Goal: Information Seeking & Learning: Check status

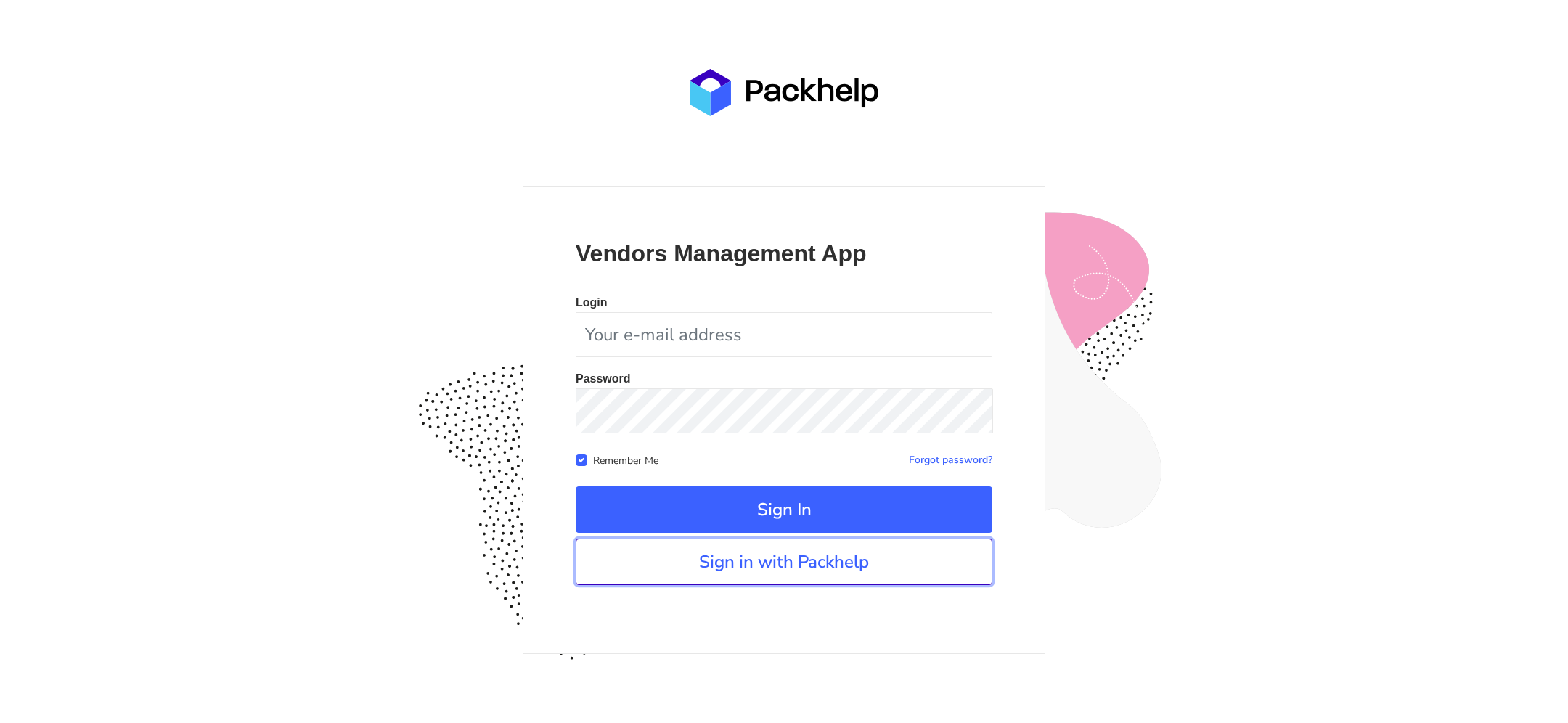
click at [747, 572] on link "Sign in with Packhelp" at bounding box center [784, 562] width 417 height 46
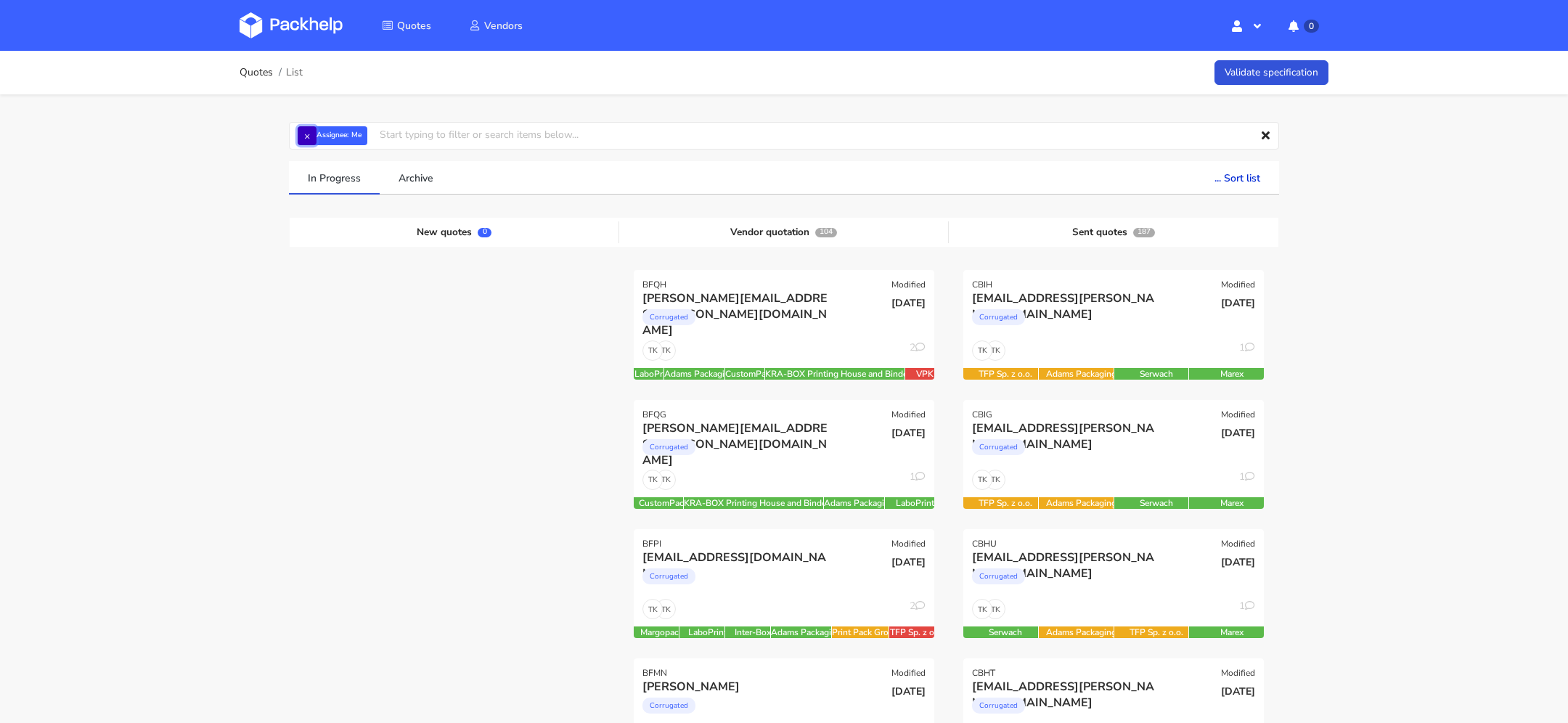
click at [309, 131] on button "×" at bounding box center [307, 136] width 19 height 19
click at [330, 133] on input "text" at bounding box center [784, 136] width 990 height 28
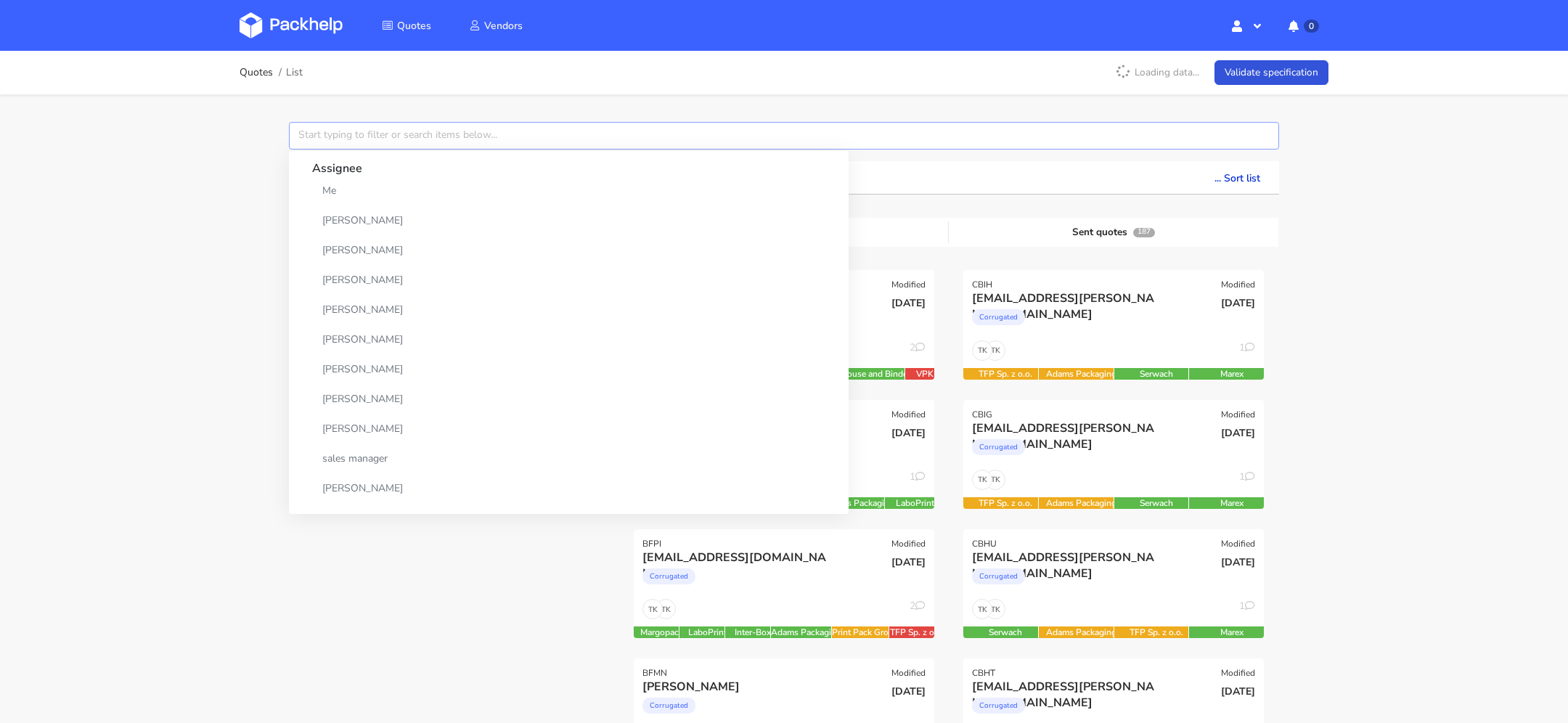
click at [342, 144] on input "text" at bounding box center [784, 136] width 990 height 28
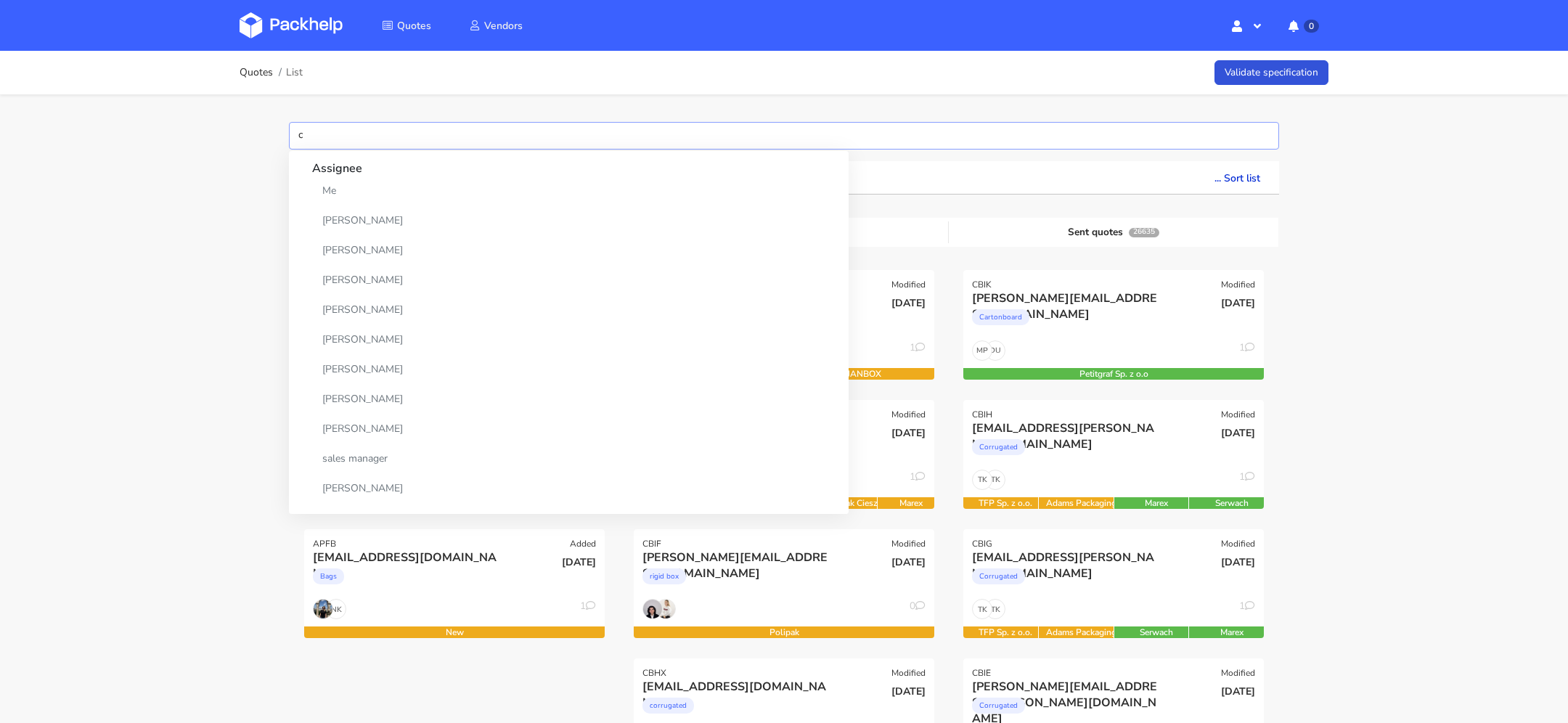
click at [342, 144] on input "c" at bounding box center [784, 136] width 990 height 28
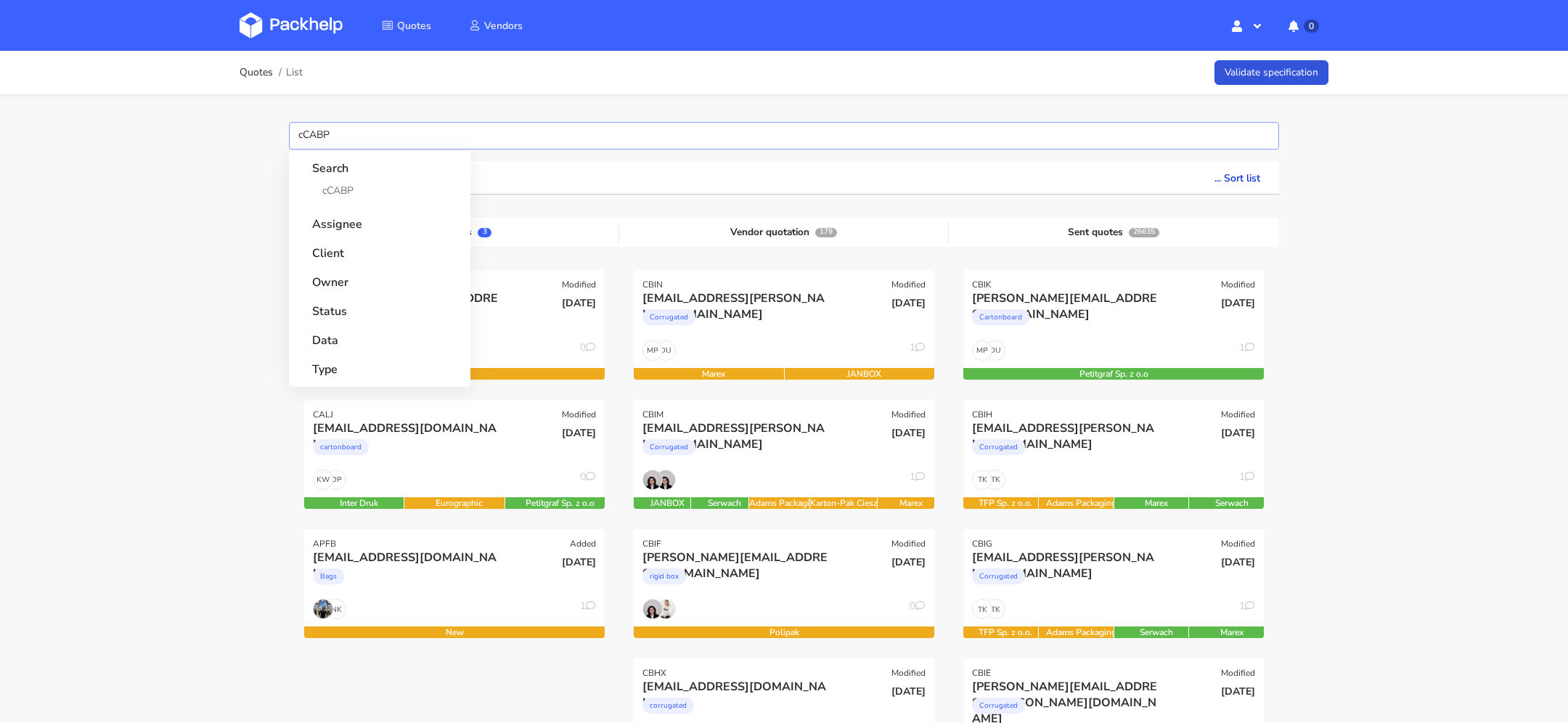
click at [441, 124] on input "cCABP" at bounding box center [784, 136] width 990 height 28
drag, startPoint x: 441, startPoint y: 124, endPoint x: 433, endPoint y: 151, distance: 28.2
click at [433, 150] on div "cCABP Search cCABP Assignee Client Owner Status Data Type" at bounding box center [784, 136] width 990 height 28
click at [304, 135] on input "cCABP" at bounding box center [784, 136] width 990 height 28
type input "CABP"
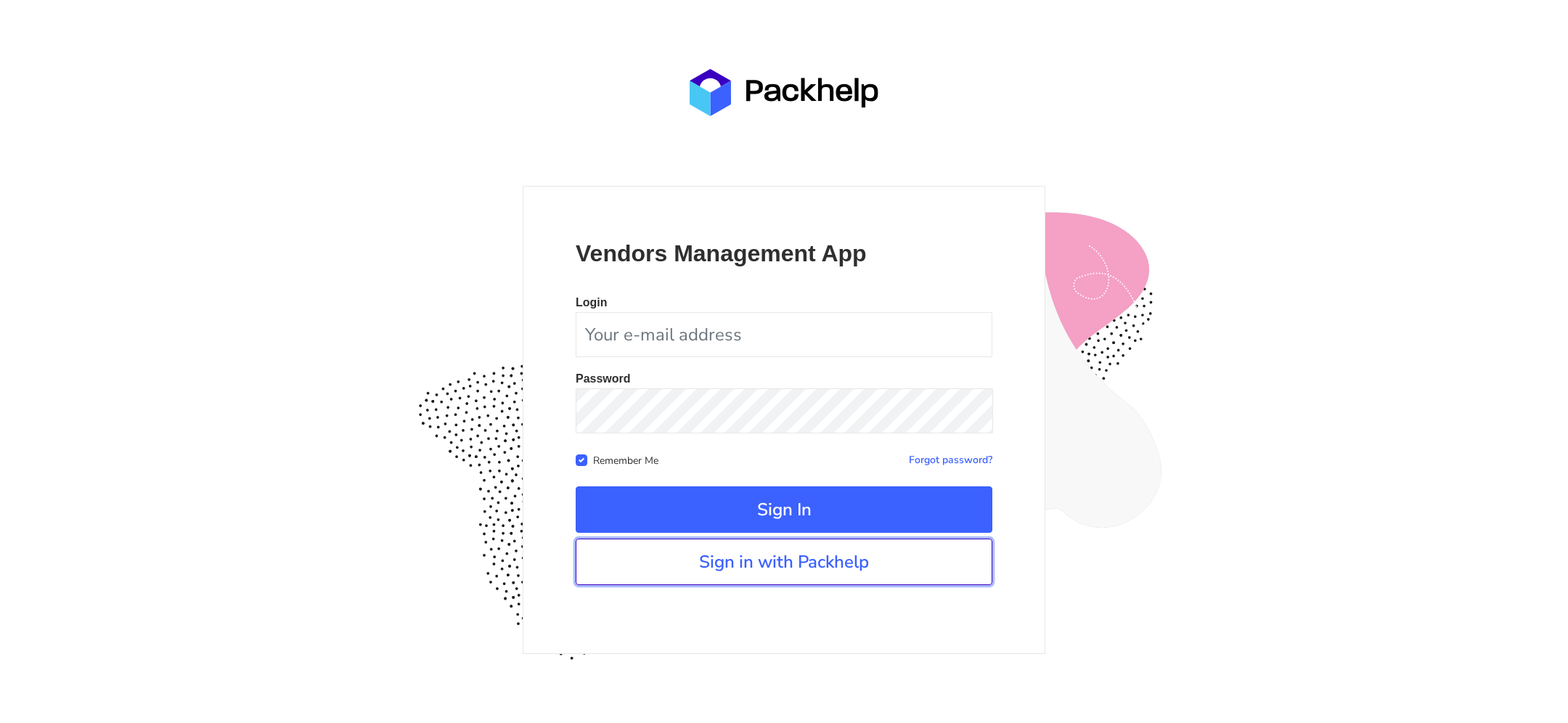
click at [842, 562] on link "Sign in with Packhelp" at bounding box center [784, 562] width 417 height 46
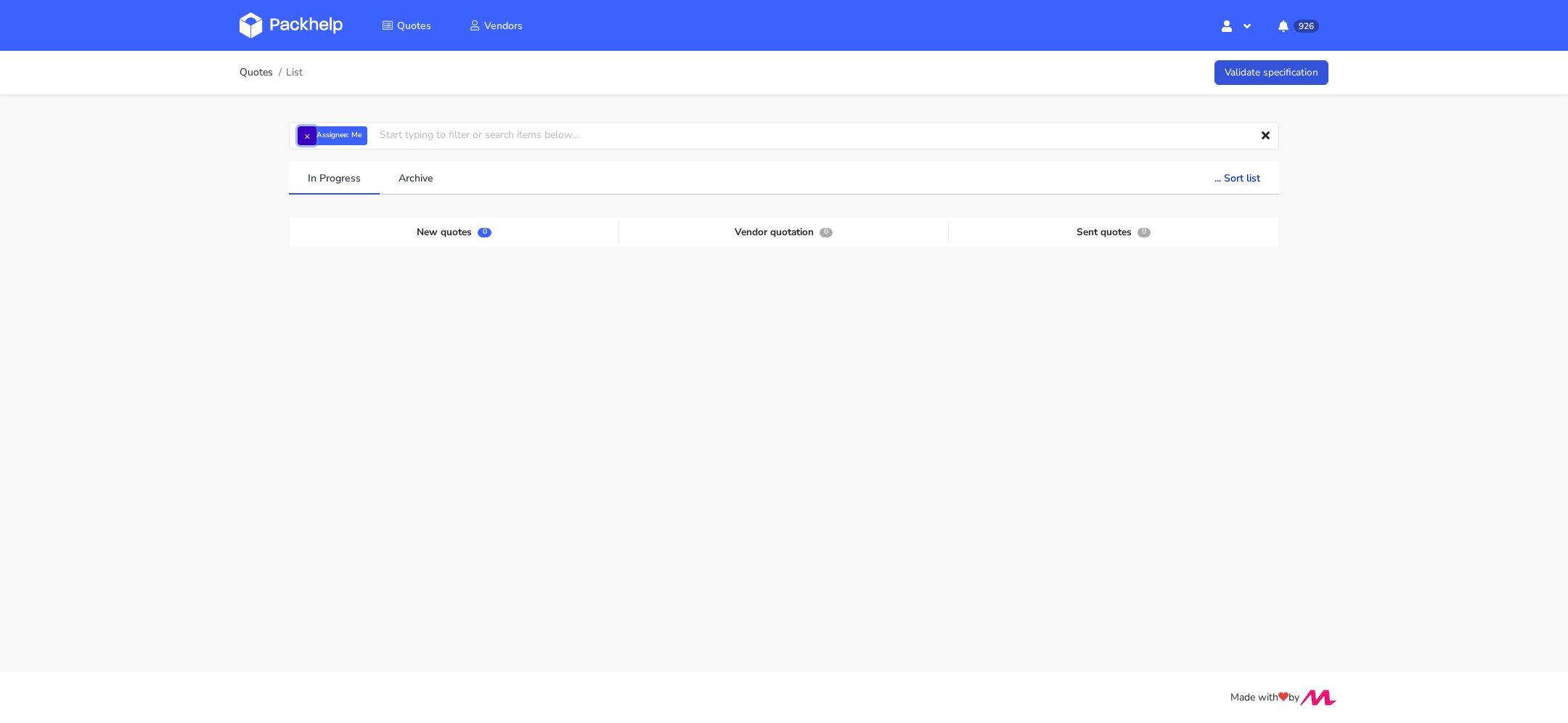
click at [307, 141] on button "×" at bounding box center [307, 136] width 19 height 19
click at [325, 130] on input "text" at bounding box center [784, 136] width 990 height 28
paste input "CBHH-1."
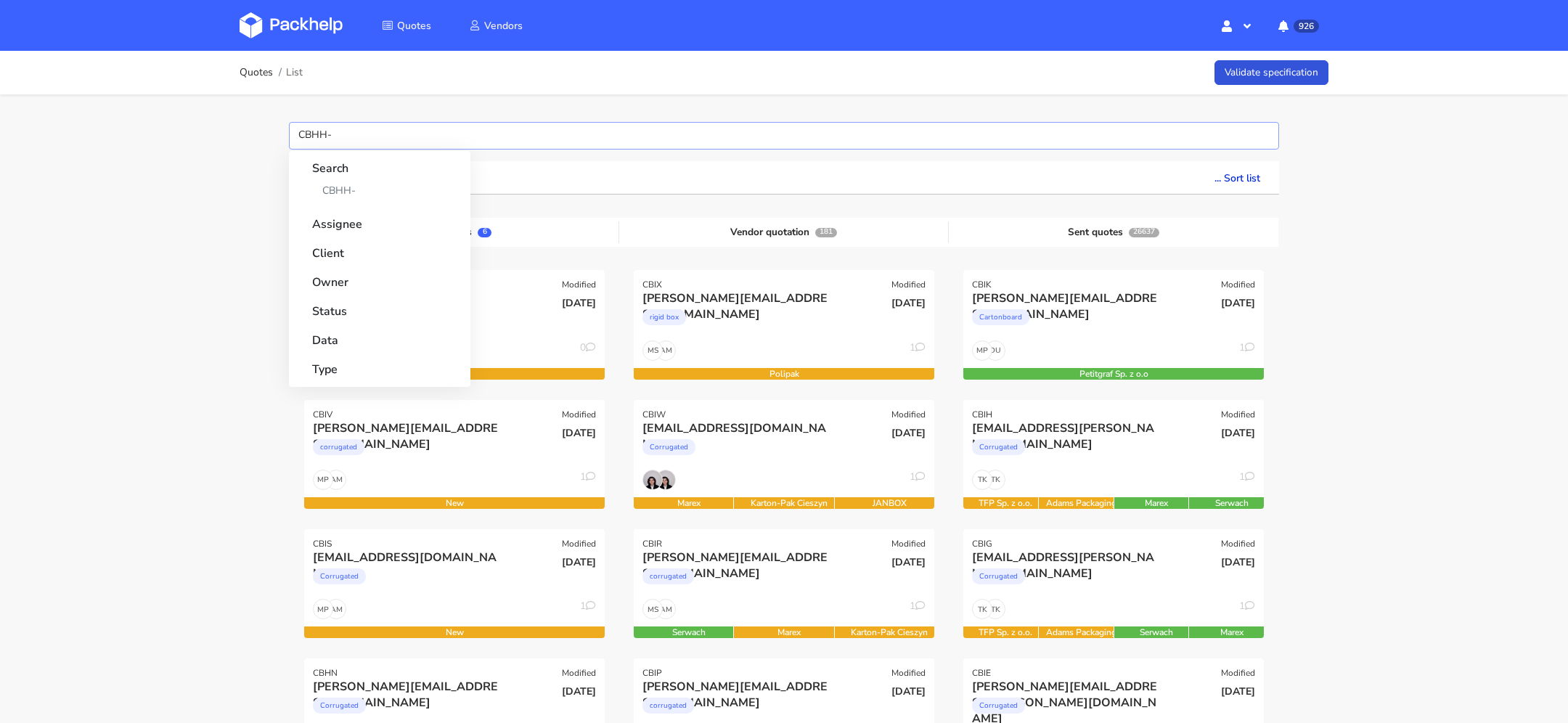
type input "CBHH"
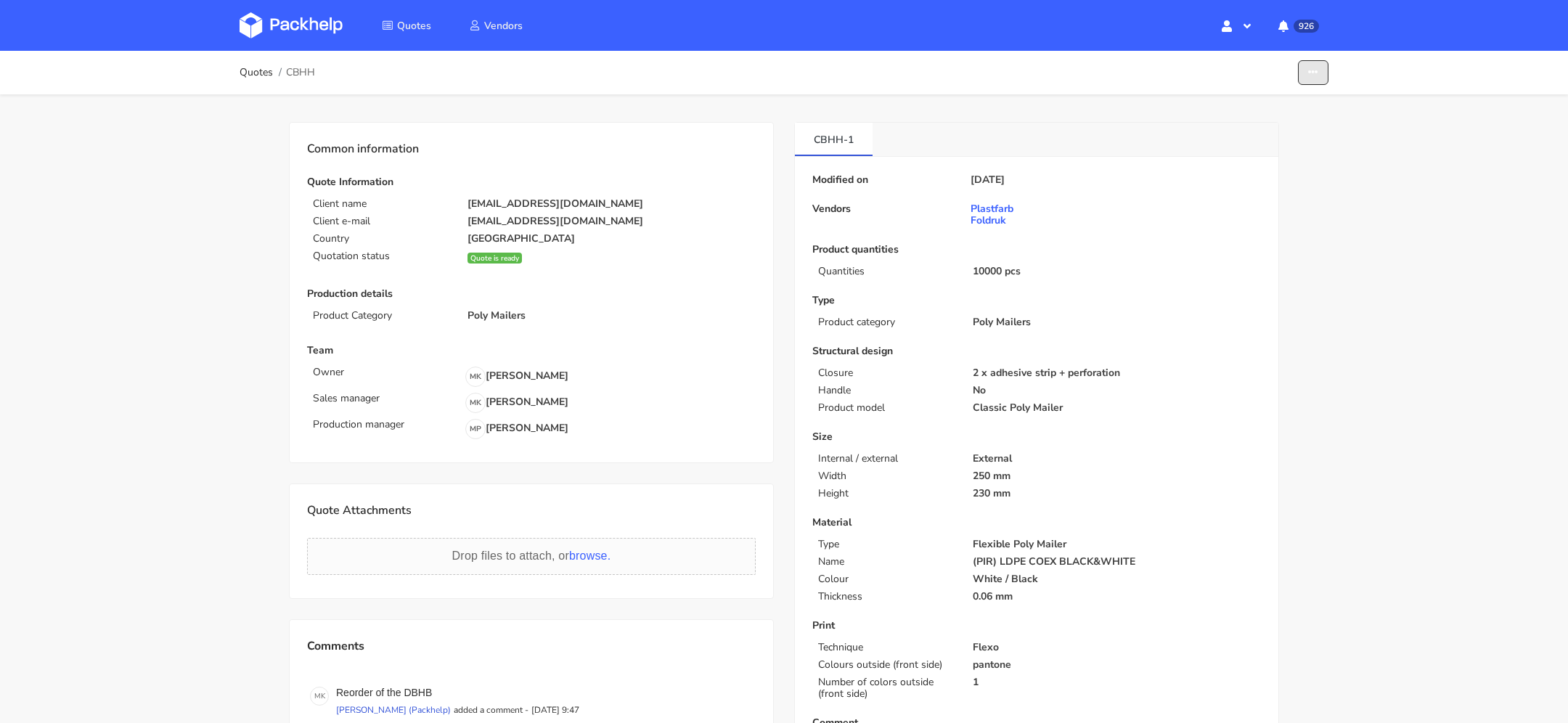
click at [1308, 71] on icon "button" at bounding box center [1313, 73] width 10 height 10
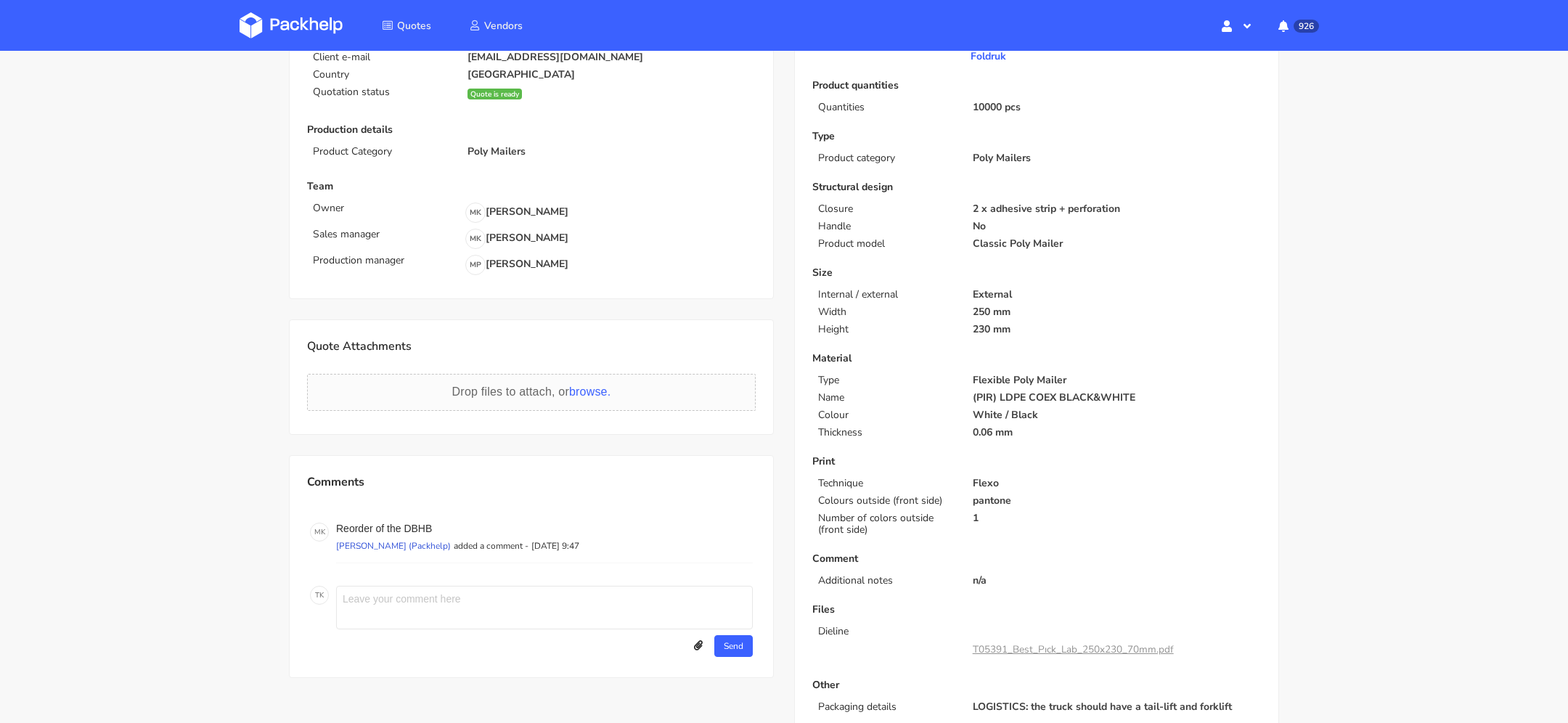
scroll to position [171, 0]
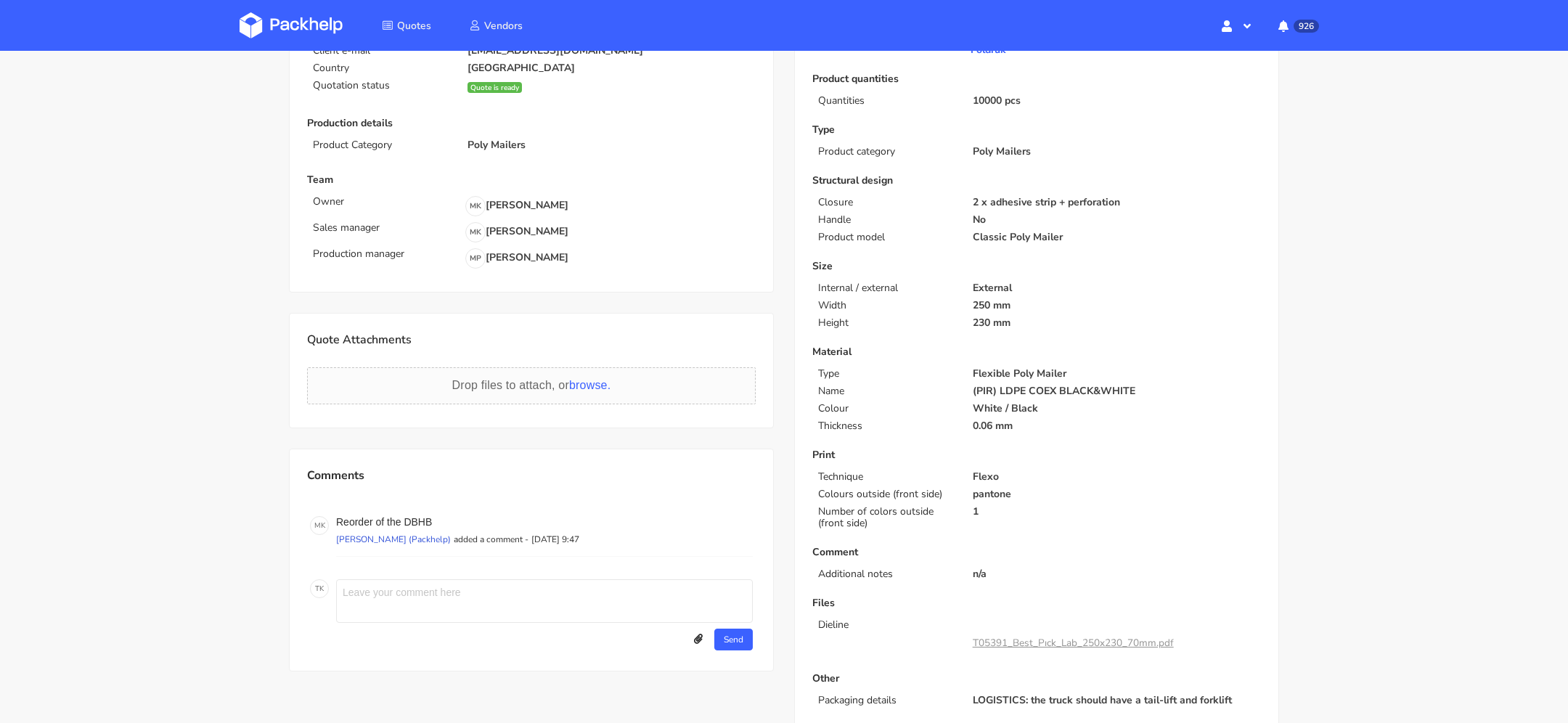
click at [327, 31] on img at bounding box center [291, 25] width 103 height 26
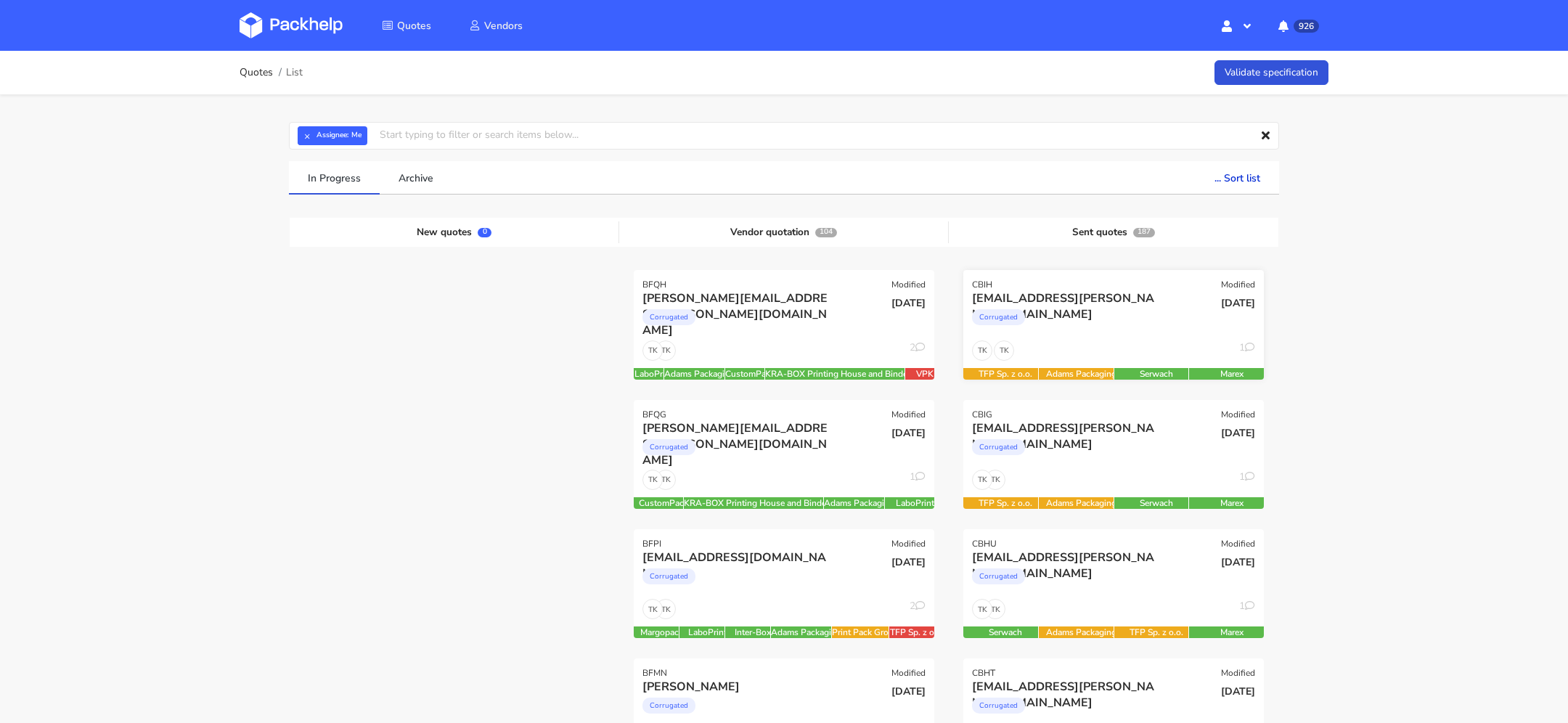
click at [1069, 342] on div "TK TK 1" at bounding box center [1113, 354] width 301 height 28
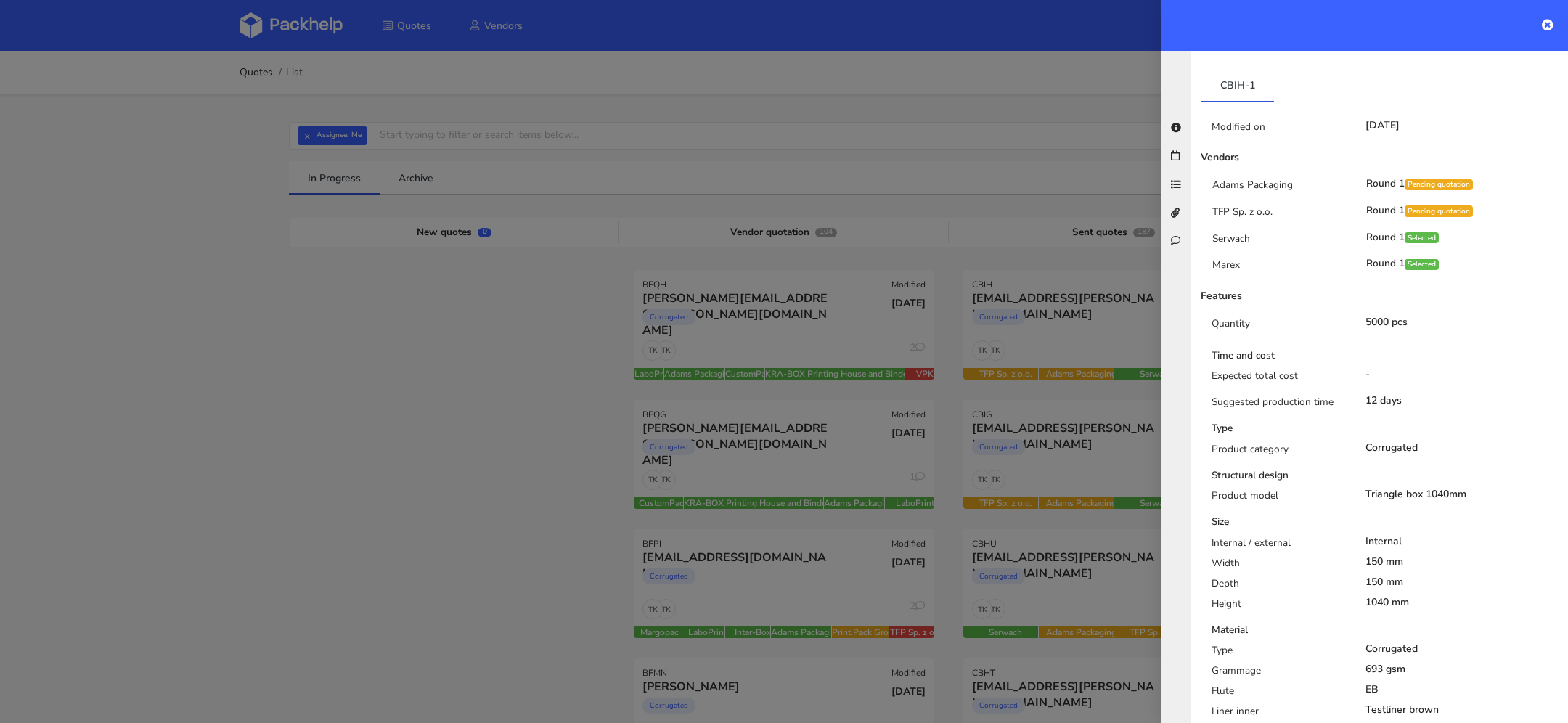
scroll to position [388, 0]
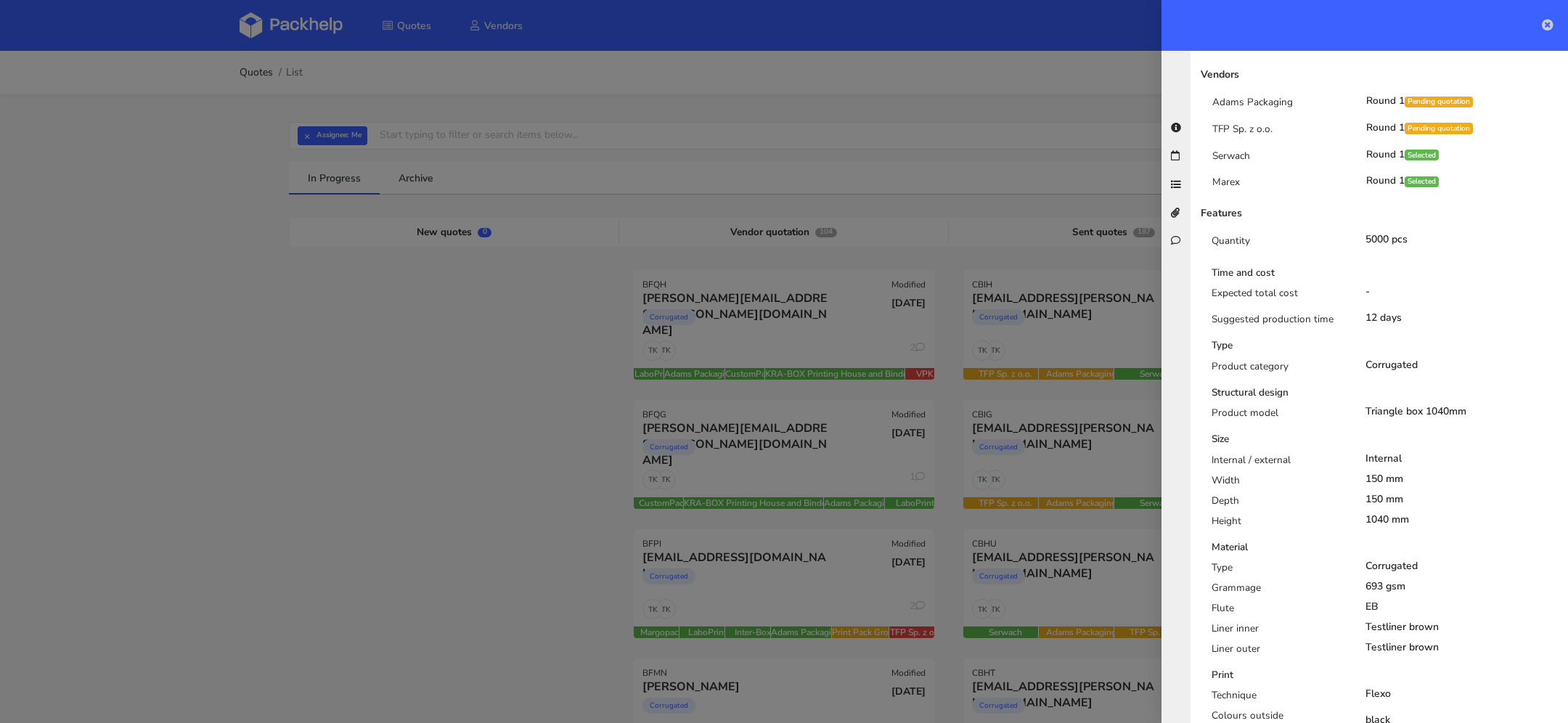
click at [1542, 19] on icon at bounding box center [1548, 25] width 12 height 12
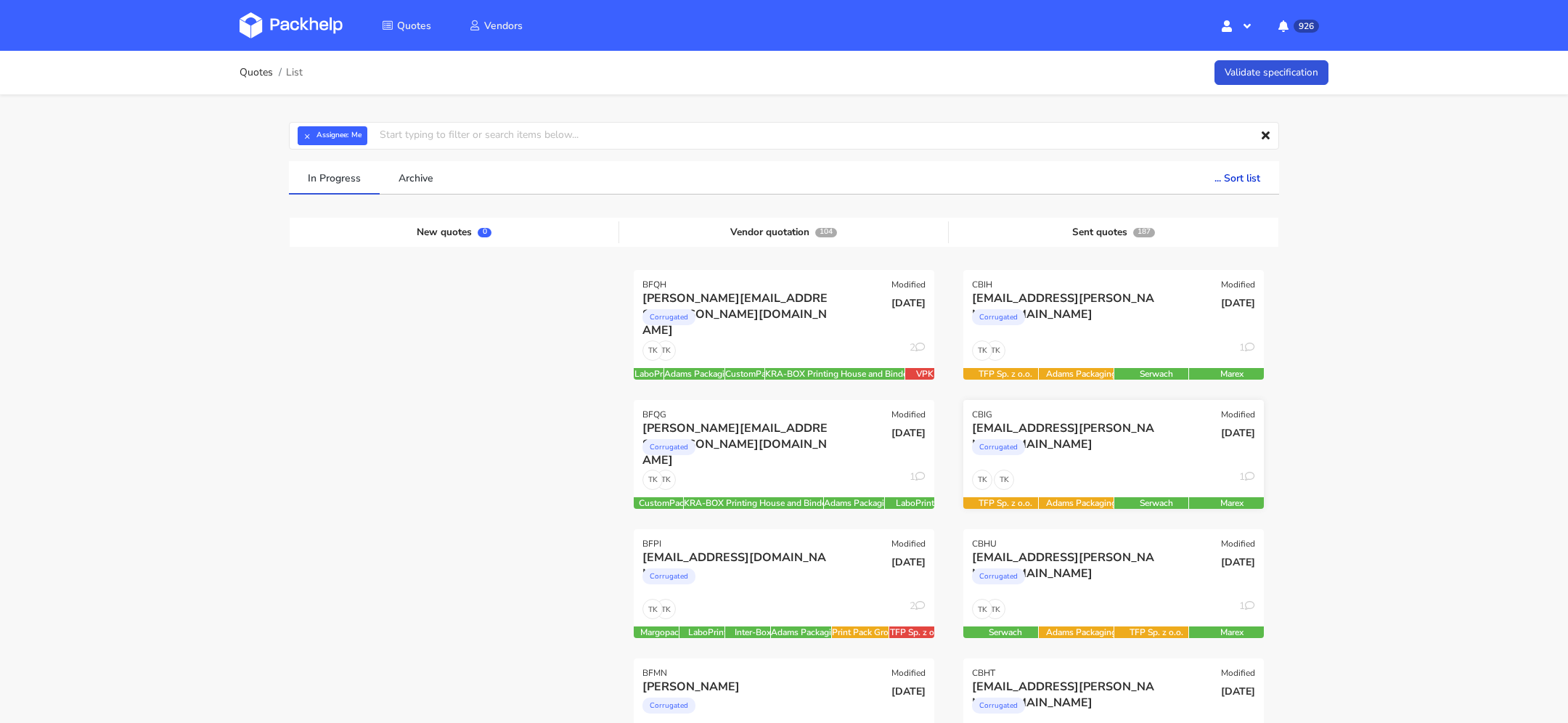
click at [1072, 477] on div "TK TK 1" at bounding box center [1113, 483] width 301 height 28
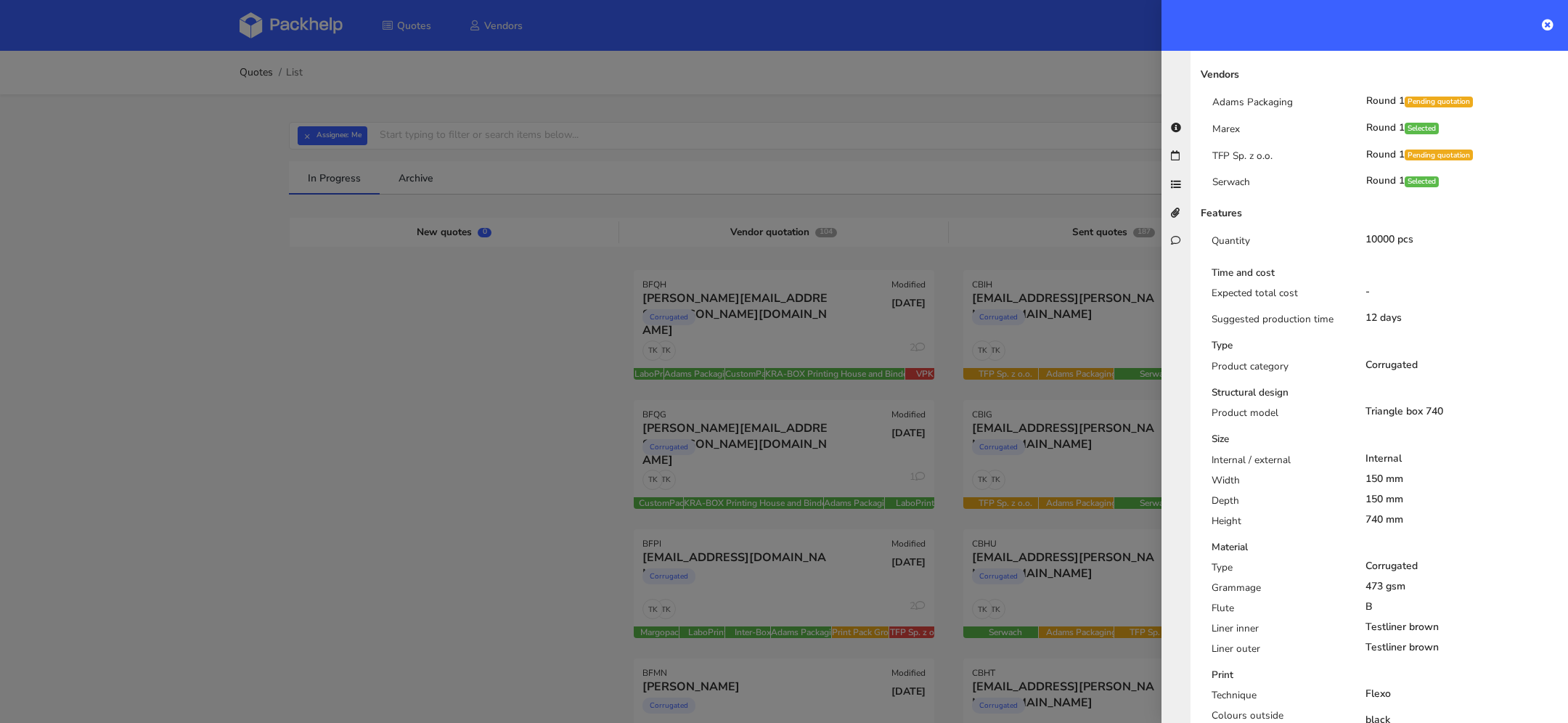
scroll to position [441, 0]
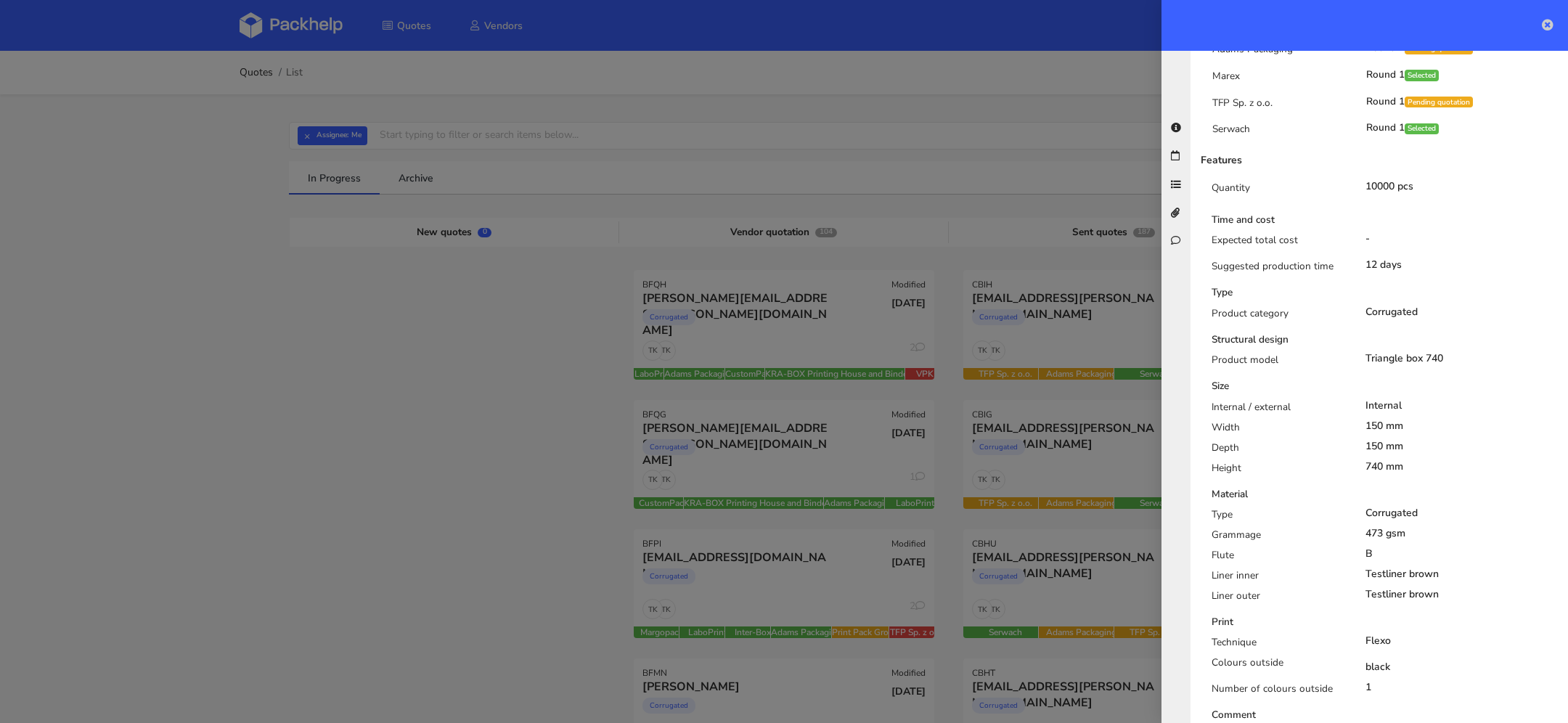
click at [1548, 19] on icon at bounding box center [1548, 25] width 12 height 12
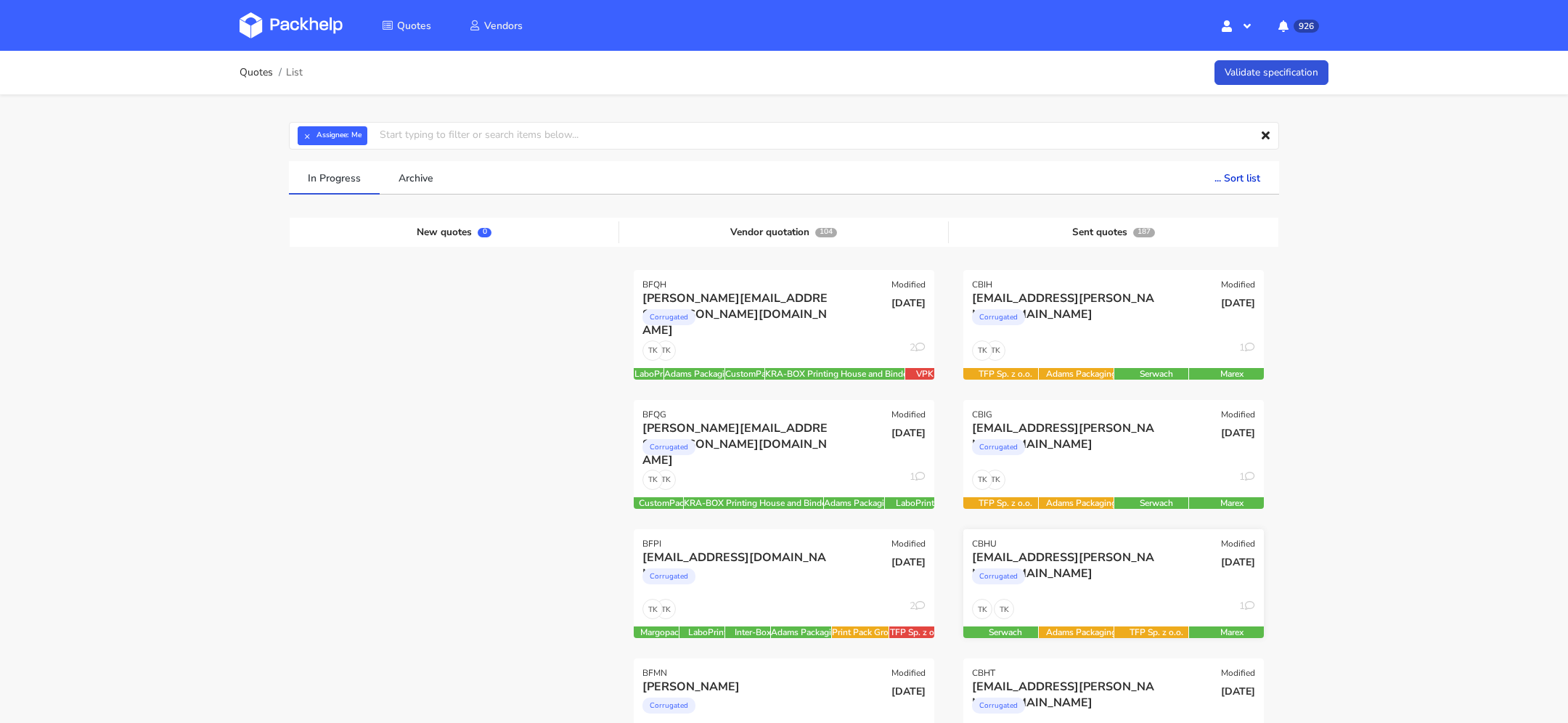
click at [1087, 575] on div "Corrugated" at bounding box center [1068, 580] width 192 height 29
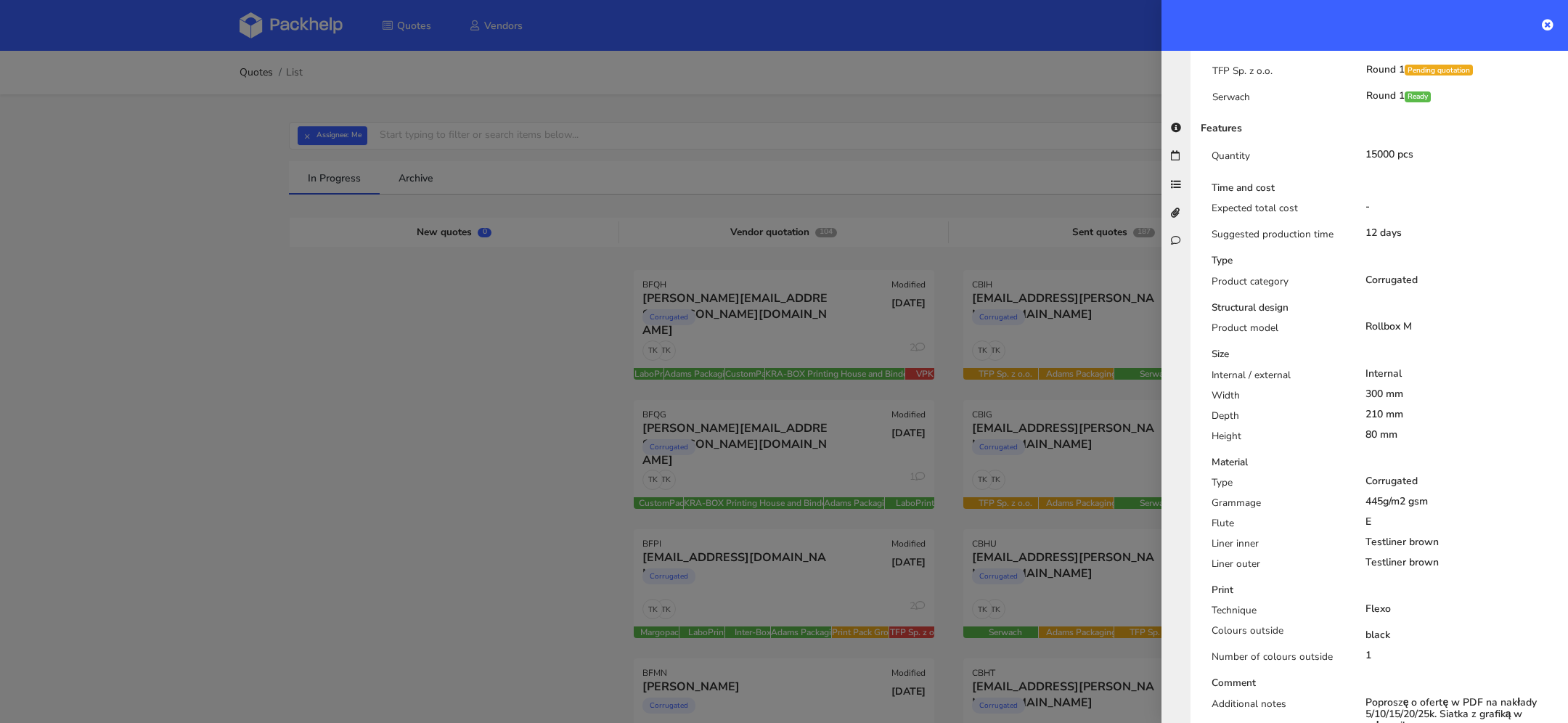
scroll to position [442, 0]
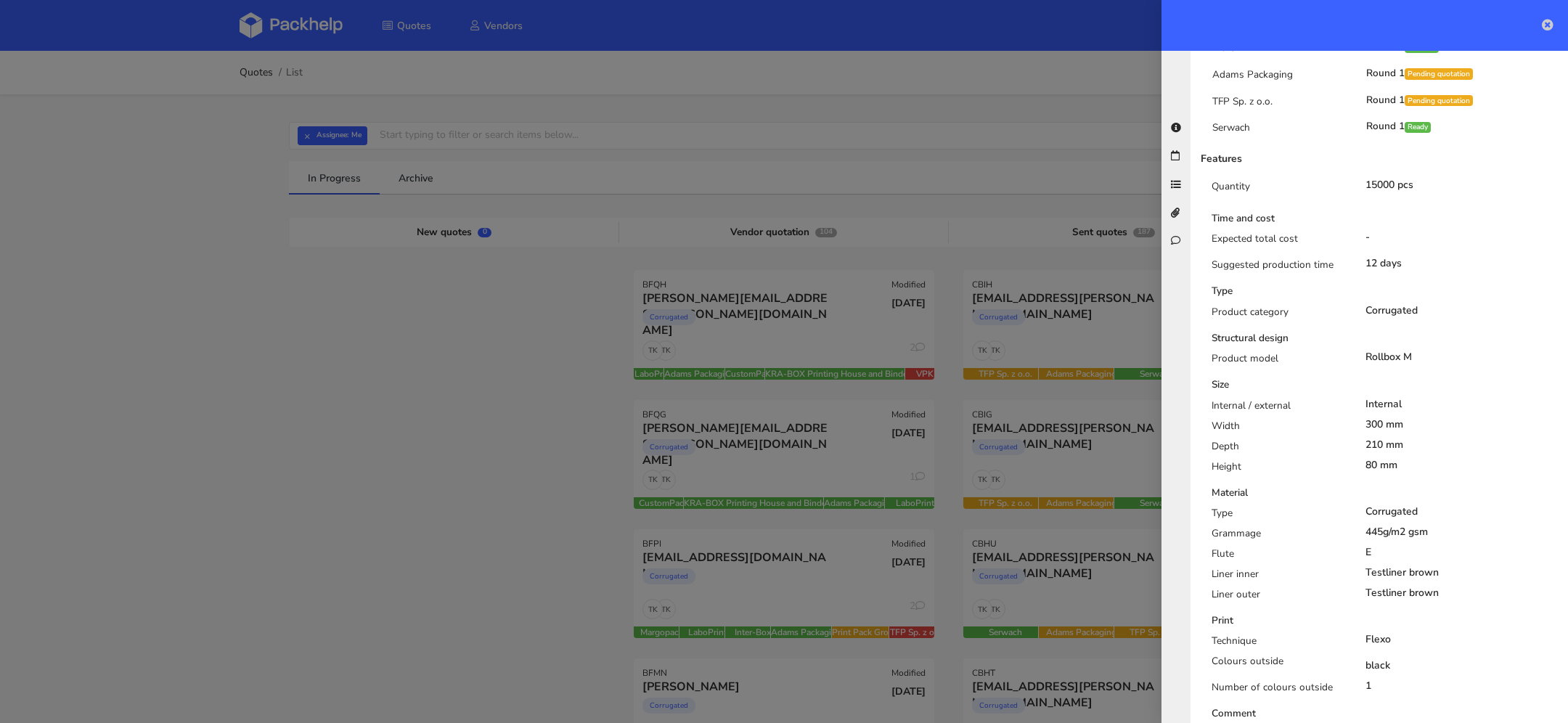
click at [1549, 28] on icon at bounding box center [1548, 25] width 12 height 12
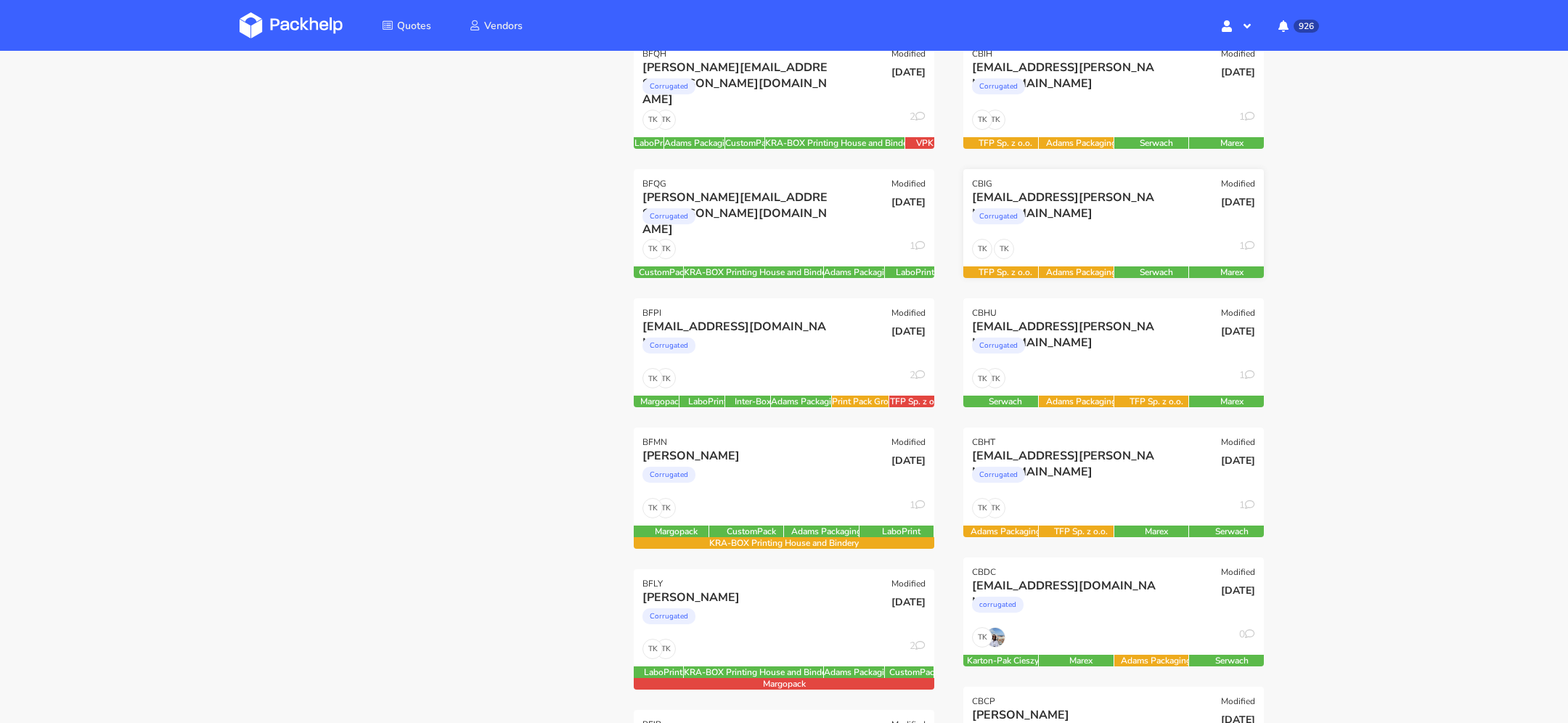
scroll to position [229, 0]
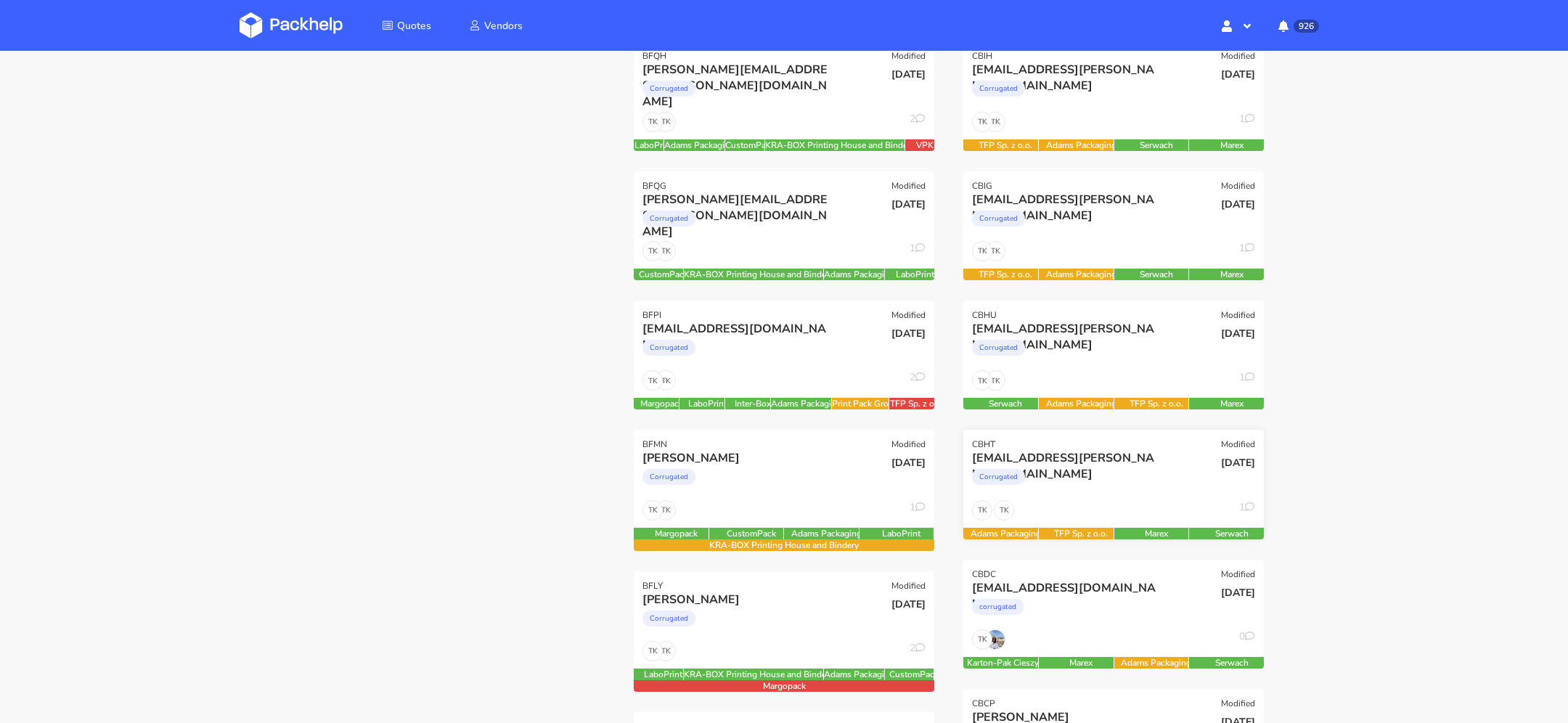
click at [1047, 482] on div "Corrugated" at bounding box center [1068, 480] width 192 height 29
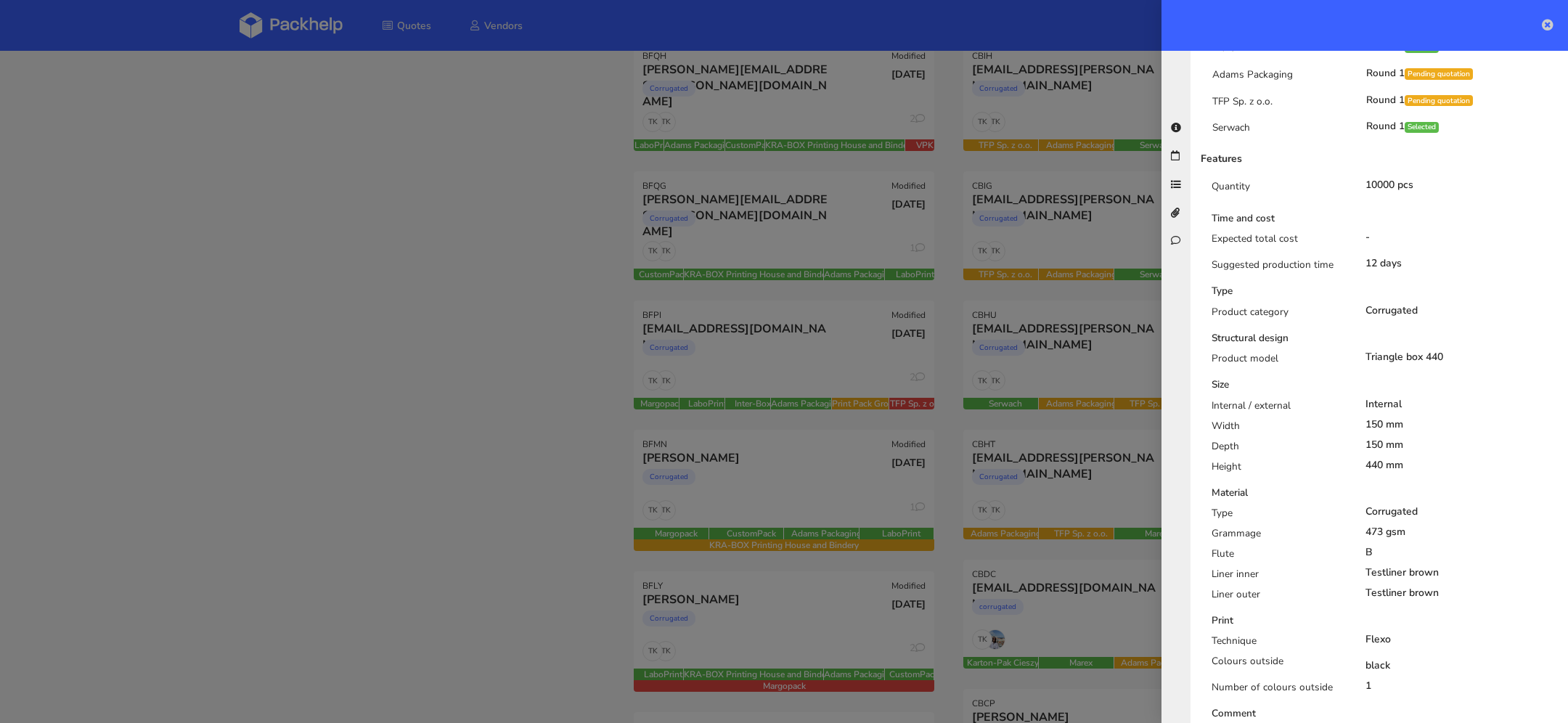
click at [1542, 26] on icon at bounding box center [1548, 25] width 12 height 12
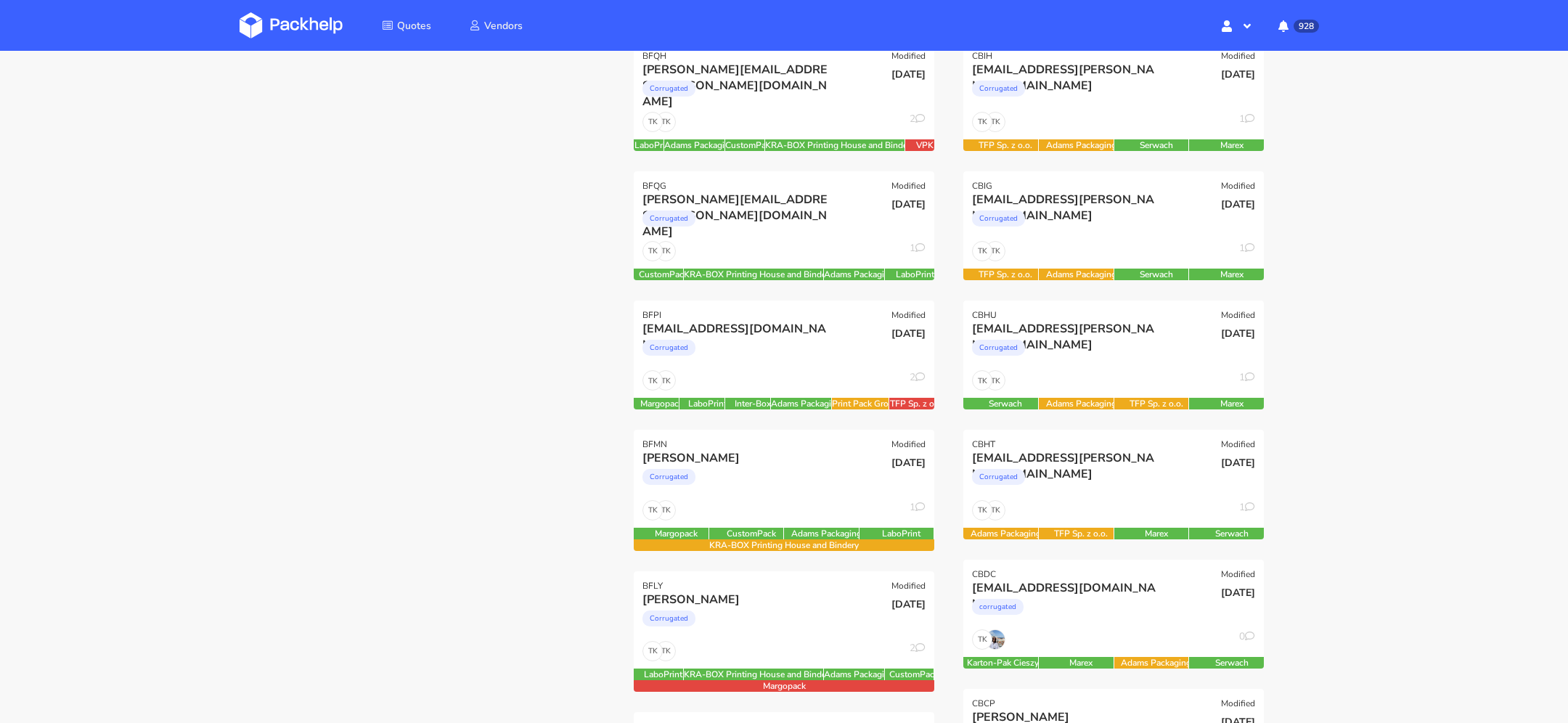
scroll to position [0, 0]
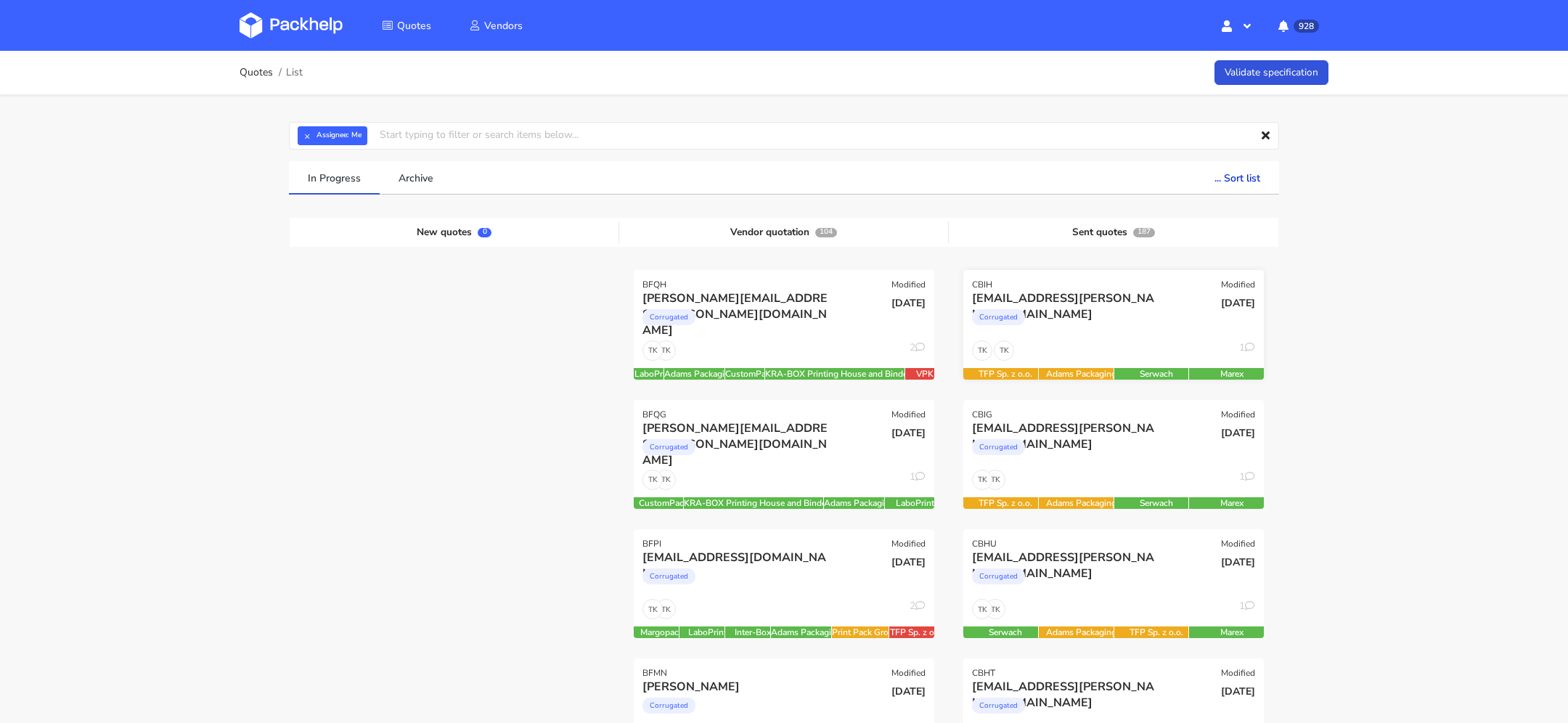
click at [1086, 327] on div "Corrugated" at bounding box center [1068, 321] width 192 height 29
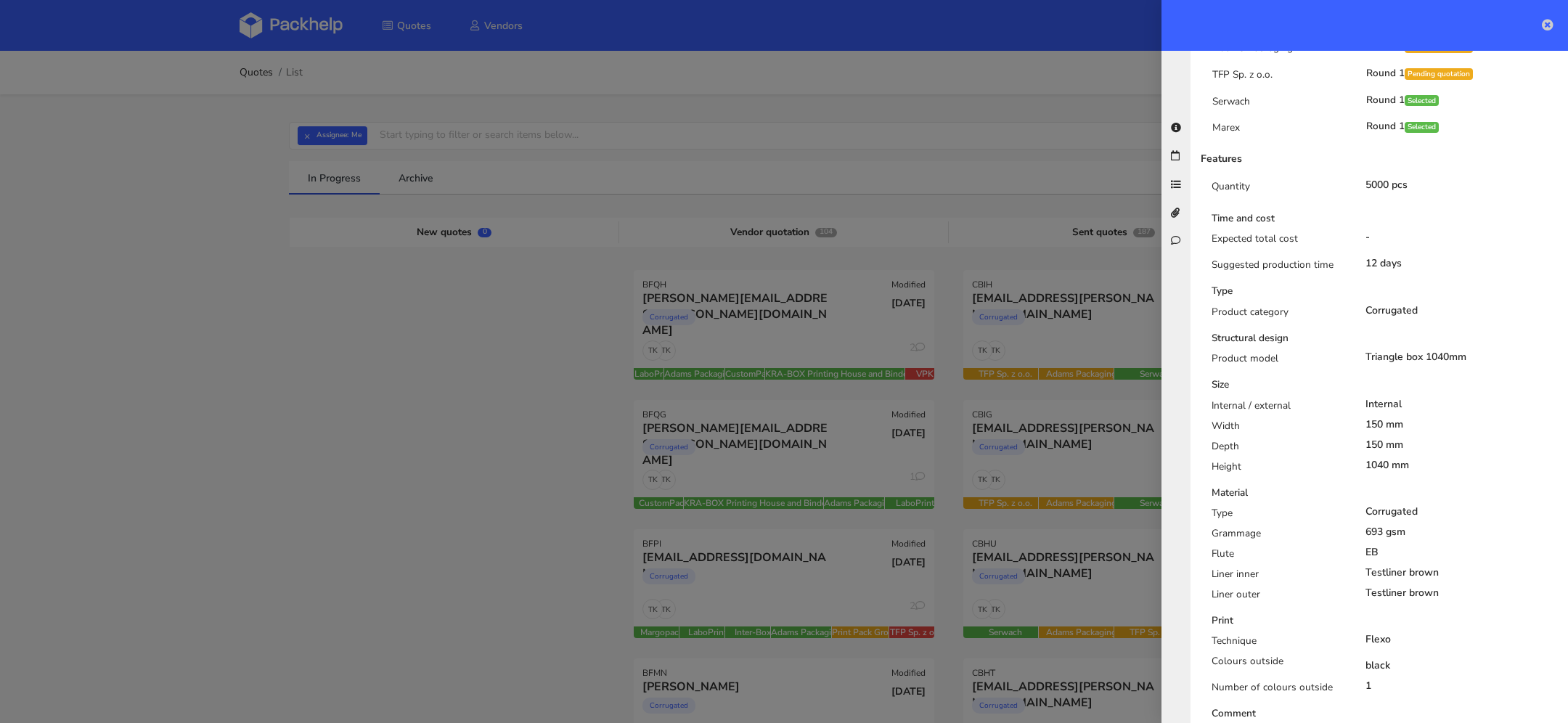
click at [1548, 19] on icon at bounding box center [1548, 25] width 12 height 12
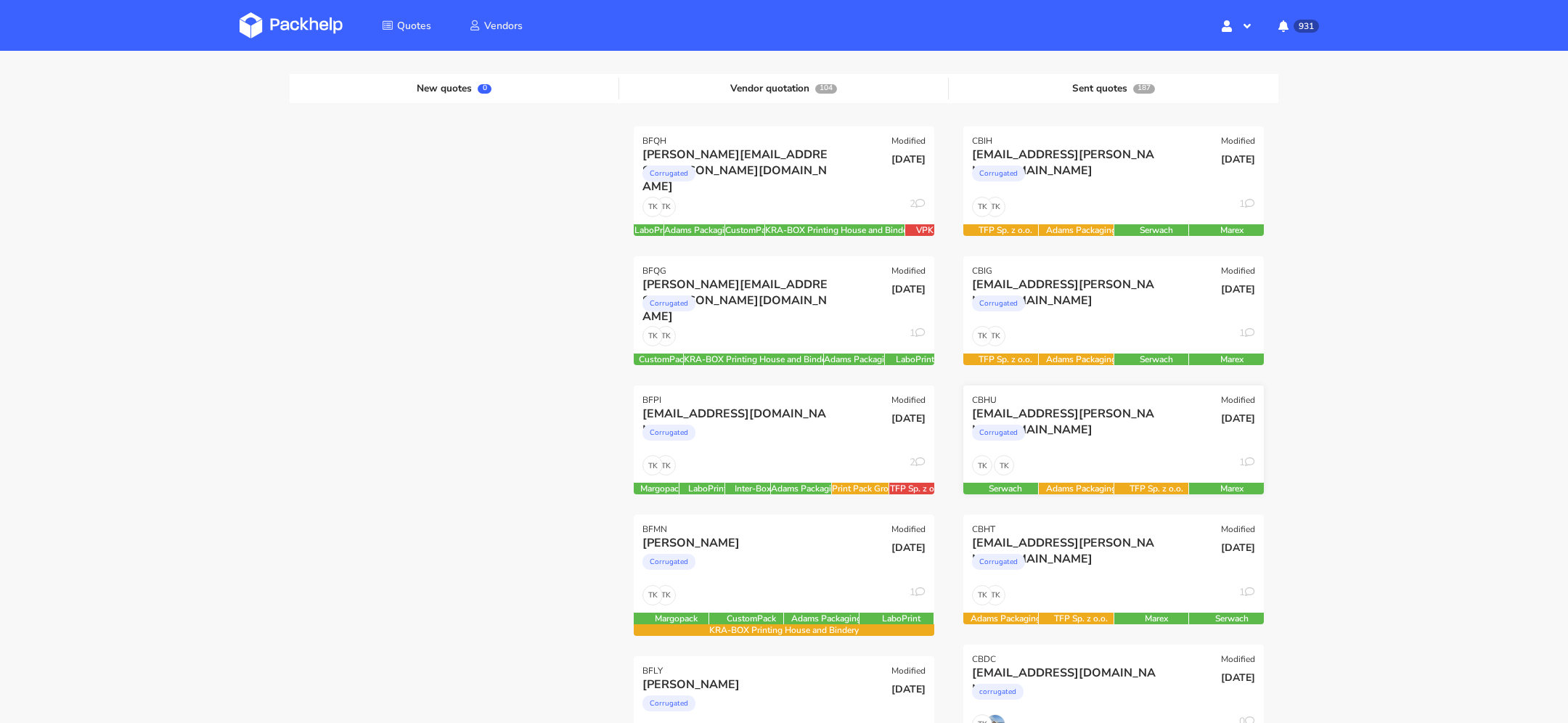
scroll to position [120, 0]
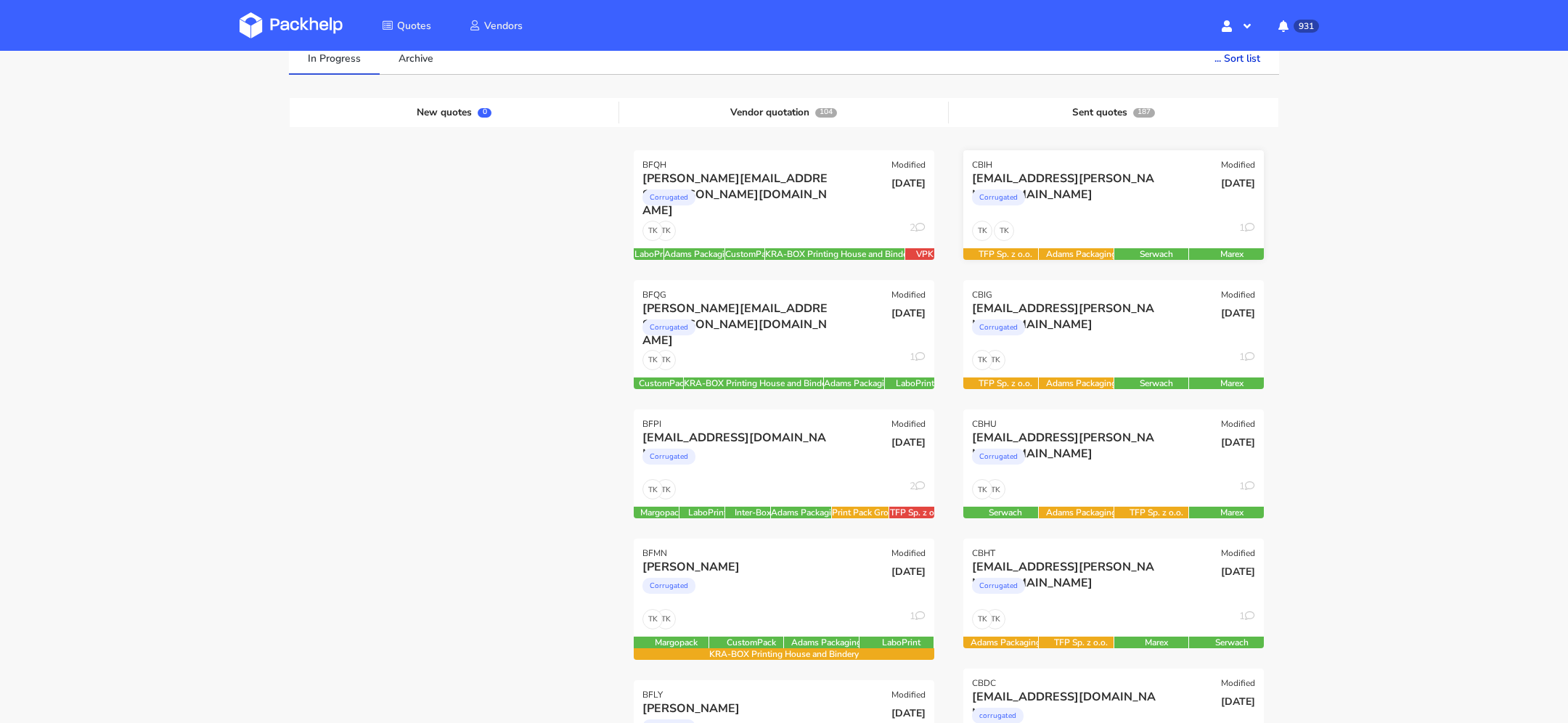
click at [1111, 224] on div "TK TK 1" at bounding box center [1113, 234] width 301 height 28
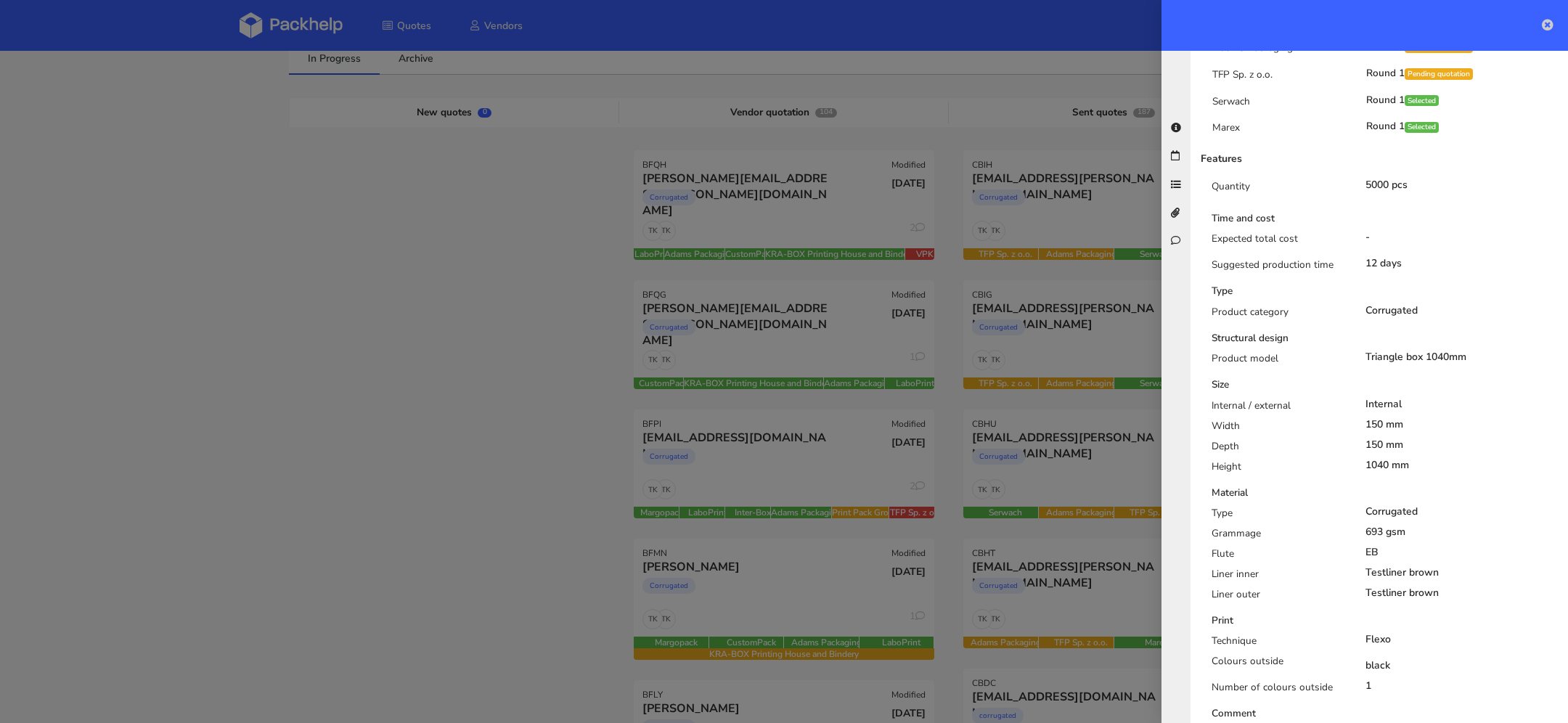
click at [1550, 25] on icon at bounding box center [1548, 25] width 12 height 12
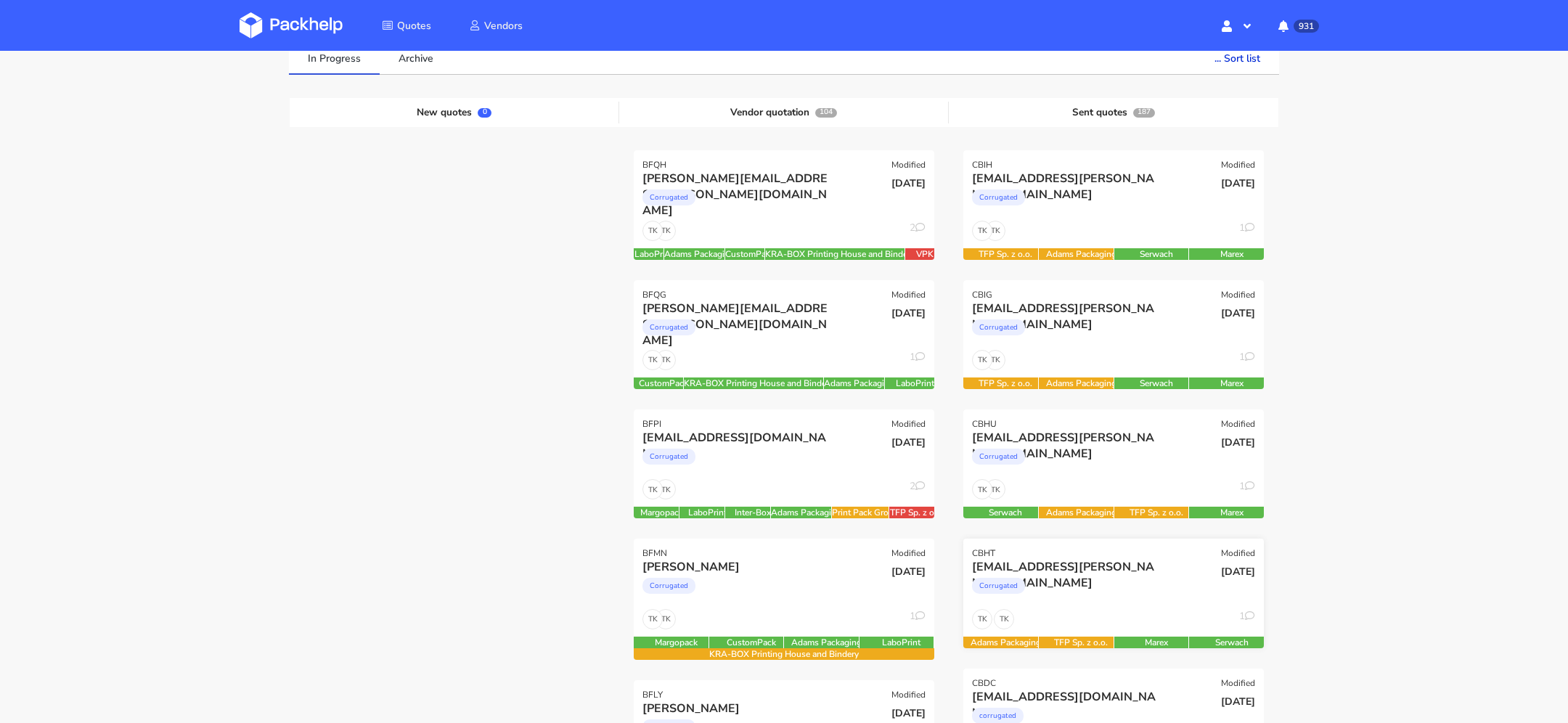
click at [1044, 555] on div "CBHT Modified" at bounding box center [1113, 549] width 301 height 20
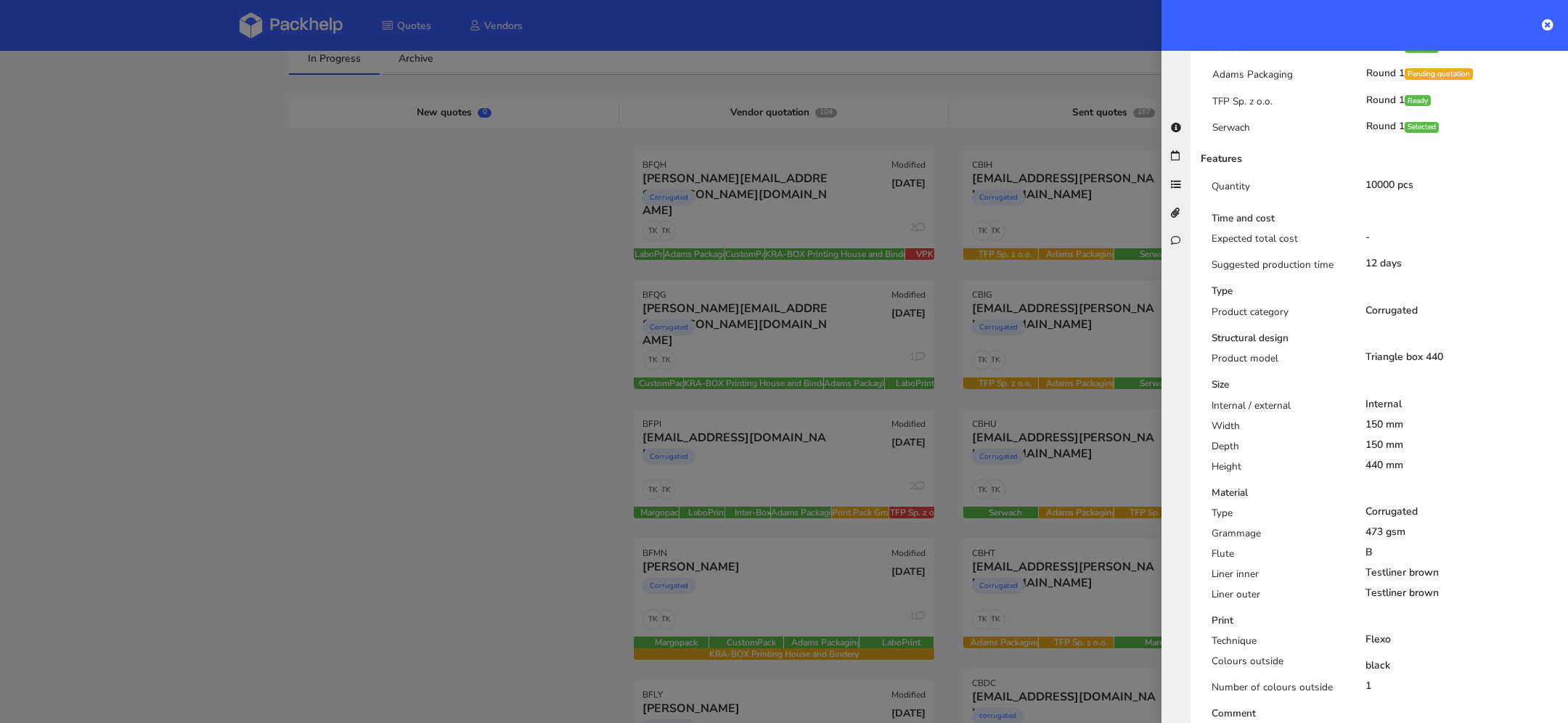
scroll to position [0, 0]
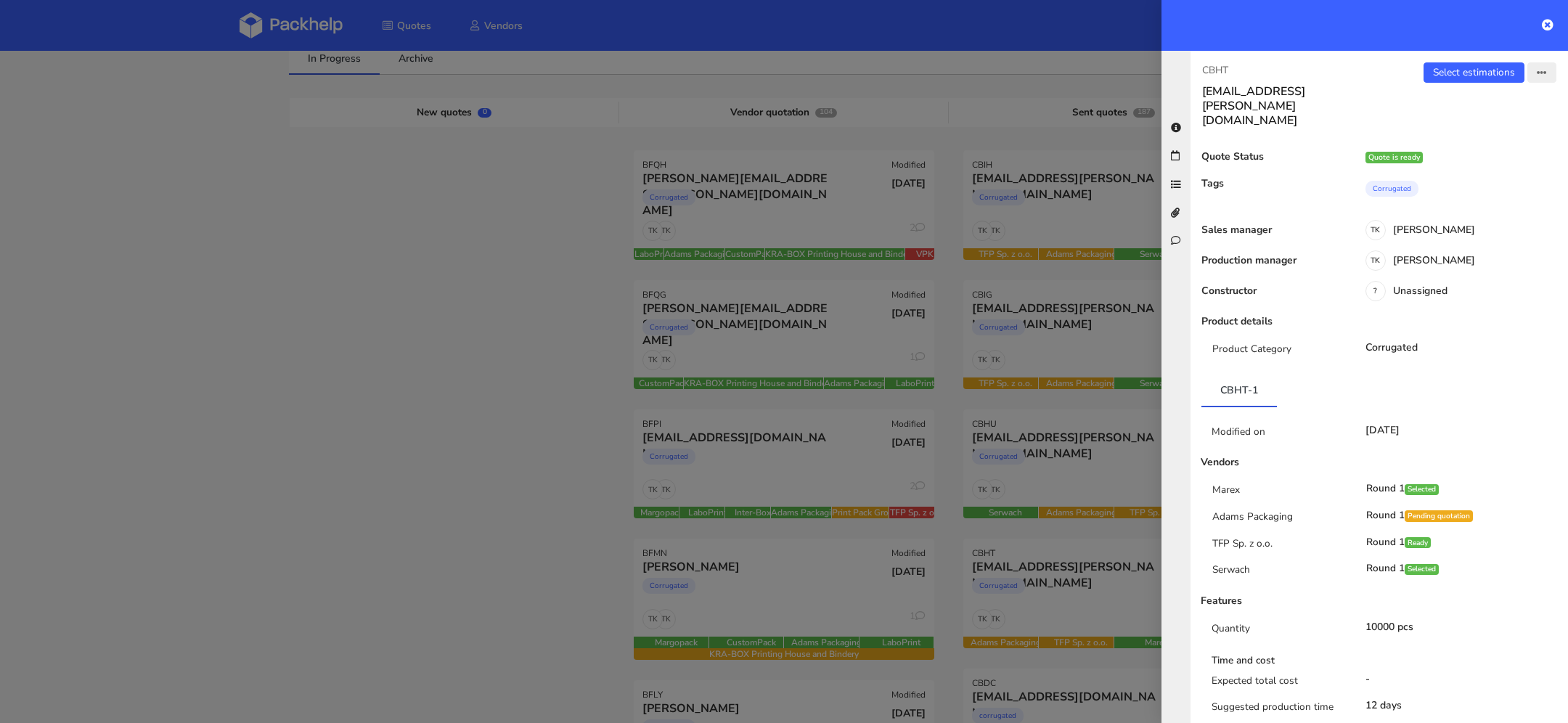
click at [1540, 74] on icon "button" at bounding box center [1542, 74] width 10 height 10
click at [1477, 100] on link "View quote" at bounding box center [1494, 102] width 128 height 24
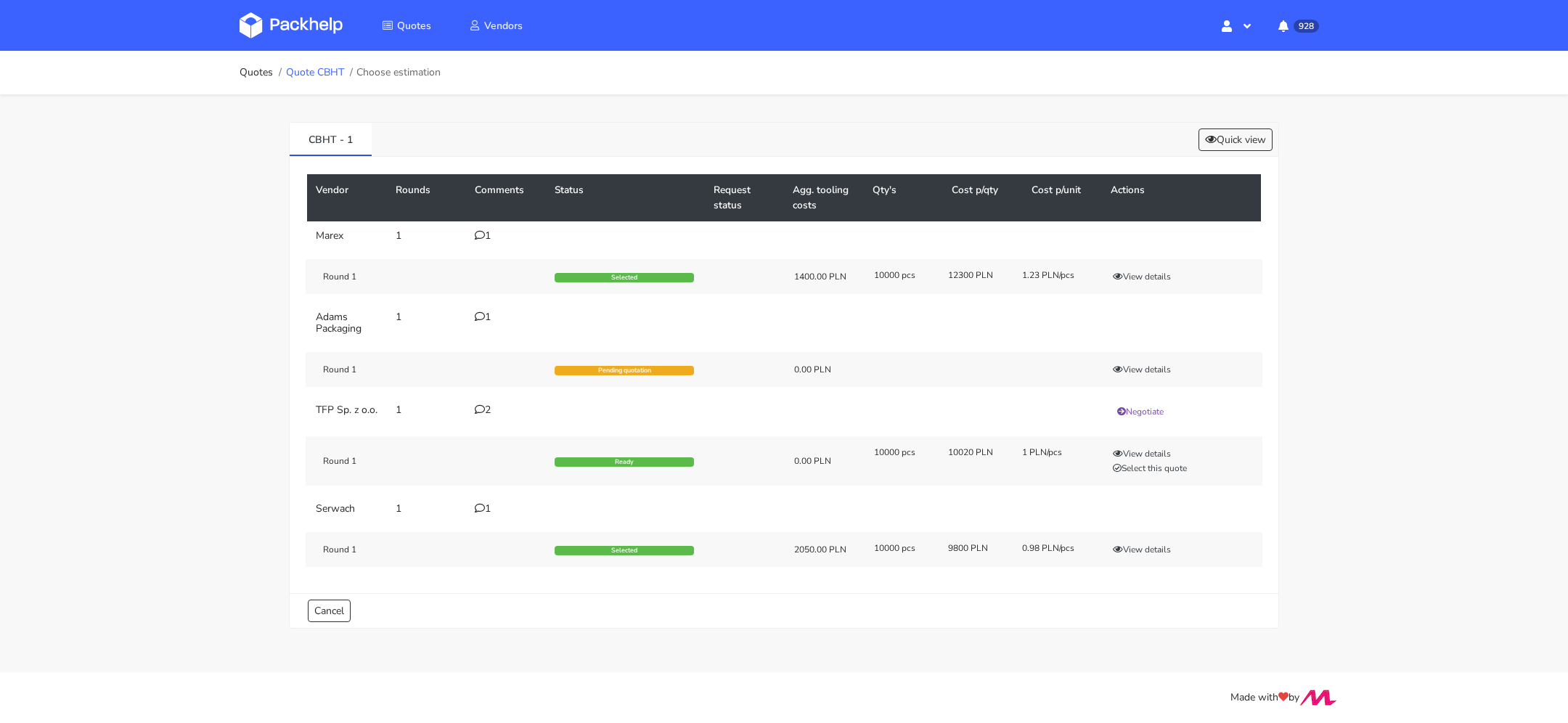
click at [330, 77] on link "Quote CBHT" at bounding box center [315, 73] width 58 height 12
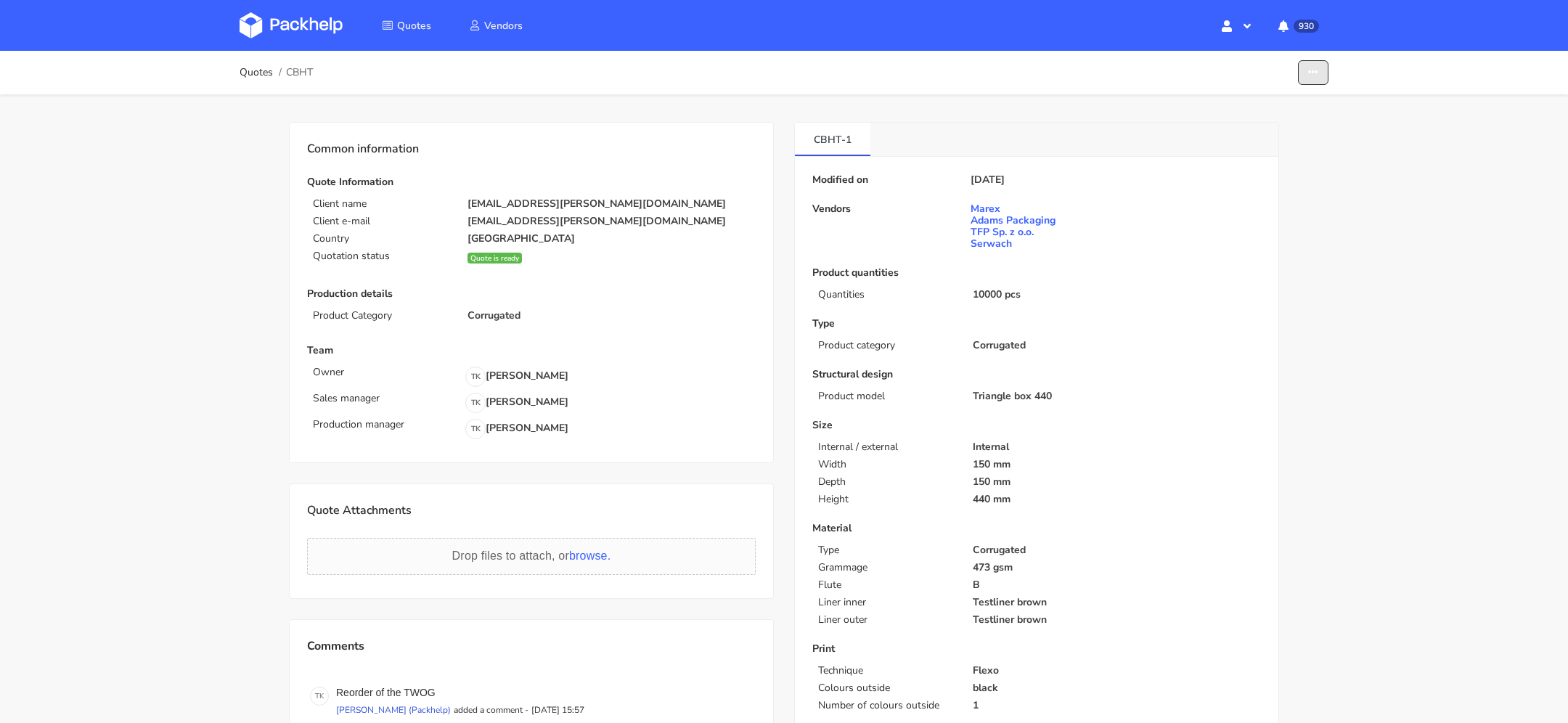
click at [1326, 81] on button "button" at bounding box center [1313, 73] width 31 height 25
click at [1278, 165] on link "Show estimations" at bounding box center [1257, 159] width 128 height 24
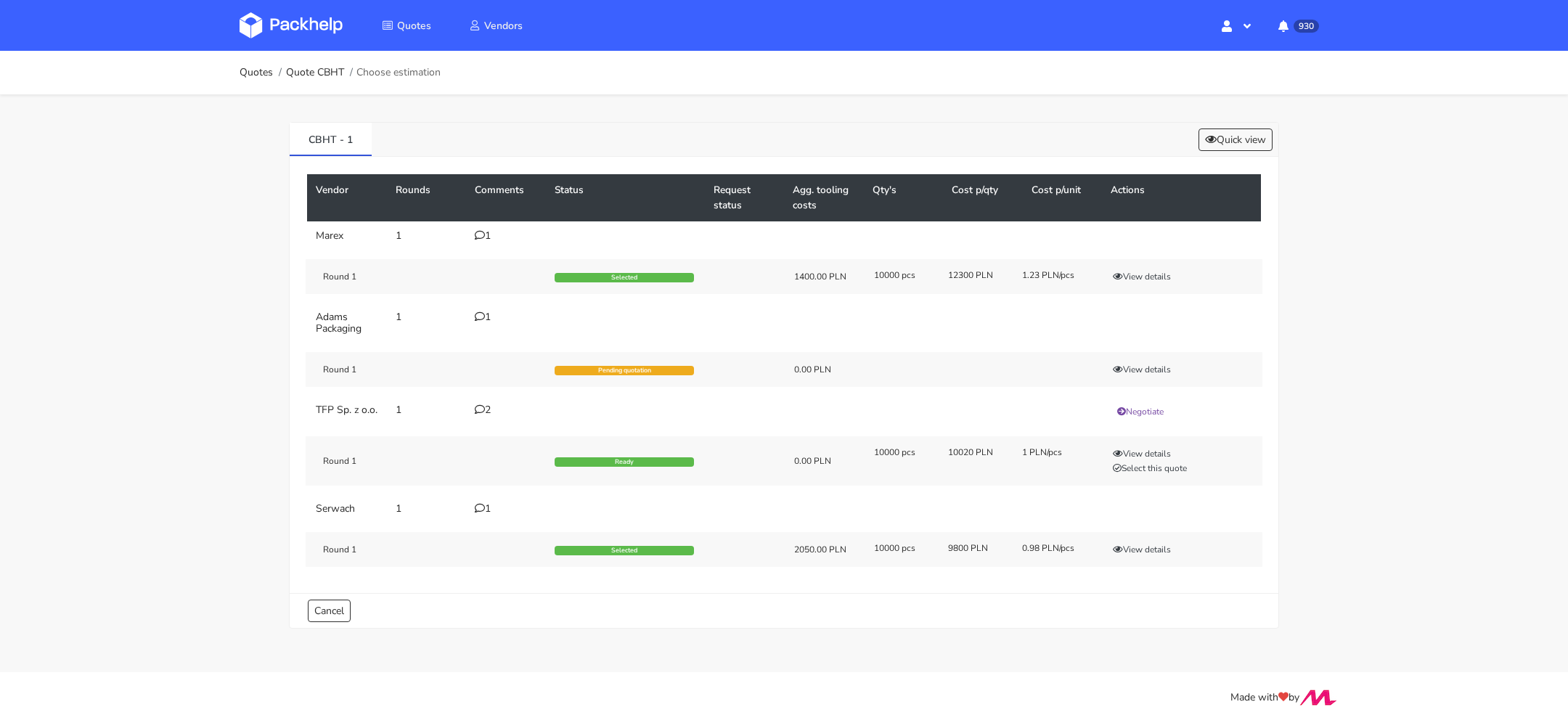
click at [1135, 267] on div "Round 1 Selected 1400.00 PLN 10000 pcs 12300 PLN 1.23 PLN/pcs View details" at bounding box center [784, 276] width 956 height 35
click at [1137, 277] on button "View details" at bounding box center [1142, 277] width 71 height 15
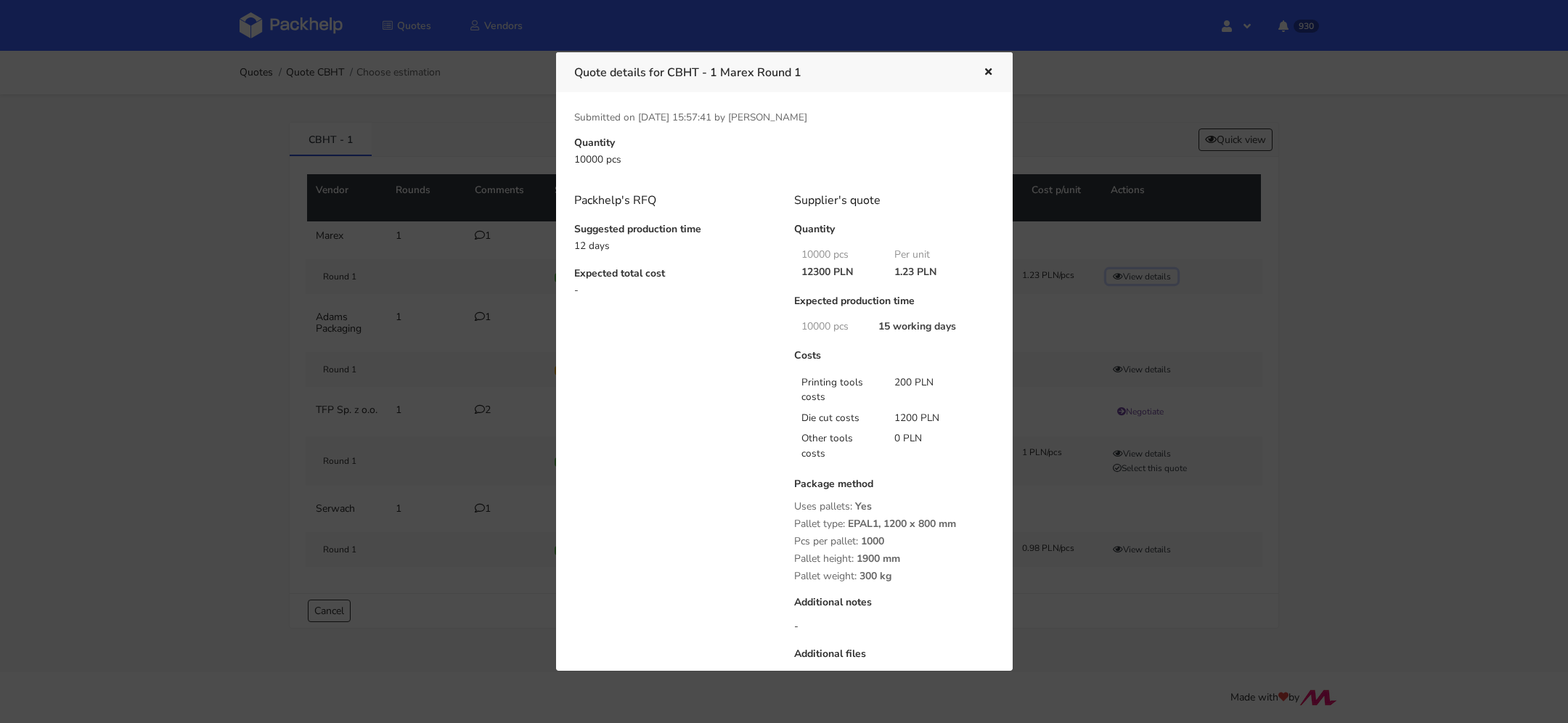
scroll to position [193, 0]
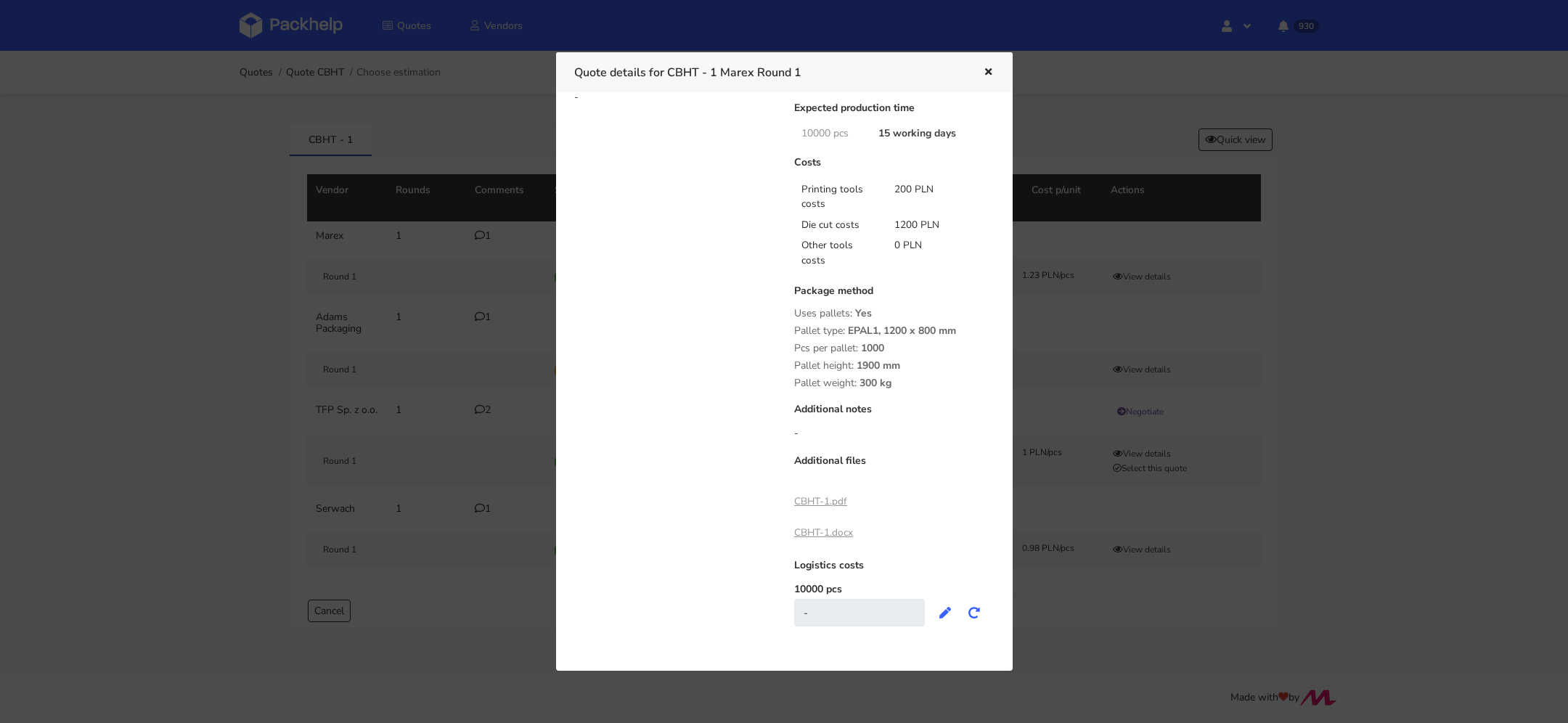
click at [823, 504] on link "CBHT-1.pdf" at bounding box center [820, 501] width 53 height 14
click at [986, 74] on icon "button" at bounding box center [988, 73] width 13 height 10
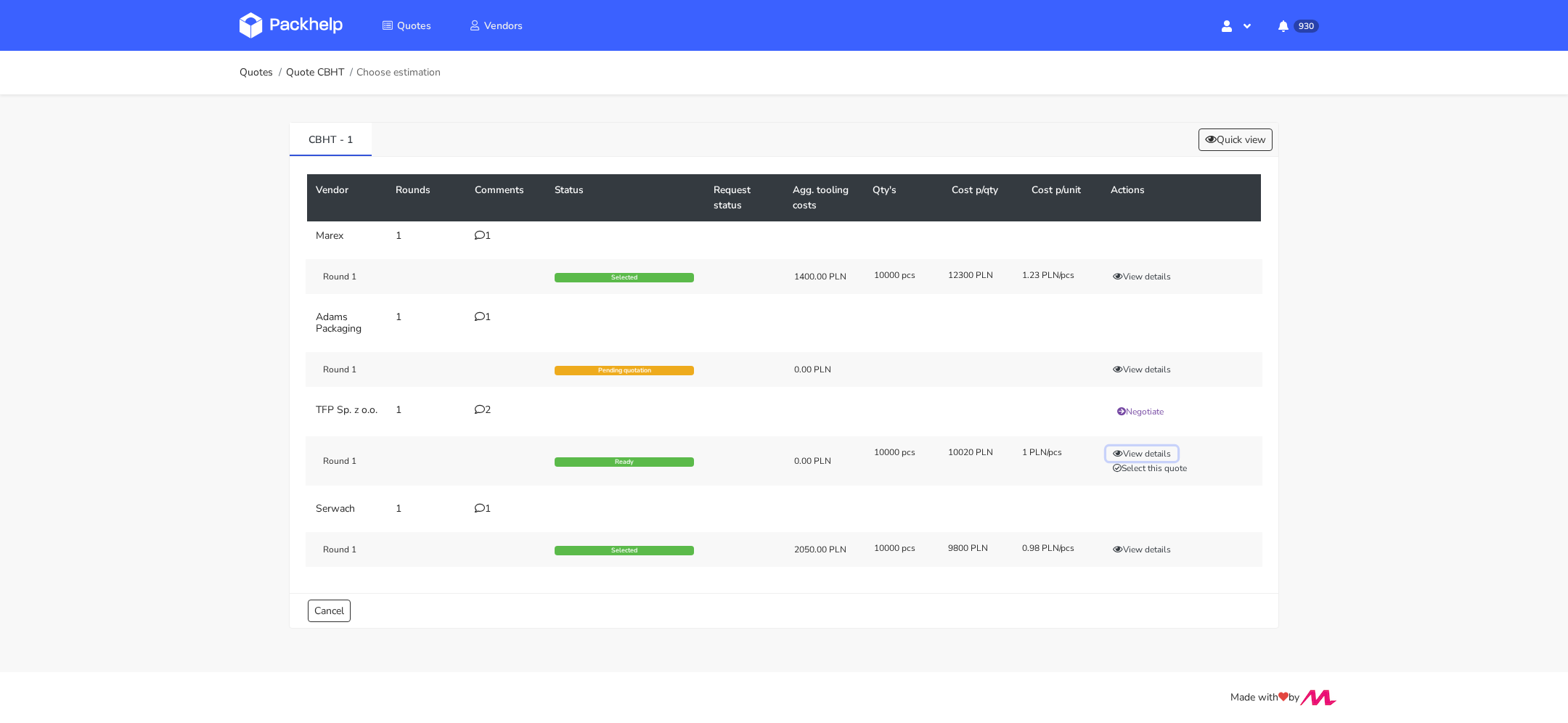
click at [1123, 456] on button "View details" at bounding box center [1142, 454] width 71 height 15
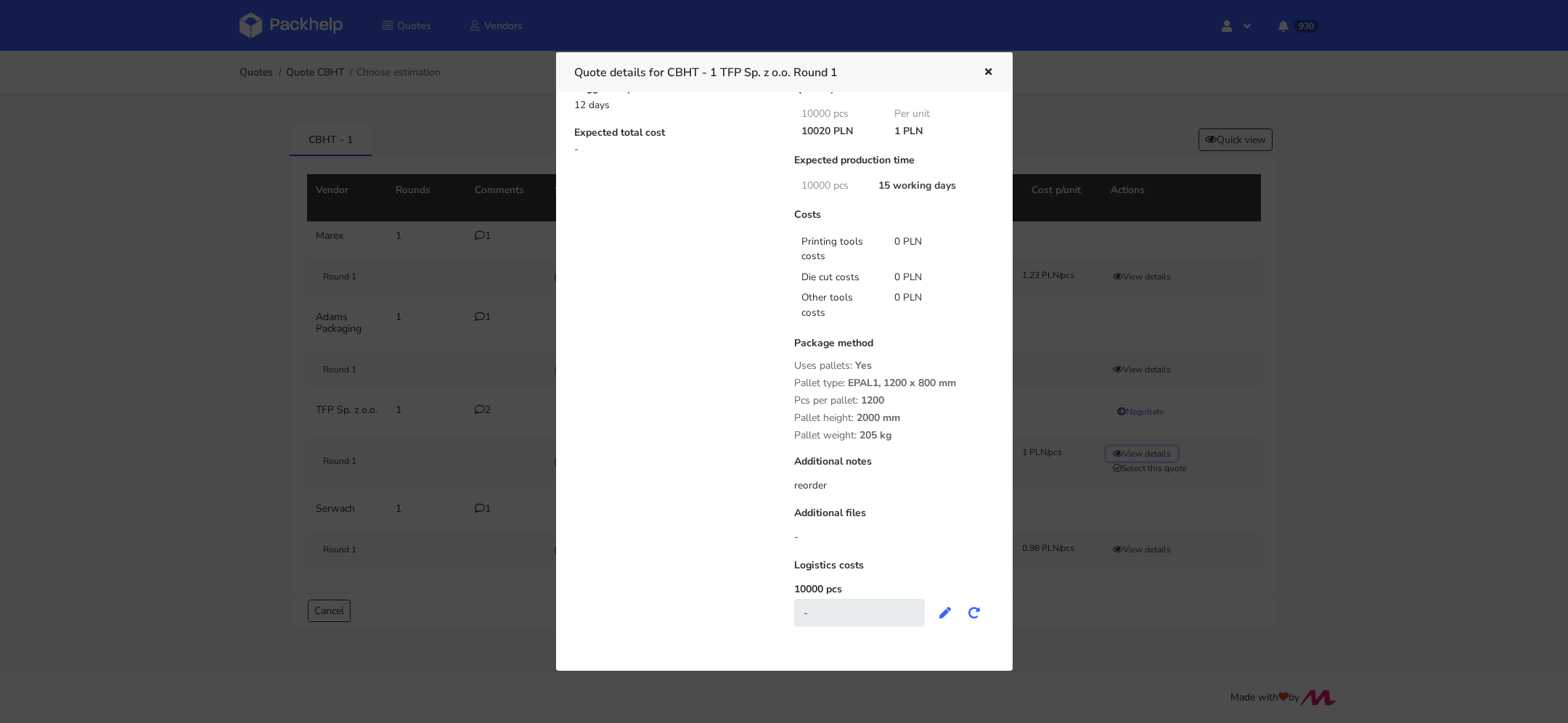
scroll to position [126, 0]
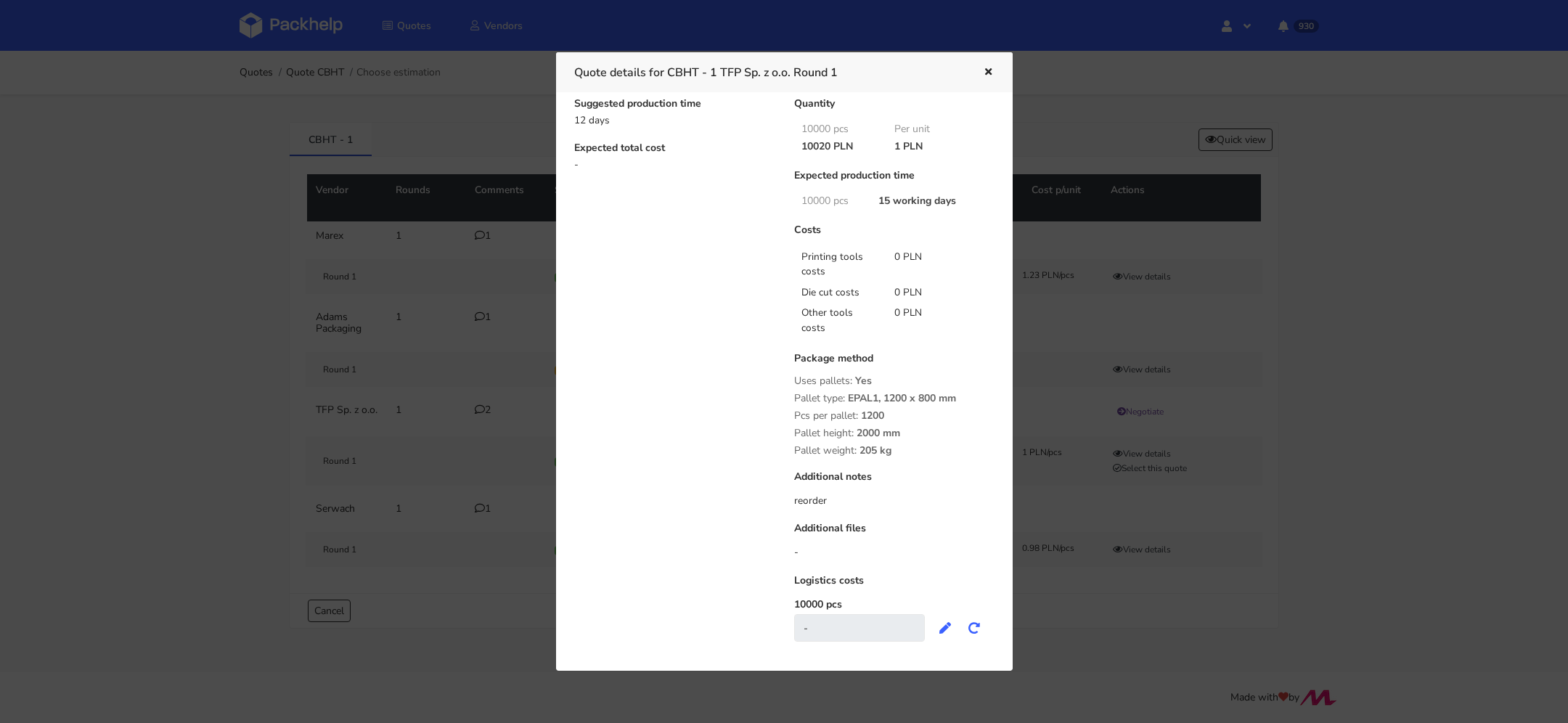
click at [984, 66] on button "button" at bounding box center [986, 72] width 16 height 19
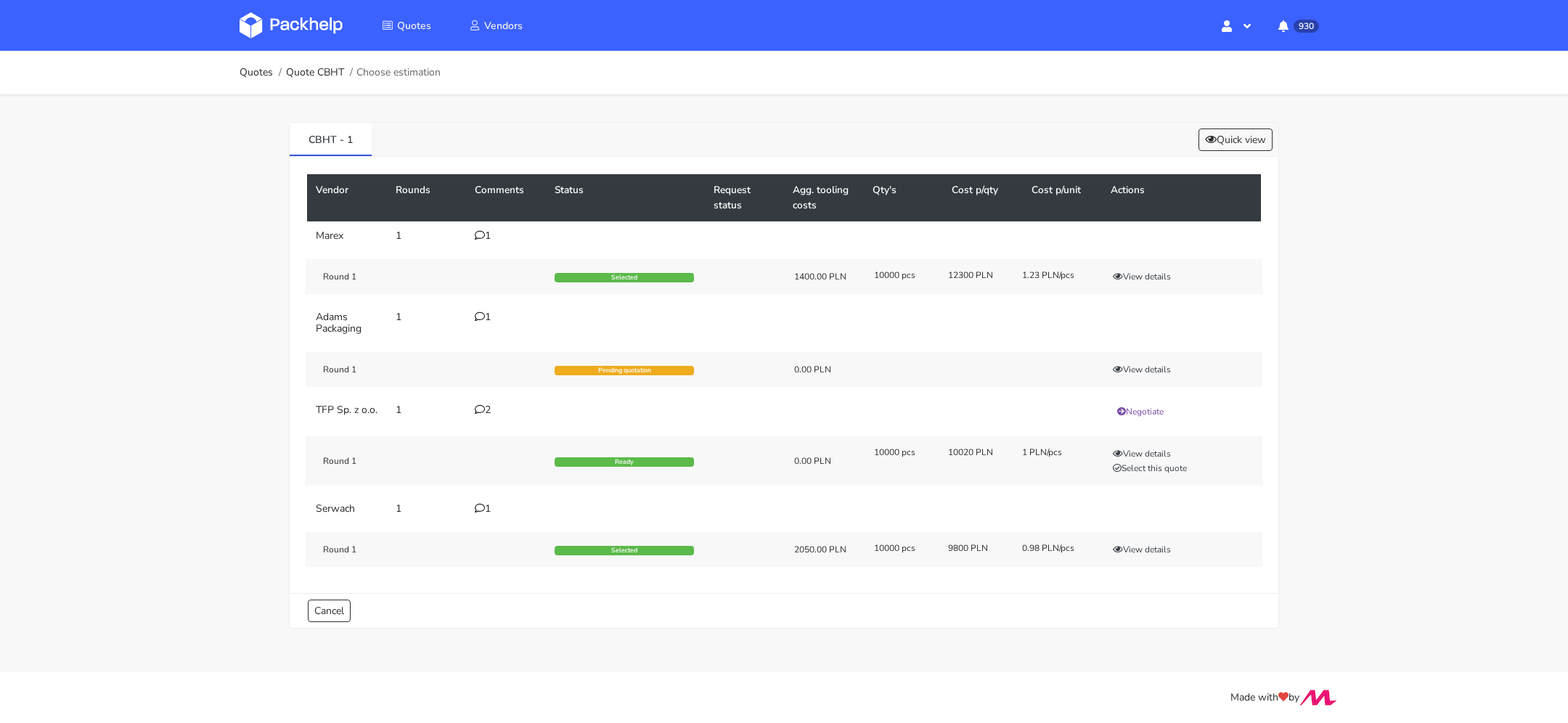
click at [480, 404] on icon at bounding box center [480, 410] width 10 height 10
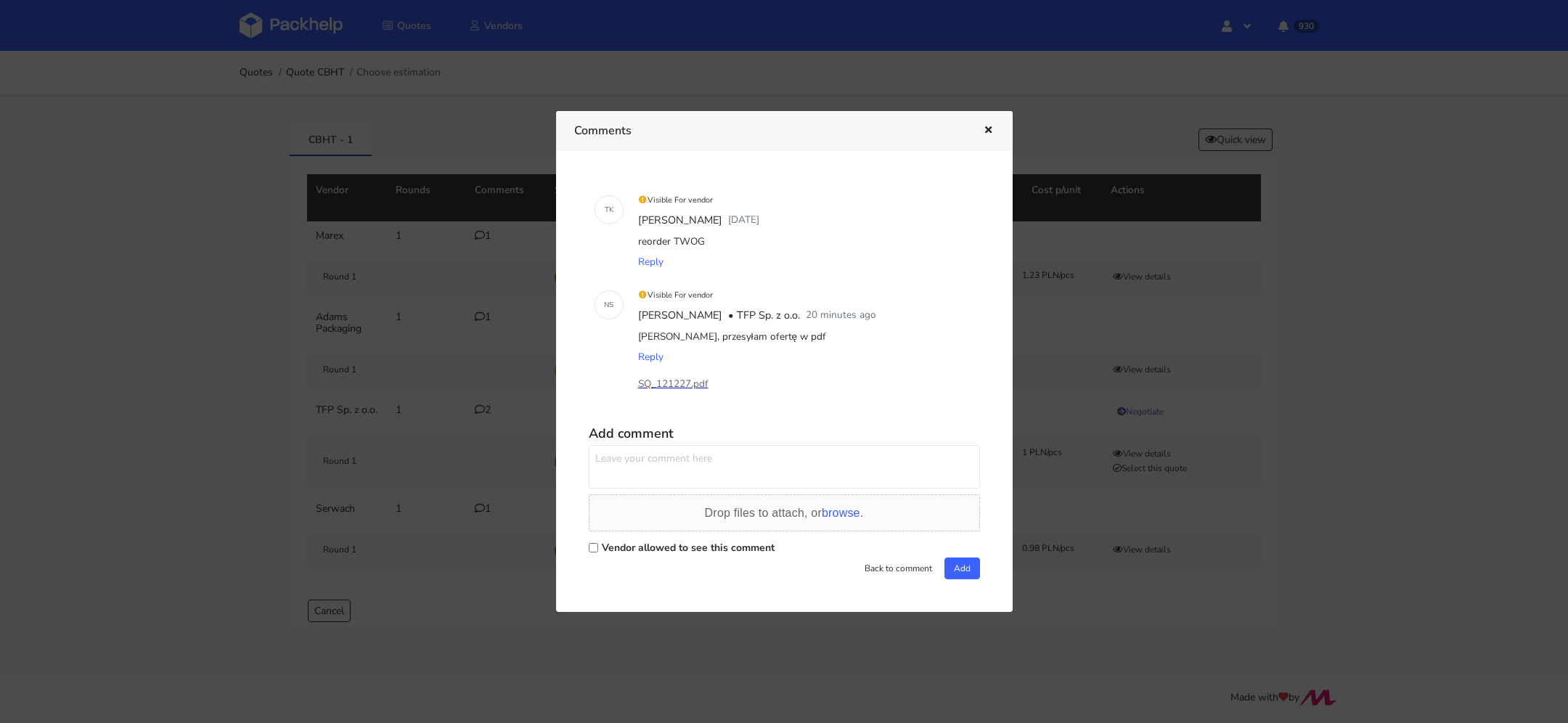
click at [687, 383] on p "SQ_121227.pdf" at bounding box center [710, 383] width 145 height 16
click at [988, 133] on icon "button" at bounding box center [988, 131] width 13 height 10
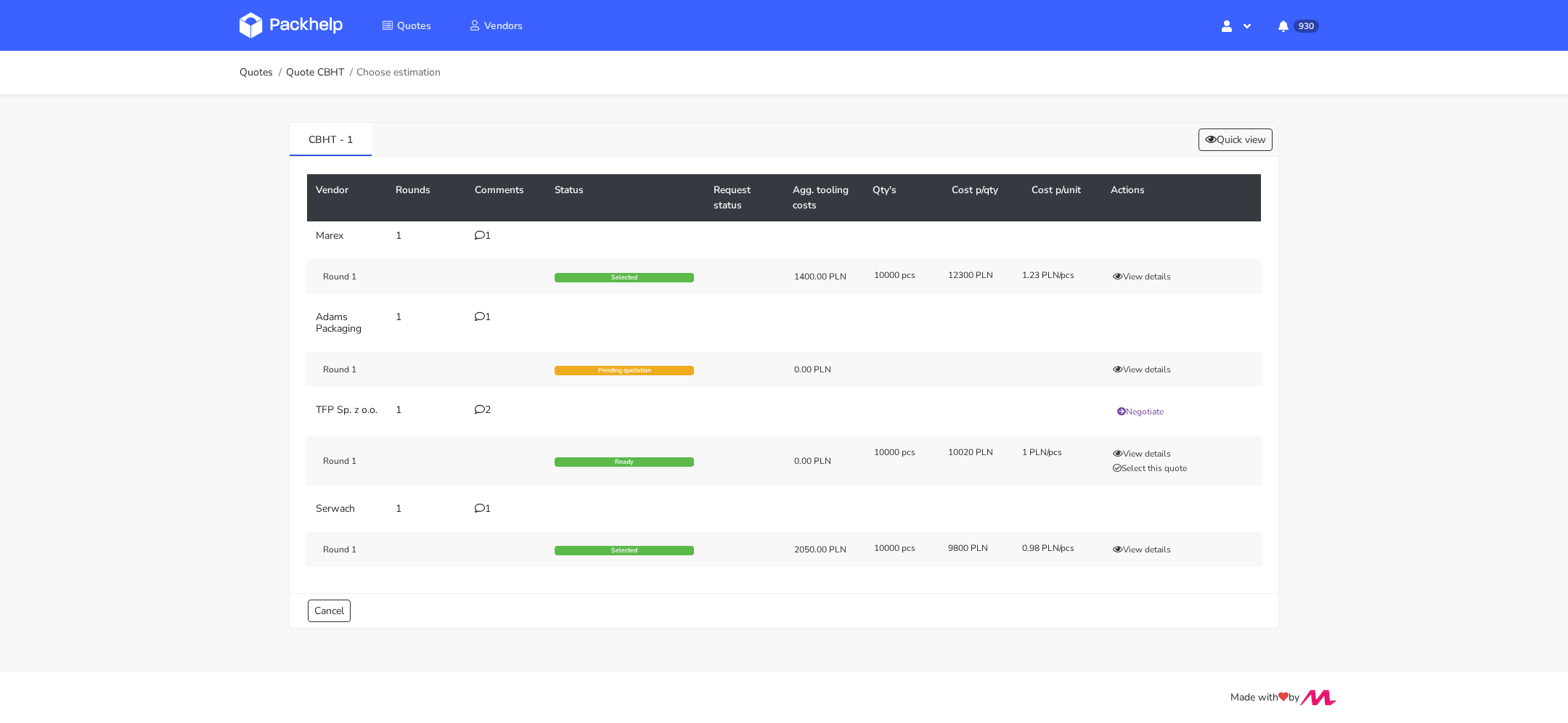
click at [478, 513] on icon at bounding box center [480, 509] width 10 height 10
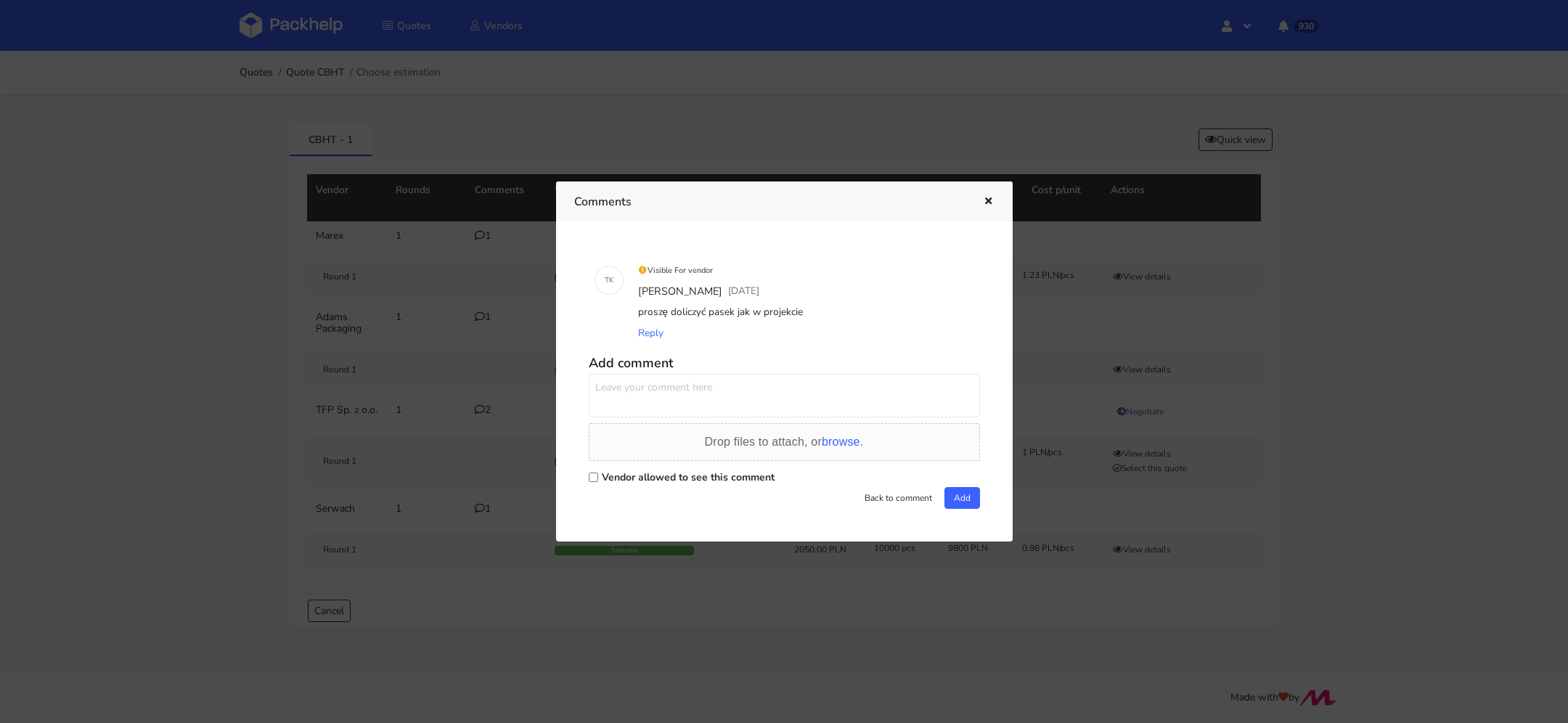
click at [984, 199] on icon "button" at bounding box center [988, 202] width 13 height 10
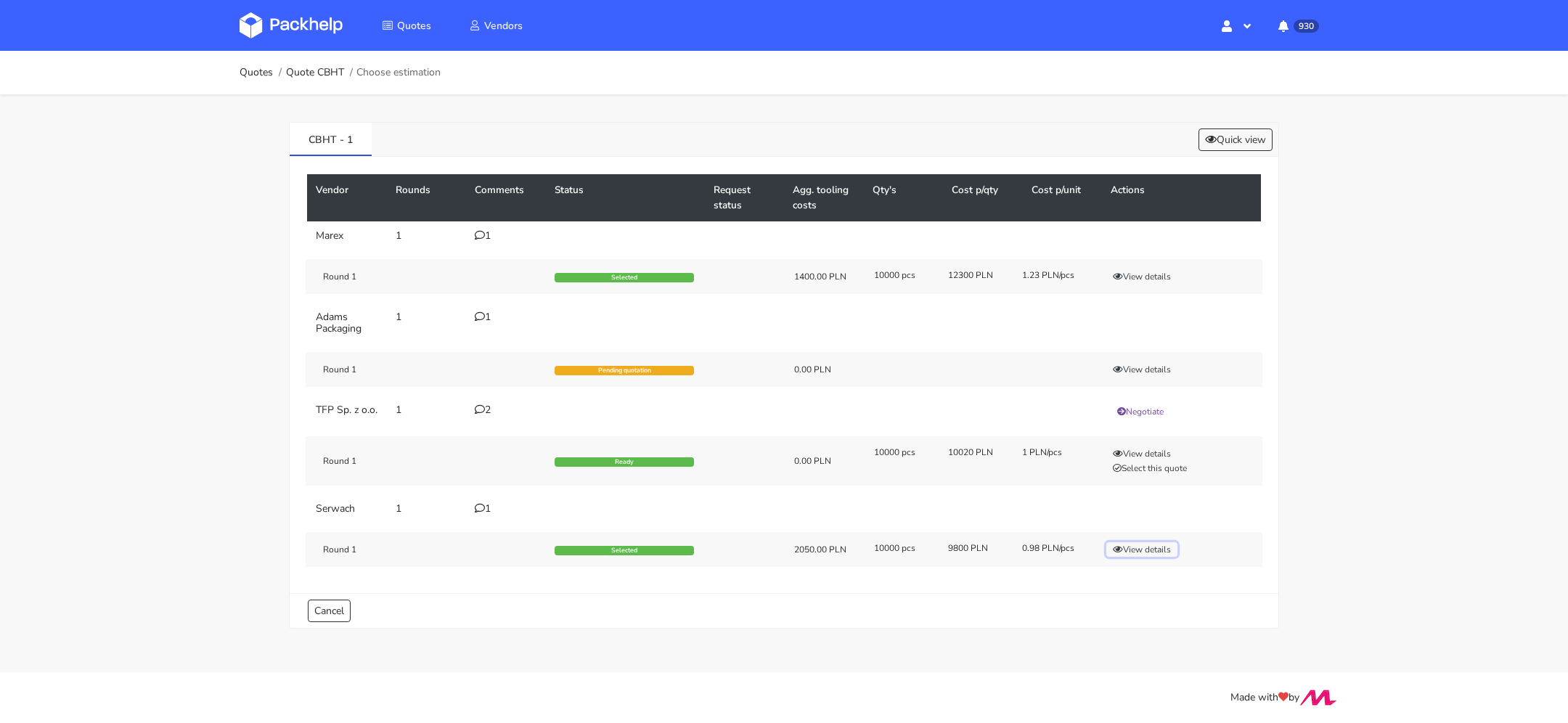
click at [1128, 549] on button "View details" at bounding box center [1142, 550] width 71 height 15
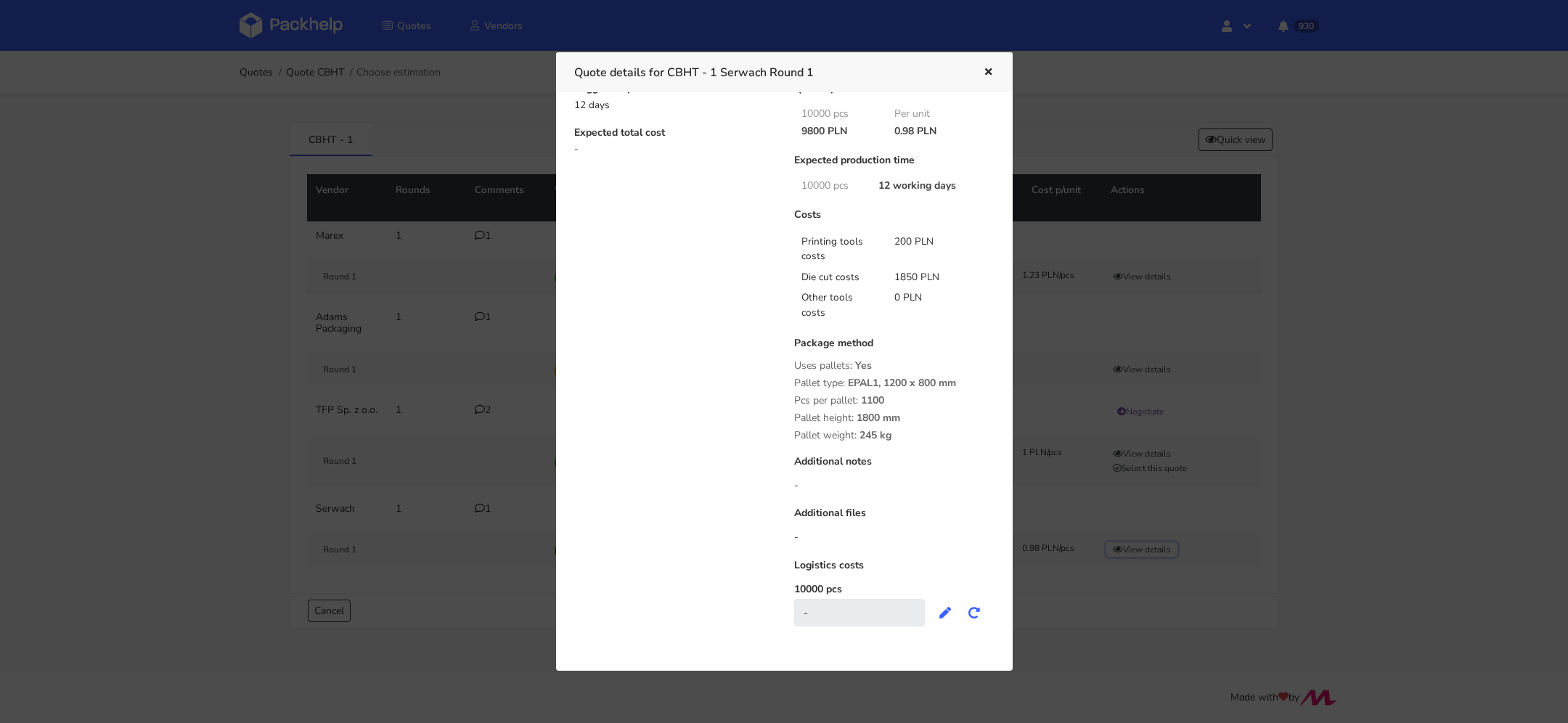
scroll to position [0, 0]
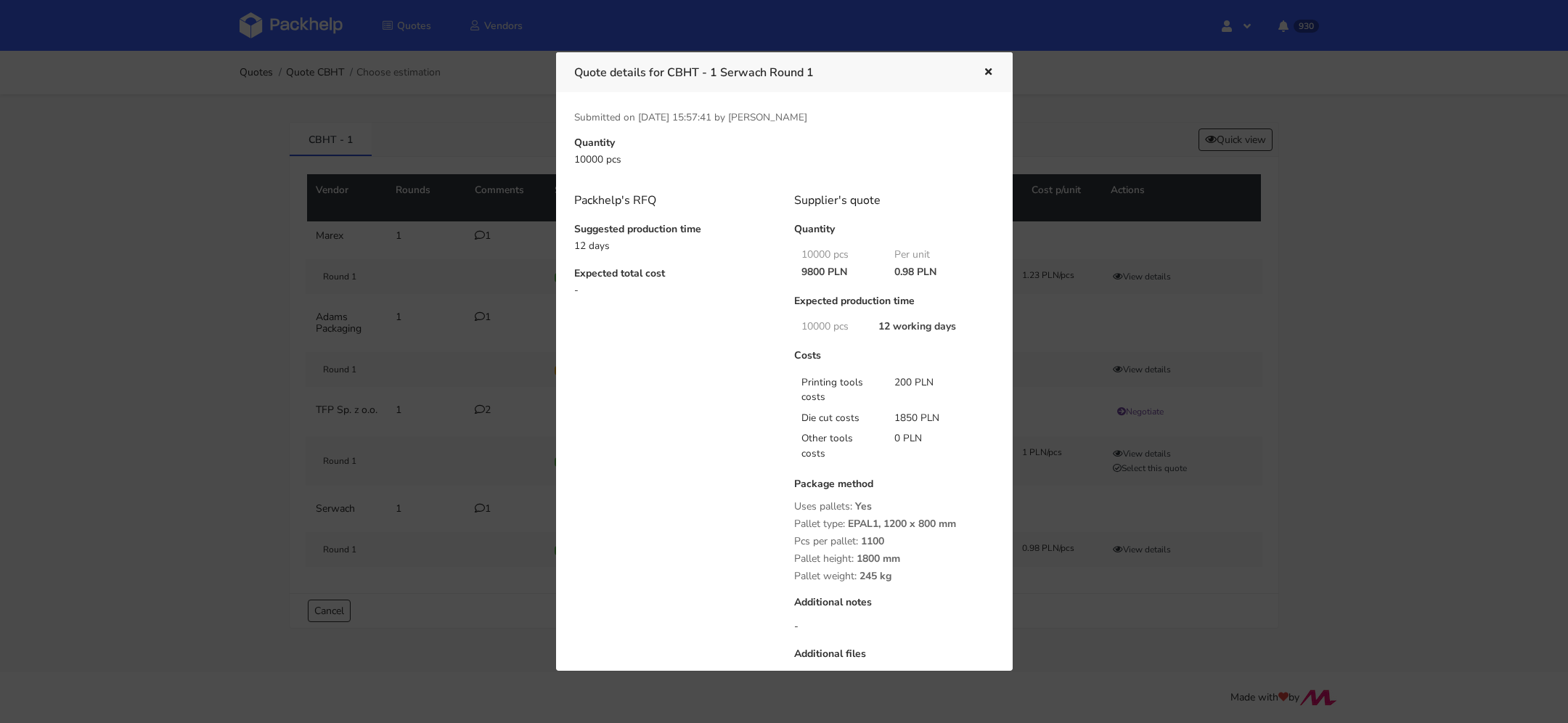
click at [987, 66] on button "button" at bounding box center [986, 72] width 16 height 19
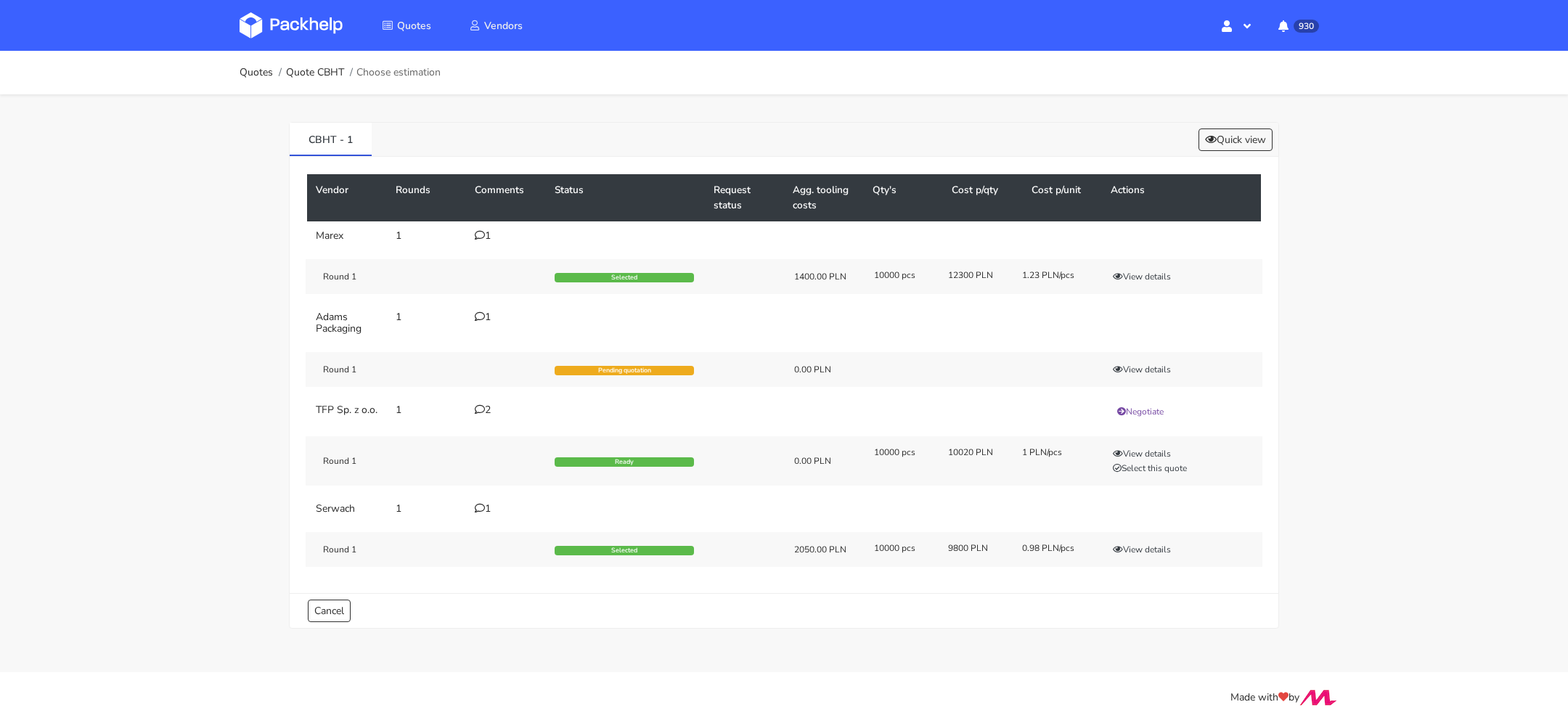
click at [481, 513] on icon at bounding box center [480, 509] width 10 height 10
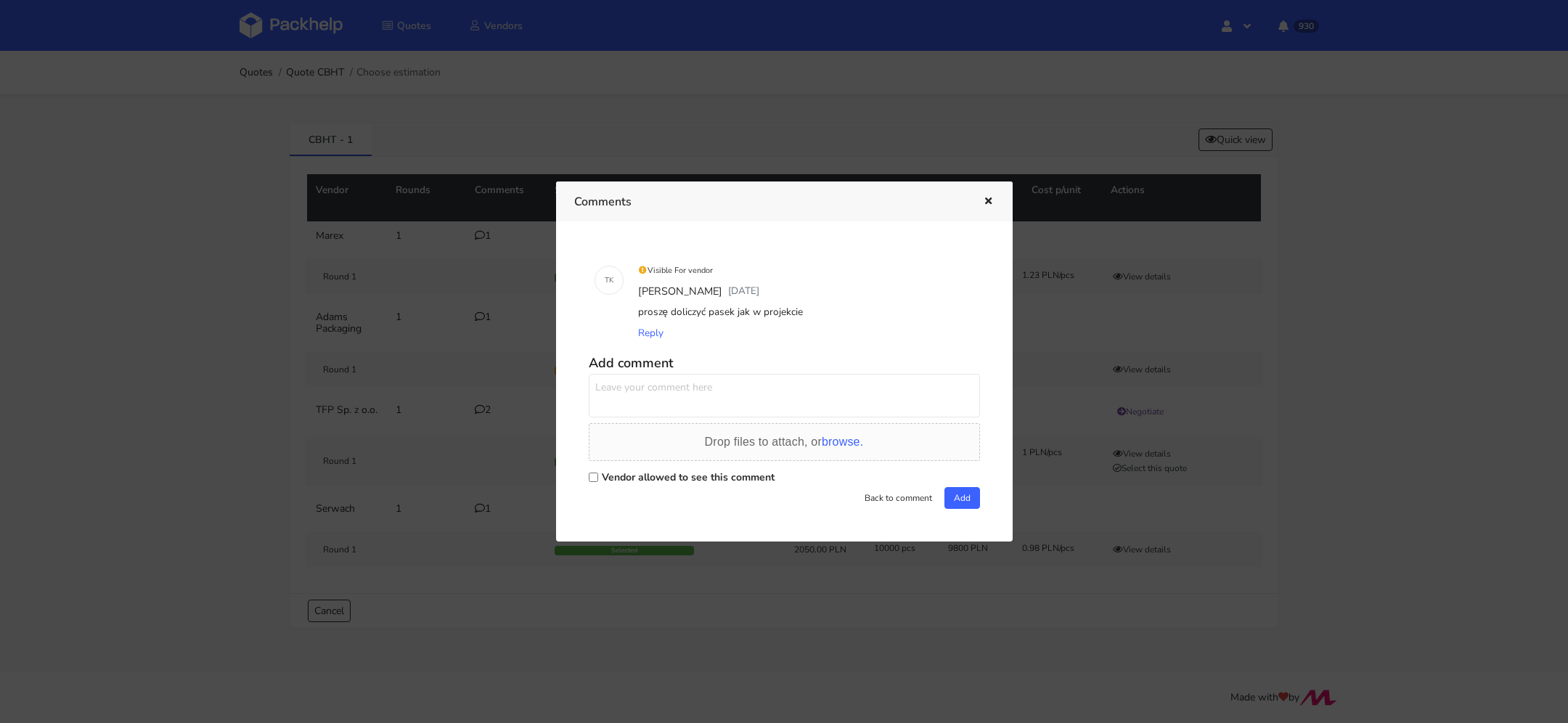
click at [985, 200] on icon "button" at bounding box center [988, 202] width 13 height 10
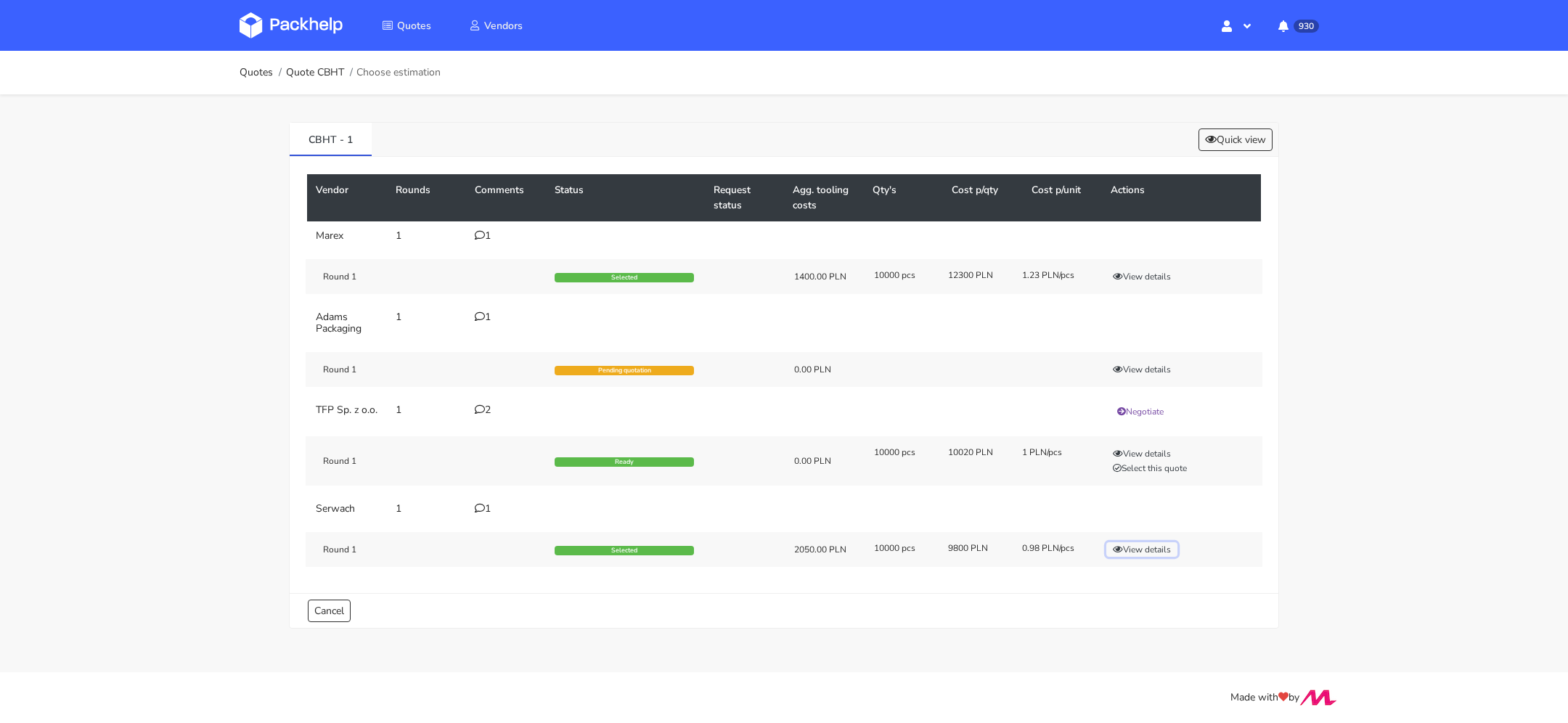
click at [1116, 554] on icon "button" at bounding box center [1118, 550] width 10 height 9
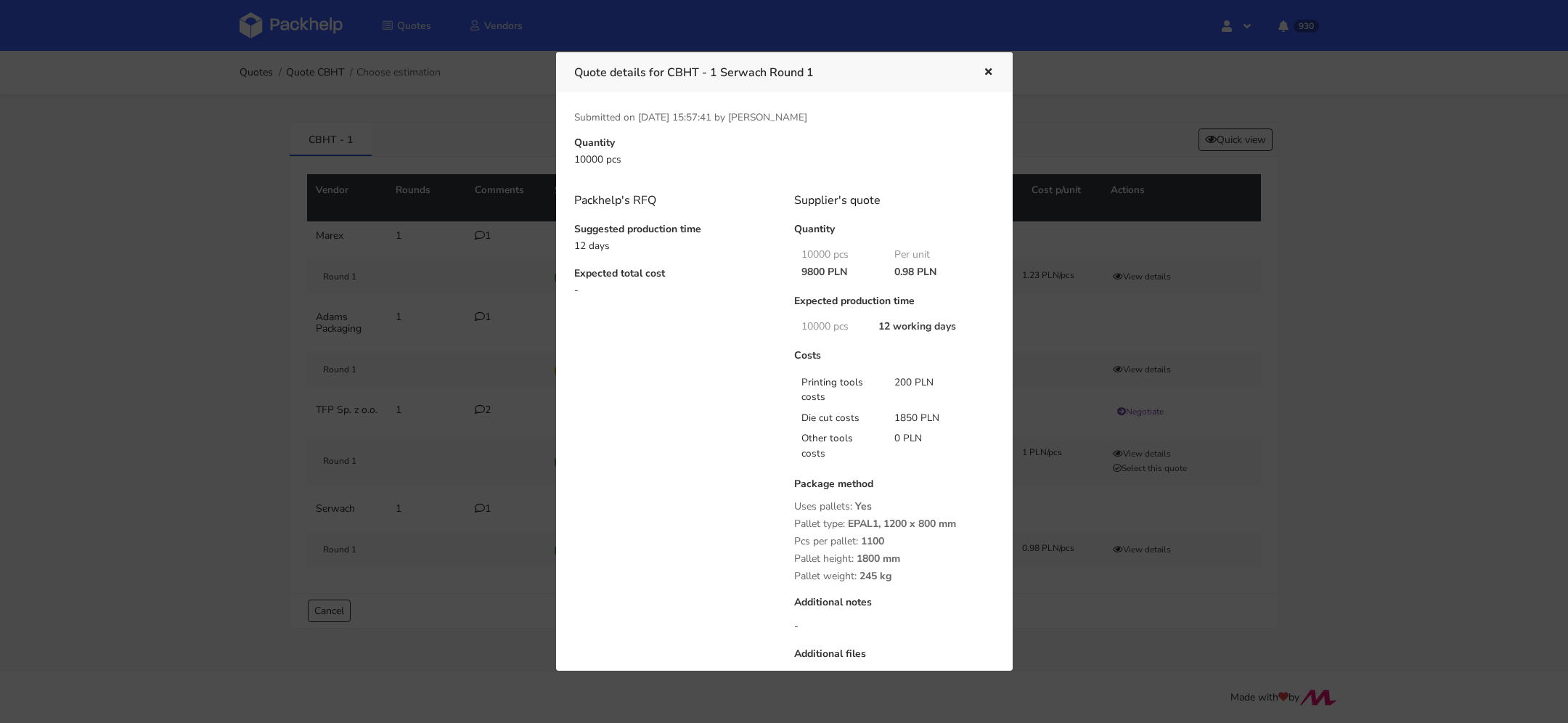
click at [984, 65] on button "button" at bounding box center [986, 72] width 16 height 19
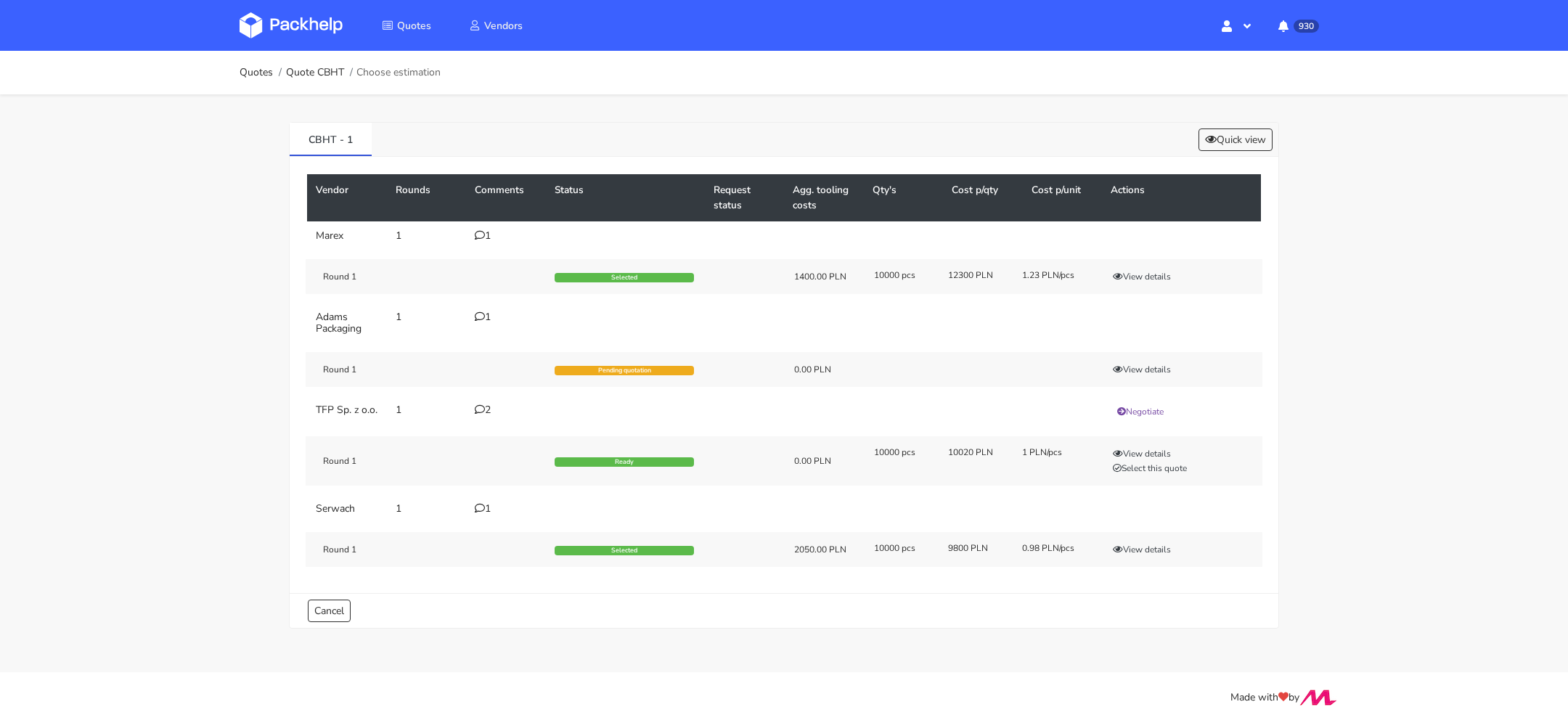
click at [479, 515] on div "1" at bounding box center [506, 509] width 63 height 12
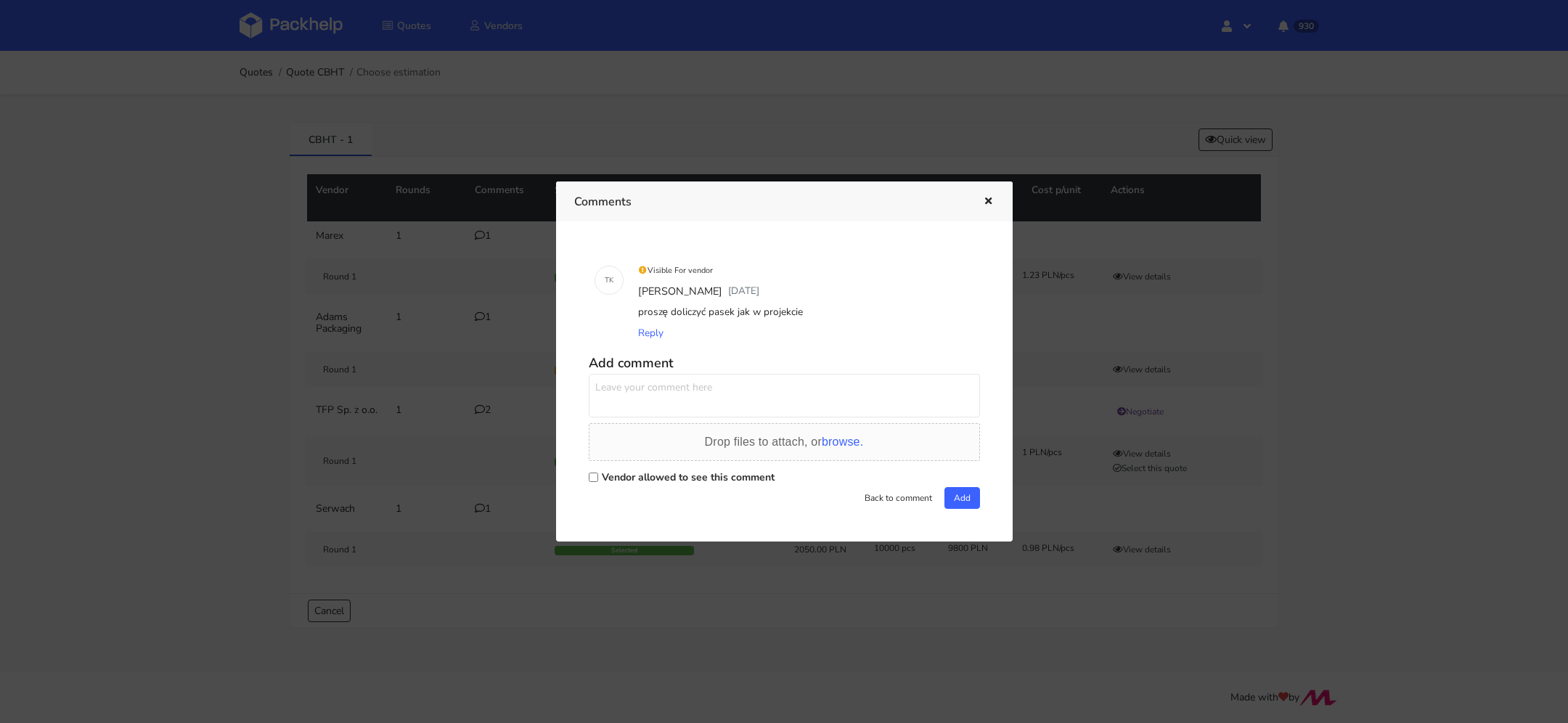
click at [607, 471] on label "Vendor allowed to see this comment" at bounding box center [688, 477] width 173 height 14
click at [598, 473] on input "Vendor allowed to see this comment" at bounding box center [593, 477] width 10 height 10
checkbox input "true"
click at [661, 386] on textarea at bounding box center [784, 395] width 391 height 44
type textarea "Panie Łukaszu, czy liczył Pan inne nakłady o które prosiłem w komentarzu do wyc…"
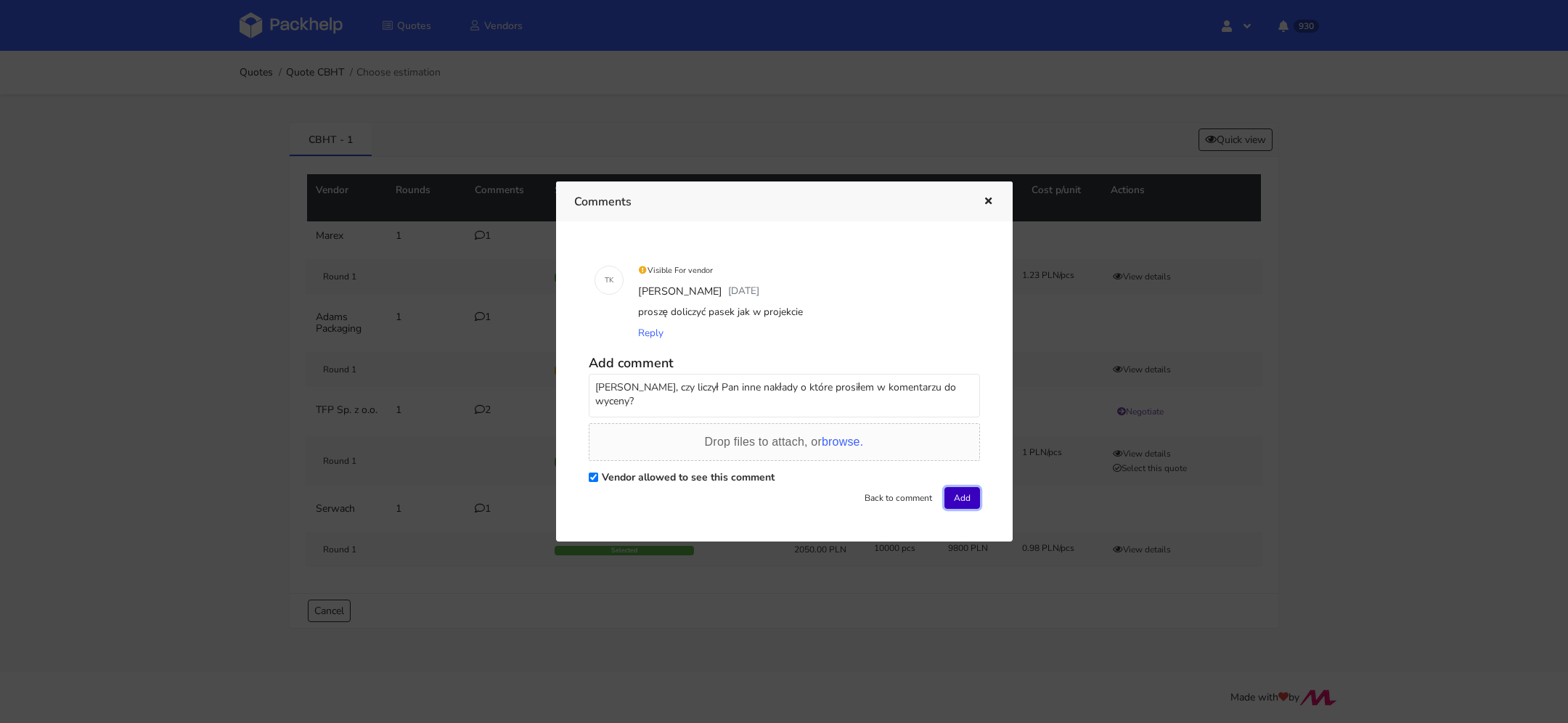
click at [955, 499] on button "Add" at bounding box center [962, 497] width 36 height 22
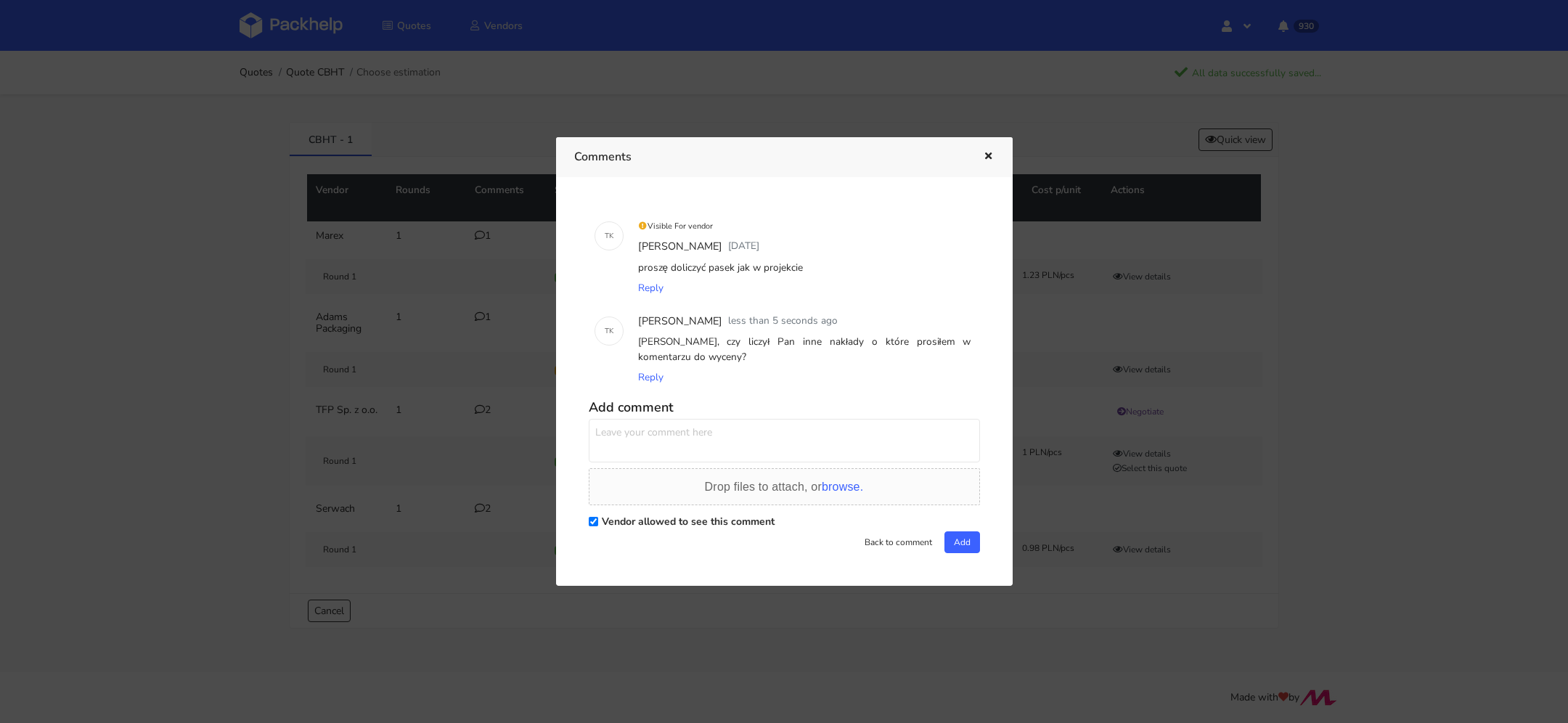
click at [1124, 377] on div at bounding box center [784, 361] width 1568 height 723
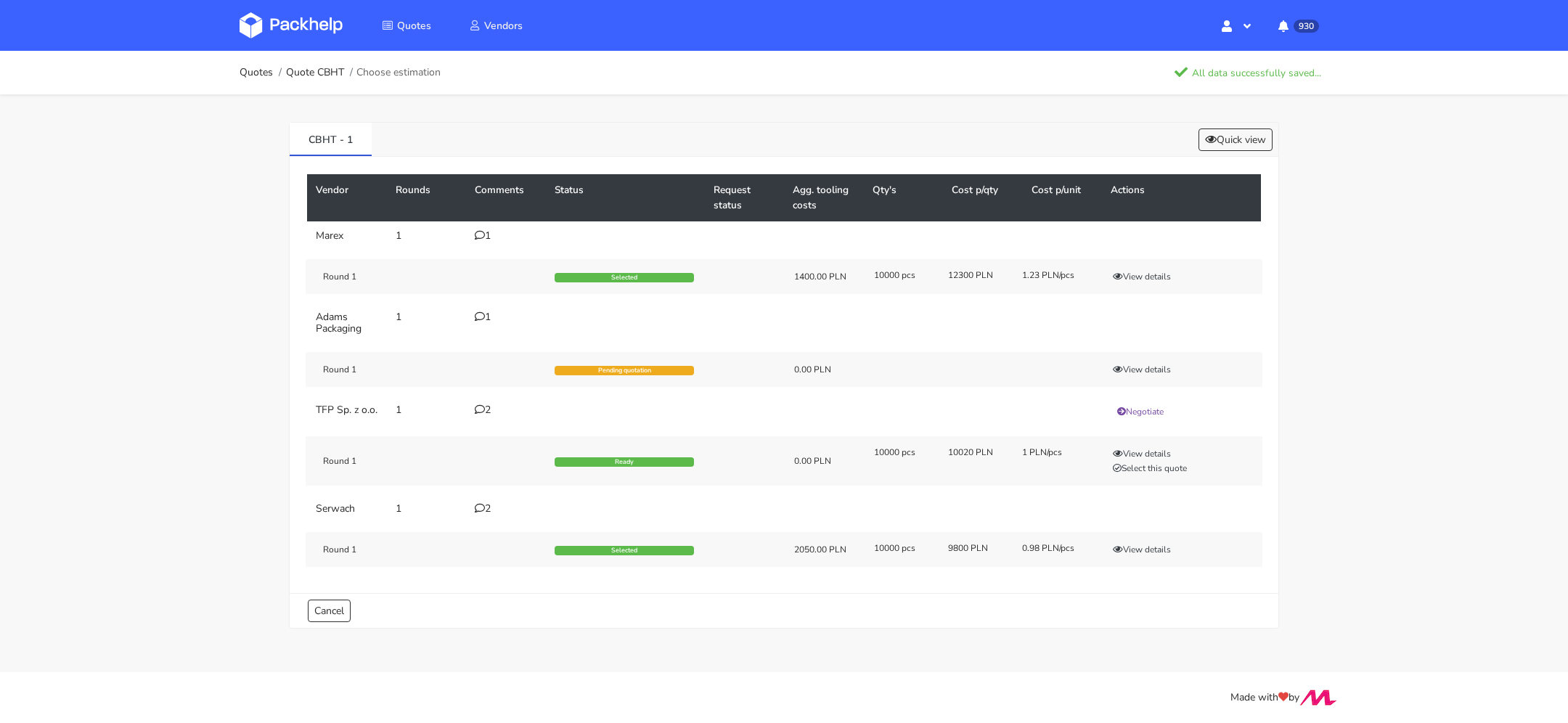
click at [301, 24] on img at bounding box center [291, 25] width 103 height 26
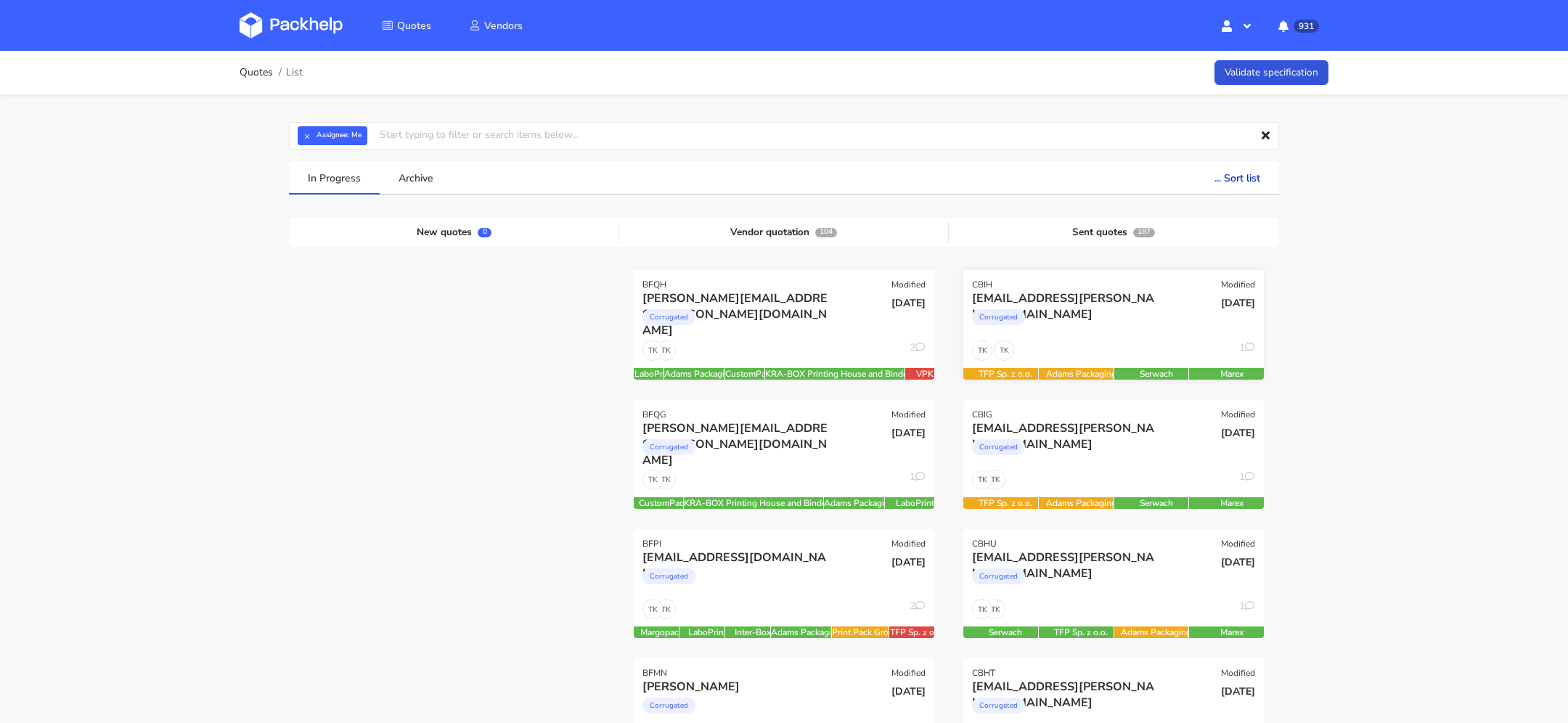
click at [1114, 322] on div "Corrugated" at bounding box center [1068, 321] width 192 height 29
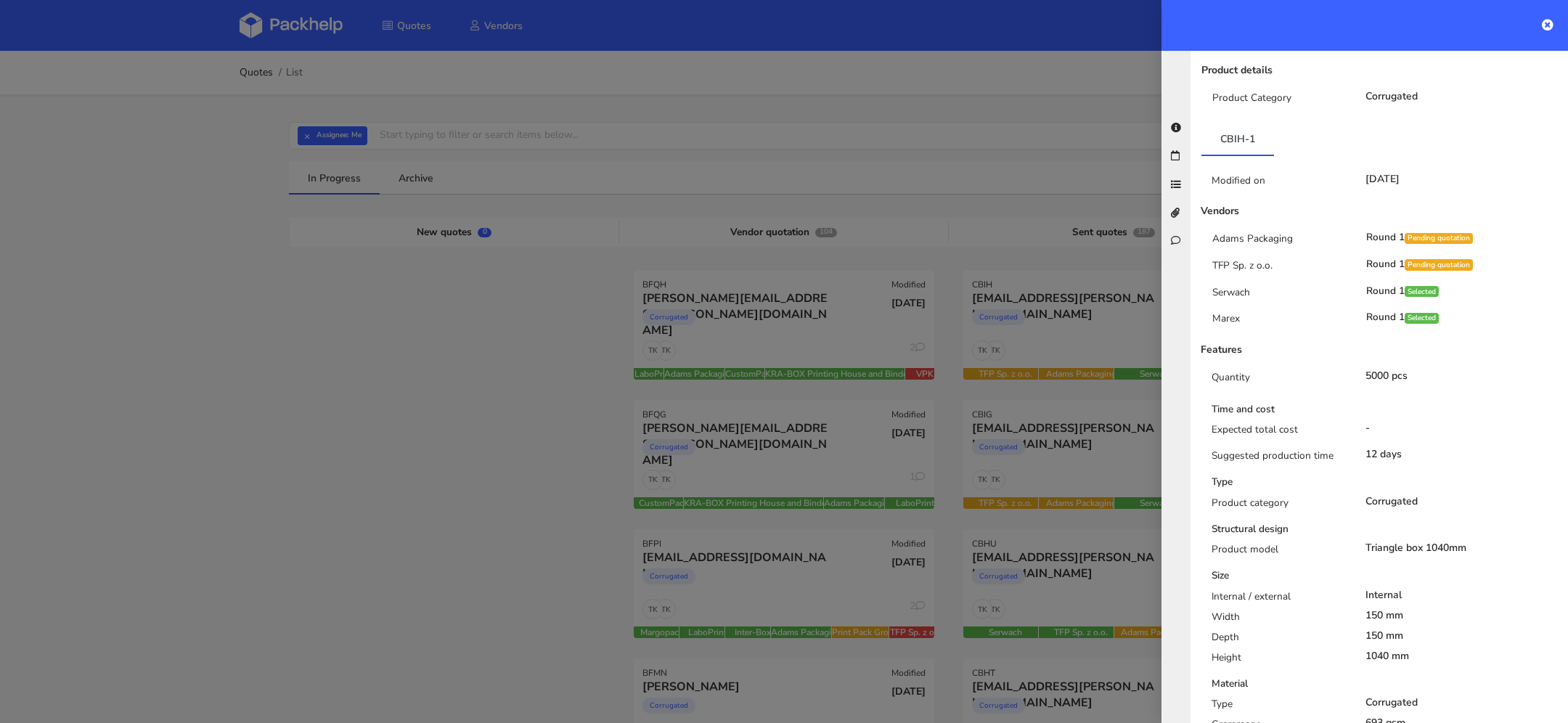
scroll to position [7, 0]
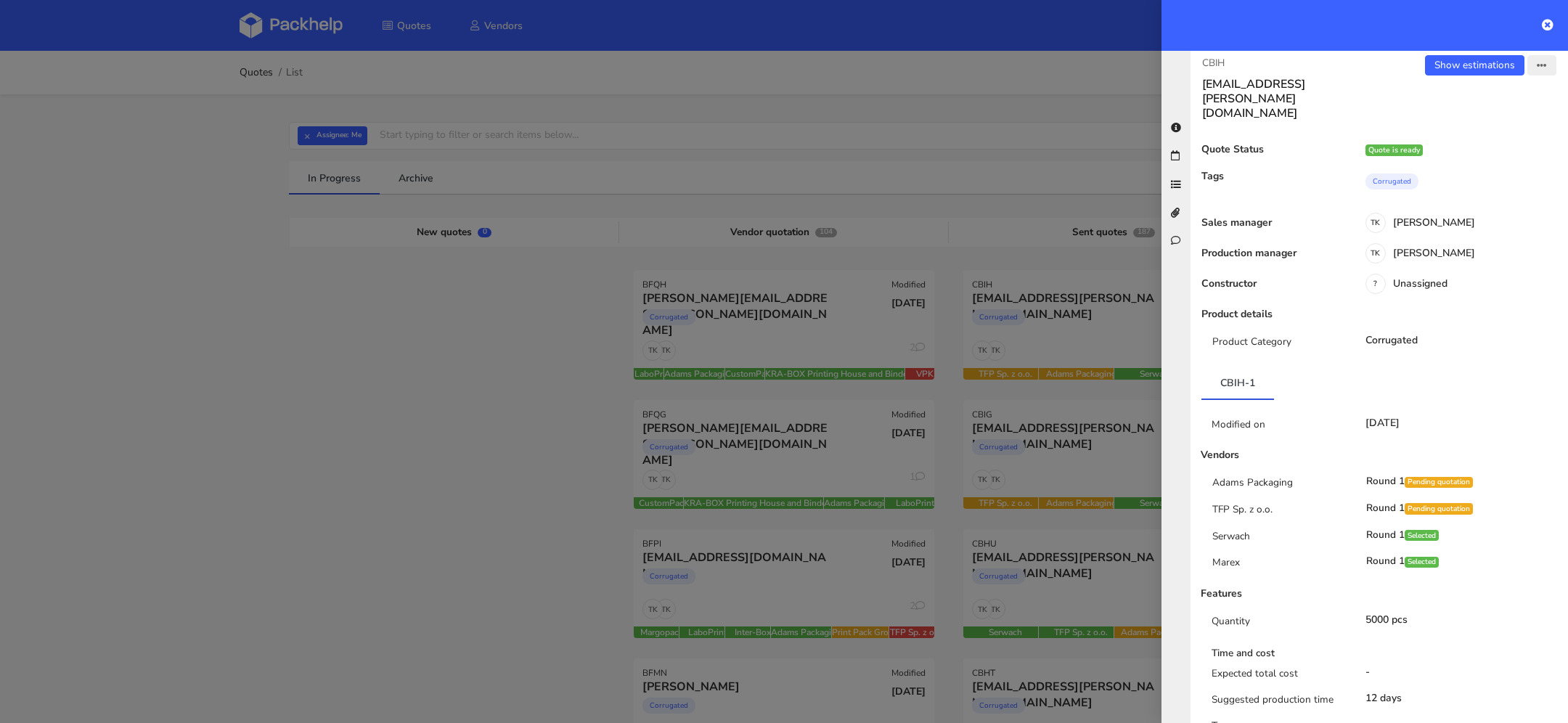
click at [1535, 60] on button "button" at bounding box center [1541, 65] width 29 height 20
click at [1492, 94] on link "View quote" at bounding box center [1494, 95] width 128 height 24
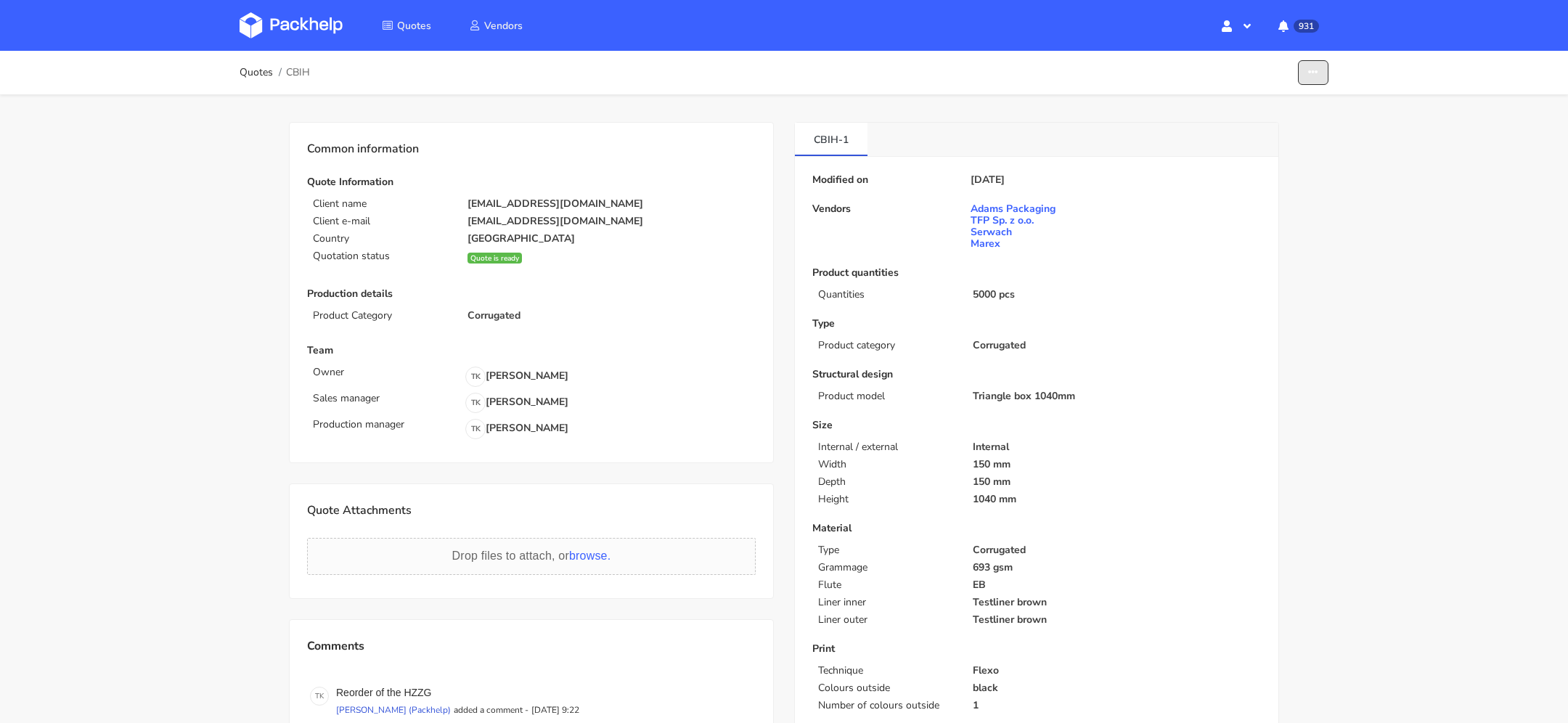
click at [1319, 74] on button "button" at bounding box center [1313, 73] width 31 height 25
click at [1319, 153] on link "Show estimations" at bounding box center [1257, 159] width 128 height 24
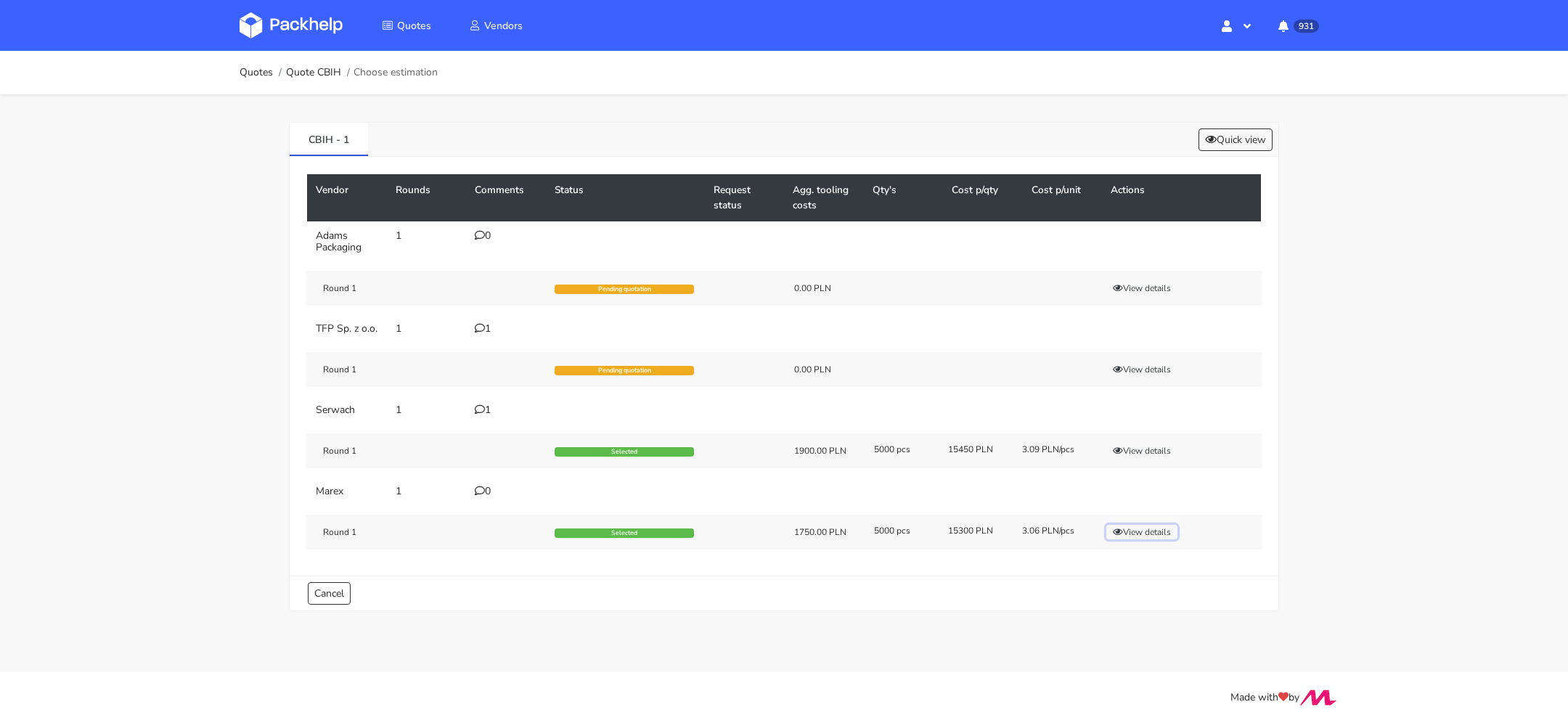
click at [1135, 540] on button "View details" at bounding box center [1142, 532] width 71 height 15
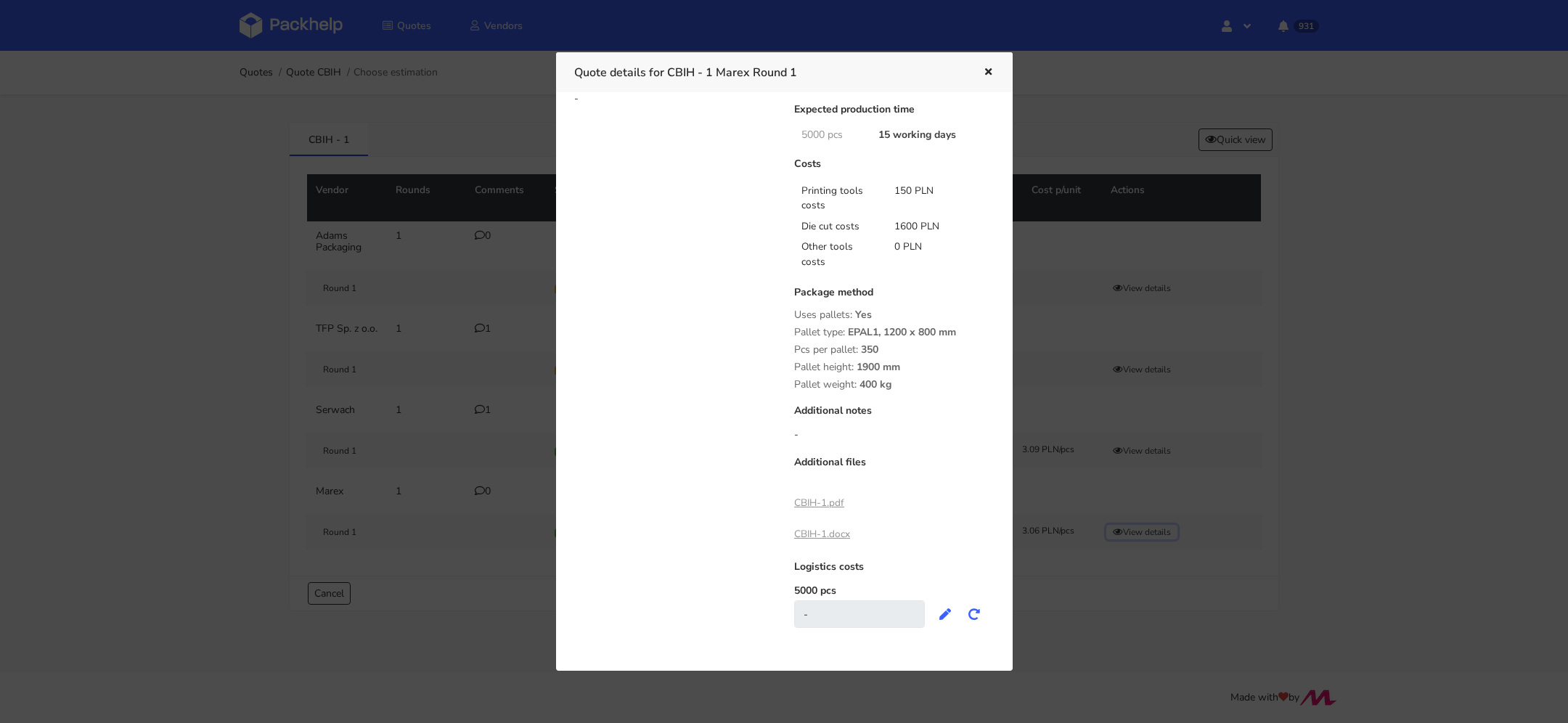
scroll to position [193, 0]
click at [836, 506] on link "CBIH-1.pdf" at bounding box center [819, 501] width 50 height 14
click at [990, 77] on button "button" at bounding box center [986, 72] width 16 height 19
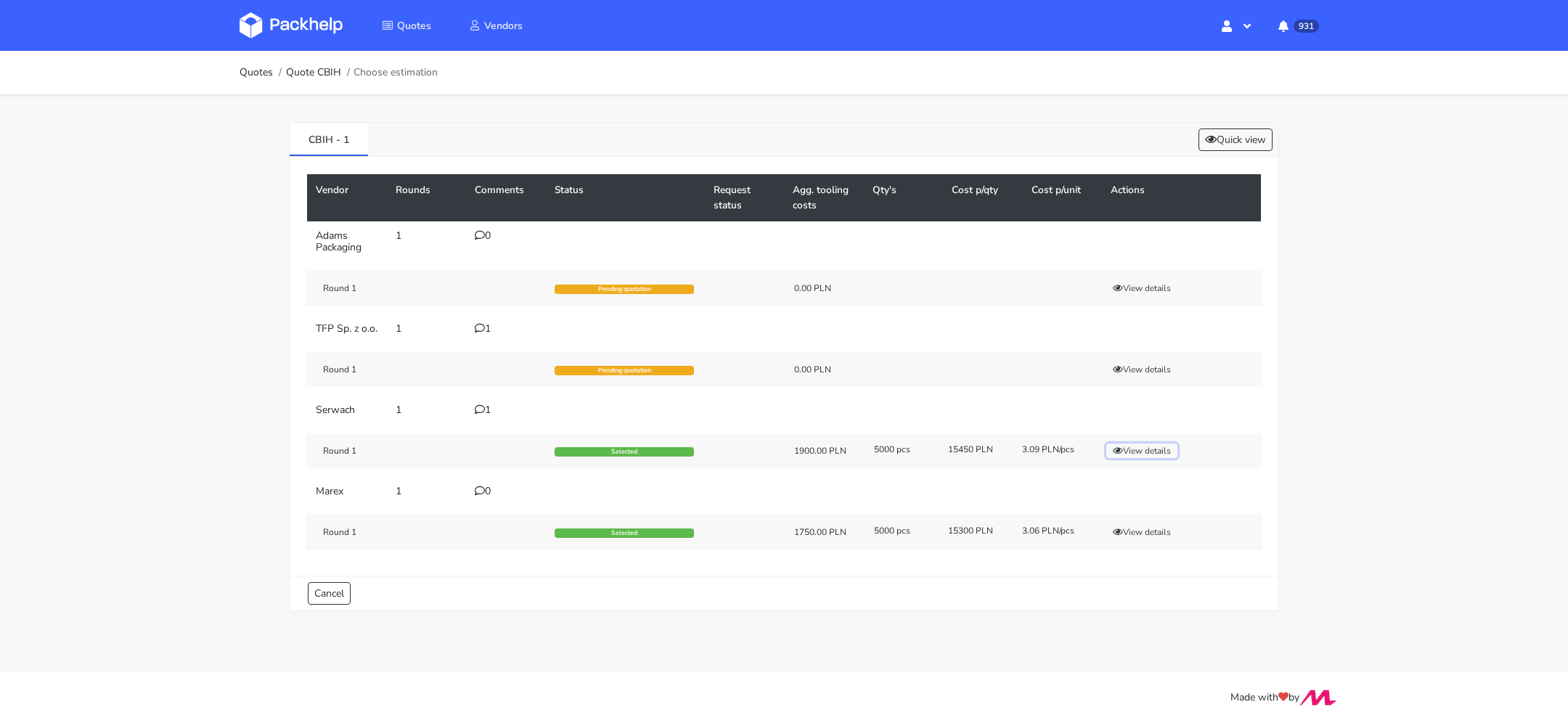
click at [1119, 456] on icon "button" at bounding box center [1118, 451] width 10 height 9
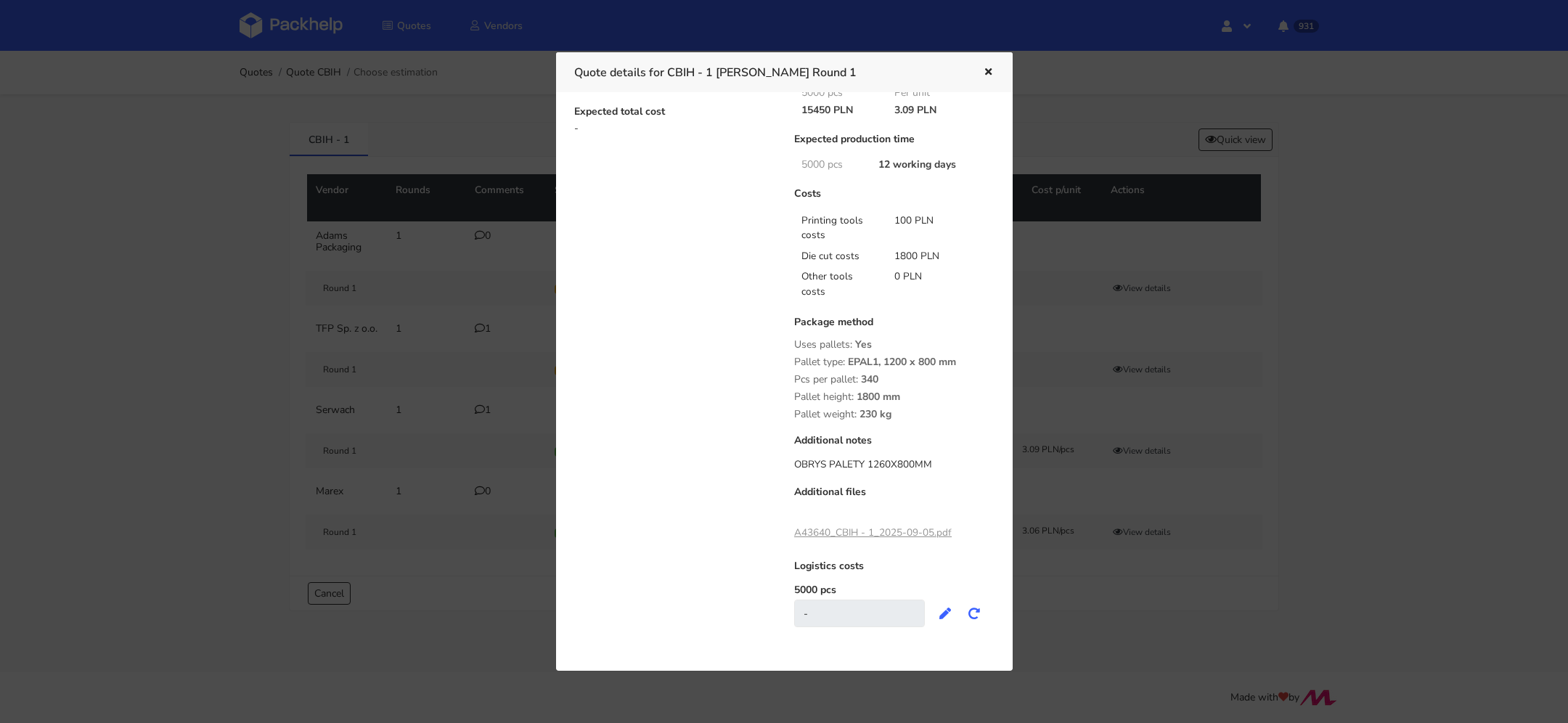
click at [869, 531] on link "A43640_CBIH - 1_2025-09-05.pdf" at bounding box center [873, 532] width 158 height 14
click at [990, 71] on icon "button" at bounding box center [988, 73] width 13 height 10
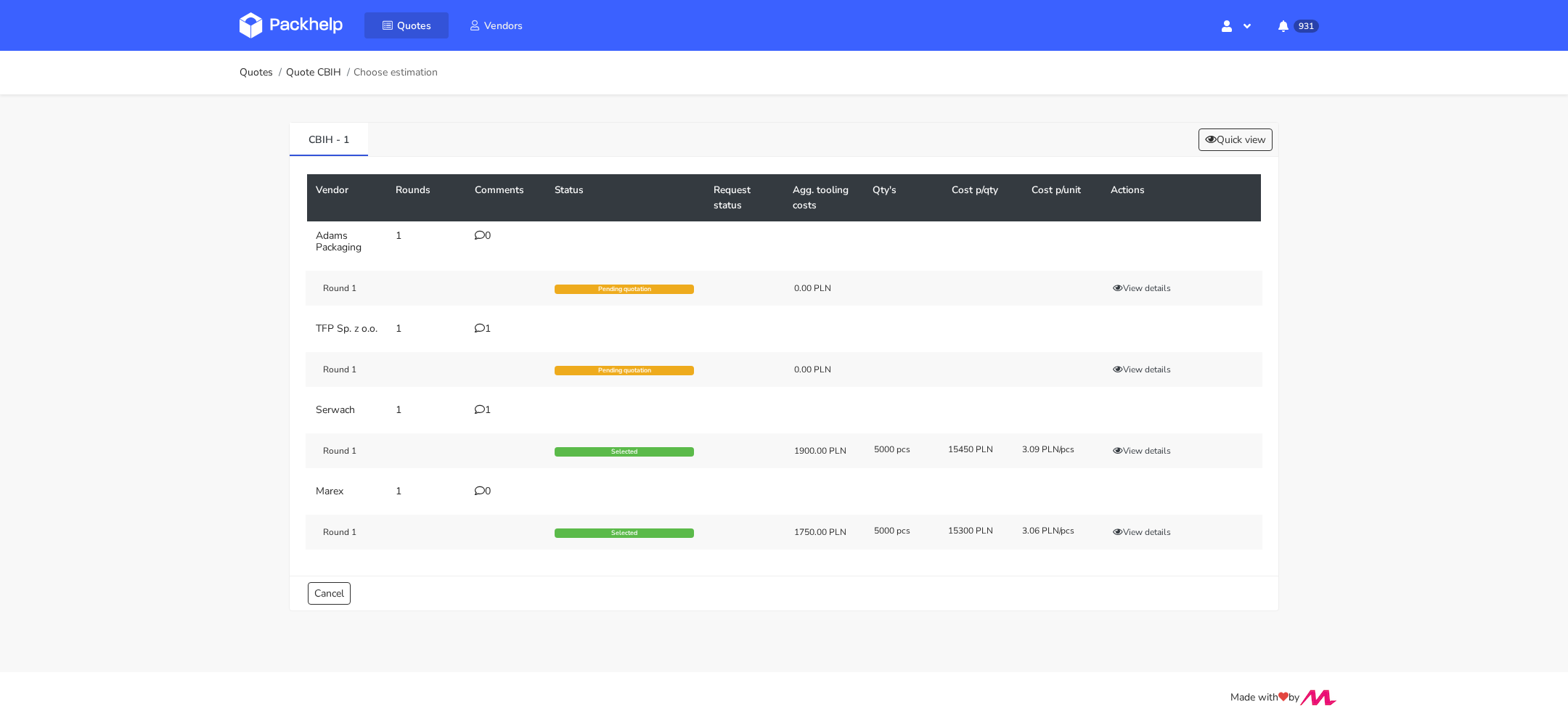
click at [397, 20] on span "Quotes" at bounding box center [414, 25] width 34 height 14
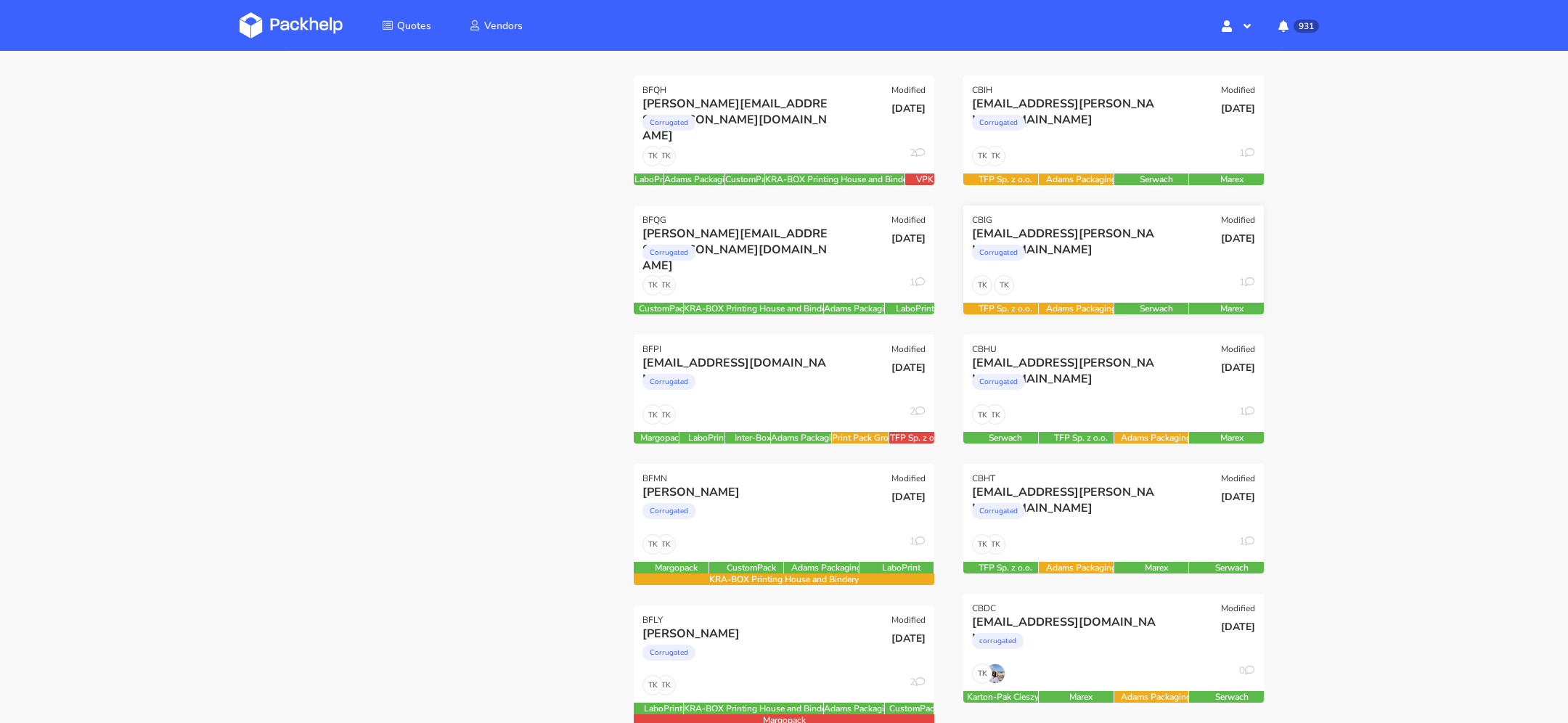
scroll to position [198, 0]
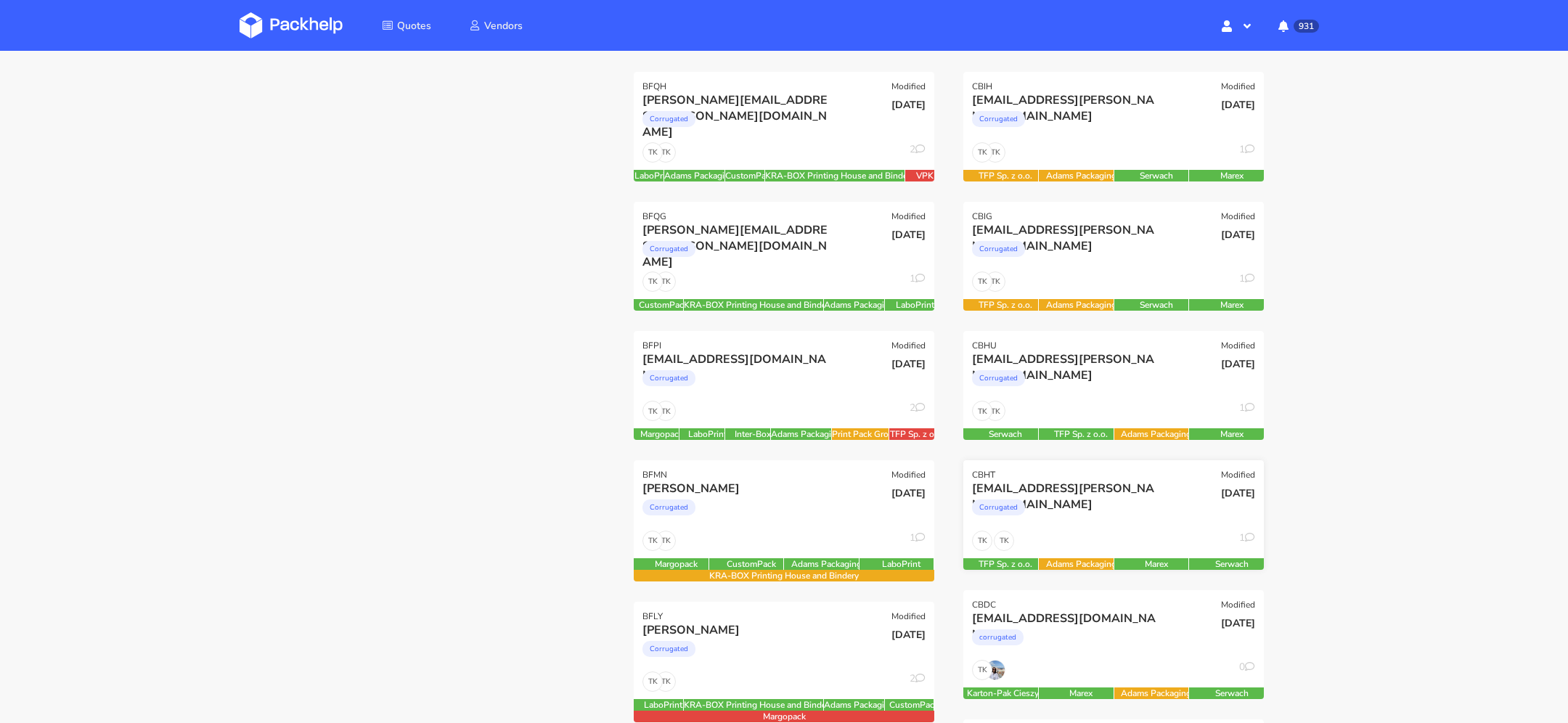
click at [1119, 524] on div "[EMAIL_ADDRESS][PERSON_NAME][DOMAIN_NAME] Corrugated" at bounding box center [1063, 506] width 202 height 49
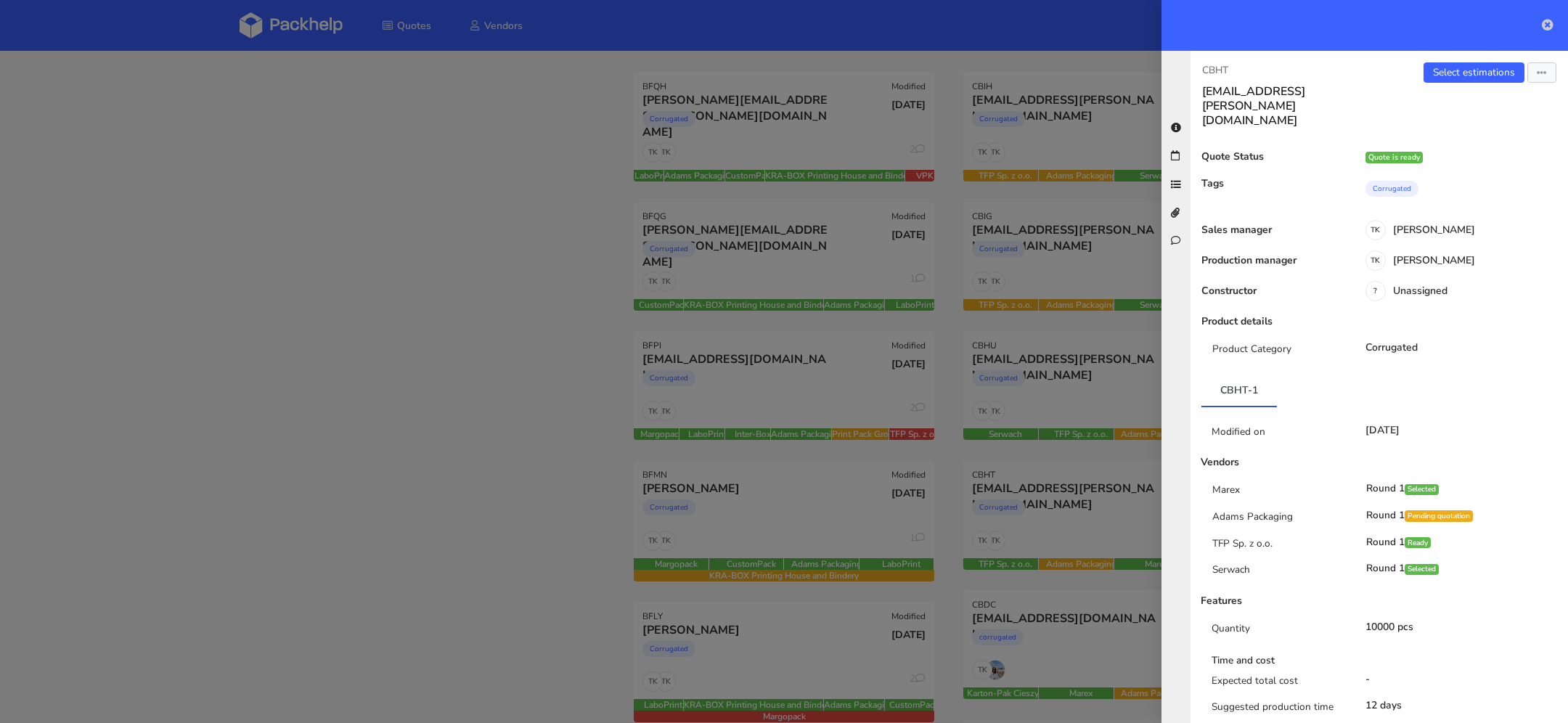
click at [1543, 23] on icon at bounding box center [1548, 25] width 12 height 12
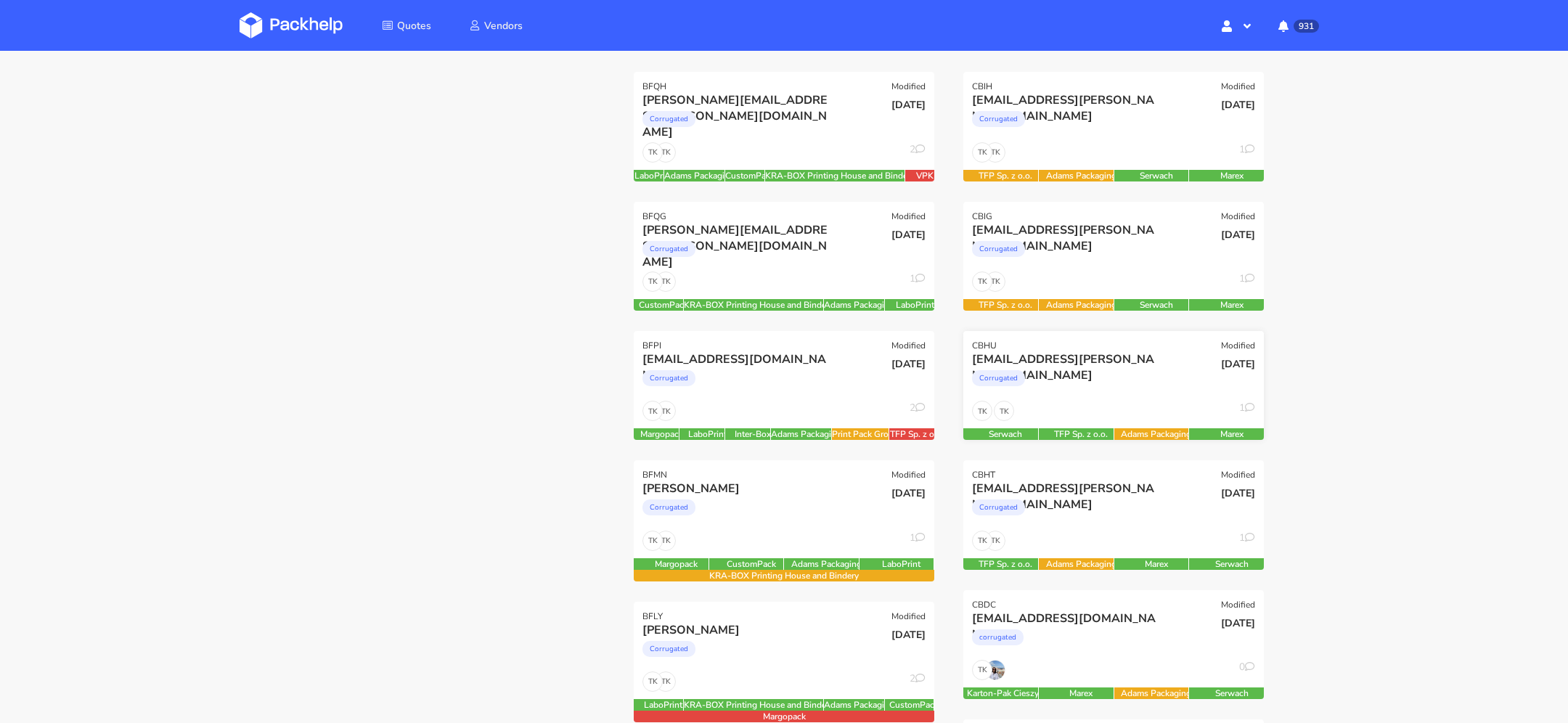
scroll to position [191, 0]
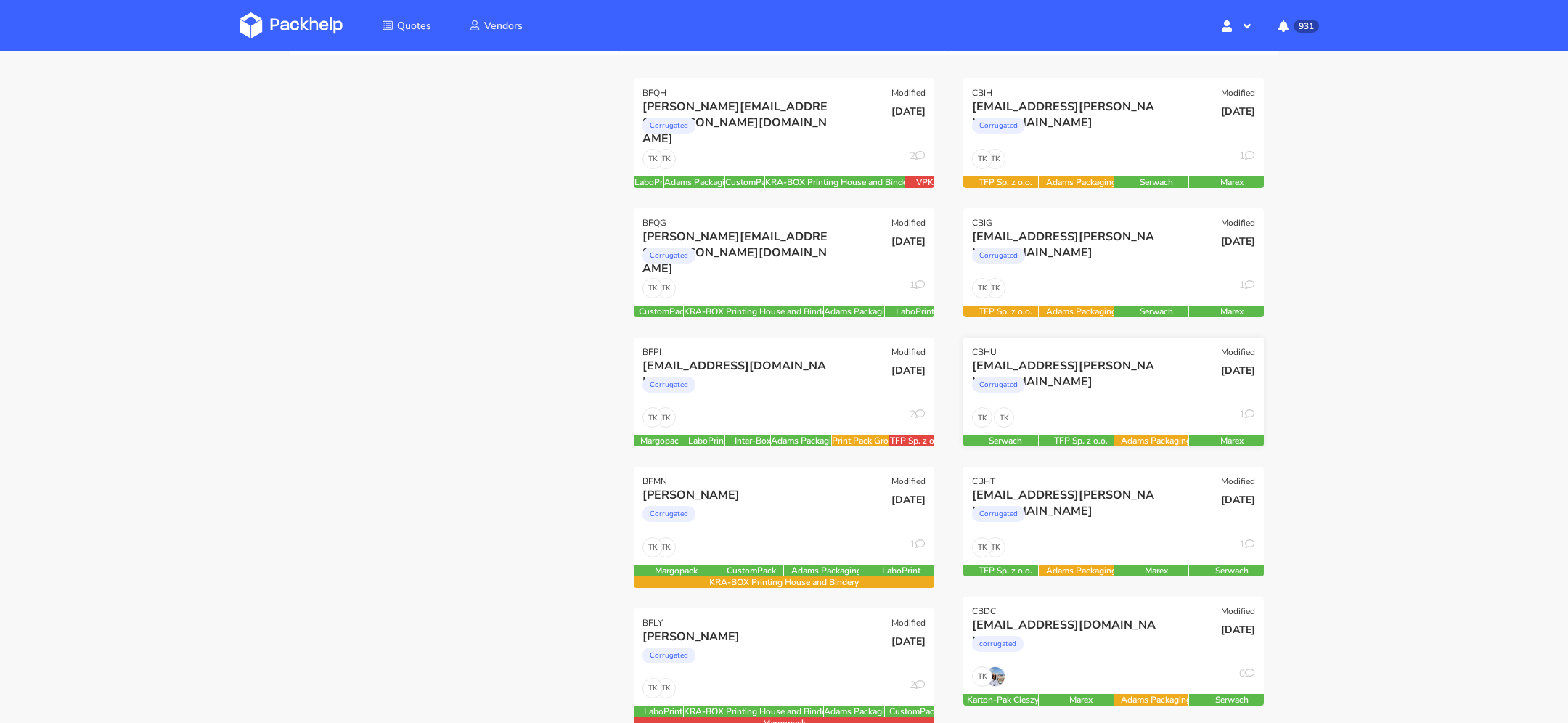
click at [1106, 398] on div "Corrugated" at bounding box center [1068, 388] width 192 height 29
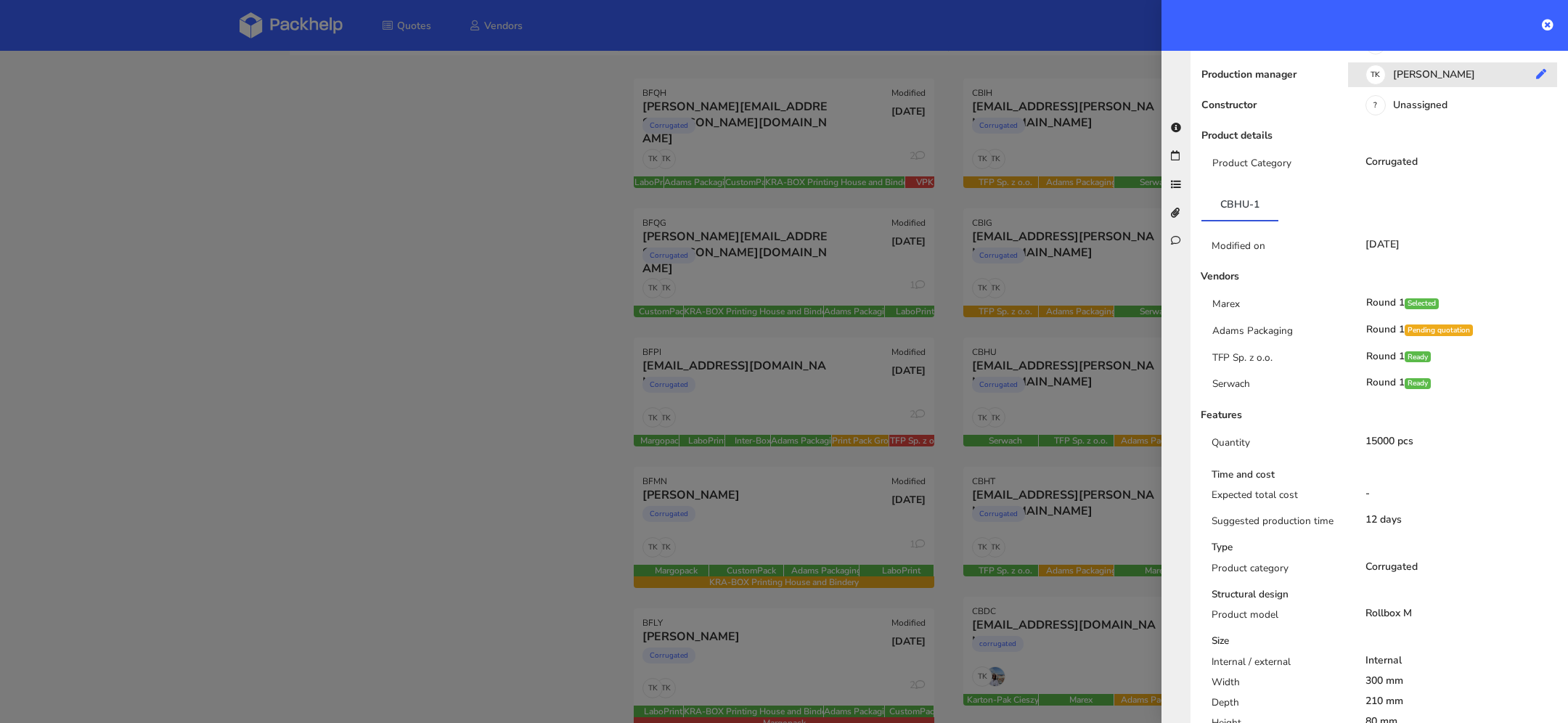
scroll to position [188, 0]
click at [1552, 22] on icon at bounding box center [1548, 25] width 12 height 12
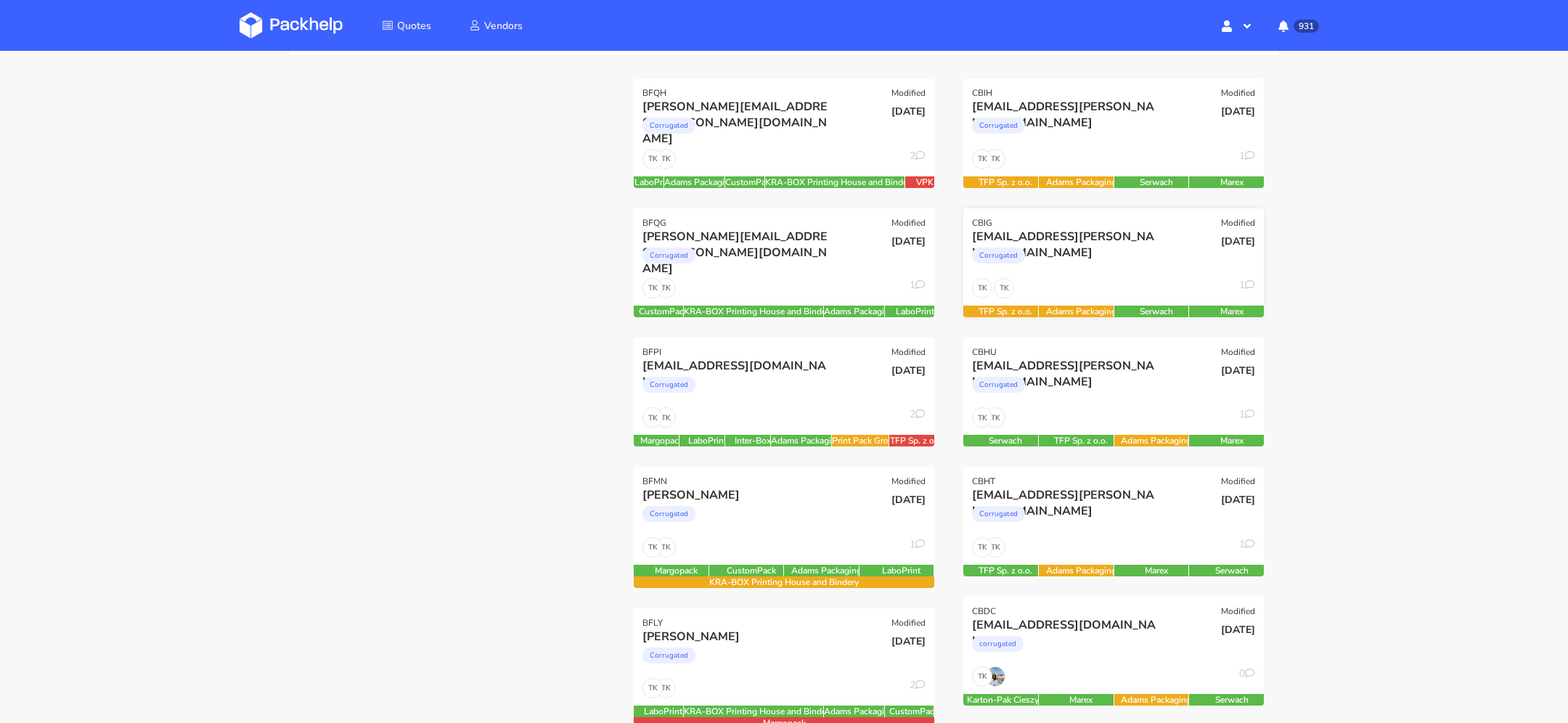
click at [1040, 242] on div "[EMAIL_ADDRESS][DOMAIN_NAME]" at bounding box center [1068, 236] width 192 height 16
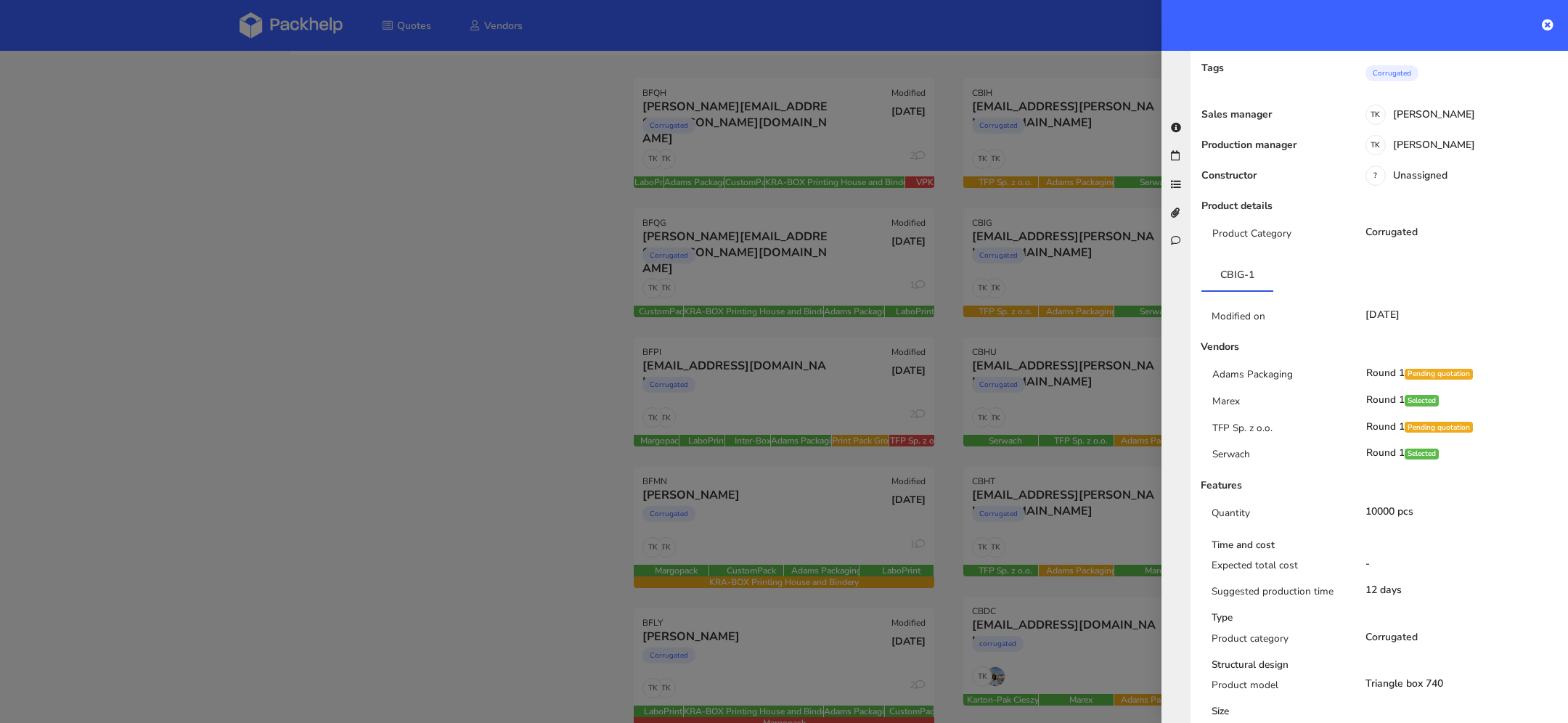
scroll to position [0, 0]
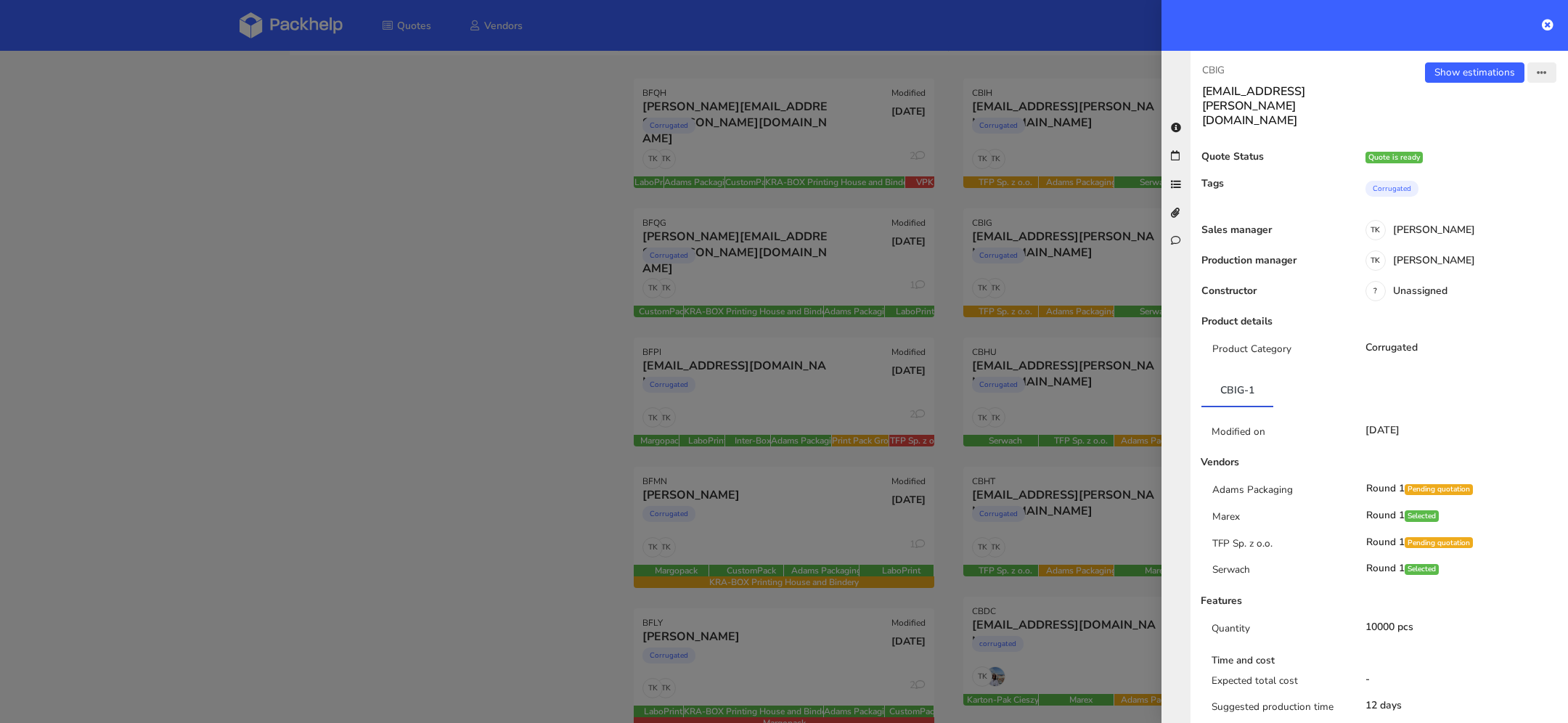
click at [1548, 72] on button "button" at bounding box center [1541, 72] width 29 height 20
click at [1475, 110] on link "View quote" at bounding box center [1494, 102] width 128 height 24
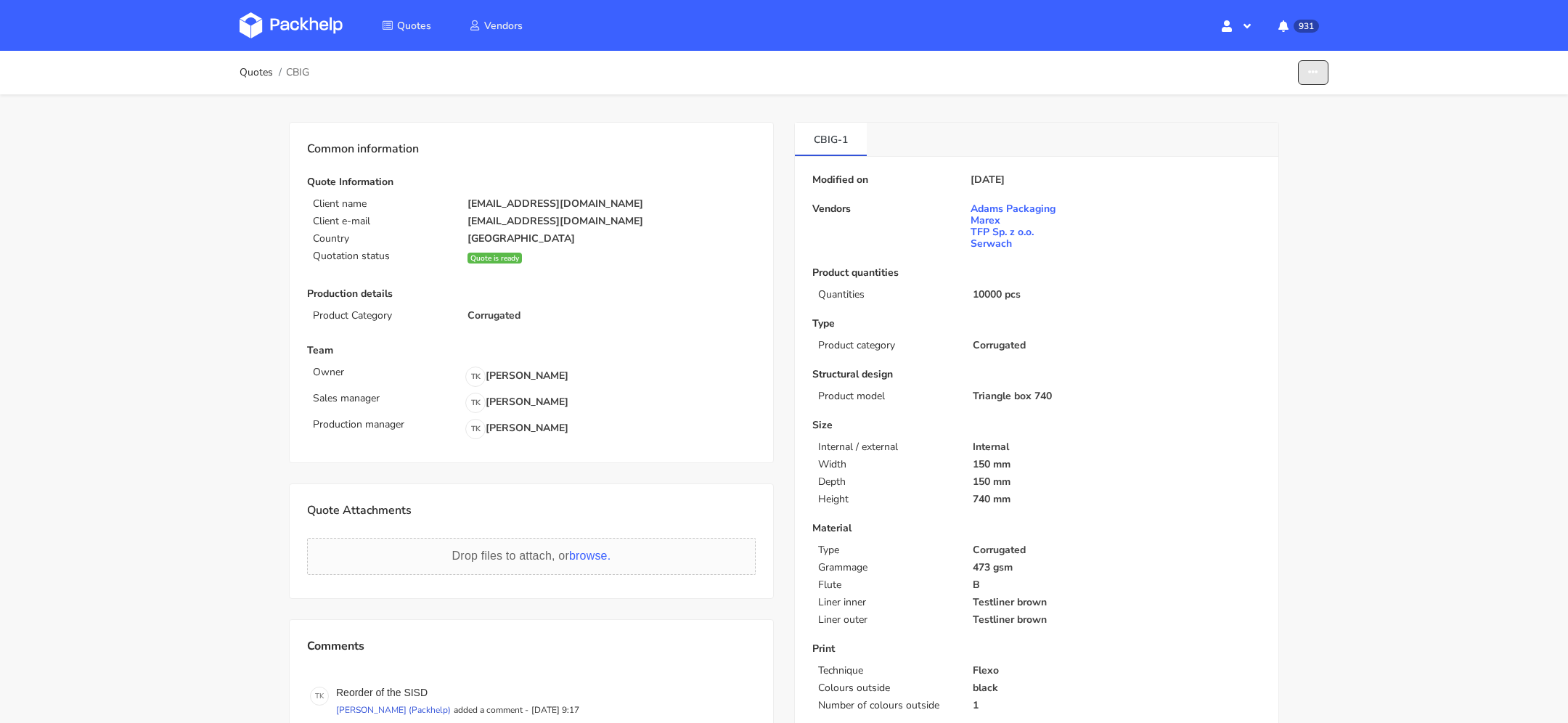
click at [1311, 74] on icon "button" at bounding box center [1313, 73] width 10 height 10
click at [1304, 150] on link "Show estimations" at bounding box center [1257, 159] width 128 height 24
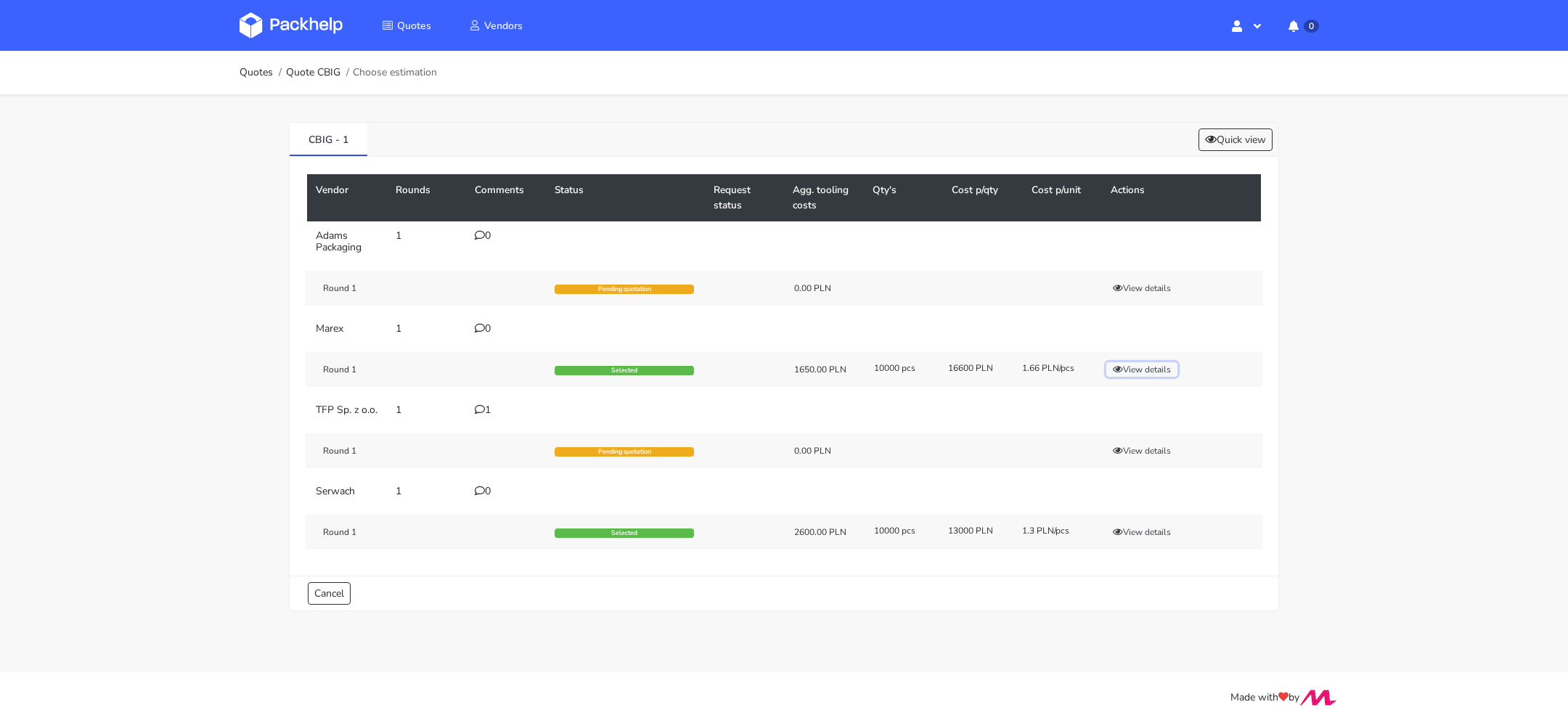
click at [1129, 368] on button "View details" at bounding box center [1142, 370] width 71 height 15
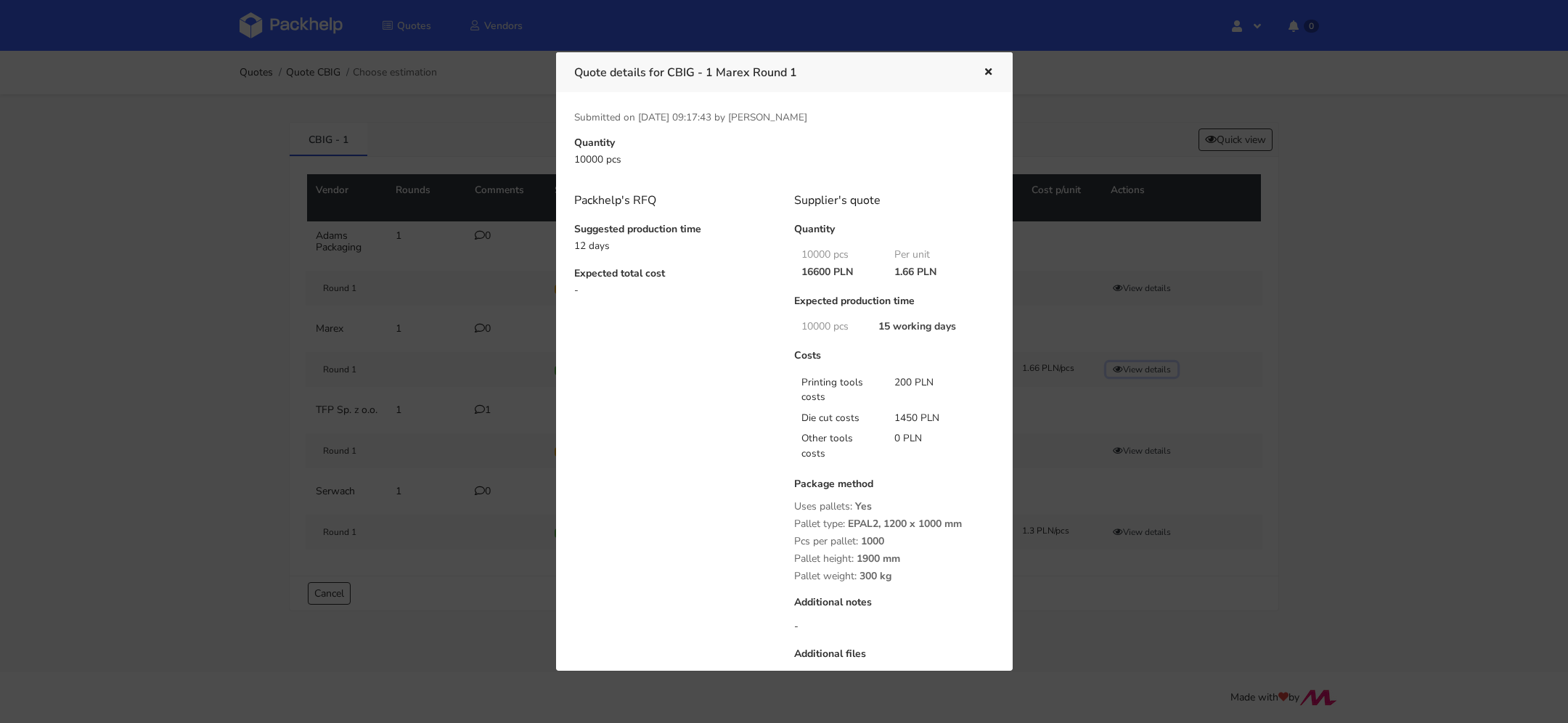
scroll to position [193, 0]
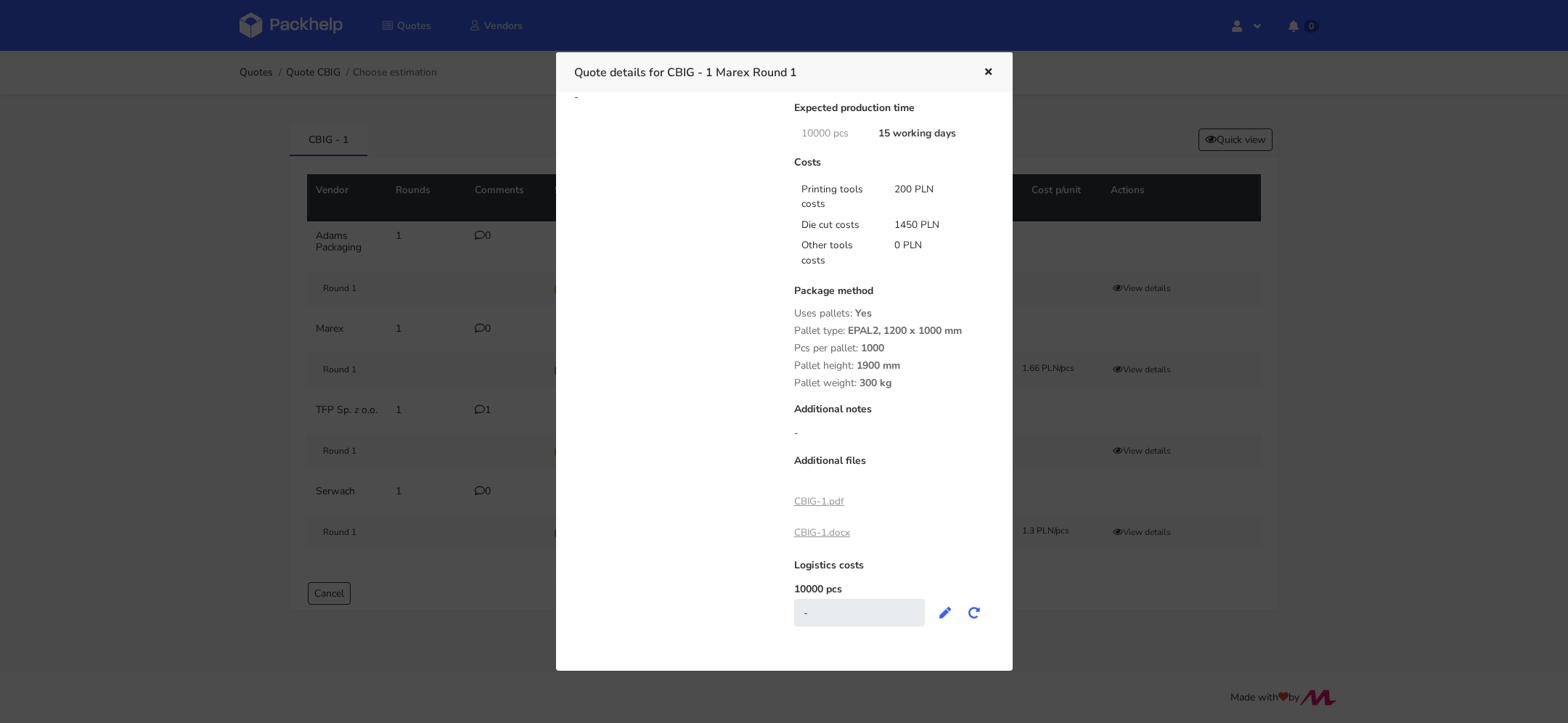
click at [828, 501] on link "CBIG-1.pdf" at bounding box center [819, 501] width 50 height 14
click at [988, 68] on icon "button" at bounding box center [988, 73] width 13 height 10
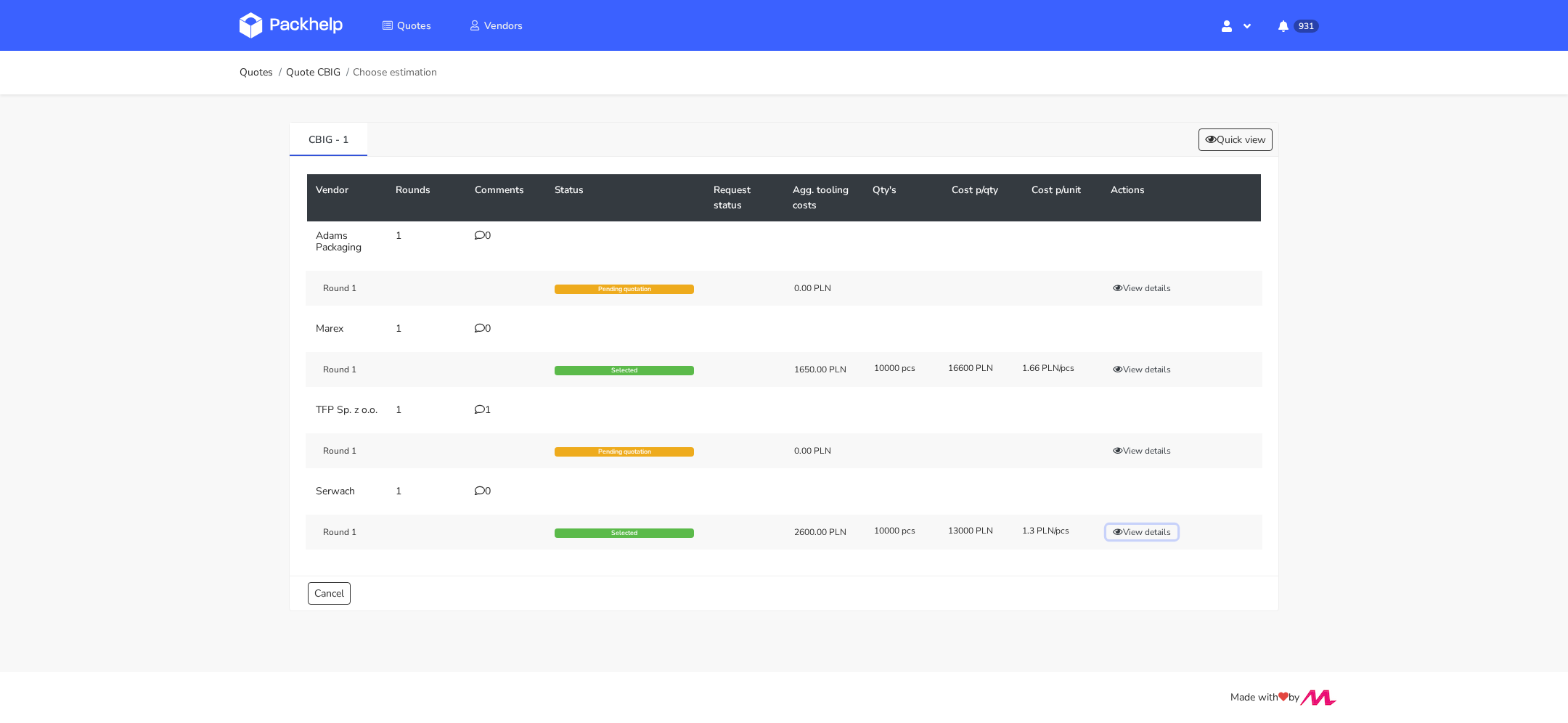
click at [1124, 540] on button "View details" at bounding box center [1142, 532] width 71 height 15
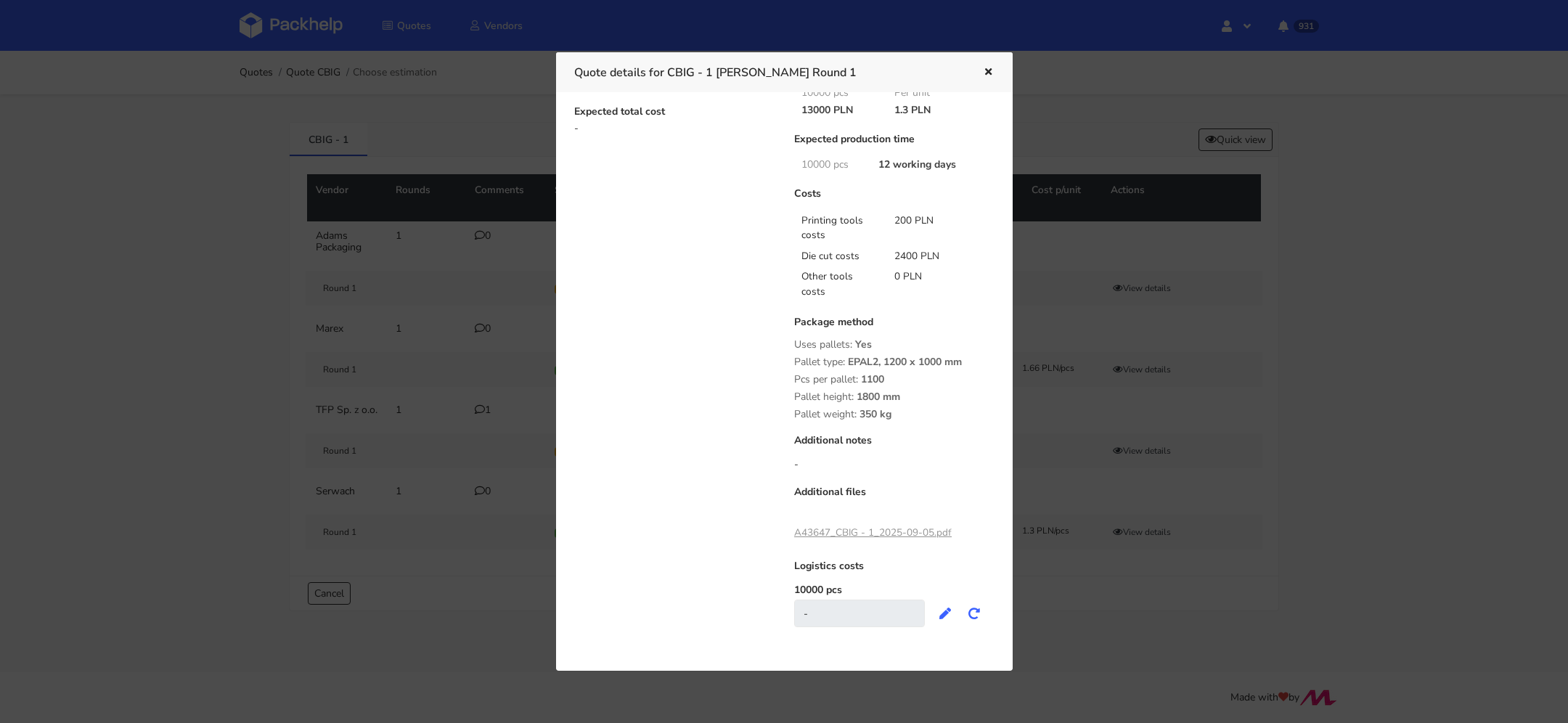
click at [855, 523] on div "A43647_CBIG - 1_2025-09-05.pdf" at bounding box center [873, 532] width 158 height 25
click at [848, 529] on link "A43647_CBIG - 1_2025-09-05.pdf" at bounding box center [873, 532] width 158 height 14
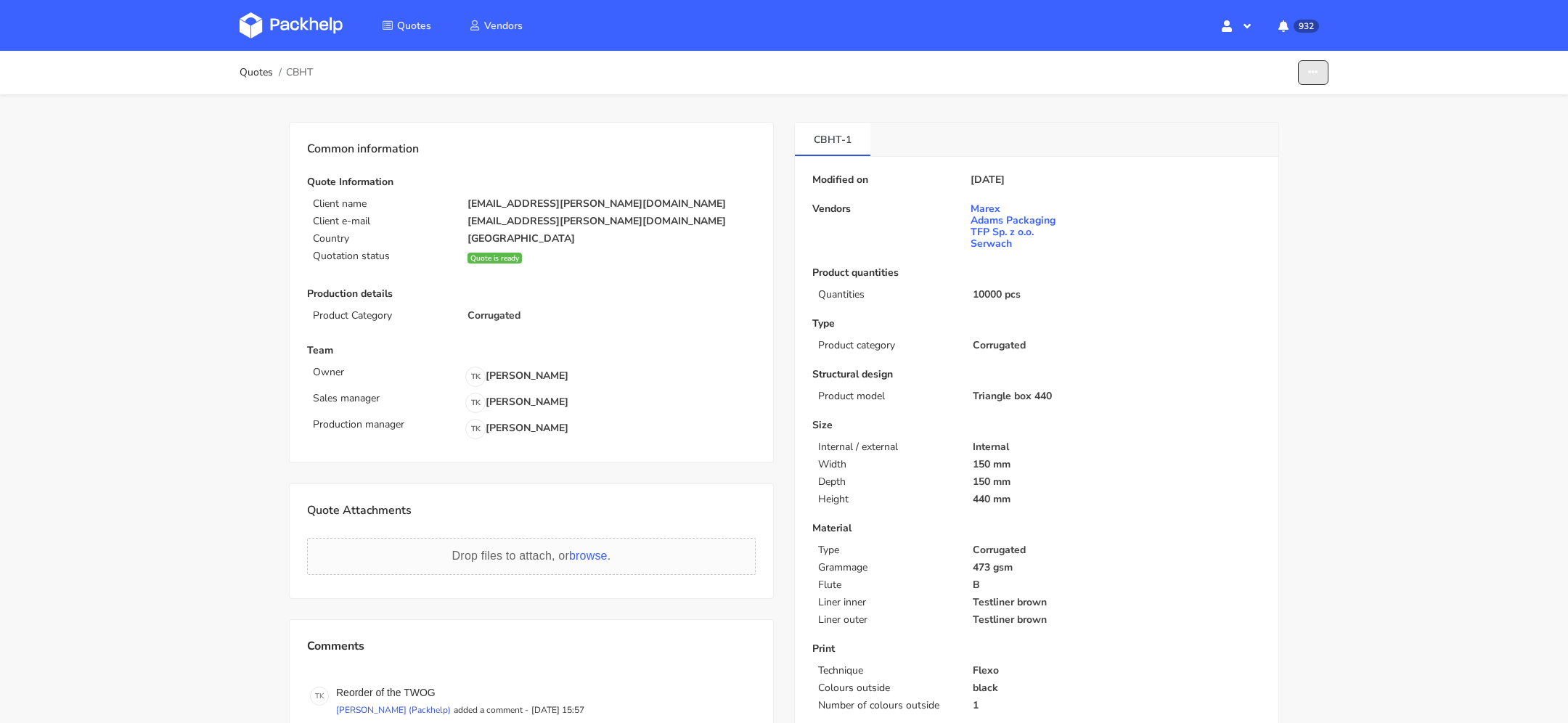
click at [1308, 74] on icon "button" at bounding box center [1313, 73] width 10 height 10
click at [1302, 150] on link "Show estimations" at bounding box center [1257, 159] width 128 height 24
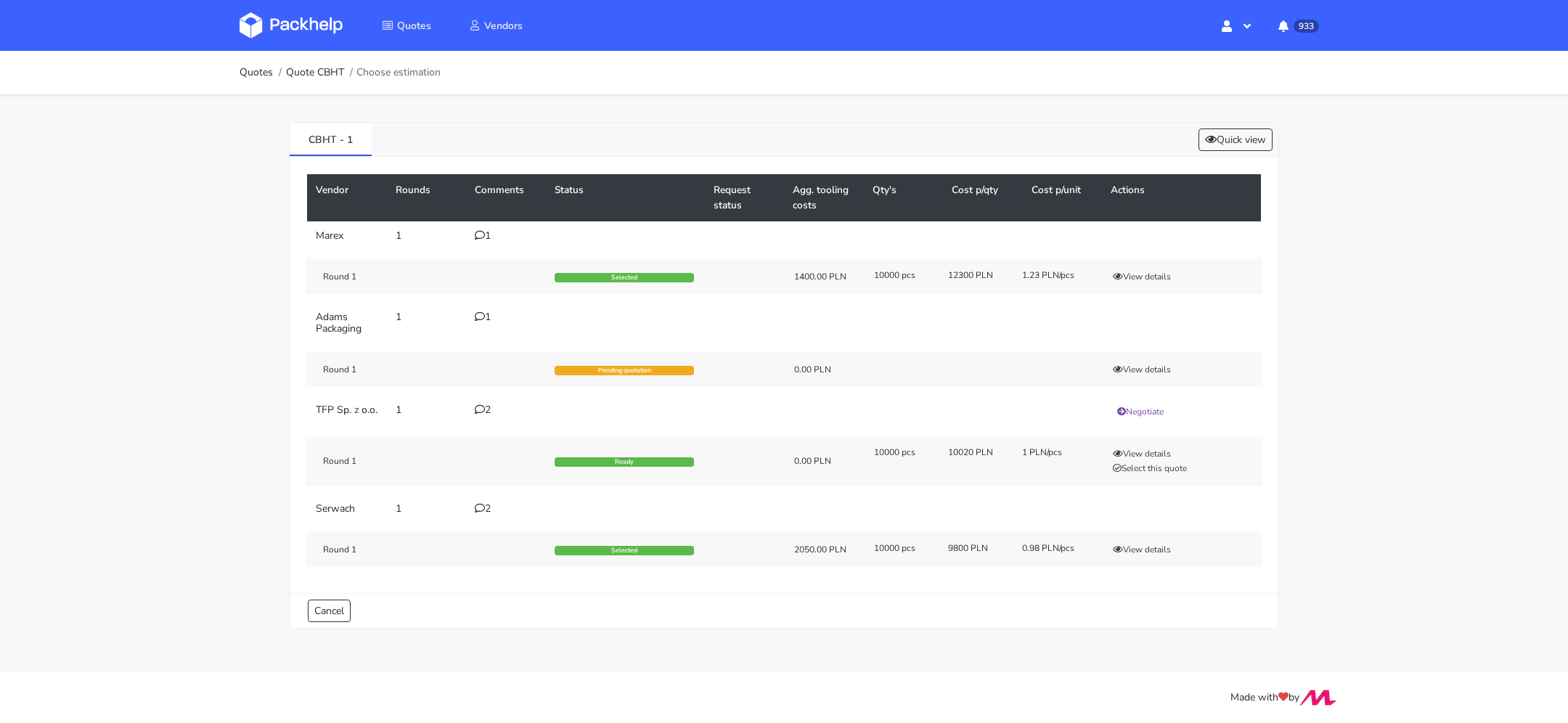
click at [345, 19] on link at bounding box center [302, 25] width 125 height 42
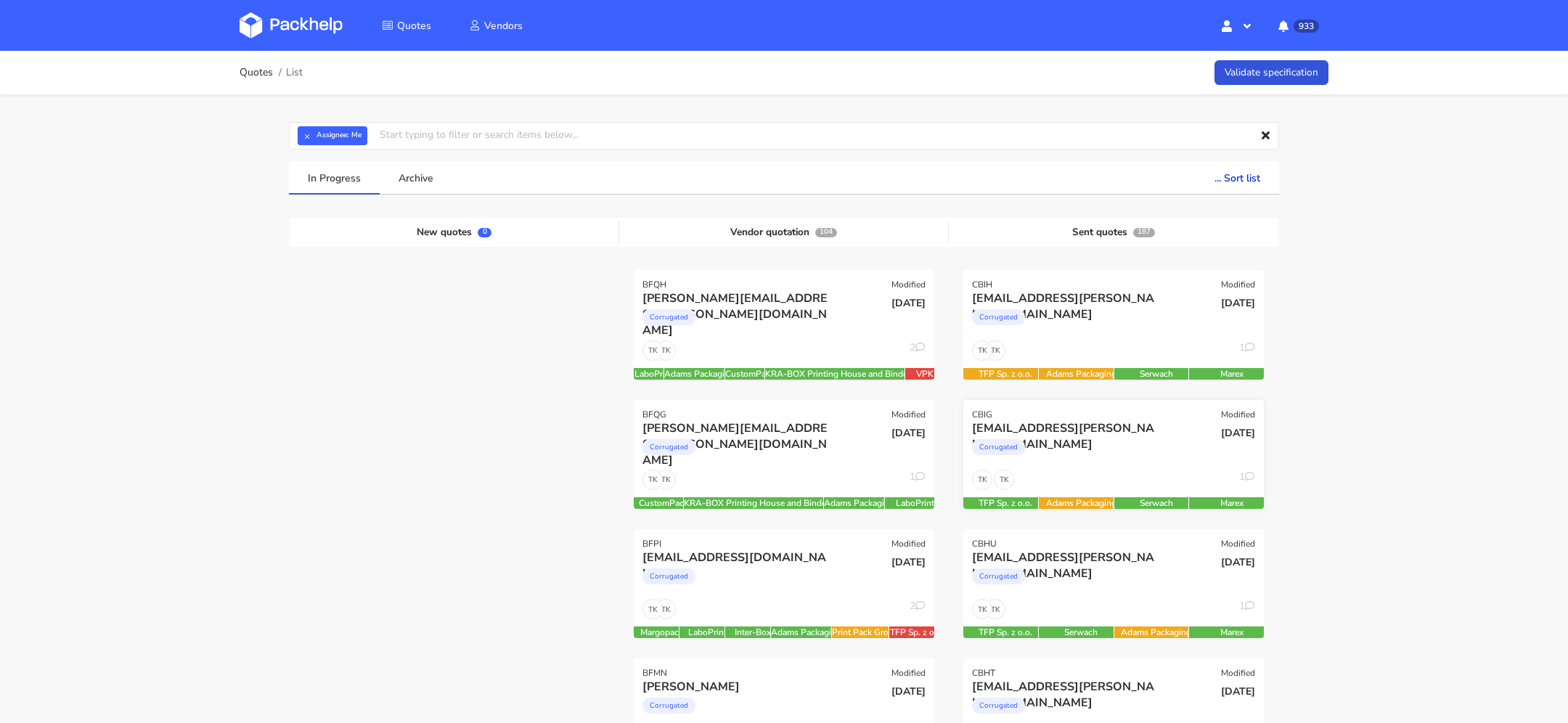
click at [1119, 462] on div "Corrugated" at bounding box center [1068, 450] width 192 height 29
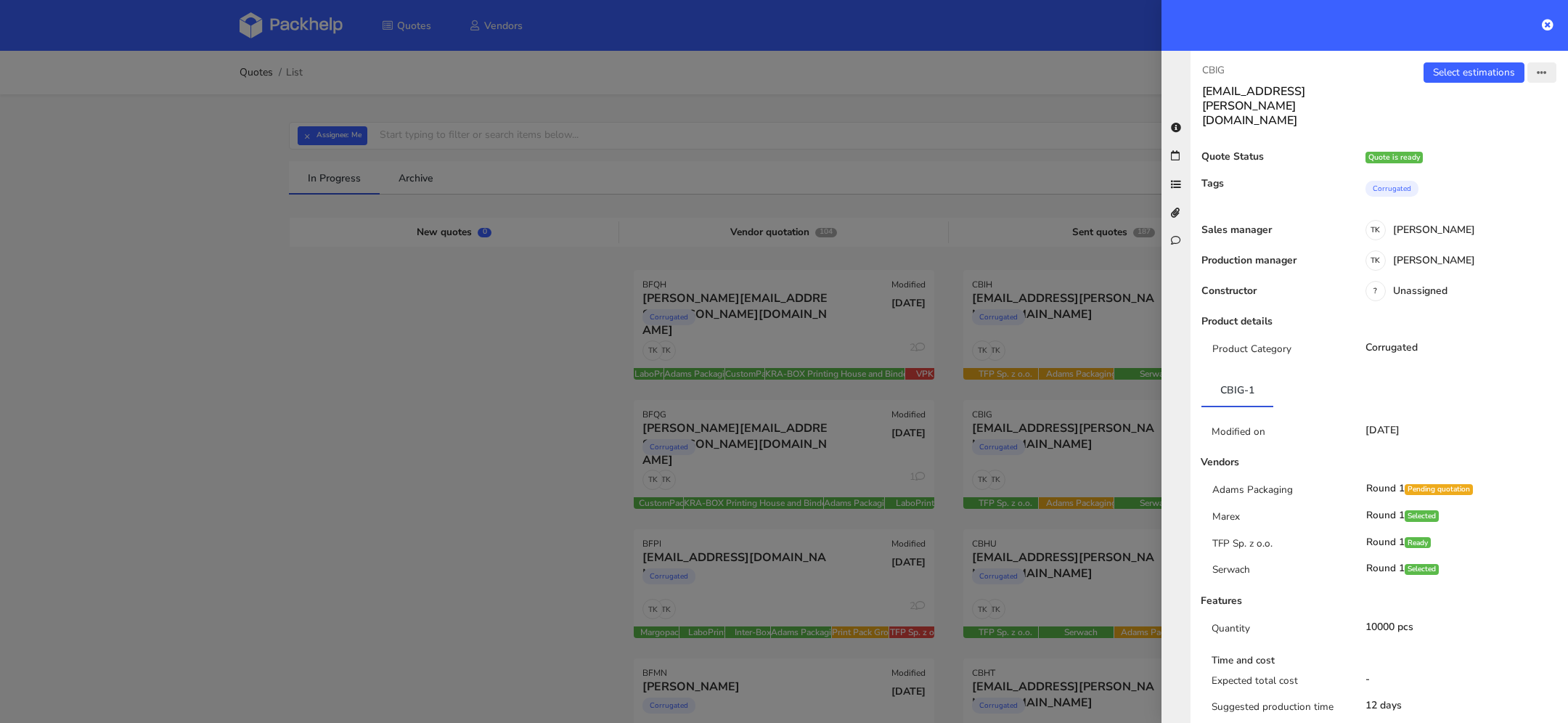
click at [1535, 74] on button "button" at bounding box center [1541, 72] width 29 height 20
click at [1511, 103] on link "View quote" at bounding box center [1494, 102] width 128 height 24
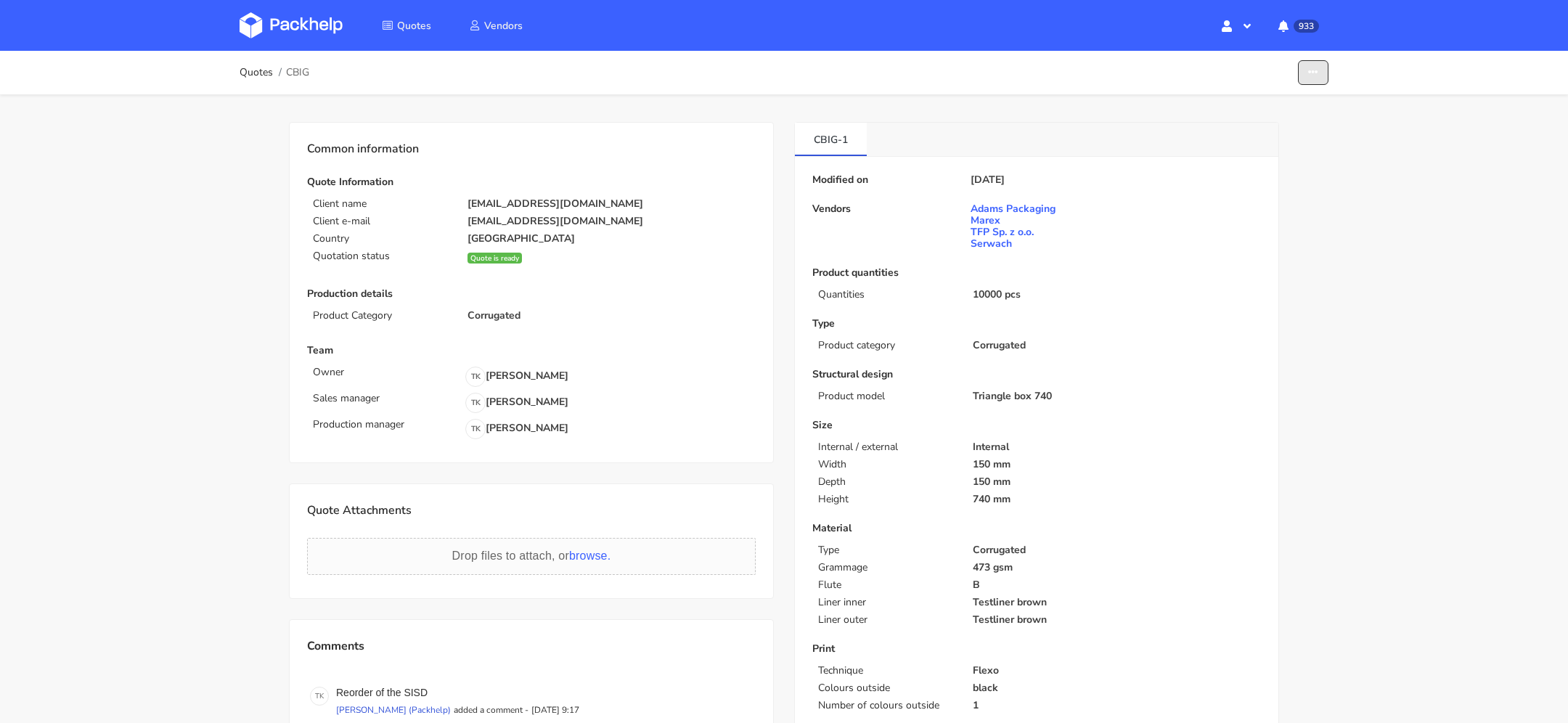
click at [1319, 77] on button "button" at bounding box center [1313, 73] width 31 height 25
click at [1270, 165] on link "Show estimations" at bounding box center [1257, 159] width 128 height 24
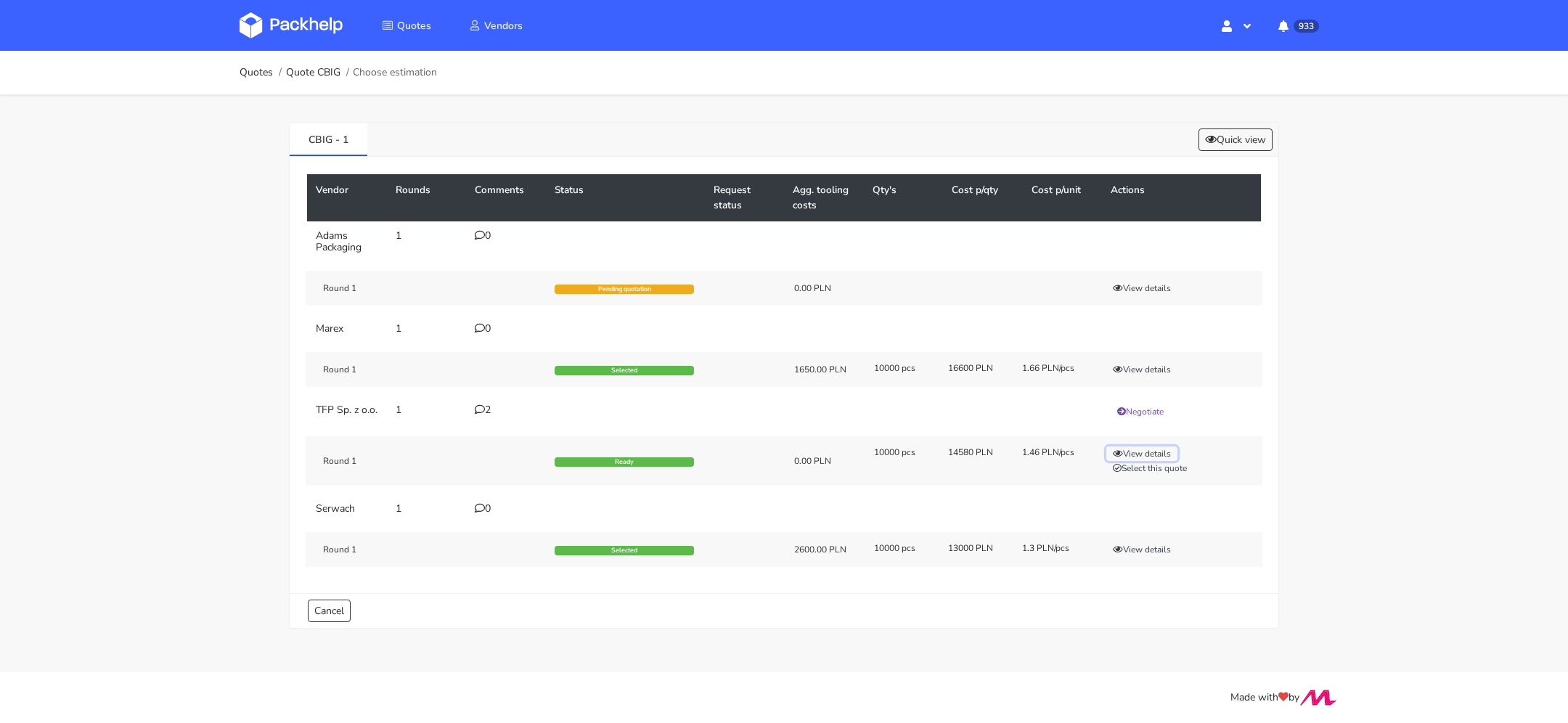
click at [1134, 456] on button "View details" at bounding box center [1142, 454] width 71 height 15
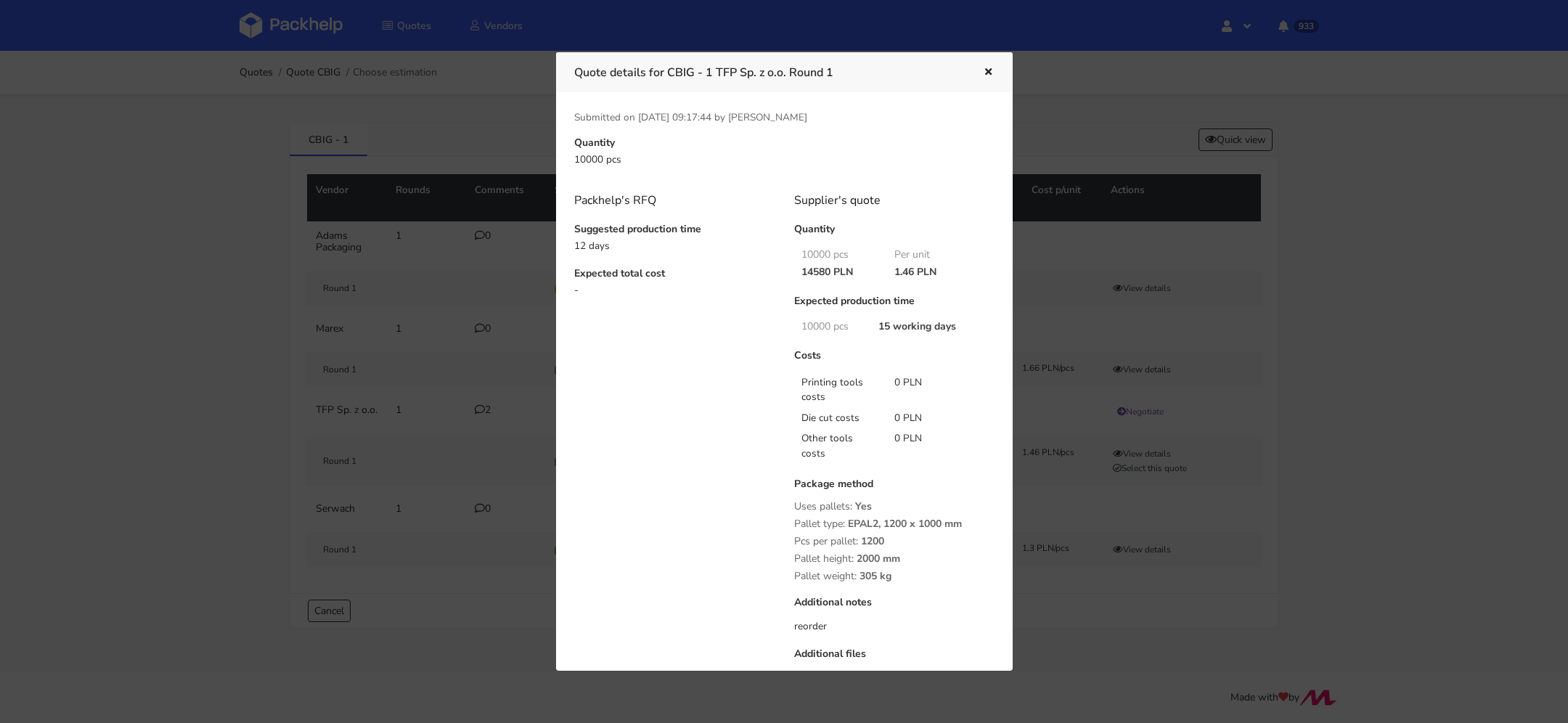
click at [985, 60] on div "Quote details for CBIG - 1 TFP Sp. z o.o. Round 1" at bounding box center [784, 72] width 456 height 40
click at [988, 70] on icon "button" at bounding box center [988, 73] width 13 height 10
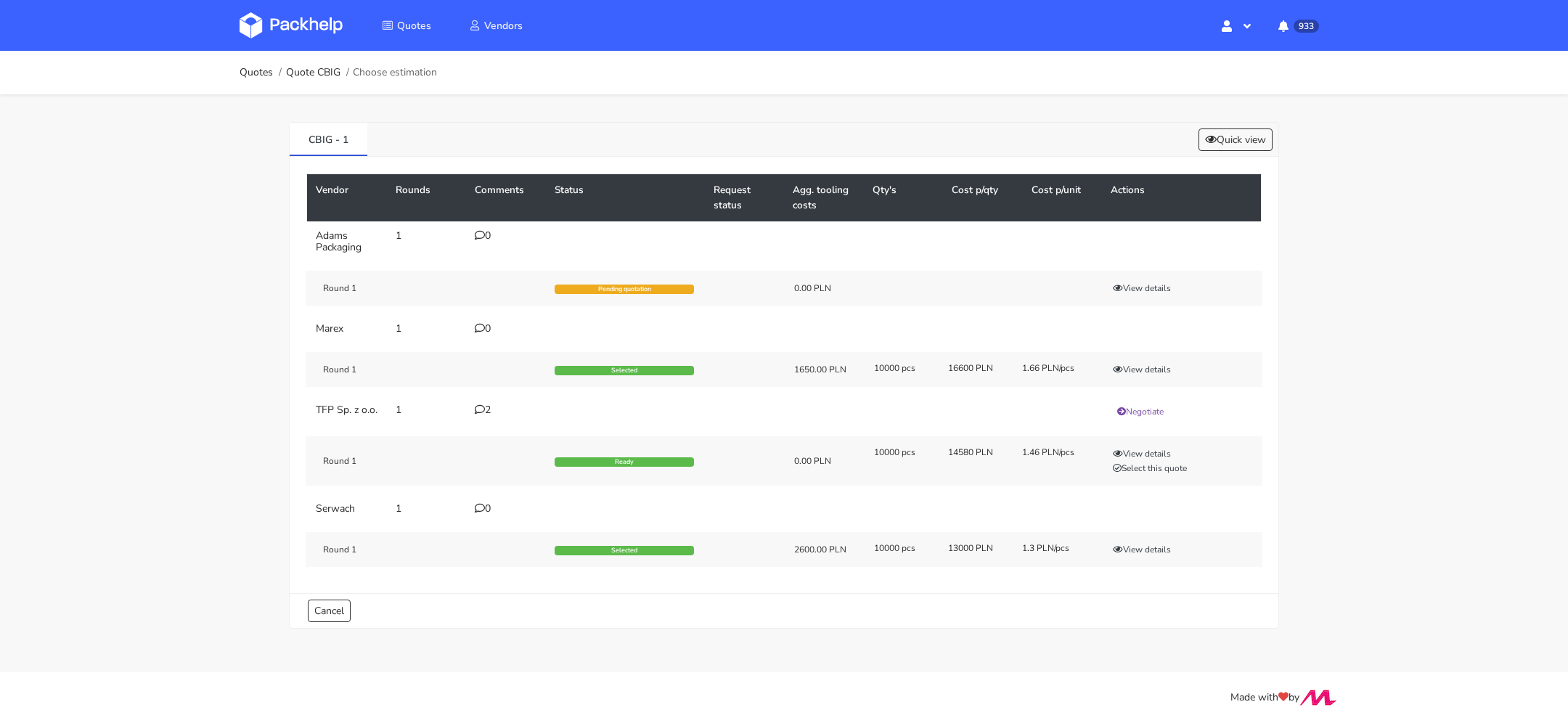
click at [481, 404] on icon at bounding box center [480, 410] width 10 height 10
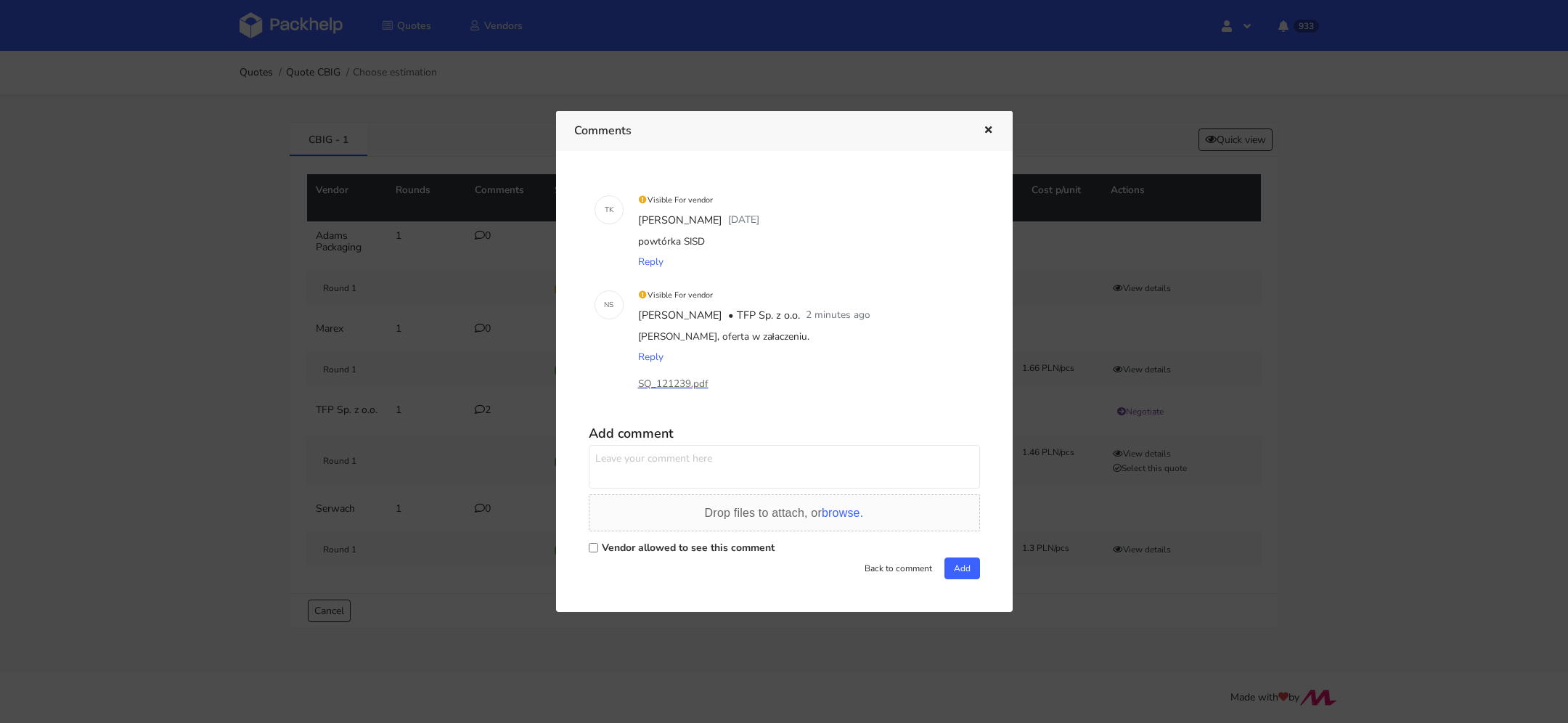
click at [688, 387] on p "SQ_121239.pdf" at bounding box center [710, 383] width 145 height 16
click at [990, 130] on icon "button" at bounding box center [988, 131] width 13 height 10
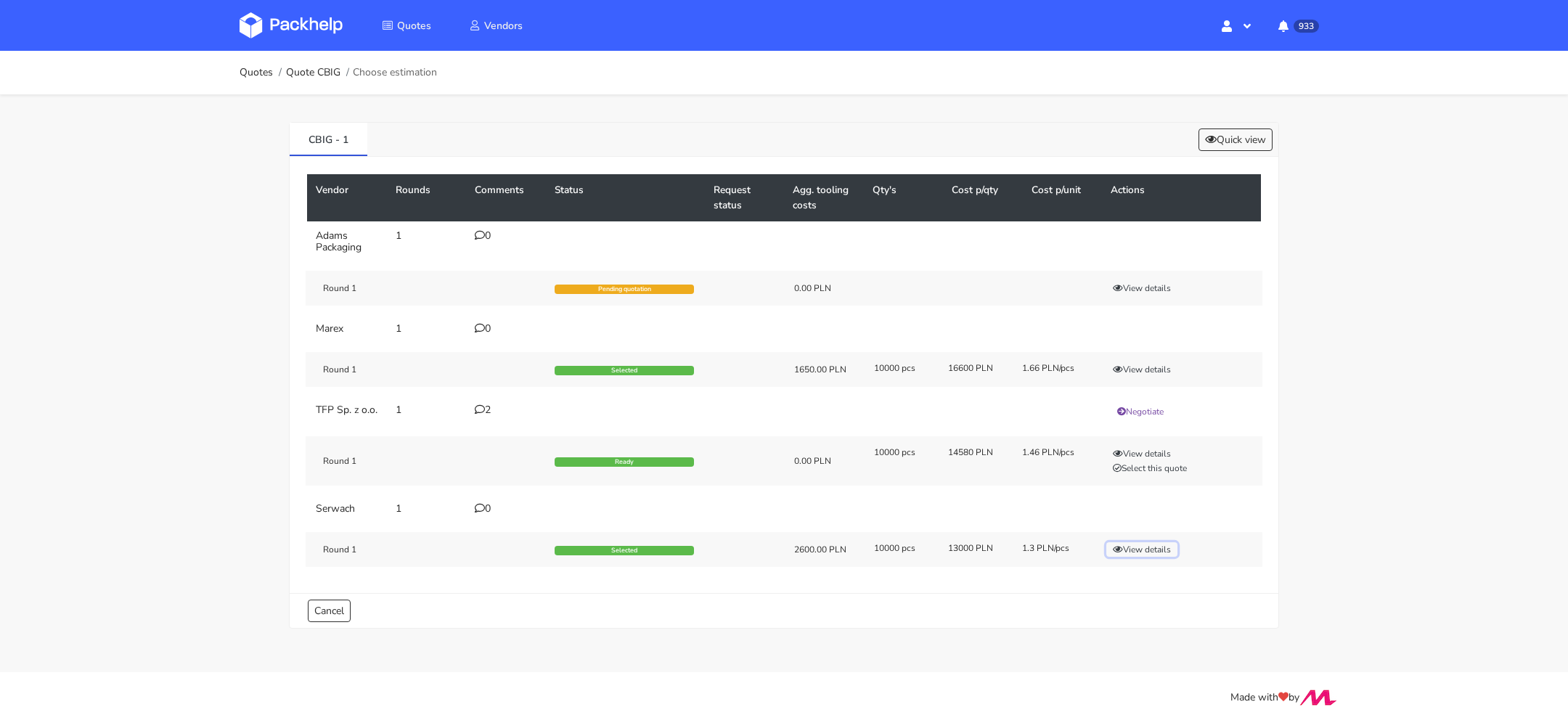
click at [1138, 550] on button "View details" at bounding box center [1142, 550] width 71 height 15
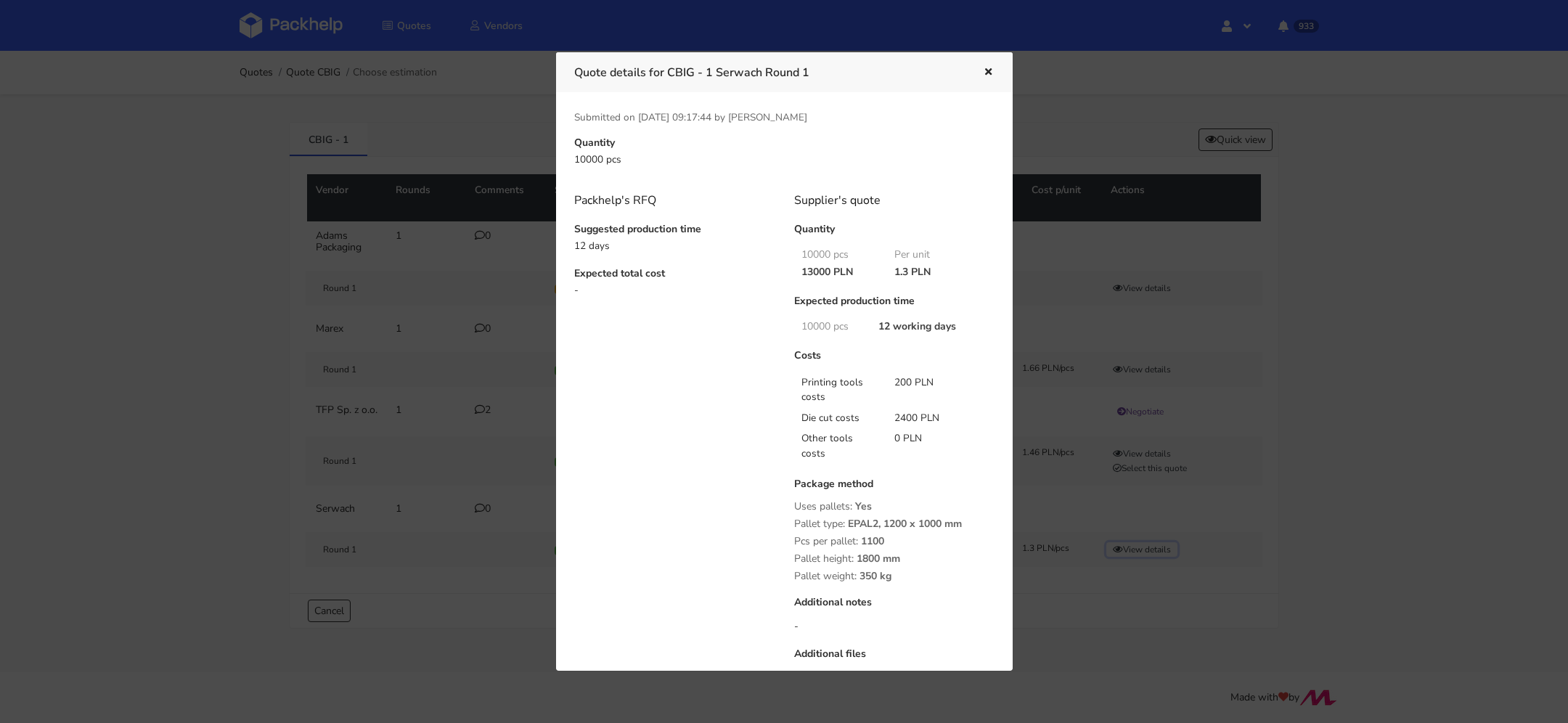
scroll to position [162, 0]
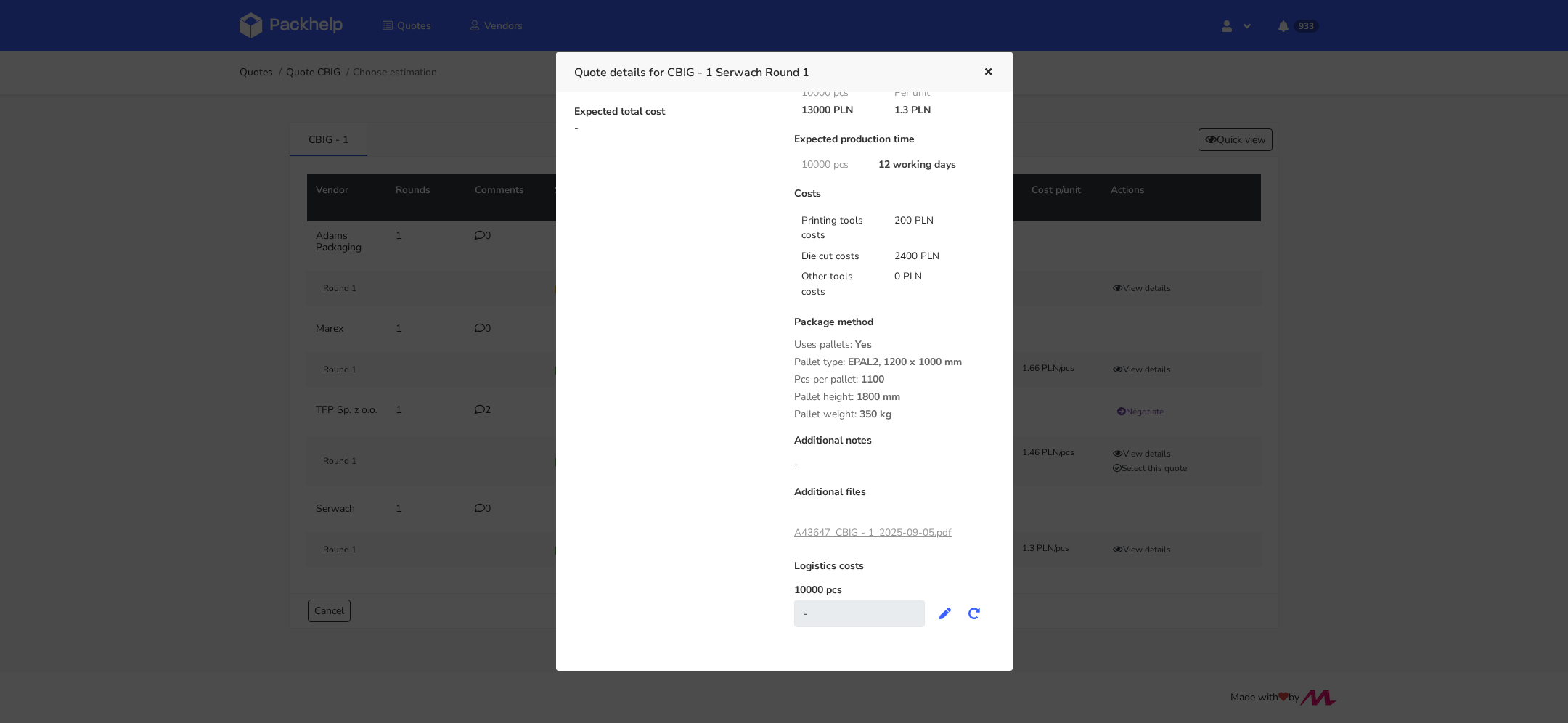
click at [882, 523] on div "A43647_CBIG - 1_2025-09-05.pdf" at bounding box center [873, 532] width 158 height 25
click at [878, 531] on link "A43647_CBIG - 1_2025-09-05.pdf" at bounding box center [873, 532] width 158 height 14
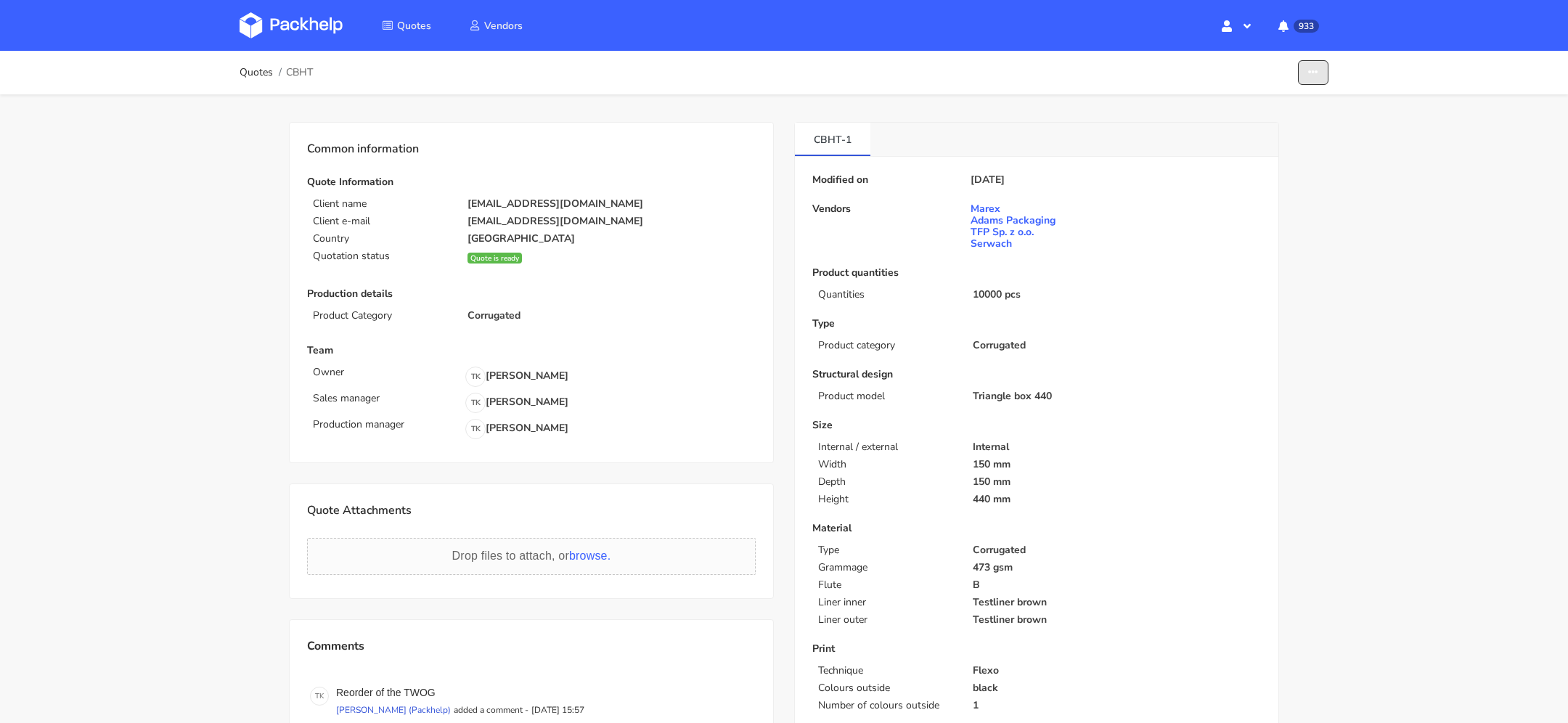
click at [1311, 71] on icon "button" at bounding box center [1313, 73] width 10 height 10
click at [1307, 150] on link "Show estimations" at bounding box center [1257, 159] width 128 height 24
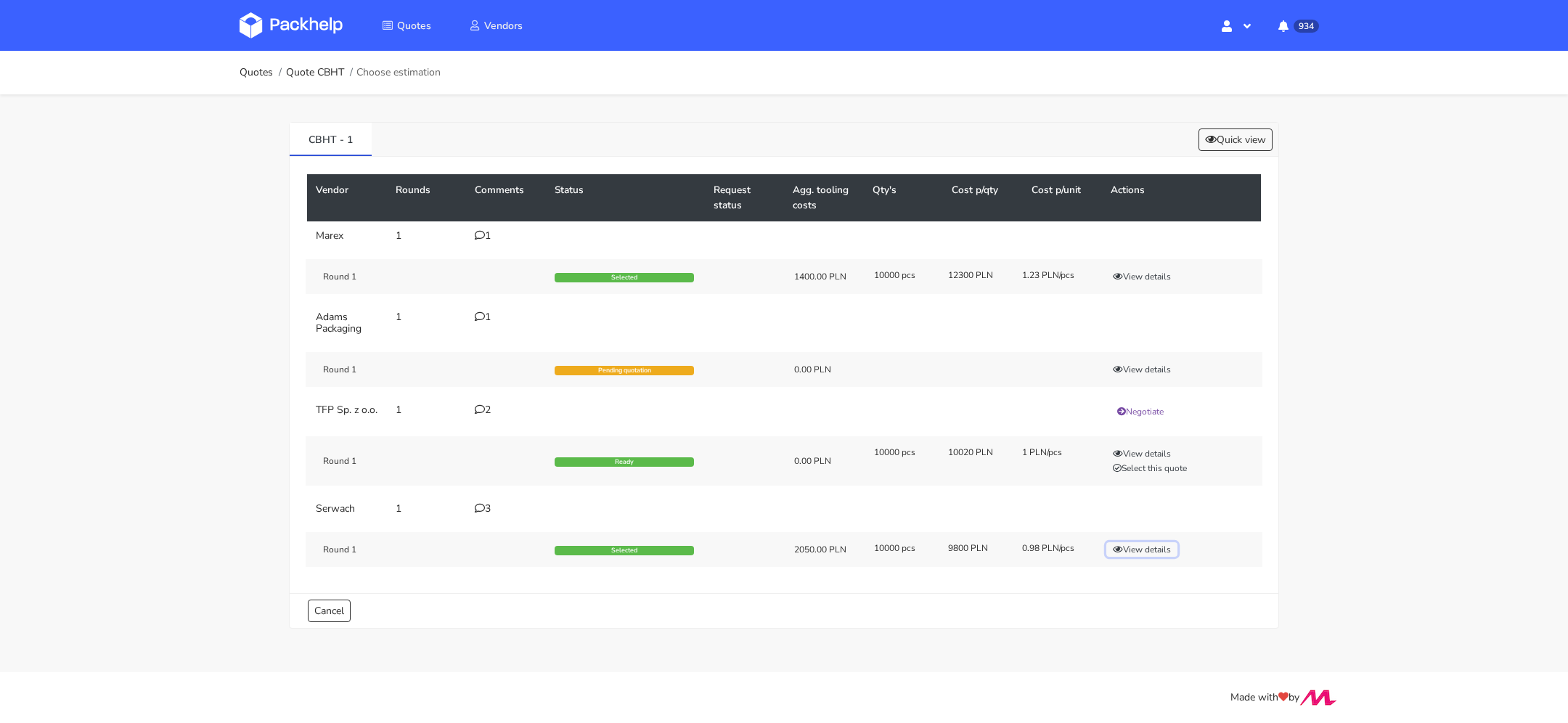
click at [1129, 552] on button "View details" at bounding box center [1142, 550] width 71 height 15
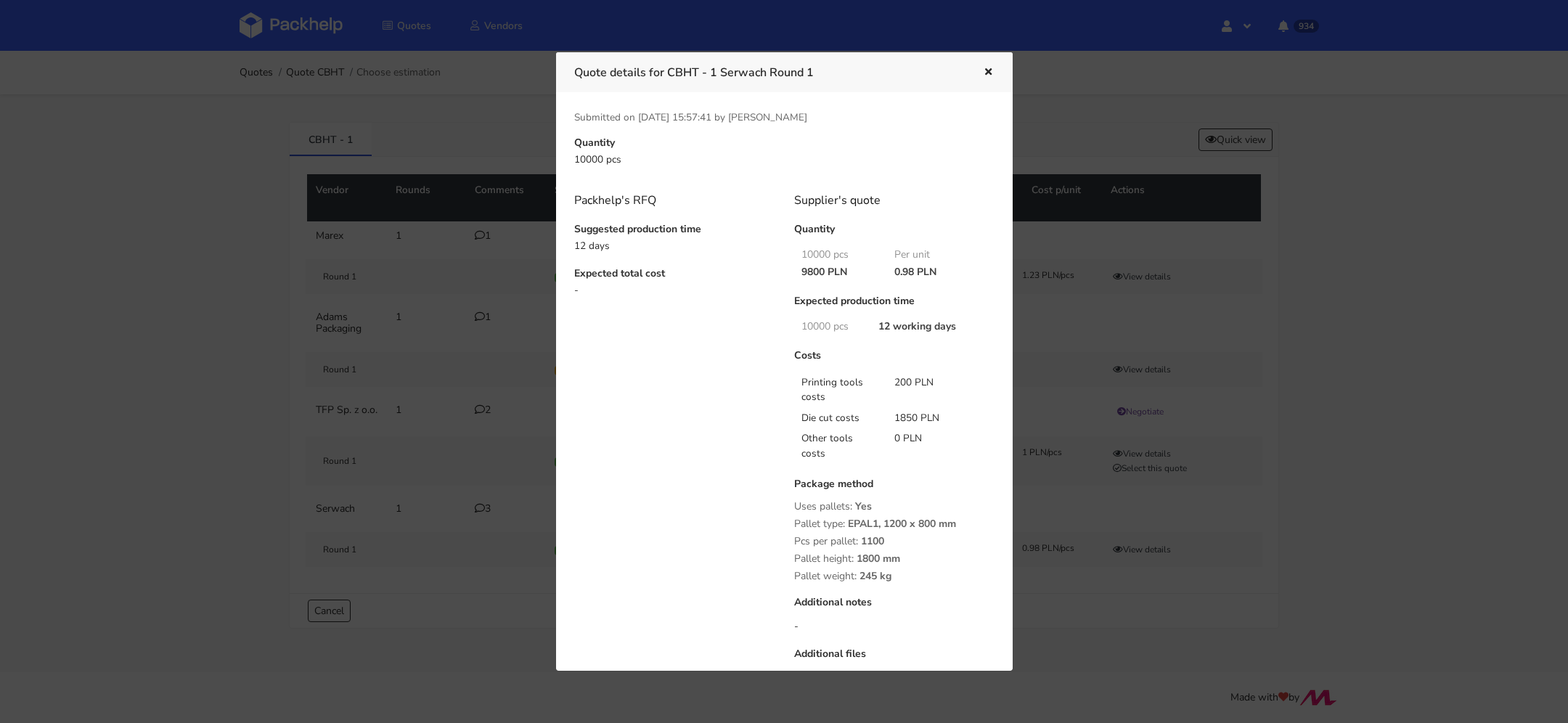
click at [996, 68] on div "Quote details for CBHT - 1 Serwach Round 1" at bounding box center [784, 72] width 456 height 40
click at [987, 69] on icon "button" at bounding box center [988, 73] width 13 height 10
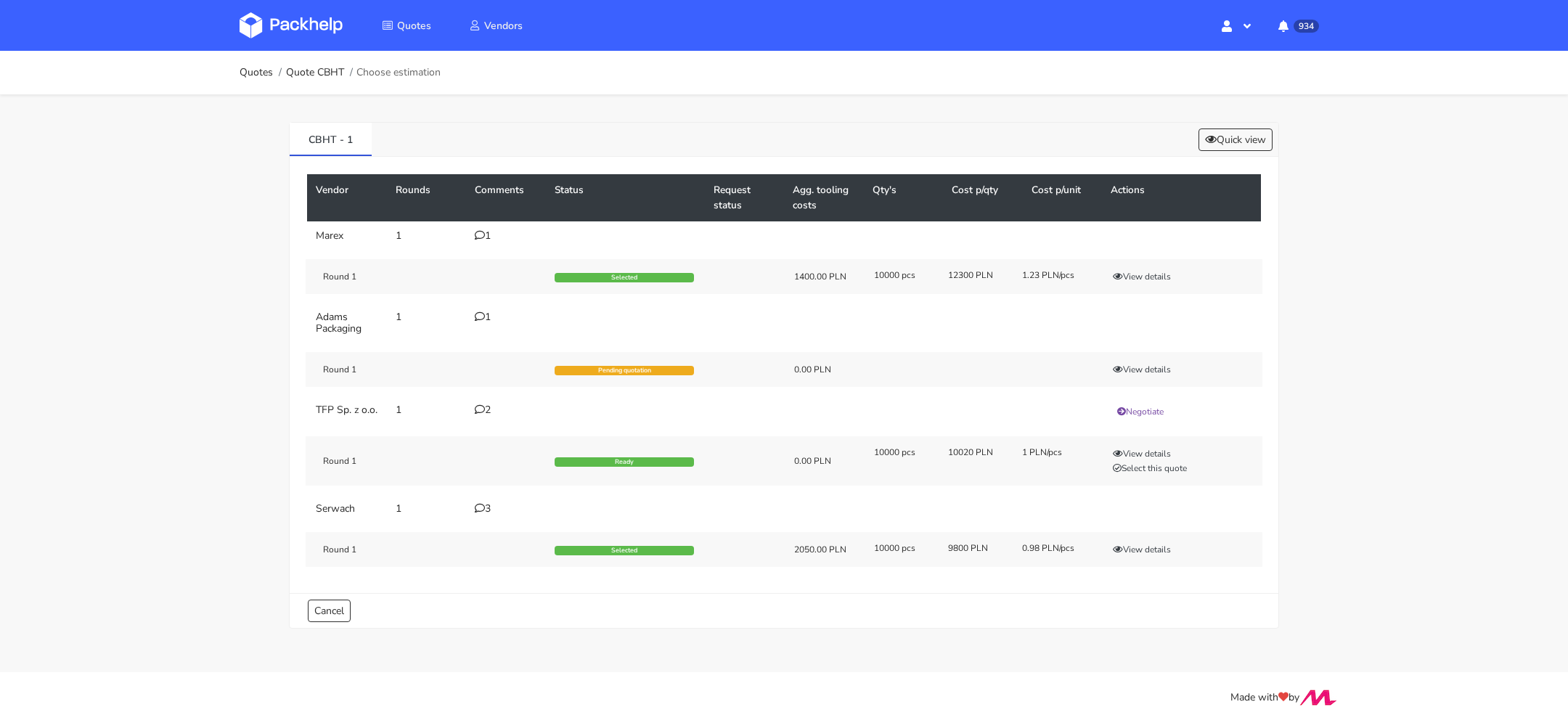
click at [484, 506] on td "3" at bounding box center [505, 509] width 80 height 29
click at [483, 514] on icon at bounding box center [480, 509] width 10 height 10
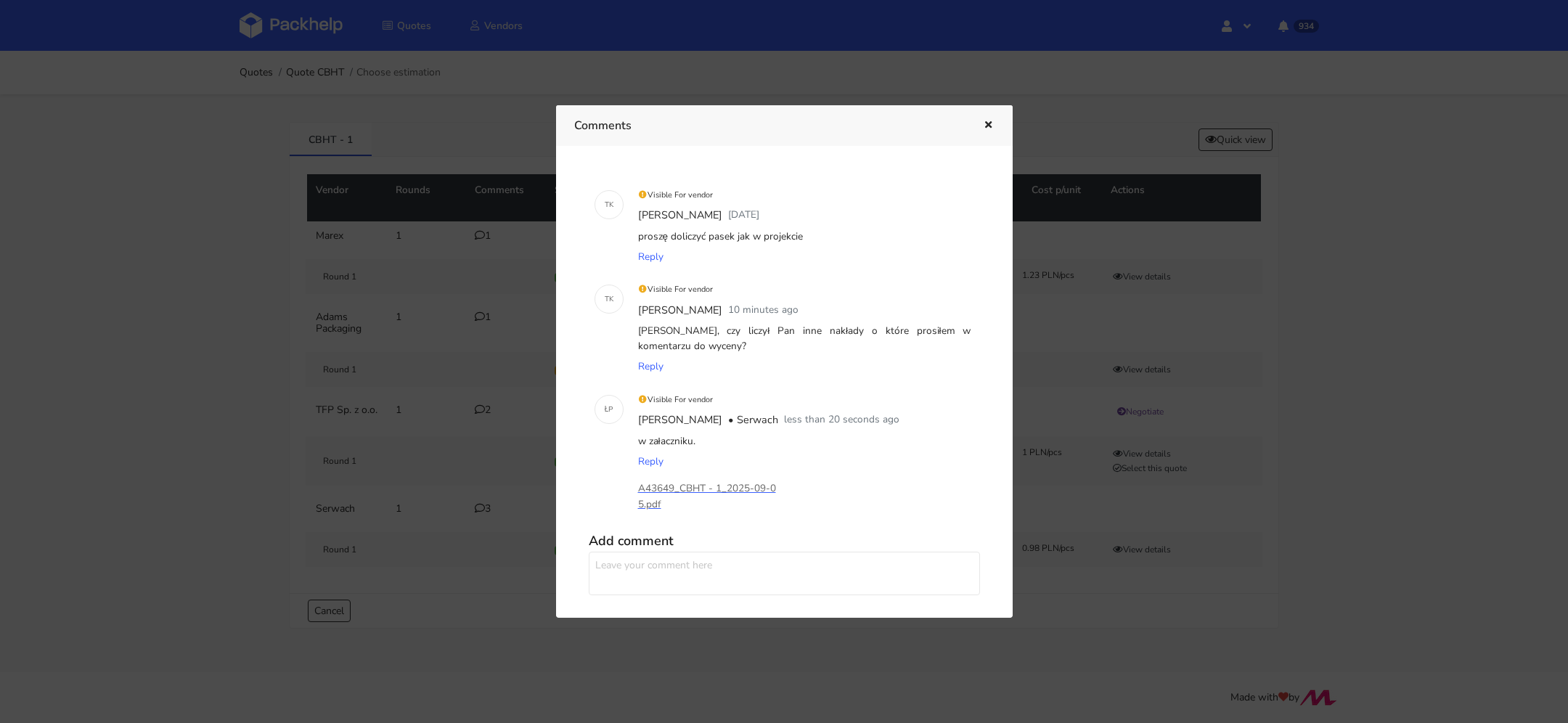
scroll to position [7, 0]
click at [694, 484] on p "A43649_CBHT - 1_2025-09-05.pdf" at bounding box center [710, 490] width 145 height 32
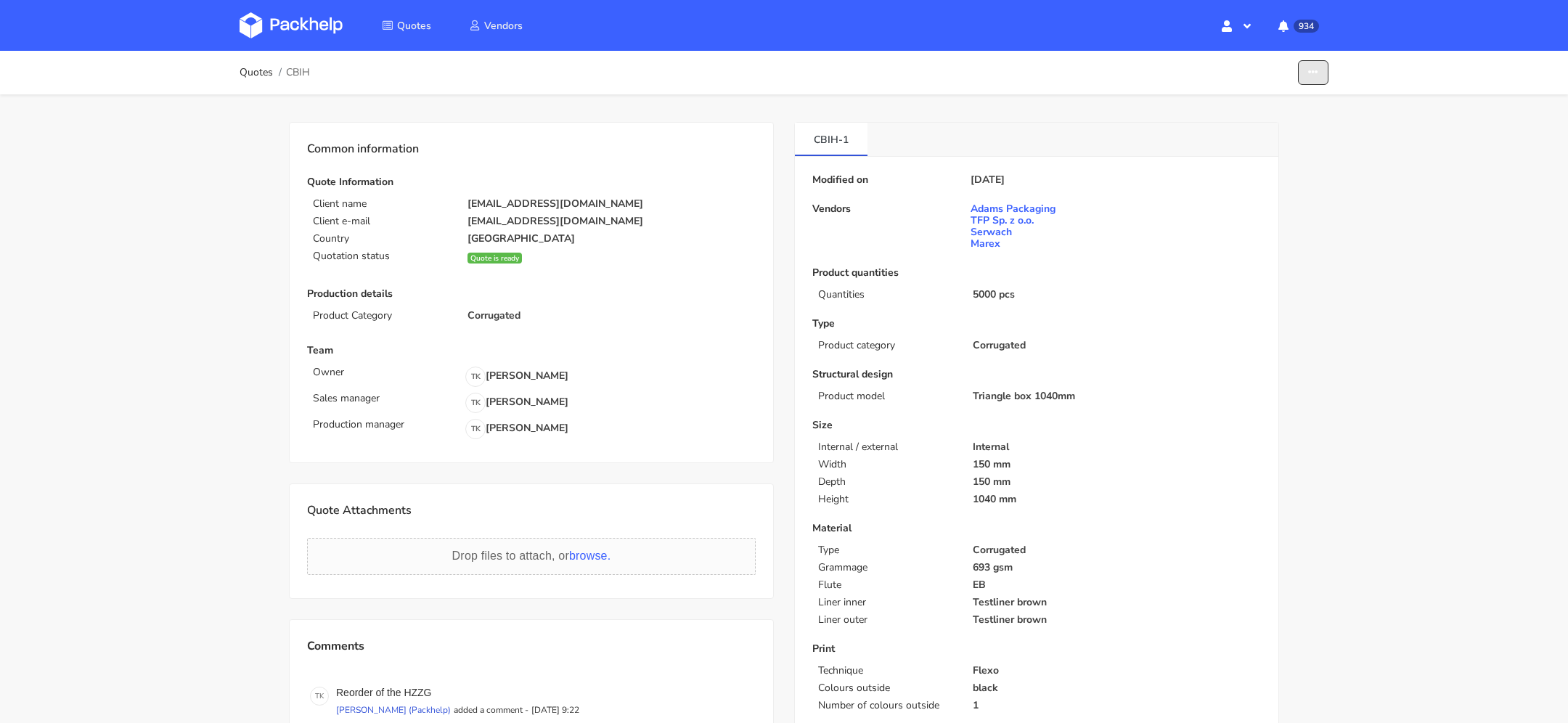
click at [1321, 78] on button "button" at bounding box center [1313, 73] width 31 height 25
click at [1302, 153] on link "Show estimations" at bounding box center [1257, 159] width 128 height 24
click at [1331, 70] on div "Quotes CBHT Edit quote Missing data Show estimations" at bounding box center [784, 72] width 1161 height 44
click at [1328, 70] on button "button" at bounding box center [1313, 73] width 31 height 25
click at [1288, 150] on link "Show estimations" at bounding box center [1257, 159] width 128 height 24
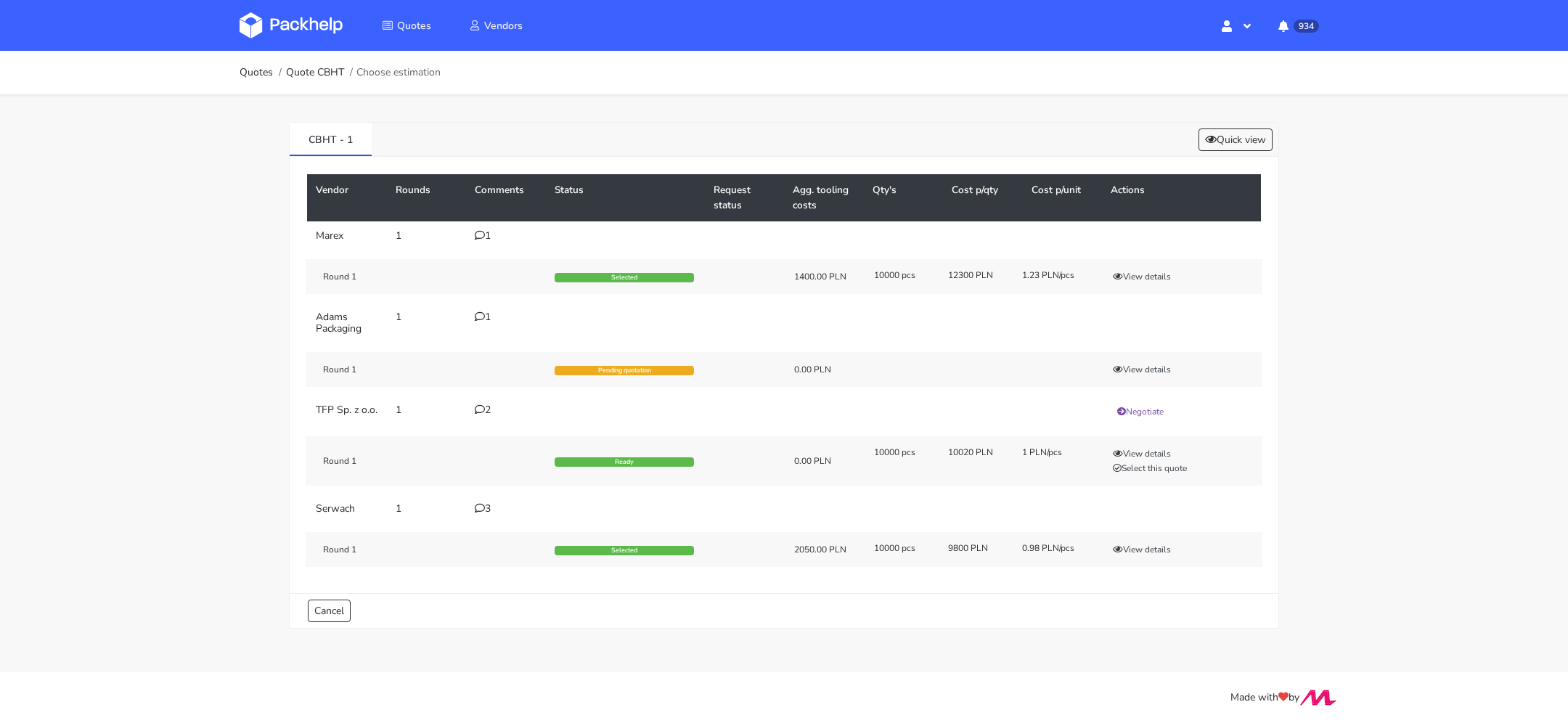
click at [484, 515] on div "3" at bounding box center [506, 509] width 63 height 12
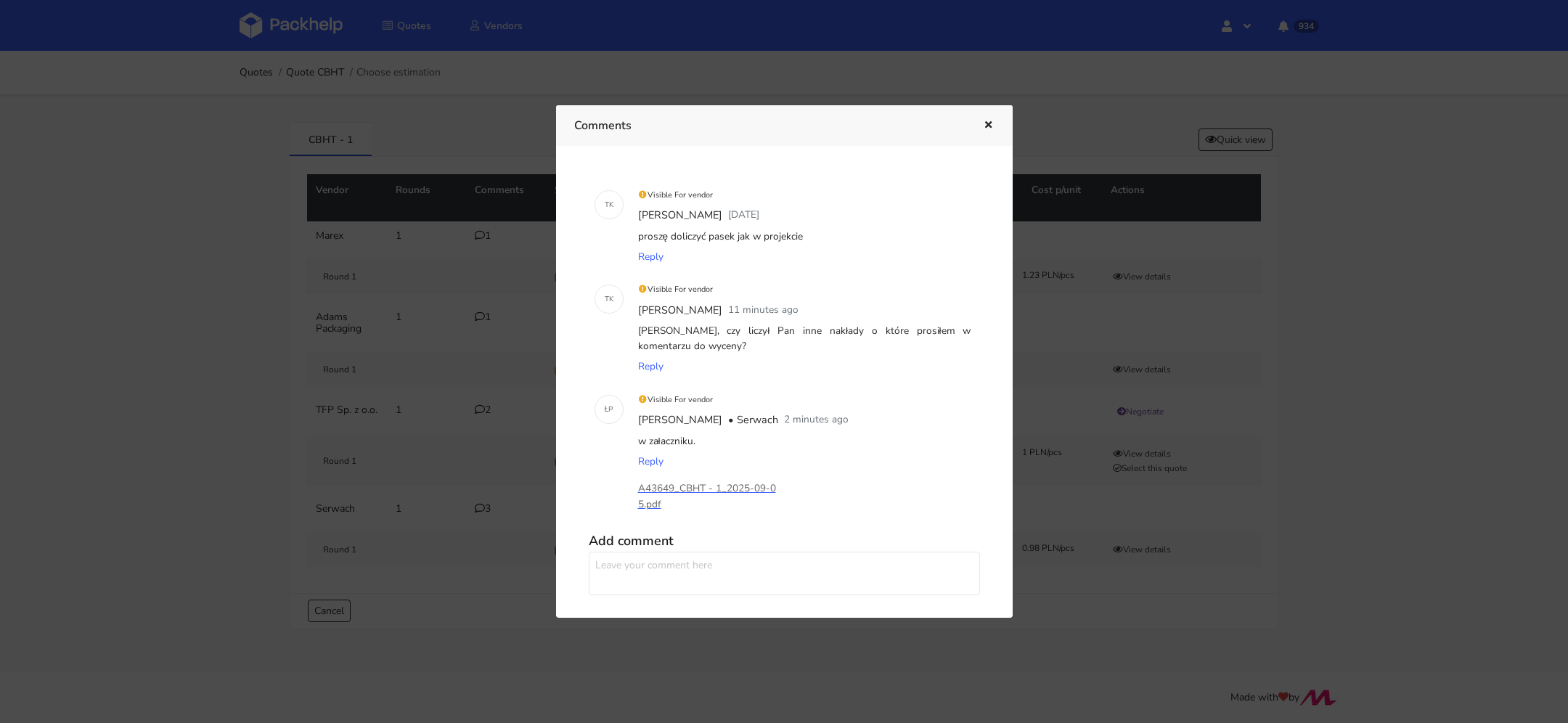
click at [650, 567] on textarea at bounding box center [784, 573] width 391 height 44
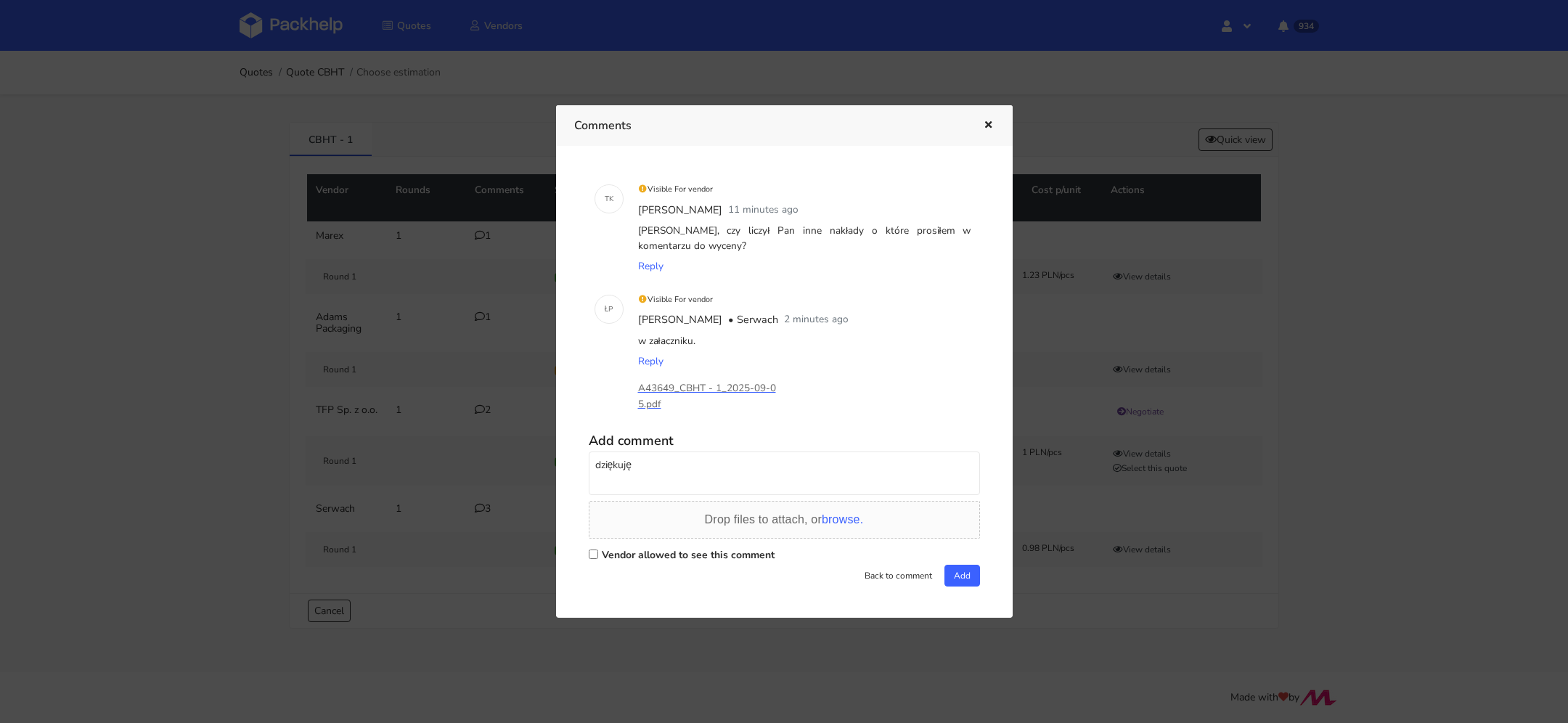
type textarea "dziękuję"
click at [765, 554] on label "Vendor allowed to see this comment" at bounding box center [688, 555] width 173 height 14
click at [598, 554] on input "Vendor allowed to see this comment" at bounding box center [593, 554] width 10 height 10
checkbox input "true"
click at [983, 560] on div "T K Visible For vendor Tomasz Kubiak 4 days ago proszę doliczyć pasek jak w pro…" at bounding box center [784, 381] width 420 height 436
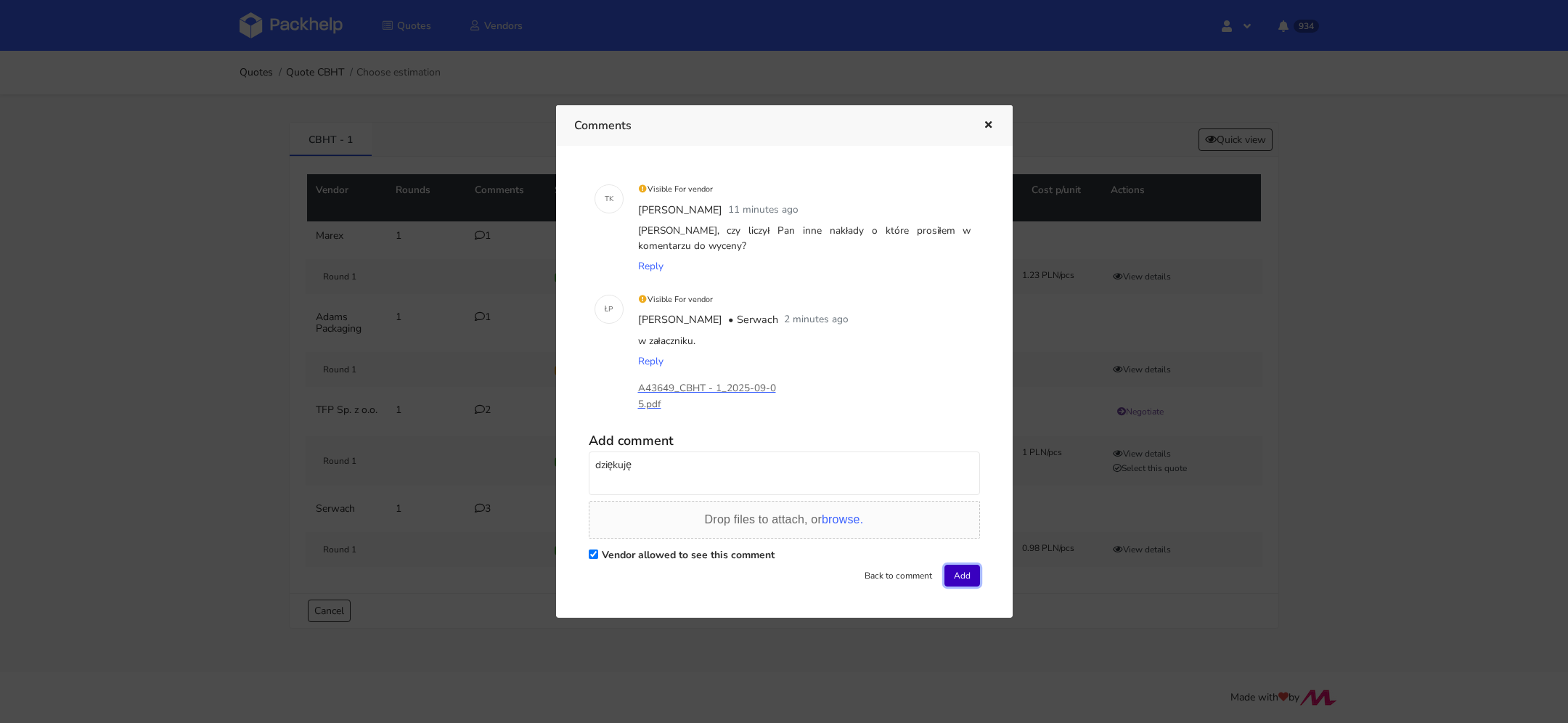
click at [970, 570] on button "Add" at bounding box center [962, 576] width 36 height 22
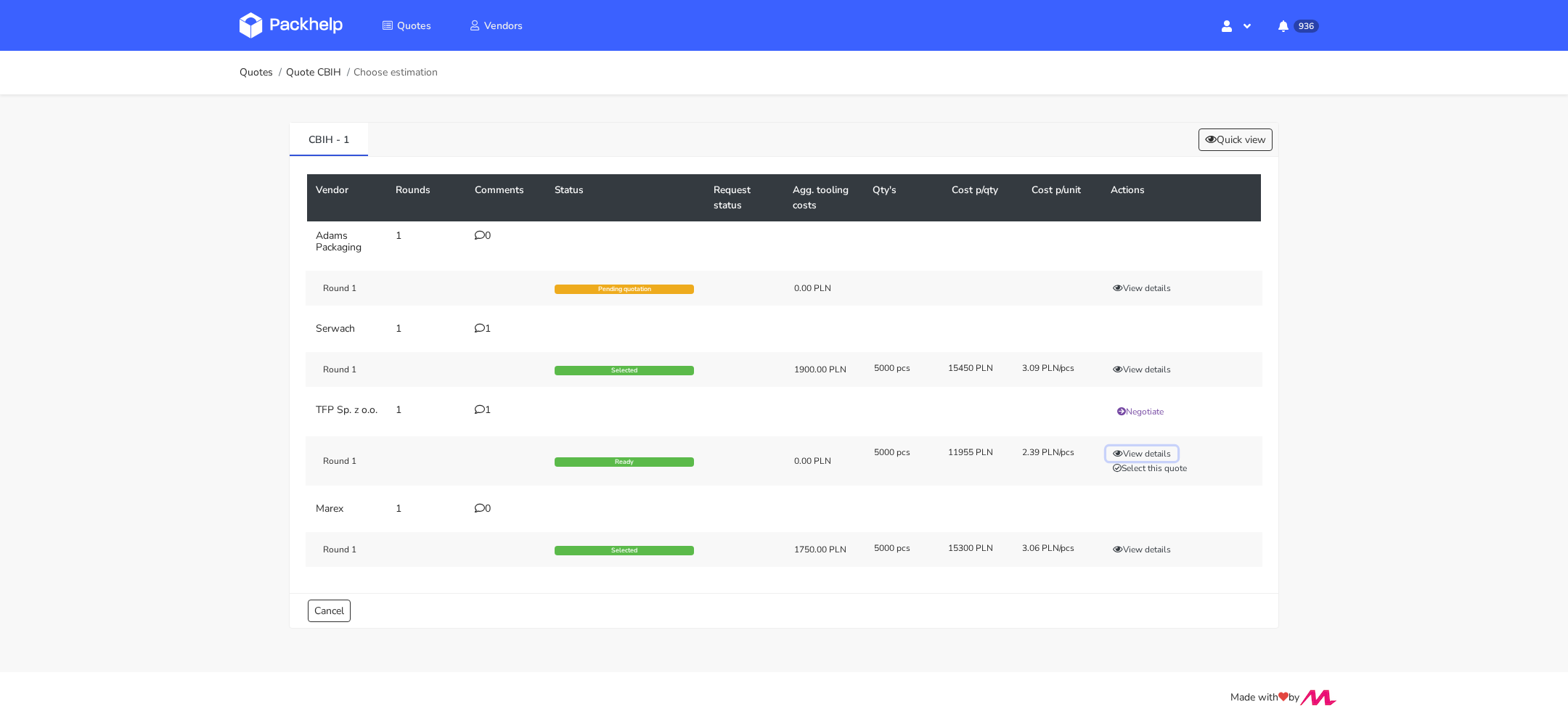
click at [1130, 459] on button "View details" at bounding box center [1142, 454] width 71 height 15
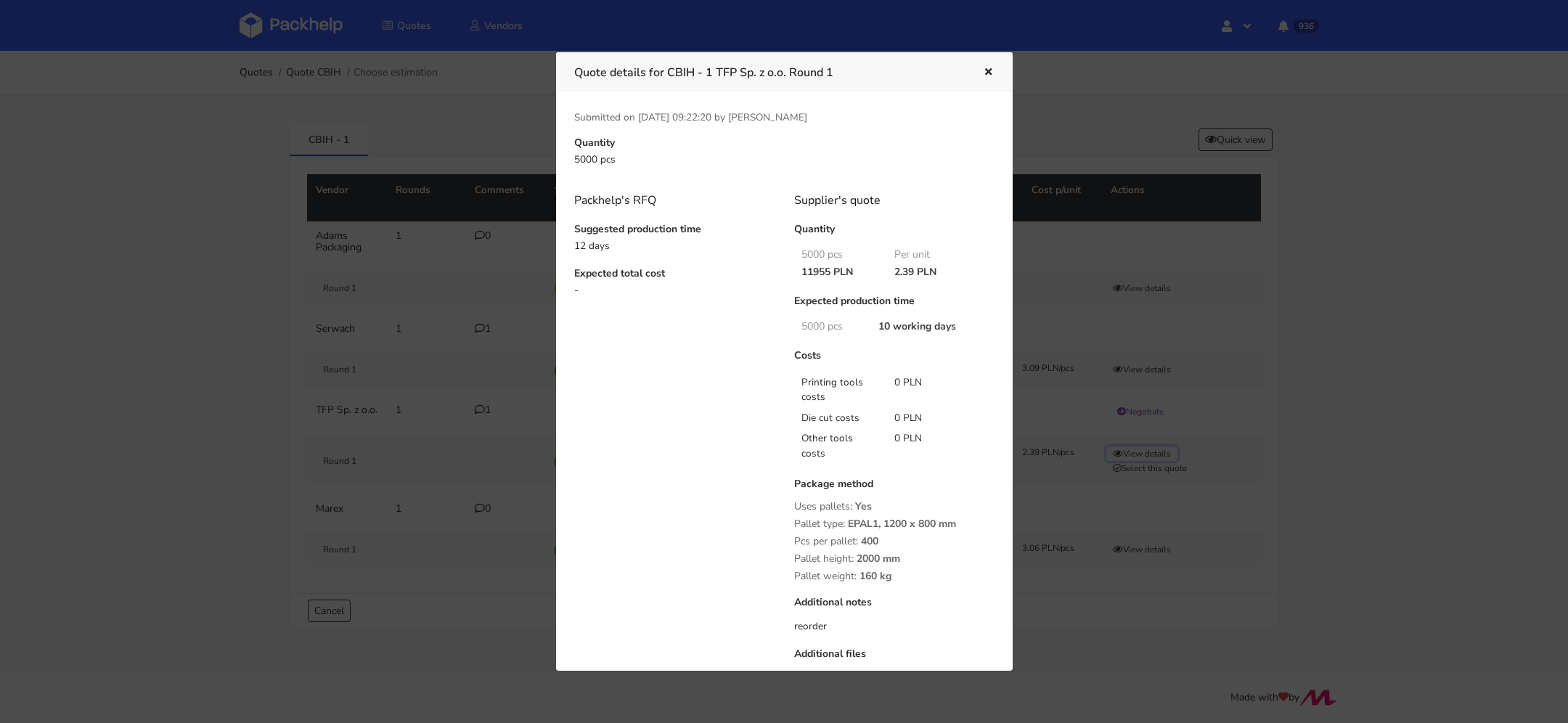
scroll to position [141, 0]
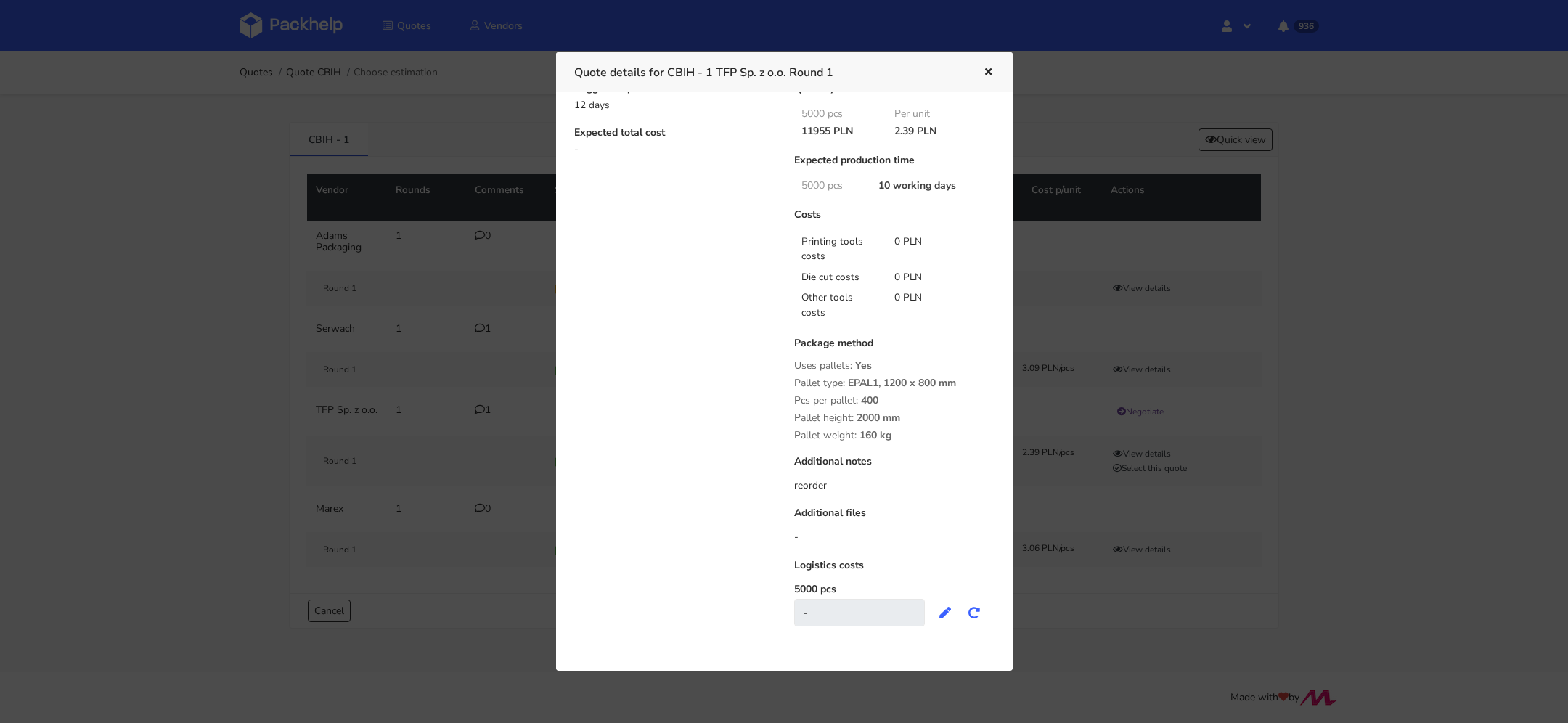
click at [985, 72] on icon "button" at bounding box center [988, 73] width 13 height 10
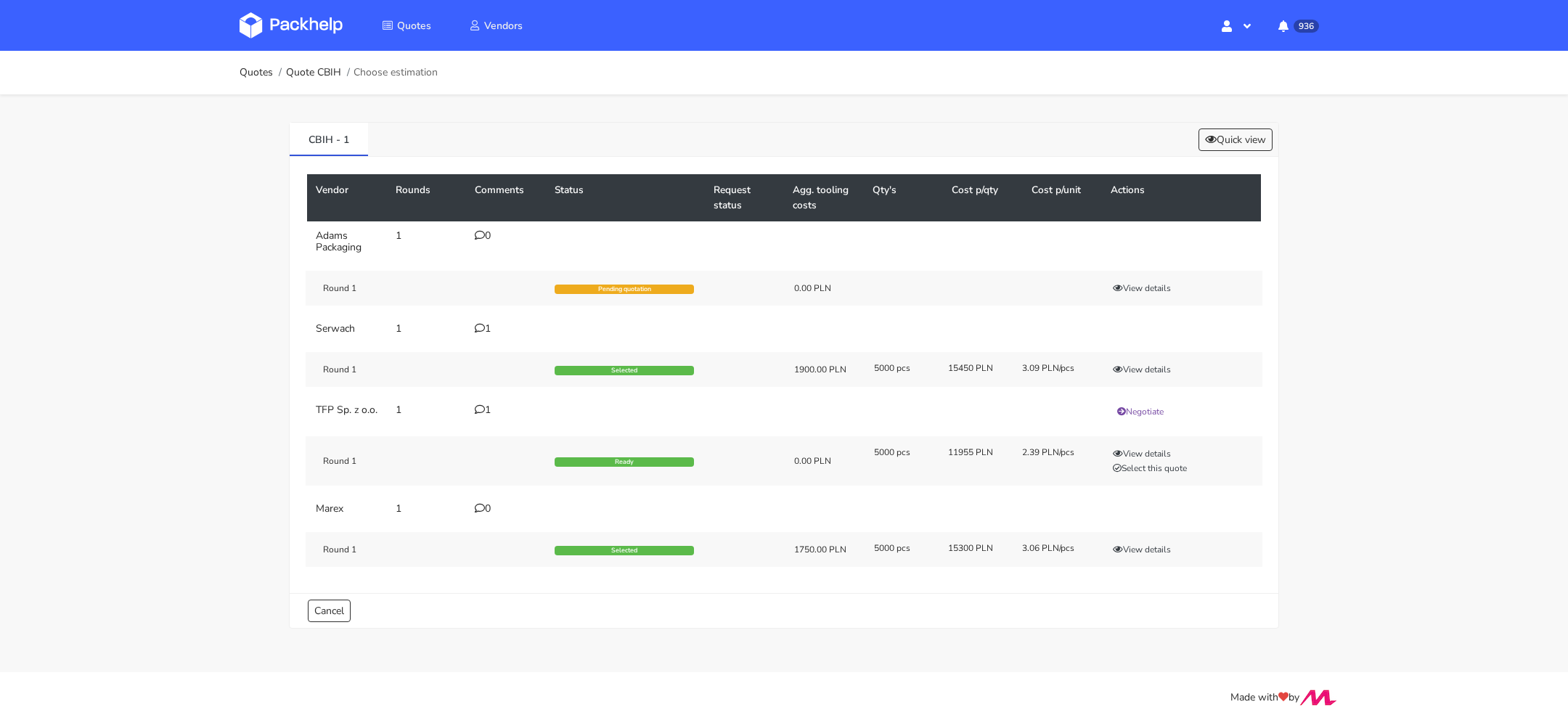
click at [485, 404] on div "1" at bounding box center [506, 410] width 63 height 12
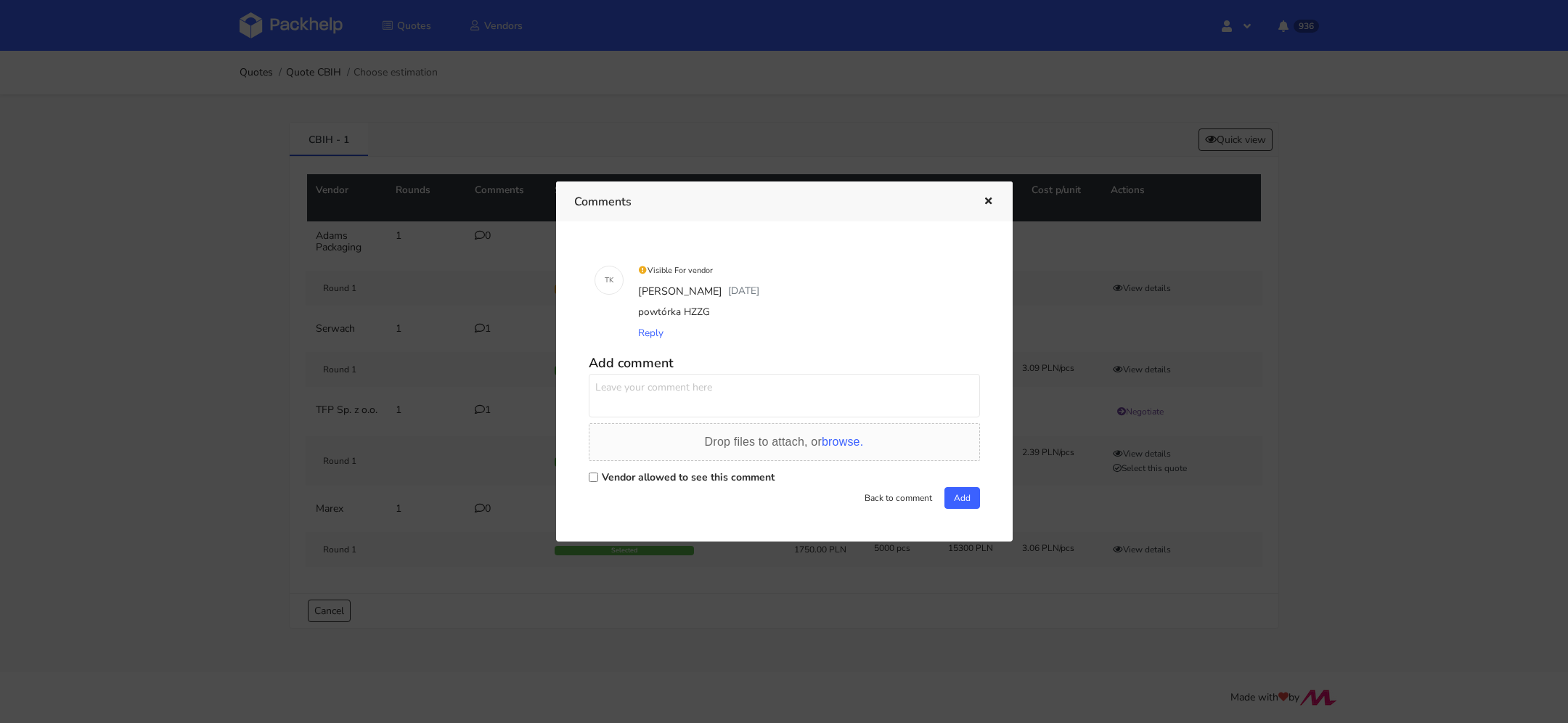
click at [990, 200] on icon "button" at bounding box center [988, 202] width 13 height 10
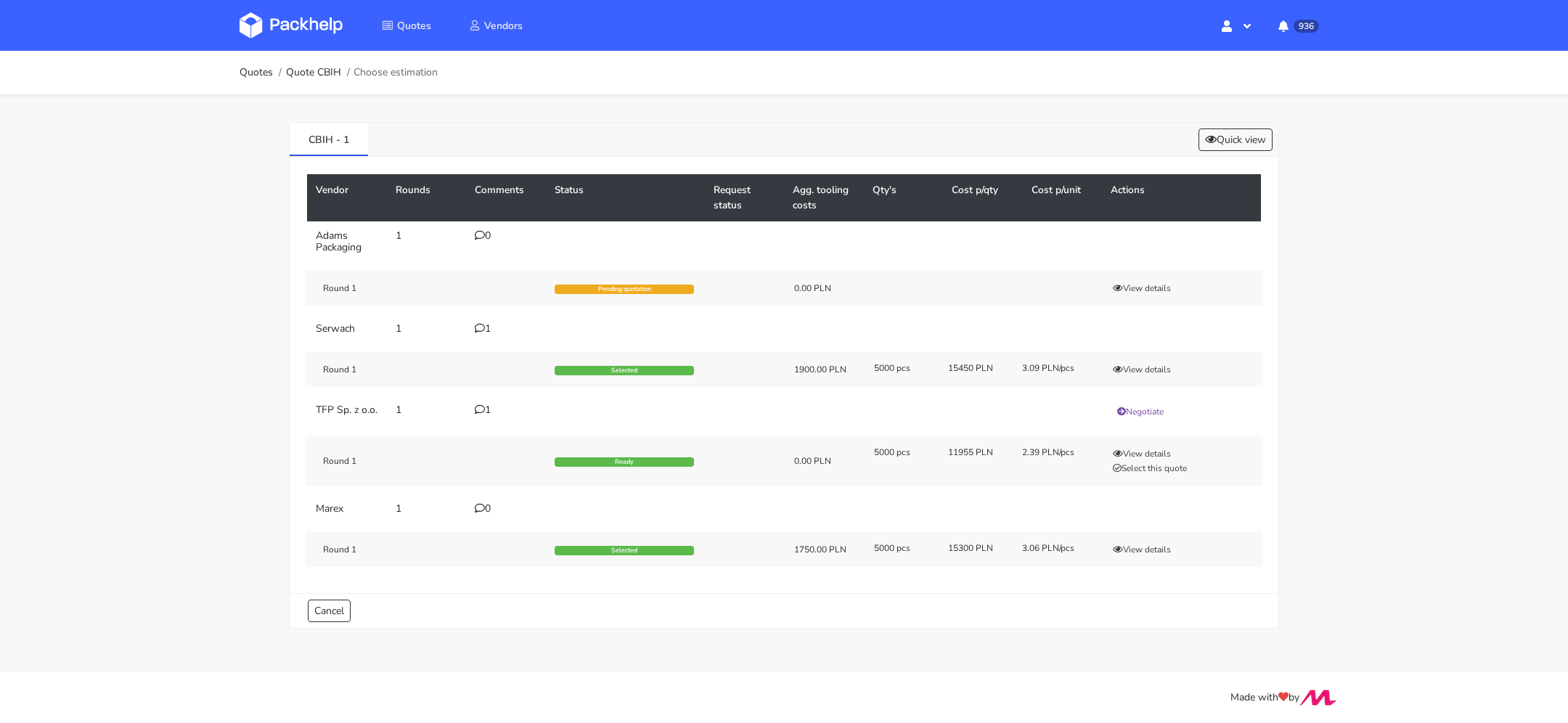
click at [484, 410] on div "1" at bounding box center [506, 410] width 63 height 12
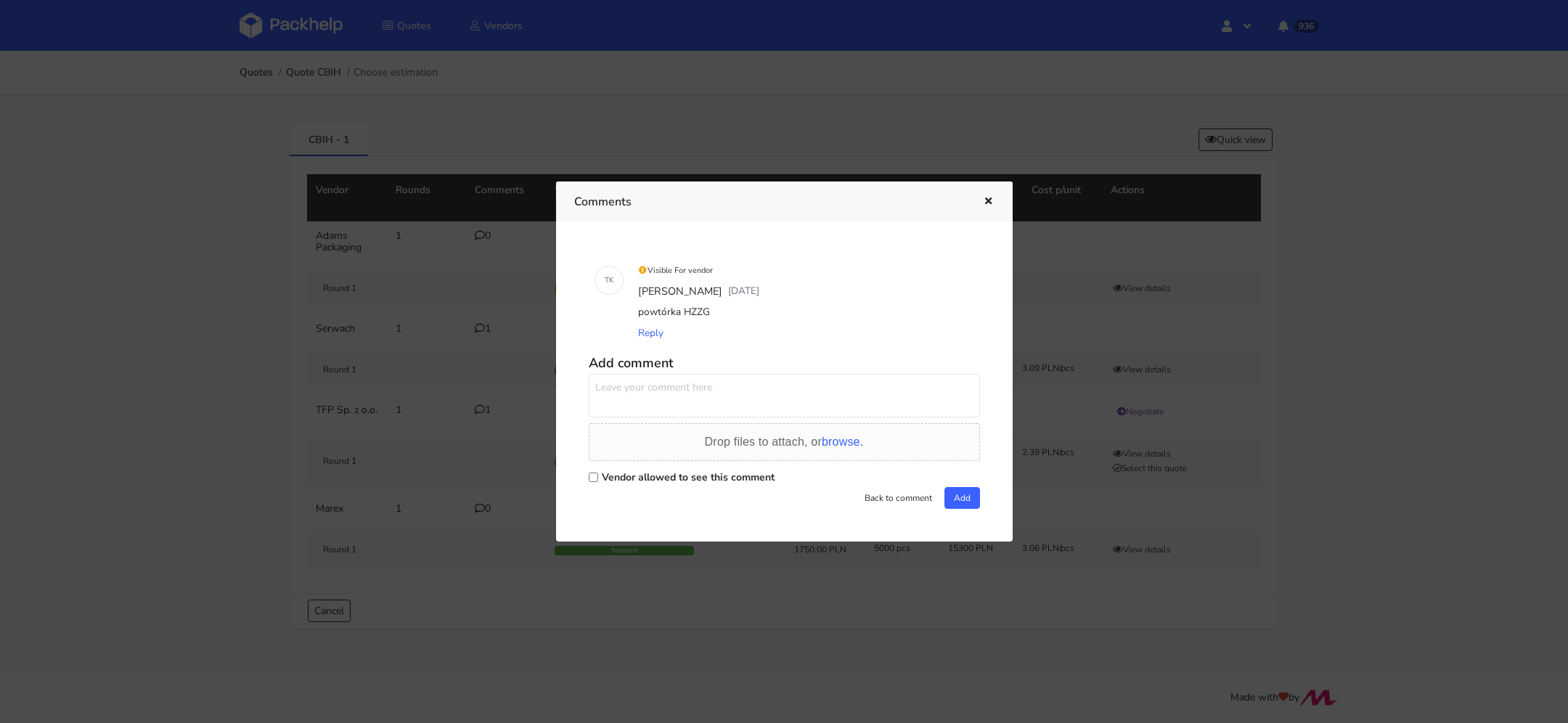
click at [997, 201] on div "Comments" at bounding box center [784, 202] width 456 height 40
click at [985, 201] on icon "button" at bounding box center [988, 202] width 13 height 10
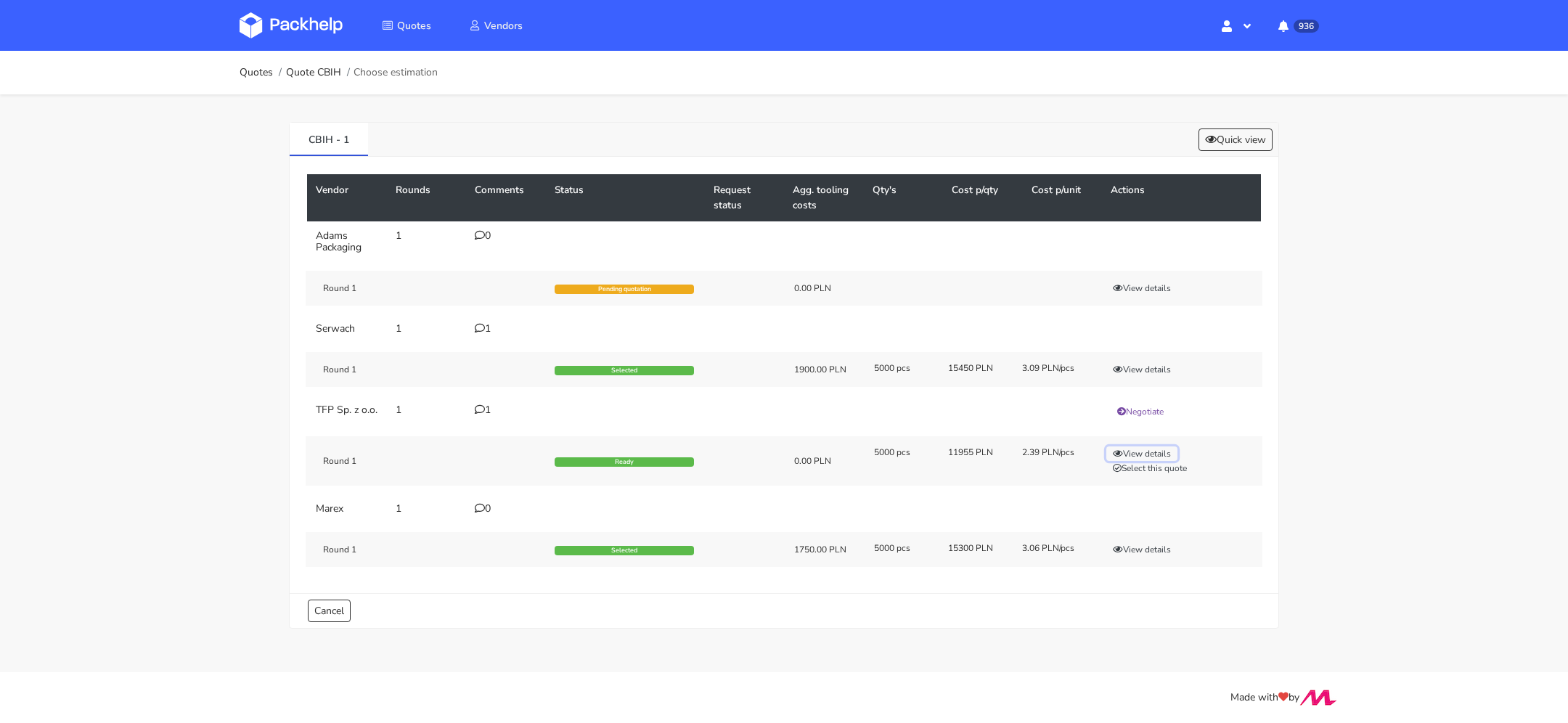
click at [1147, 460] on button "View details" at bounding box center [1142, 454] width 71 height 15
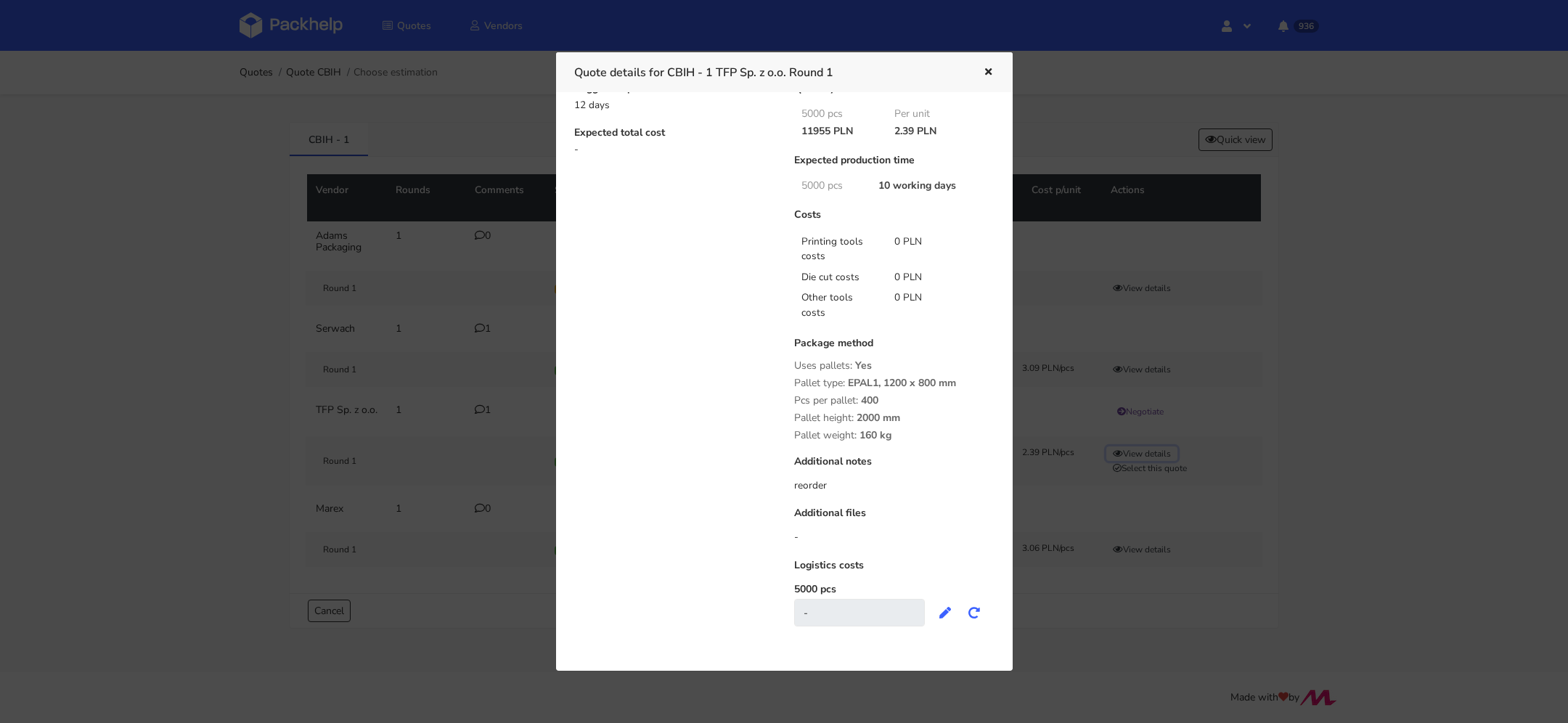
scroll to position [0, 0]
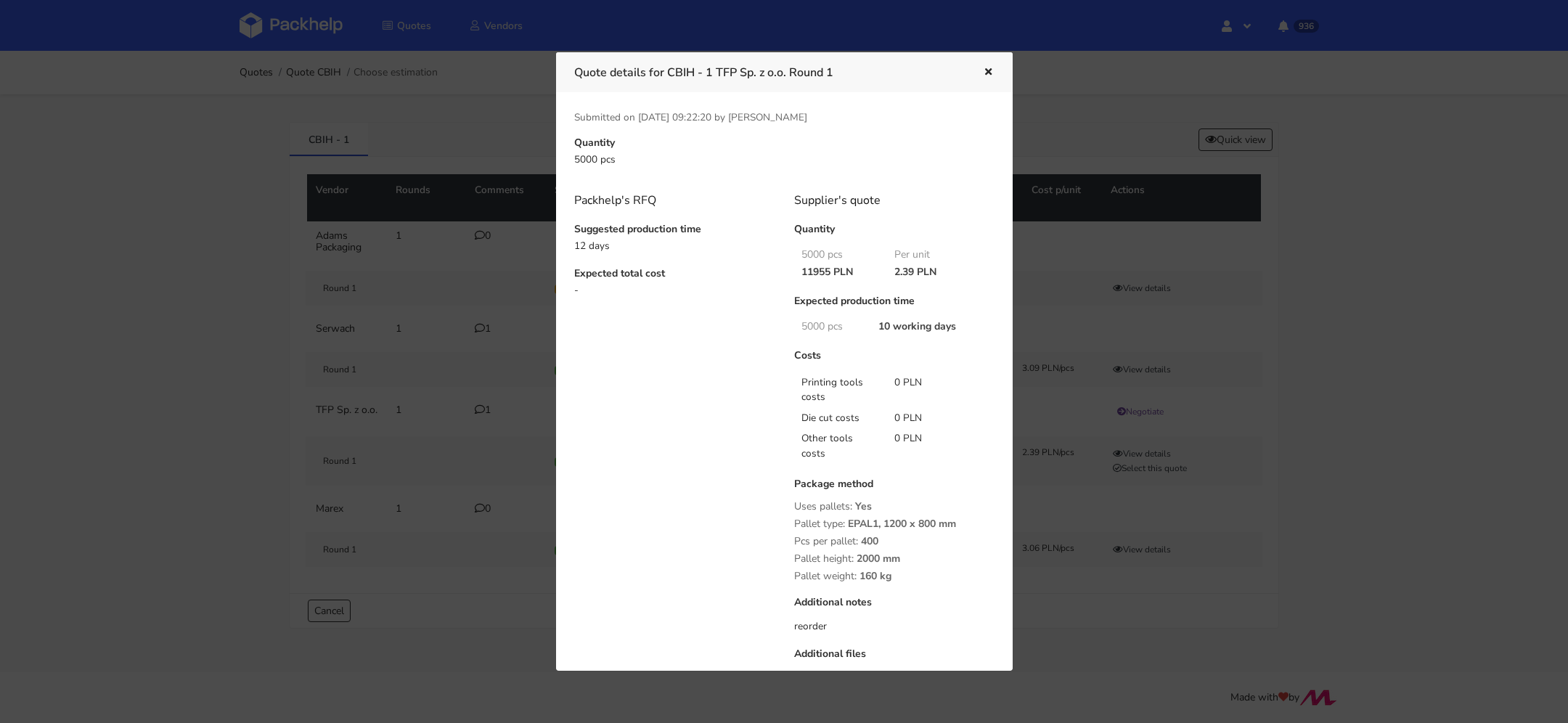
click at [988, 74] on icon "button" at bounding box center [988, 73] width 13 height 10
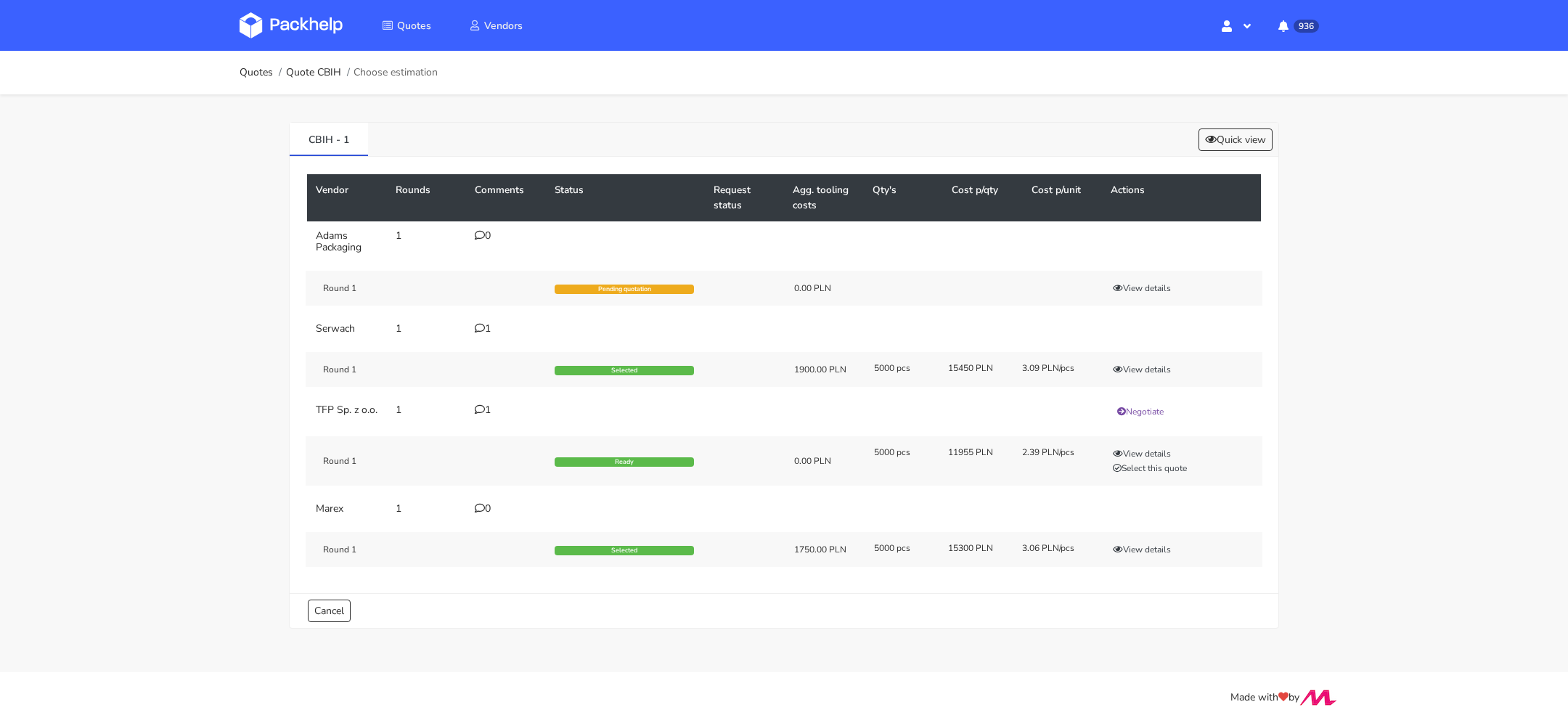
click at [479, 406] on icon at bounding box center [480, 410] width 10 height 10
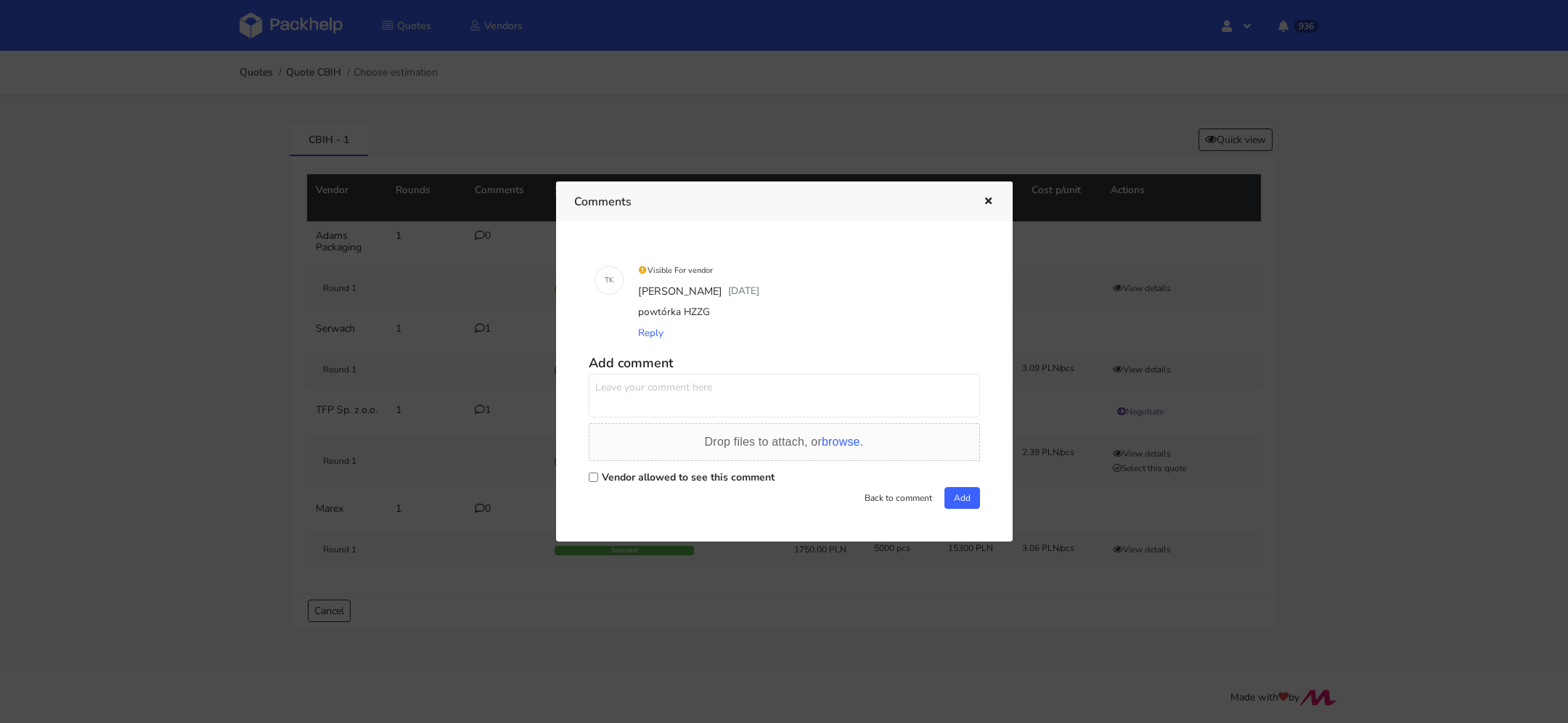
click at [985, 197] on icon "button" at bounding box center [988, 202] width 13 height 10
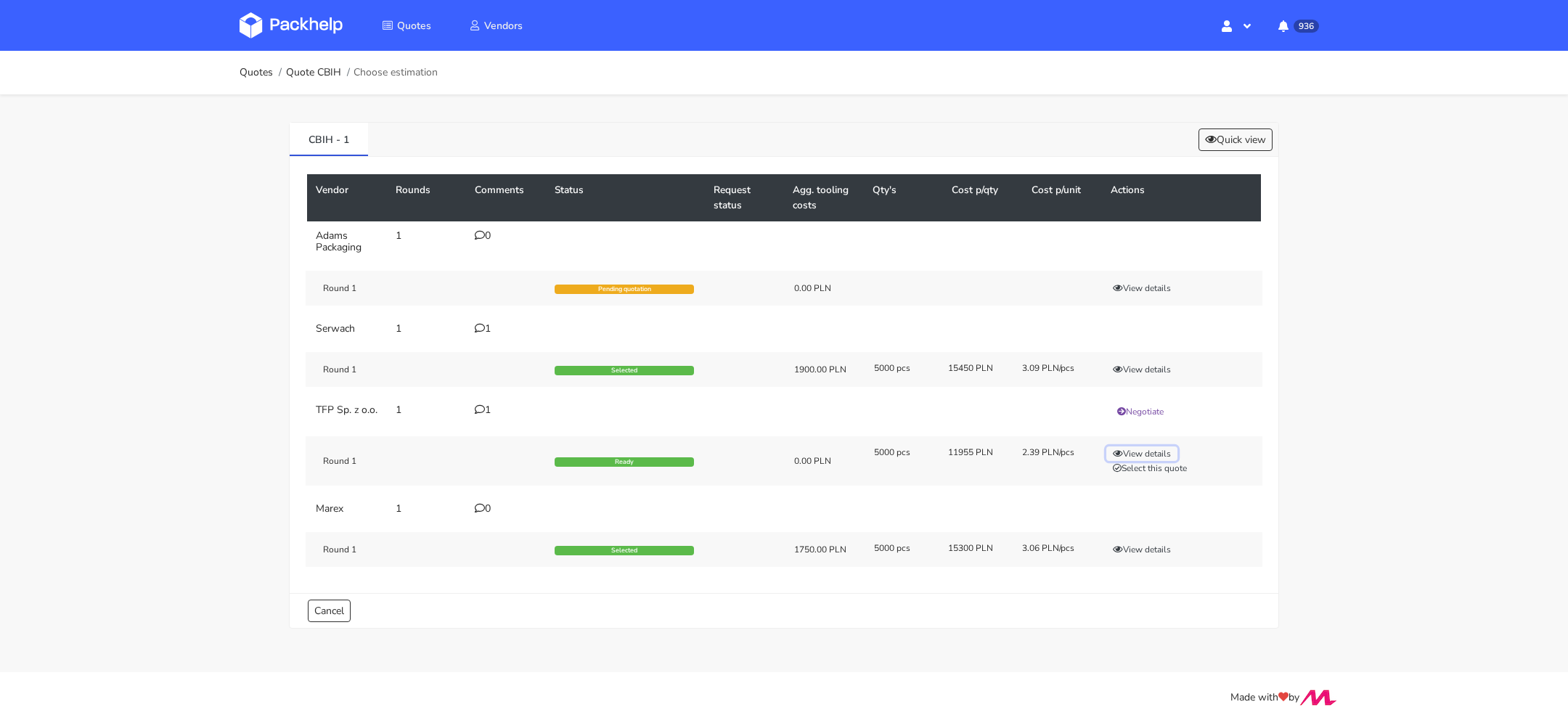
click at [1139, 456] on button "View details" at bounding box center [1142, 454] width 71 height 15
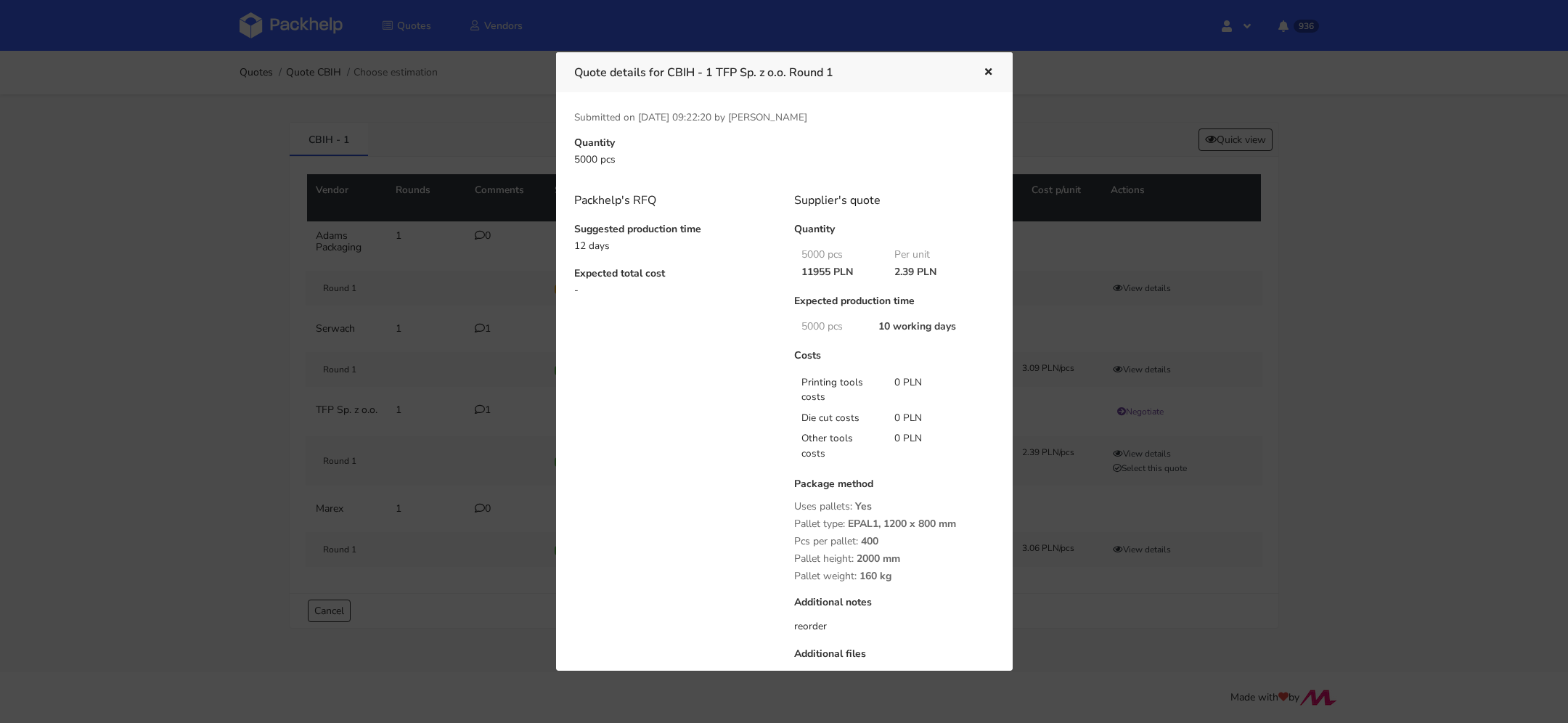
click at [988, 68] on icon "button" at bounding box center [988, 73] width 13 height 10
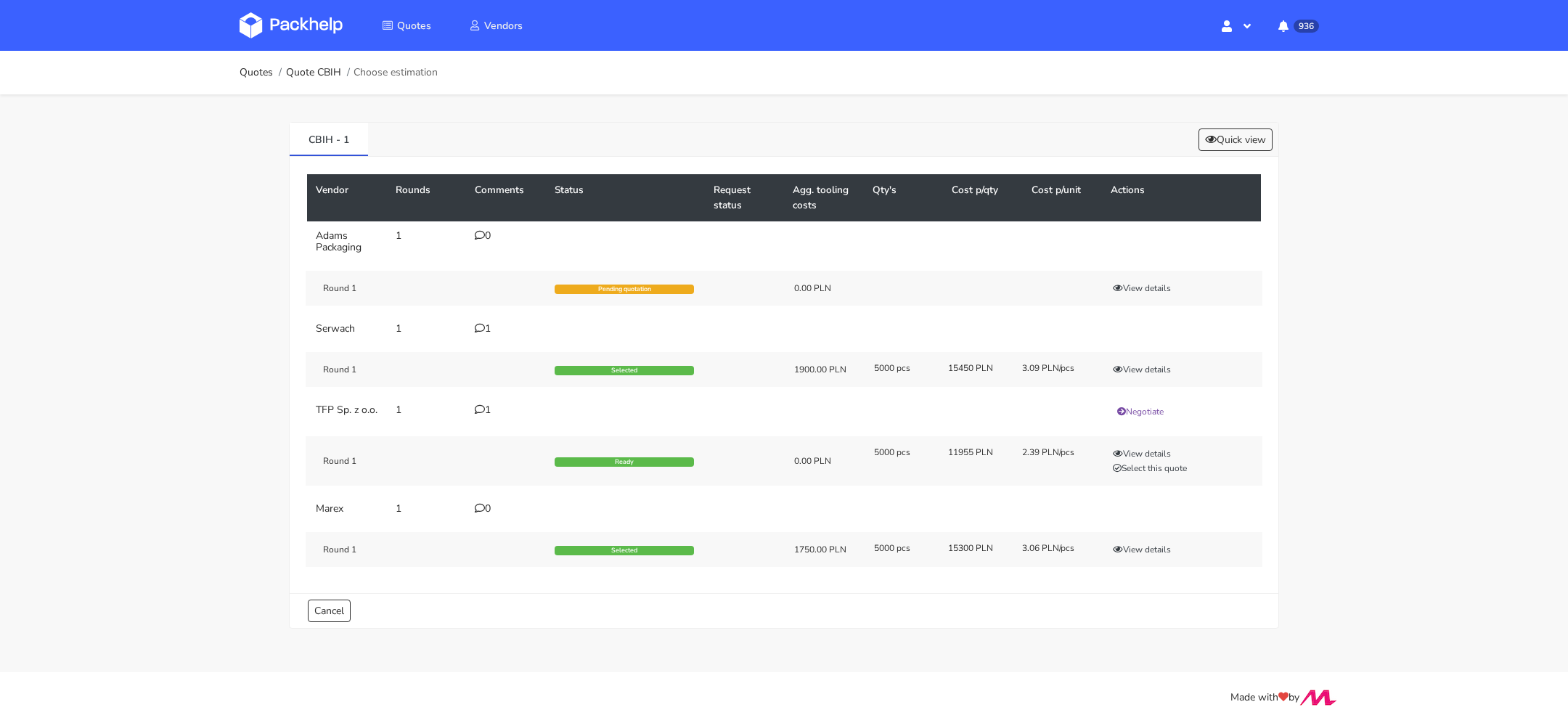
click at [480, 400] on td "1" at bounding box center [505, 412] width 80 height 32
click at [484, 406] on div "1" at bounding box center [506, 410] width 63 height 12
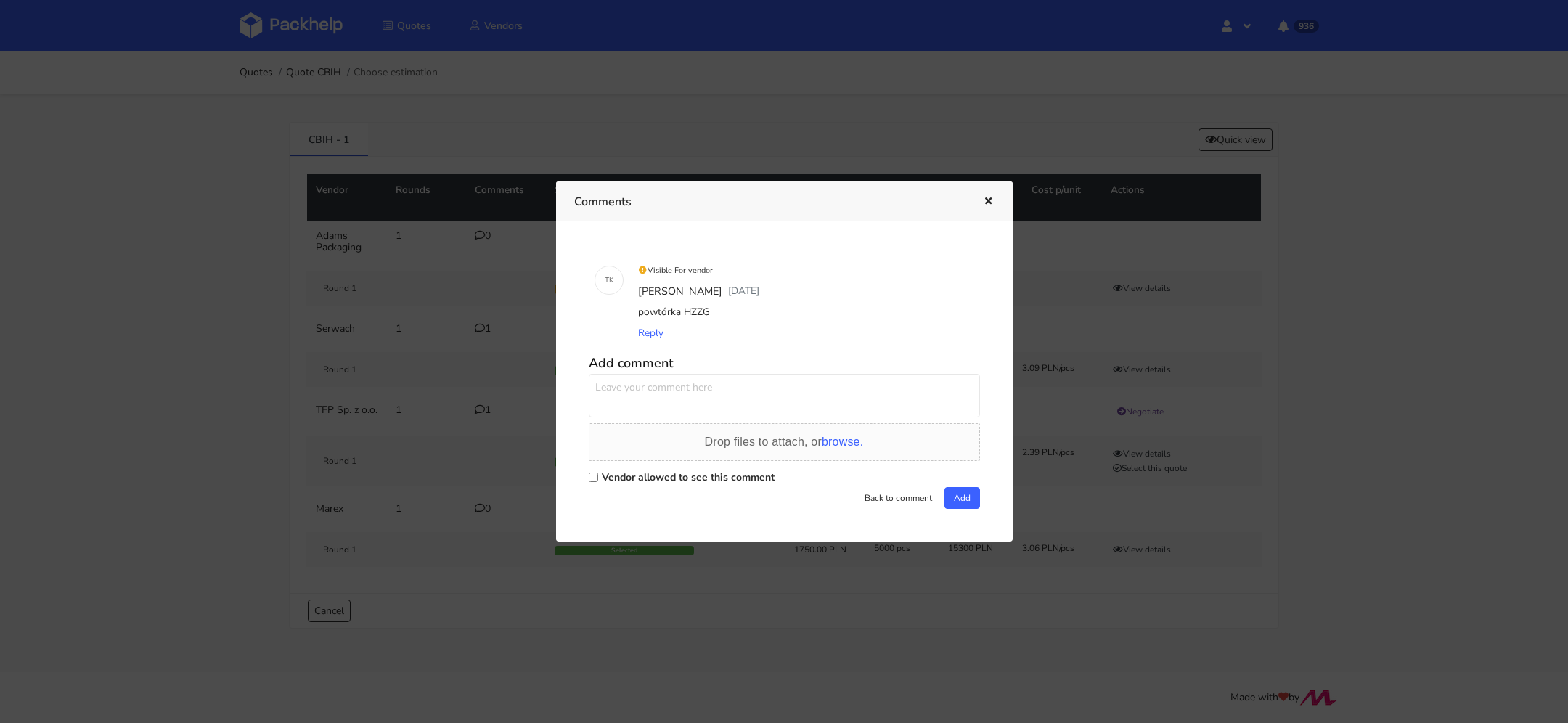
click at [985, 200] on icon "button" at bounding box center [988, 202] width 13 height 10
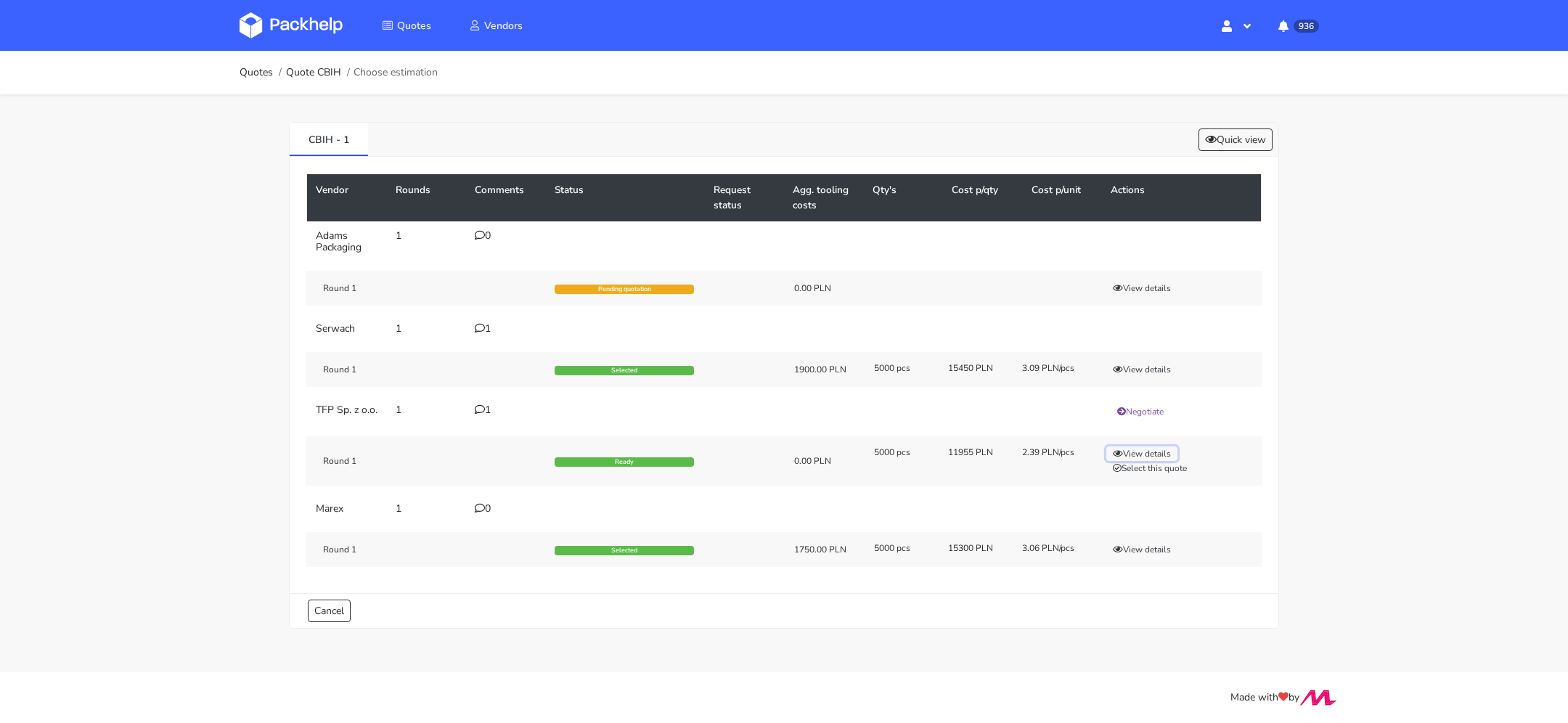
click at [1138, 461] on button "View details" at bounding box center [1142, 454] width 71 height 15
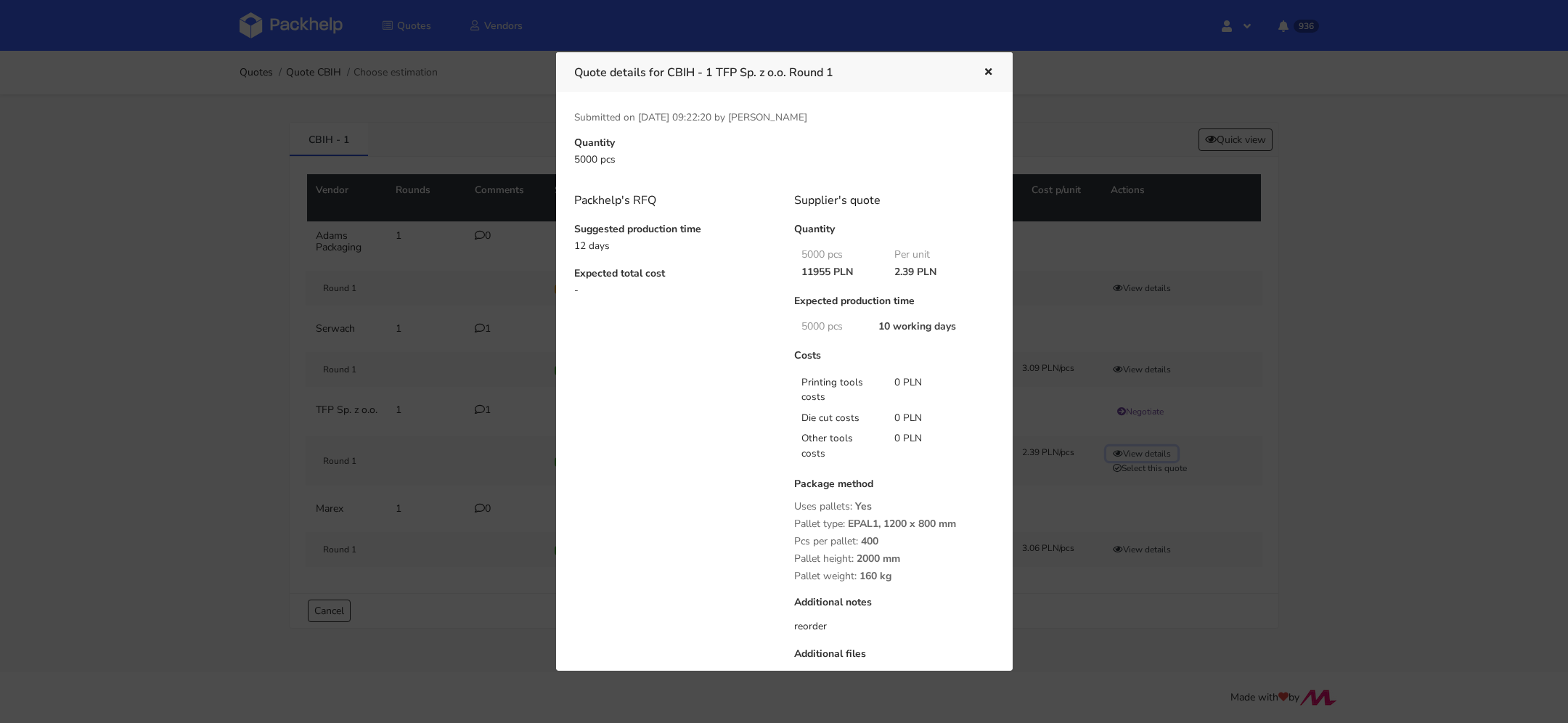
scroll to position [141, 0]
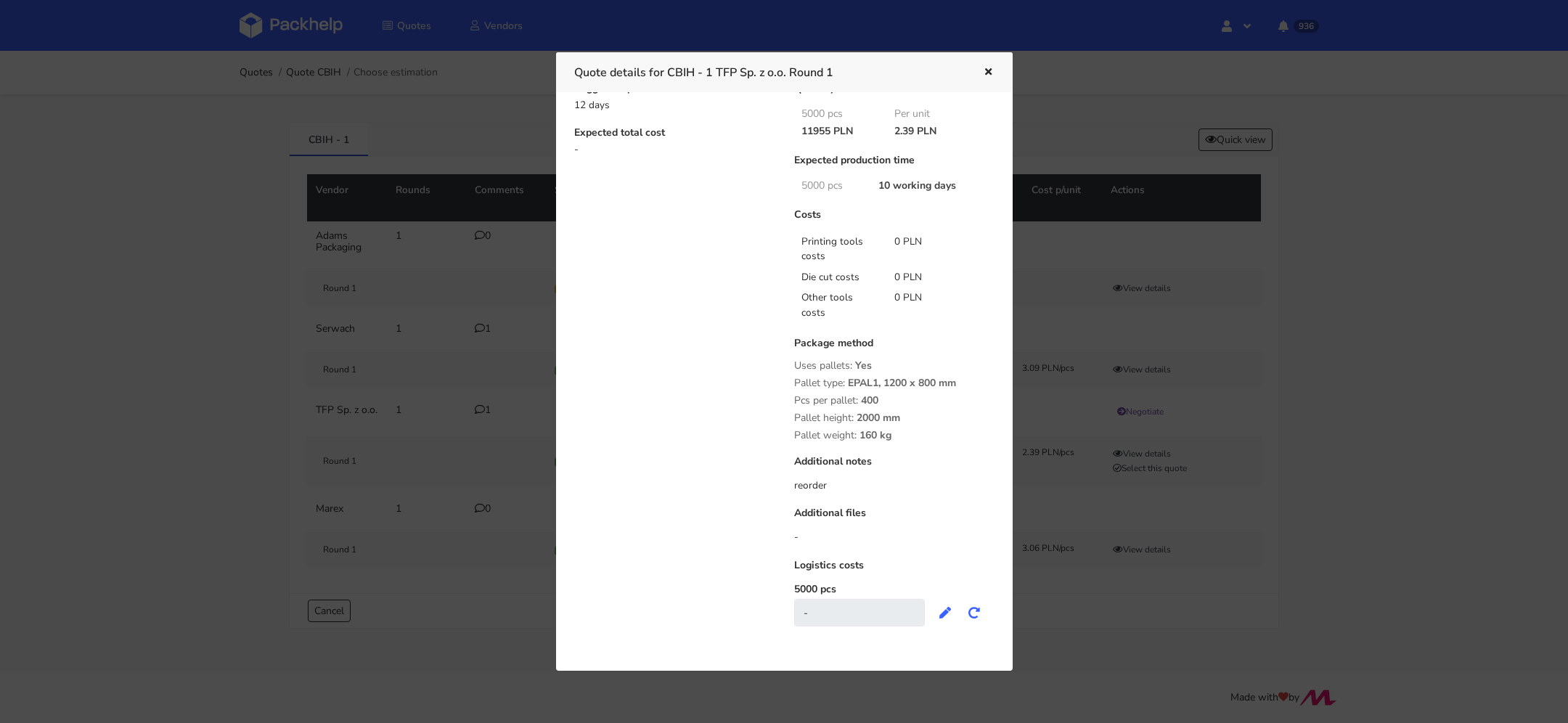
click at [988, 73] on icon "button" at bounding box center [988, 73] width 13 height 10
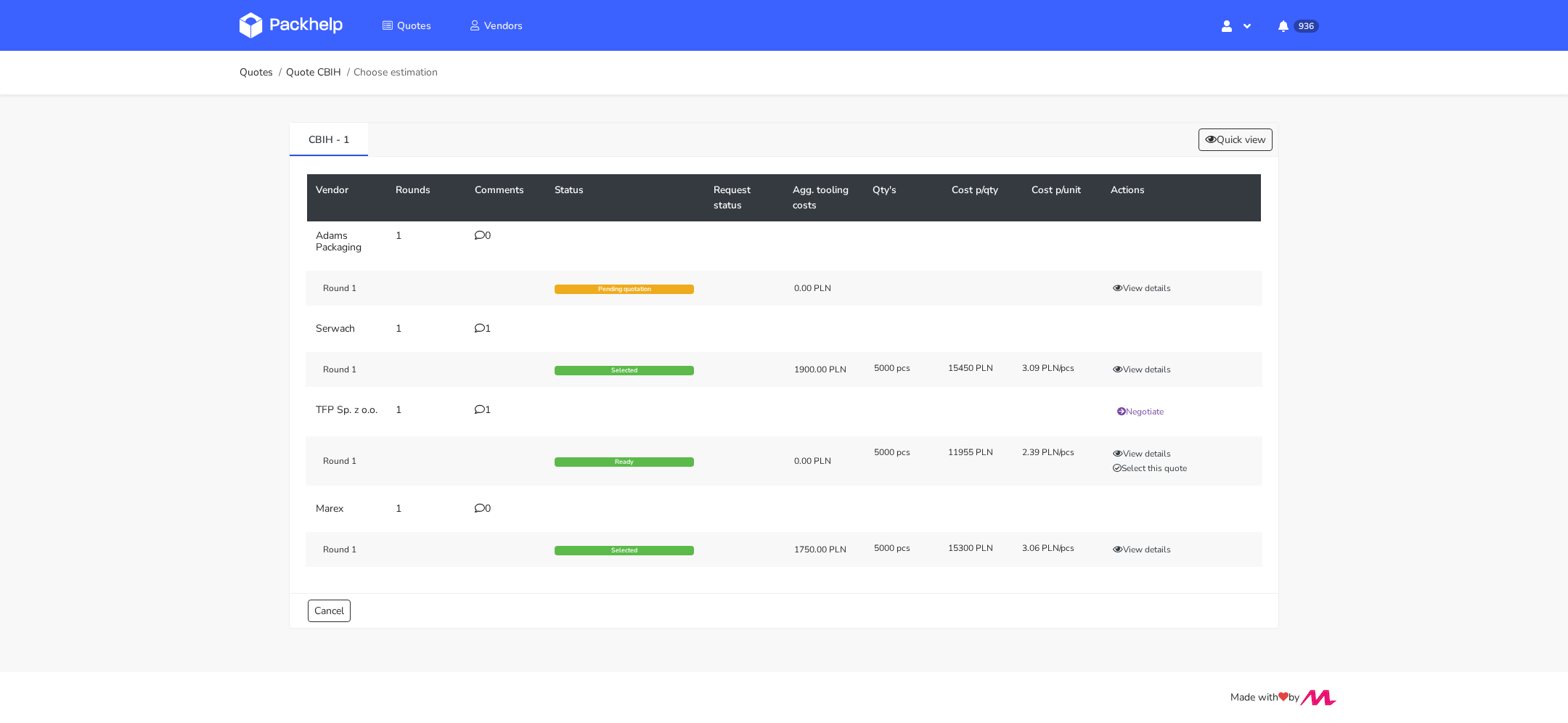
click at [476, 408] on icon at bounding box center [480, 410] width 10 height 10
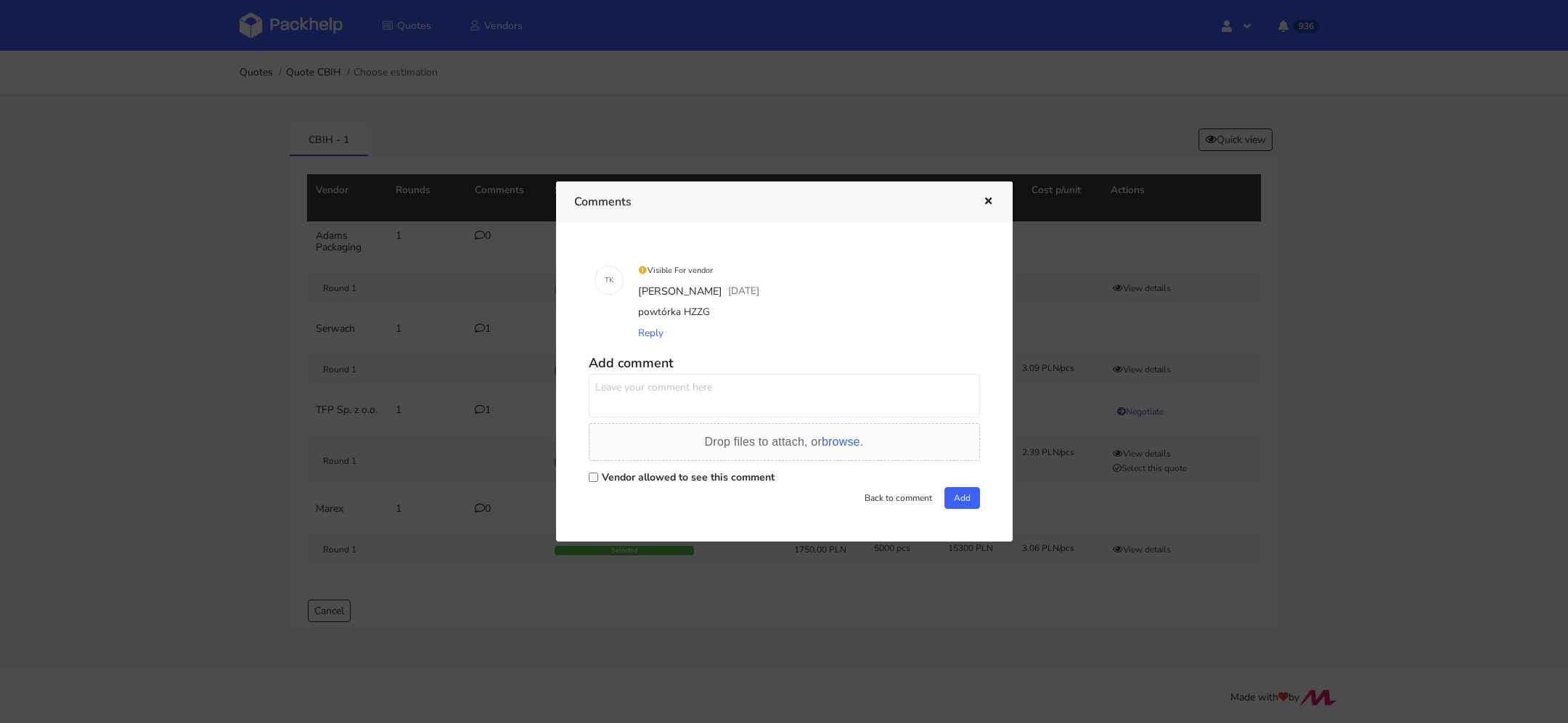
click at [624, 478] on label "Vendor allowed to see this comment" at bounding box center [688, 477] width 173 height 14
click at [598, 478] on input "Vendor allowed to see this comment" at bounding box center [593, 477] width 10 height 10
checkbox input "true"
click at [633, 391] on textarea at bounding box center [784, 395] width 391 height 44
type textarea "Pani Natalio, dziękuję za wyceny, czy tu mogę prosić o pdf z resztą nakładów te…"
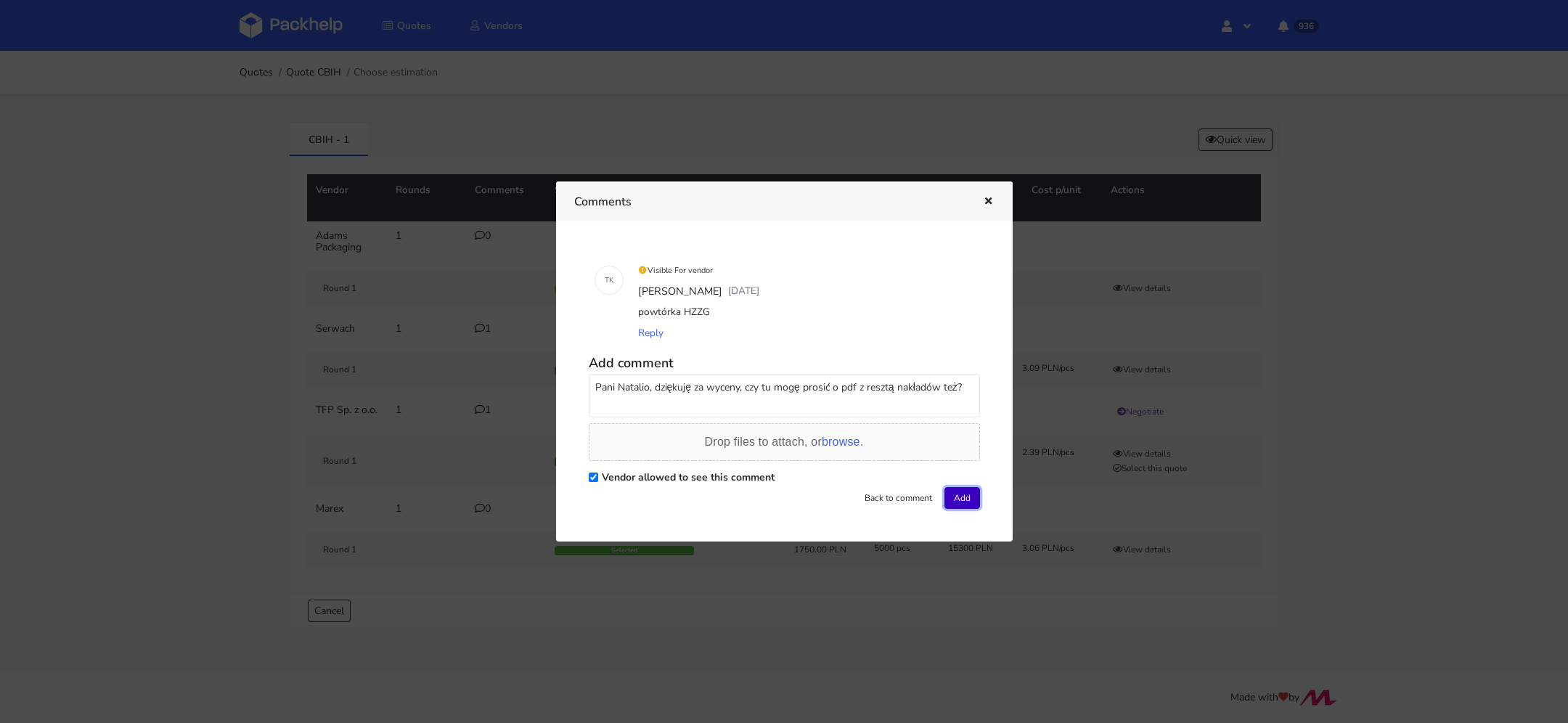
click at [947, 492] on button "Add" at bounding box center [962, 497] width 36 height 22
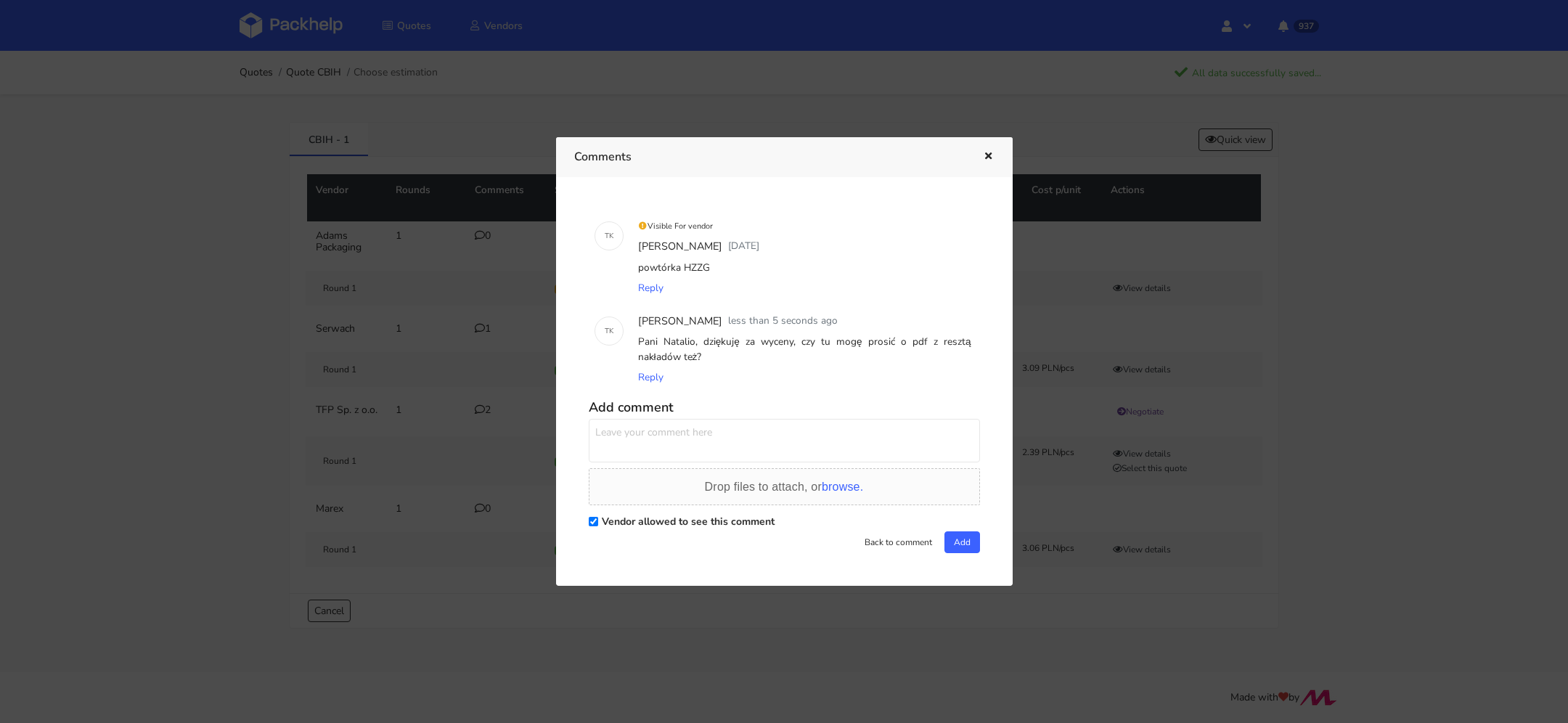
click at [988, 154] on icon "button" at bounding box center [988, 157] width 13 height 10
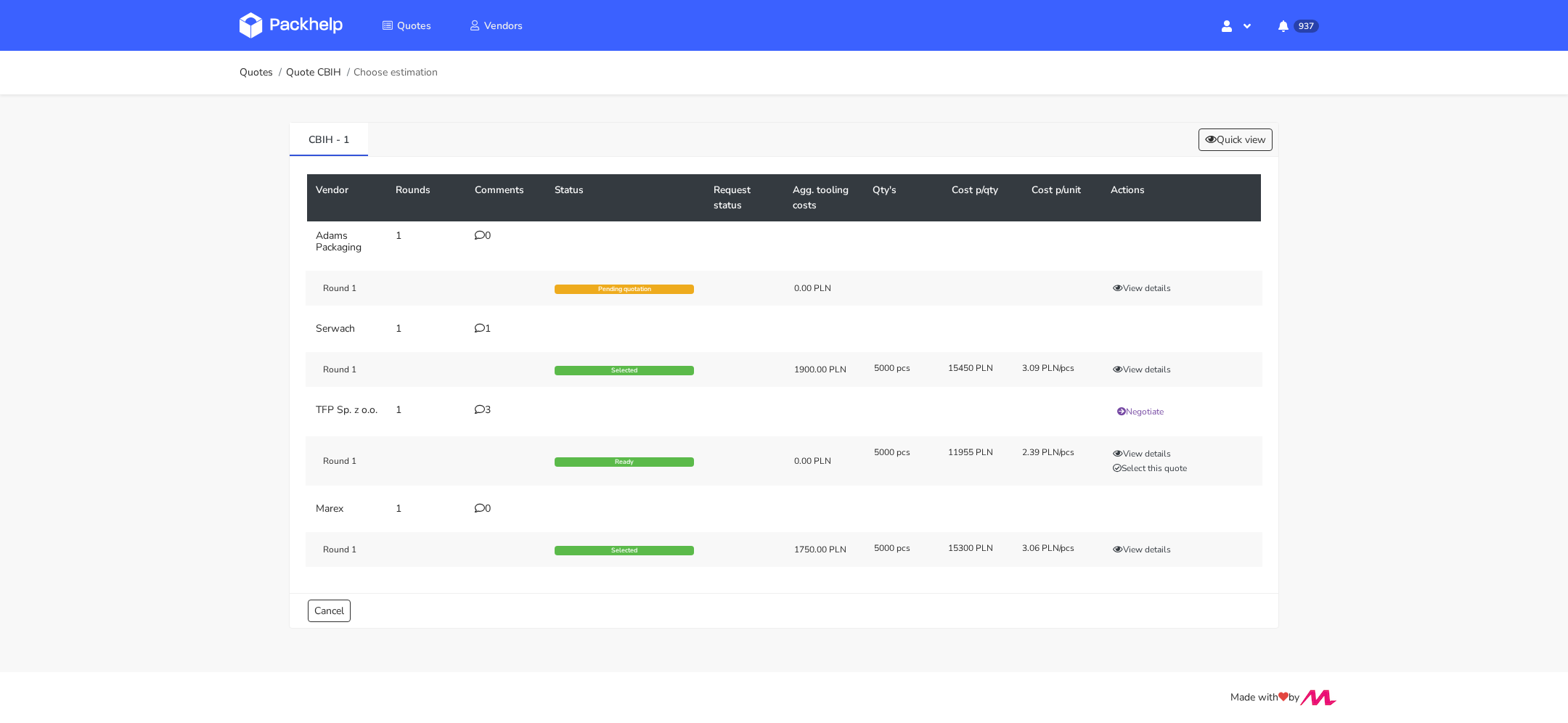
click at [480, 408] on icon at bounding box center [480, 410] width 10 height 10
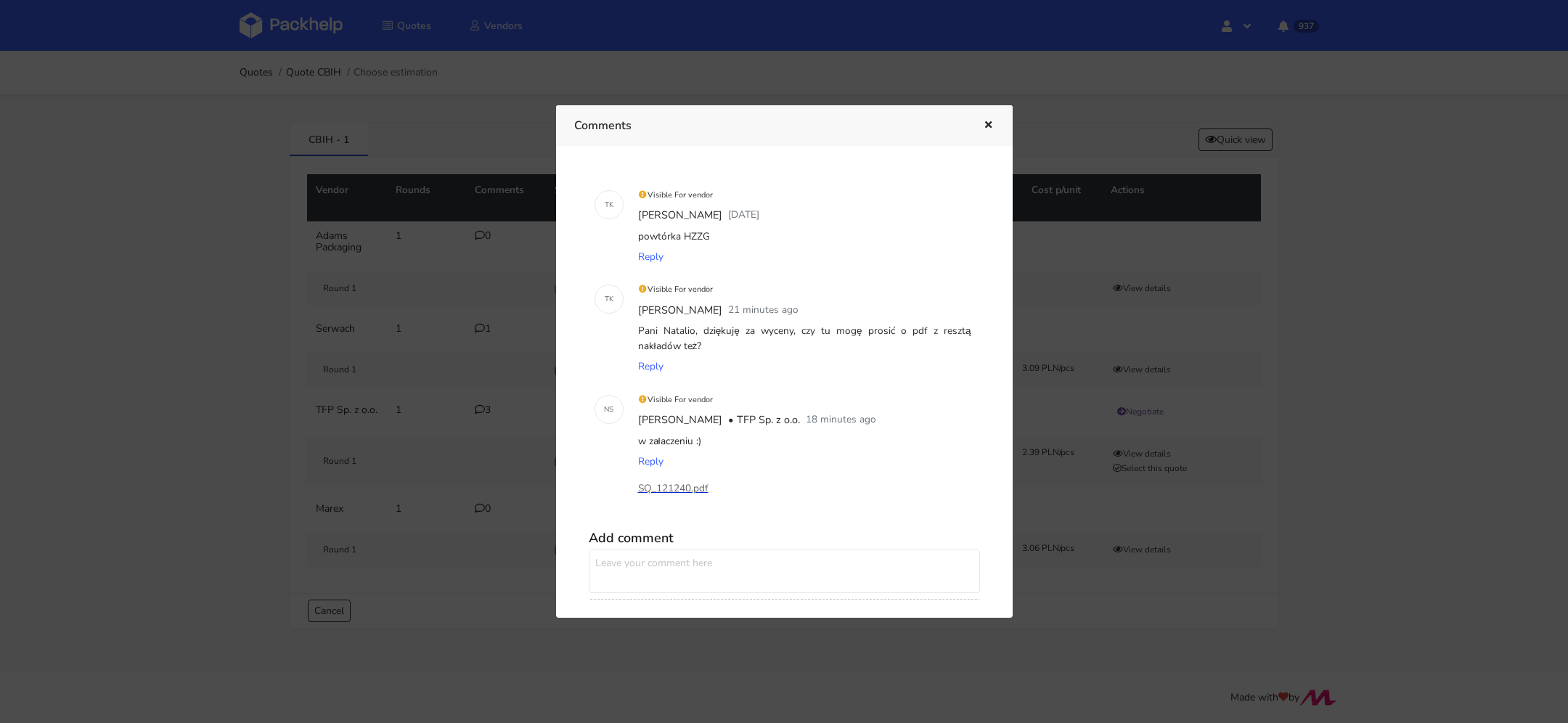
click at [665, 485] on p "SQ_121240.pdf" at bounding box center [710, 488] width 145 height 16
click at [988, 129] on icon "button" at bounding box center [988, 126] width 13 height 10
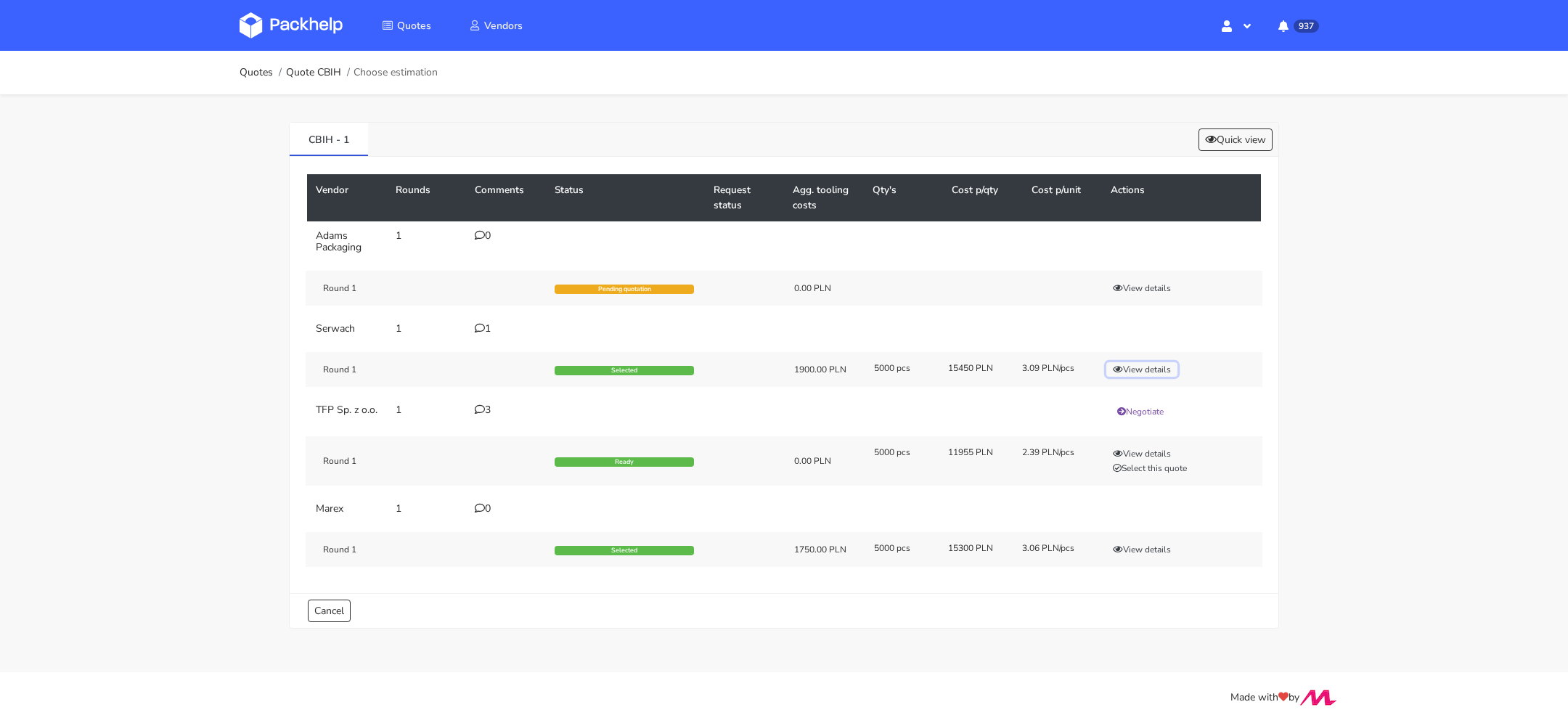
click at [1130, 369] on button "View details" at bounding box center [1142, 370] width 71 height 15
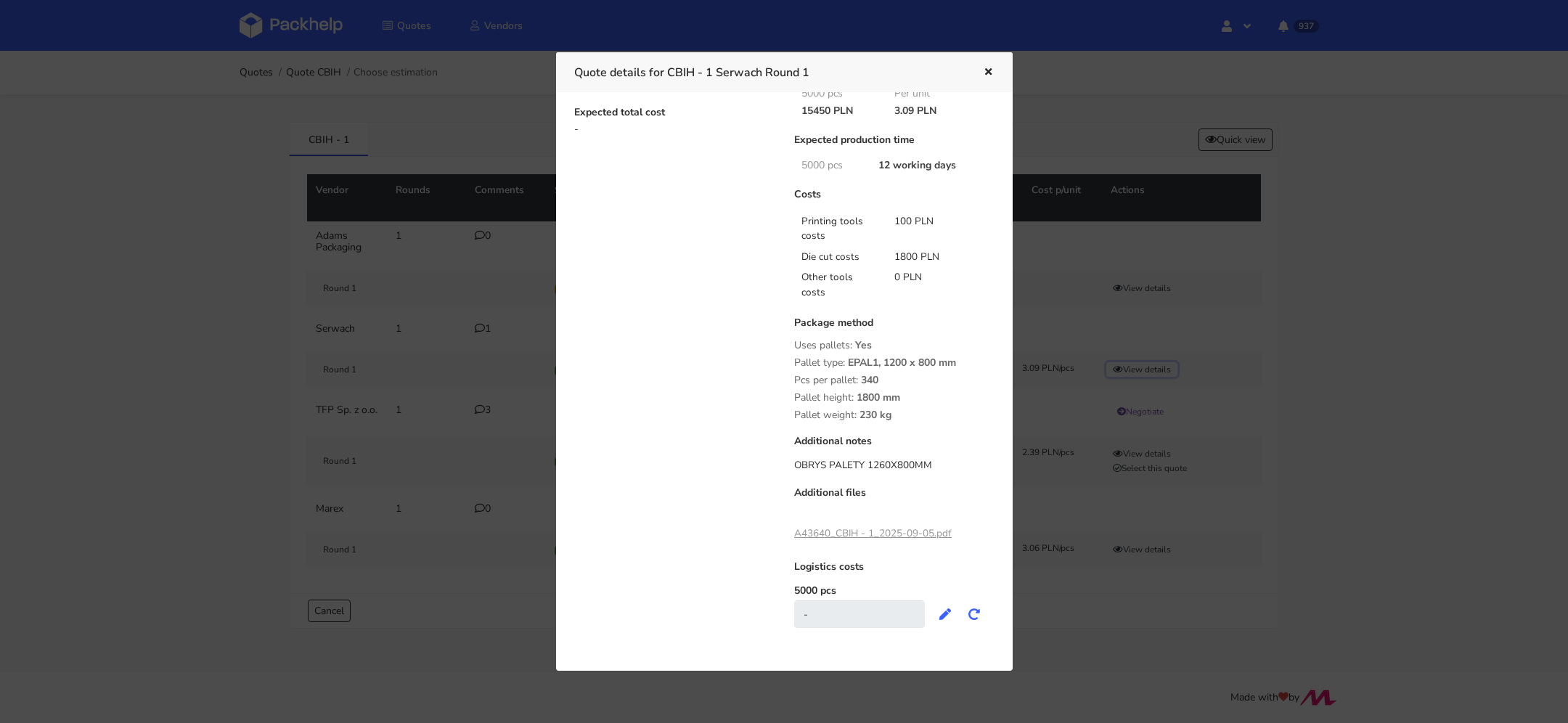
scroll to position [162, 0]
click at [866, 535] on link "A43640_CBIH - 1_2025-09-05.pdf" at bounding box center [873, 532] width 158 height 14
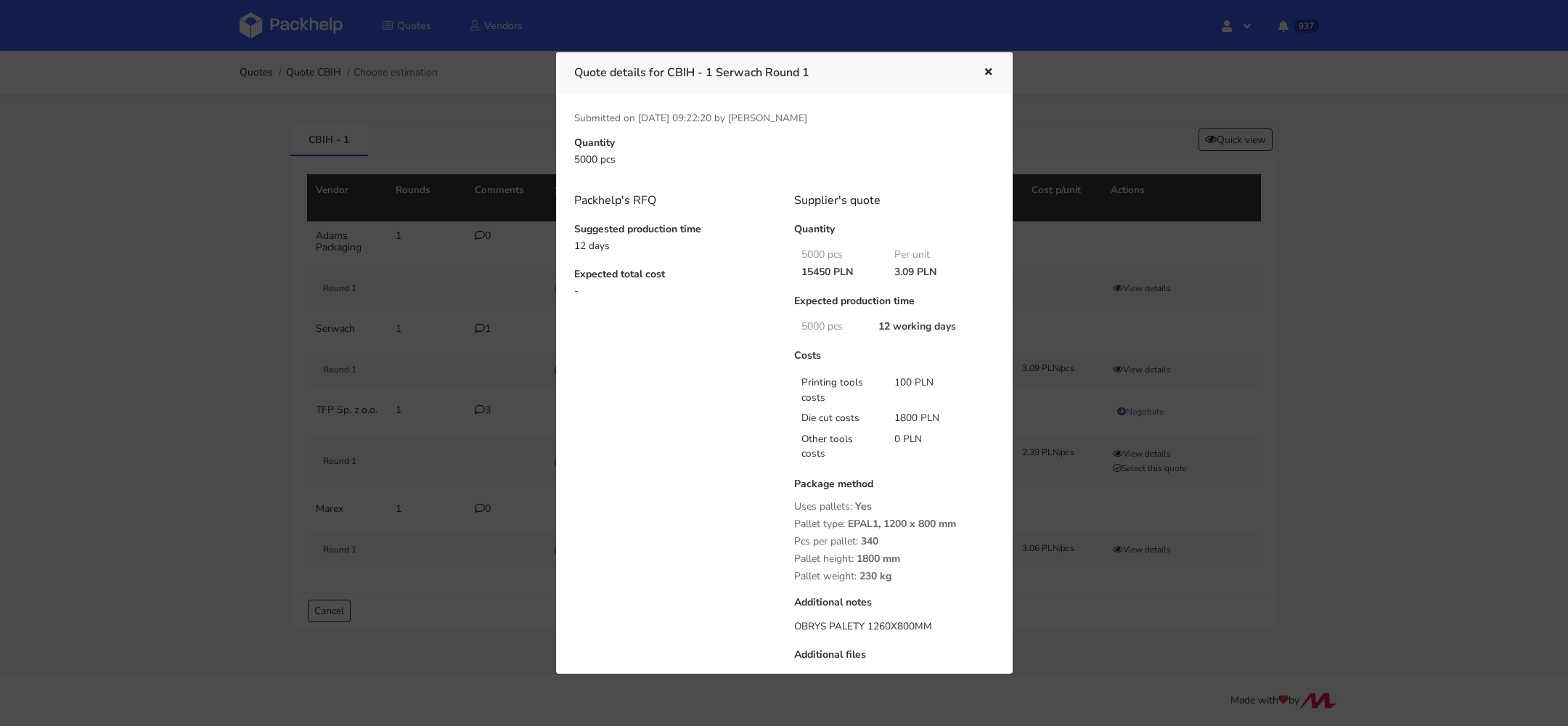
scroll to position [160, 0]
